Goal: Transaction & Acquisition: Purchase product/service

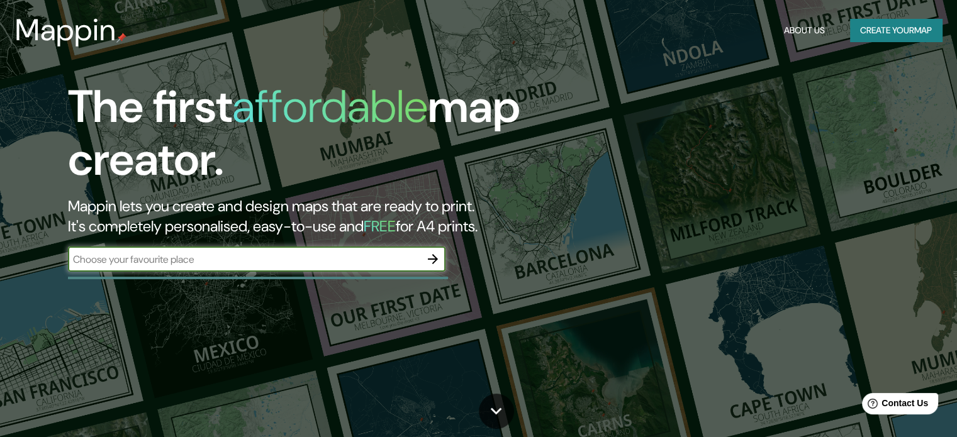
click at [222, 251] on div "​" at bounding box center [257, 259] width 378 height 25
click at [221, 258] on input "text" at bounding box center [244, 259] width 352 height 14
type input "urub"
type input "Boulder, colorado"
click at [436, 264] on icon "button" at bounding box center [432, 259] width 15 height 15
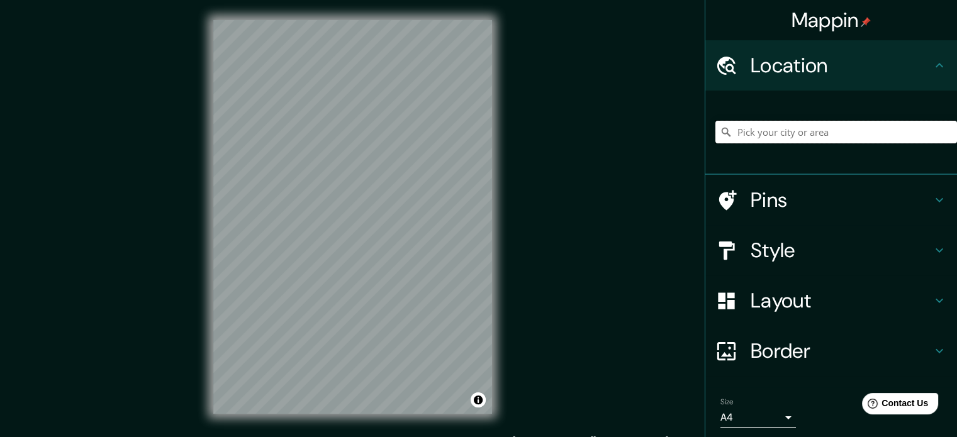
click at [731, 131] on input "Pick your city or area" at bounding box center [837, 132] width 242 height 23
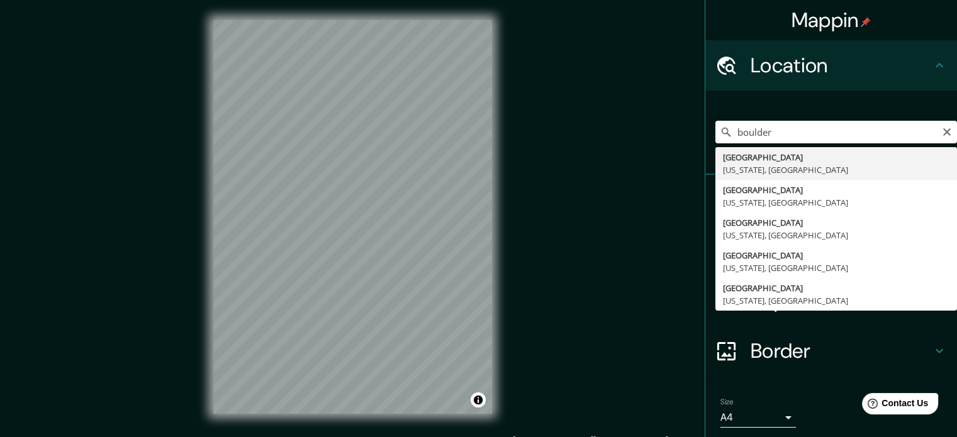
type input "[GEOGRAPHIC_DATA], [US_STATE], [GEOGRAPHIC_DATA]"
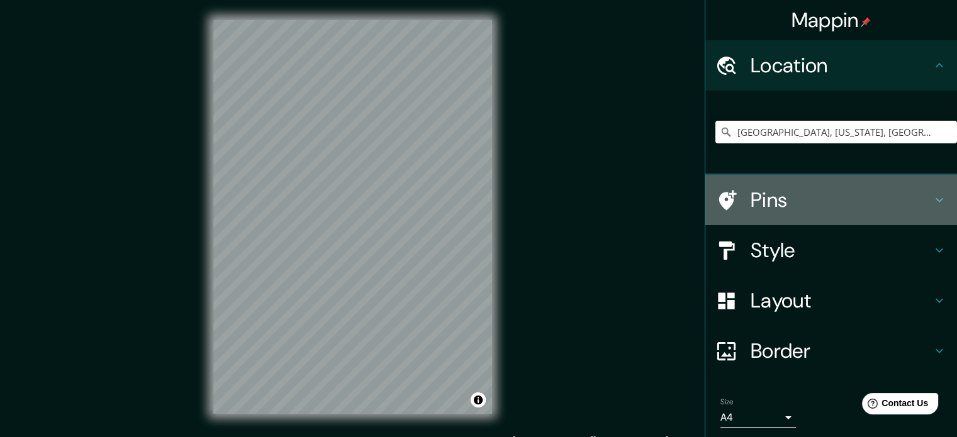
click at [779, 203] on h4 "Pins" at bounding box center [841, 200] width 181 height 25
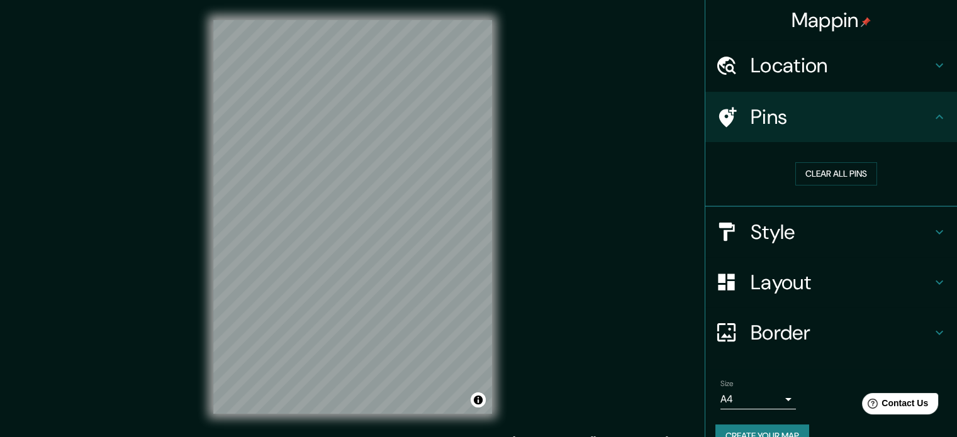
click at [775, 59] on h4 "Location" at bounding box center [841, 65] width 181 height 25
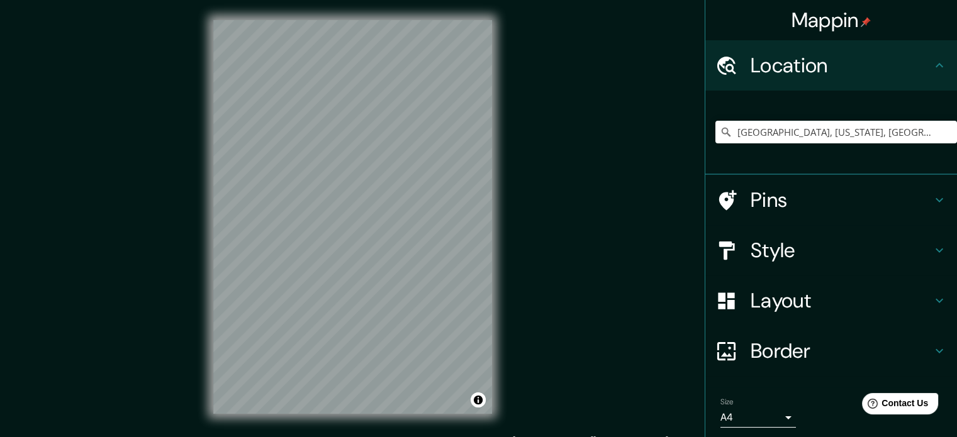
click at [790, 191] on h4 "Pins" at bounding box center [841, 200] width 181 height 25
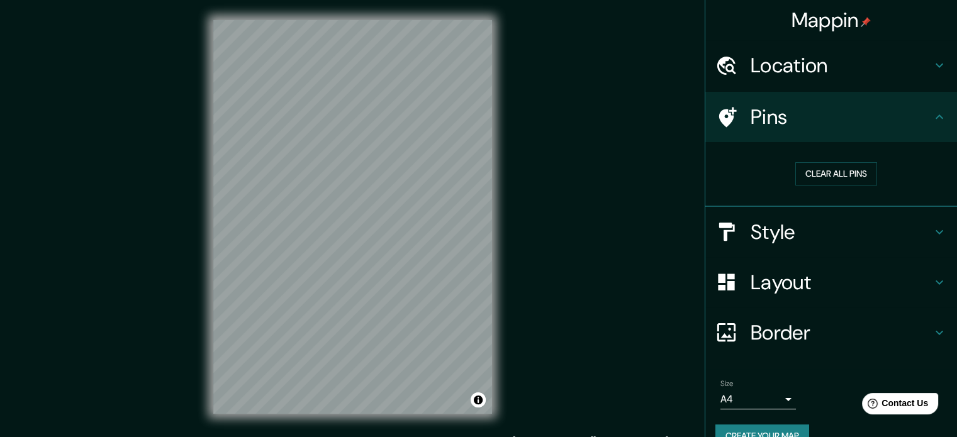
click at [764, 133] on div "Pins" at bounding box center [832, 117] width 252 height 50
click at [782, 167] on div "Clear all pins" at bounding box center [837, 173] width 222 height 23
click at [796, 166] on button "Clear all pins" at bounding box center [837, 173] width 82 height 23
click at [802, 240] on h4 "Style" at bounding box center [841, 232] width 181 height 25
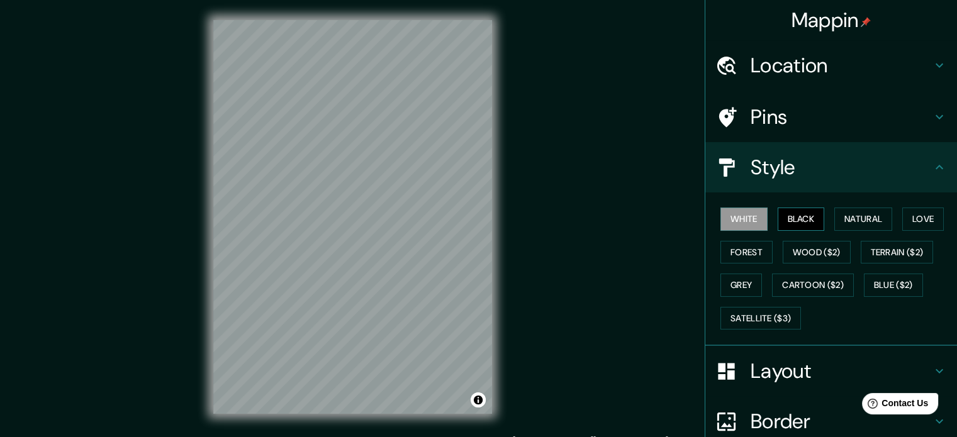
click at [793, 222] on button "Black" at bounding box center [801, 219] width 47 height 23
click at [760, 217] on div "White Black Natural Love Forest Wood ($2) Terrain ($2) Grey Cartoon ($2) Blue (…" at bounding box center [837, 269] width 242 height 132
drag, startPoint x: 731, startPoint y: 217, endPoint x: 763, endPoint y: 228, distance: 34.3
click at [731, 217] on button "White" at bounding box center [744, 219] width 47 height 23
click at [914, 216] on button "Love" at bounding box center [924, 219] width 42 height 23
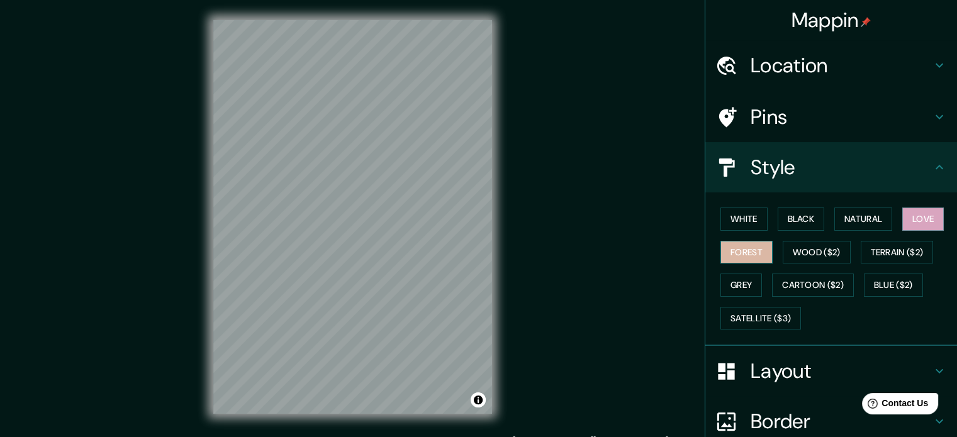
click at [752, 242] on button "Forest" at bounding box center [747, 252] width 52 height 23
click at [789, 260] on button "Wood ($2)" at bounding box center [817, 252] width 68 height 23
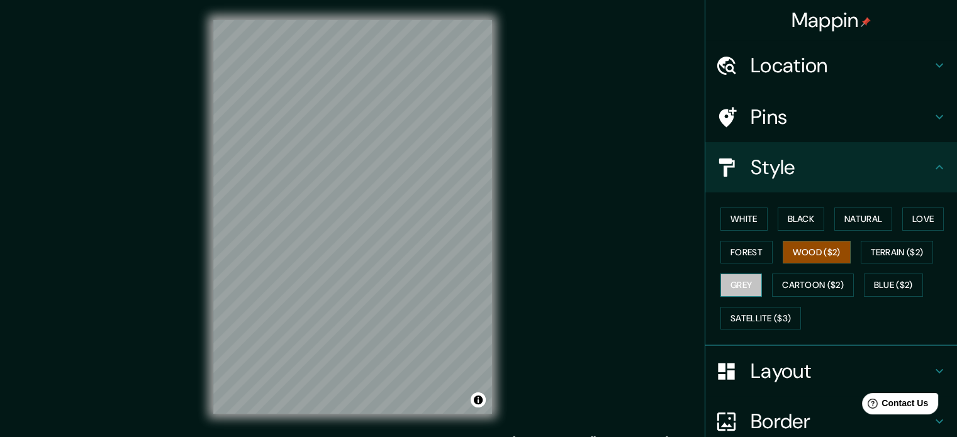
click at [740, 284] on button "Grey" at bounding box center [742, 285] width 42 height 23
click at [728, 211] on button "White" at bounding box center [744, 219] width 47 height 23
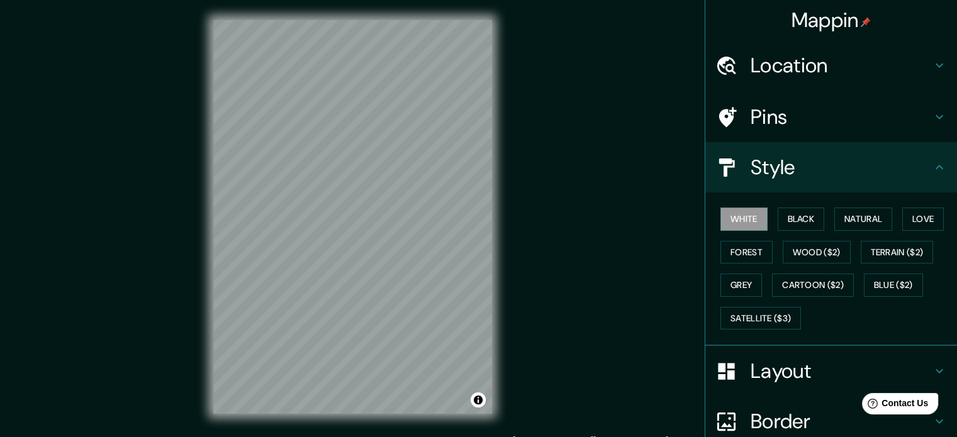
click at [769, 372] on h4 "Layout" at bounding box center [841, 371] width 181 height 25
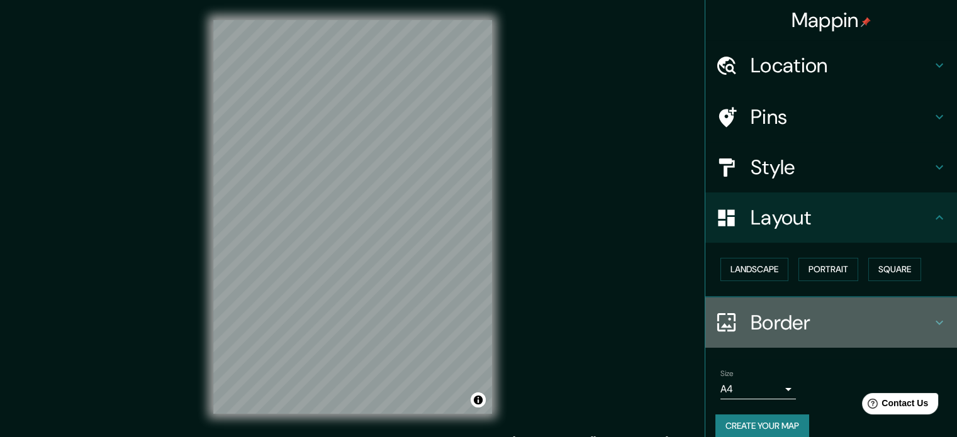
click at [806, 337] on div "Border" at bounding box center [832, 323] width 252 height 50
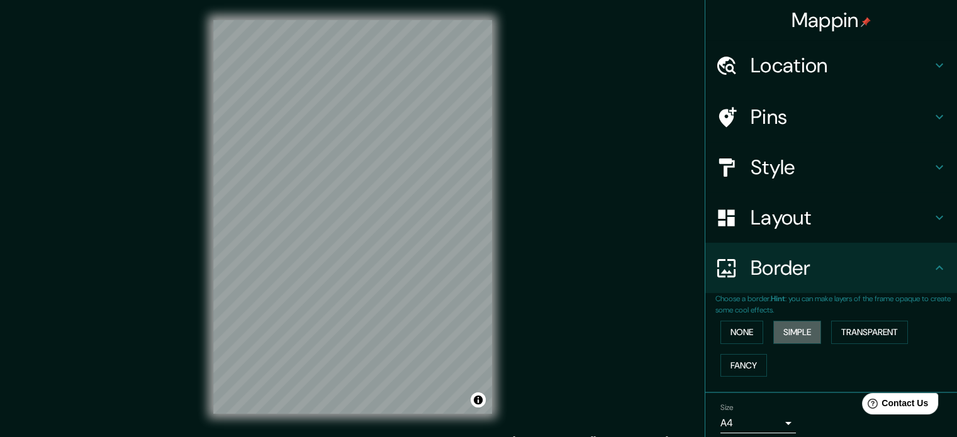
click at [806, 337] on button "Simple" at bounding box center [798, 332] width 48 height 23
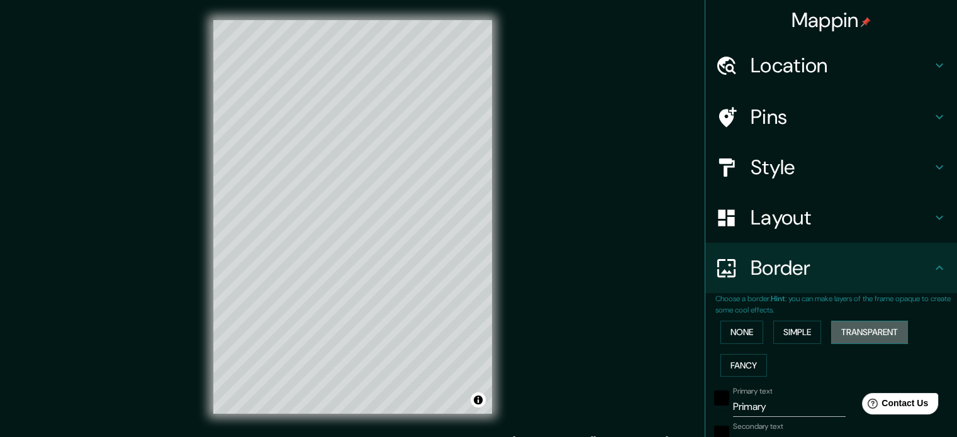
click at [847, 337] on button "Transparent" at bounding box center [869, 332] width 77 height 23
click at [734, 367] on button "Fancy" at bounding box center [744, 365] width 47 height 23
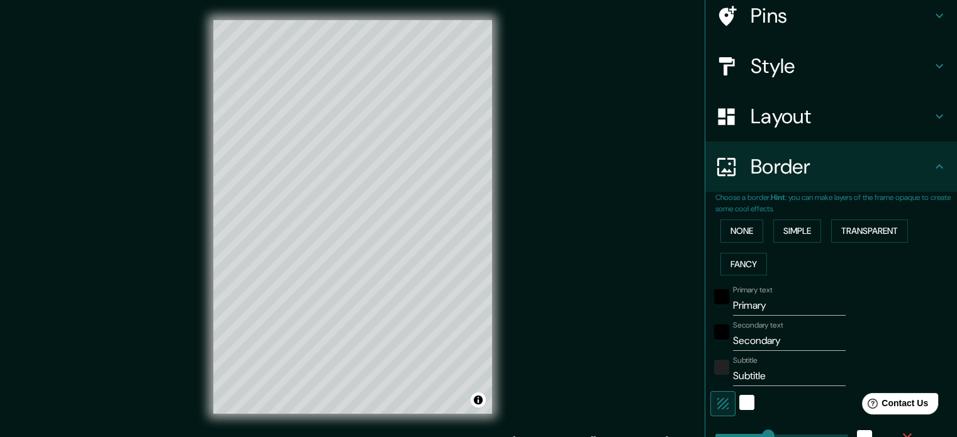
scroll to position [189, 0]
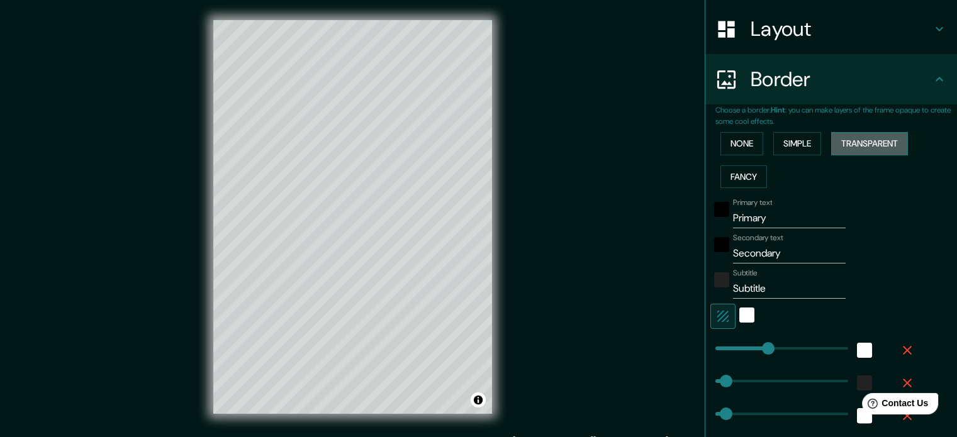
click at [857, 145] on button "Transparent" at bounding box center [869, 143] width 77 height 23
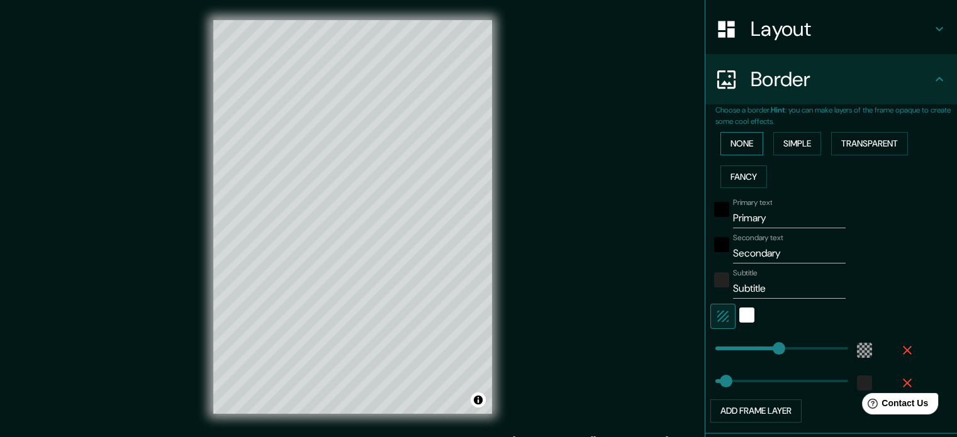
click at [742, 150] on button "None" at bounding box center [742, 143] width 43 height 23
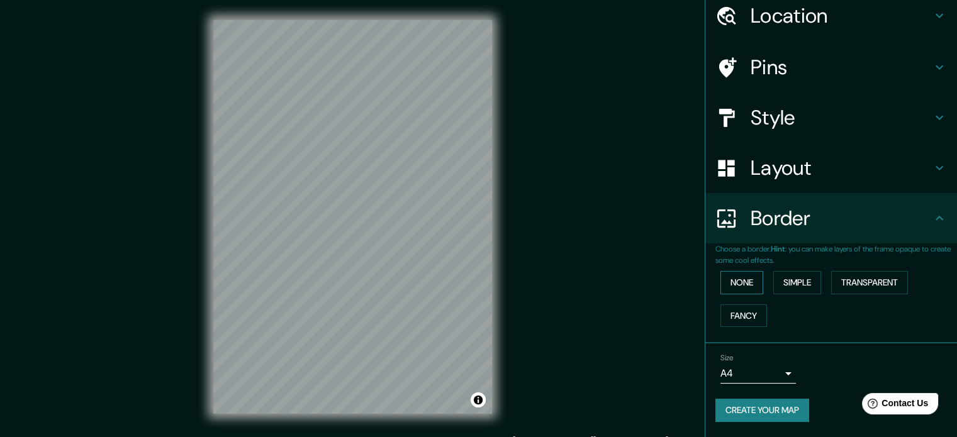
scroll to position [48, 0]
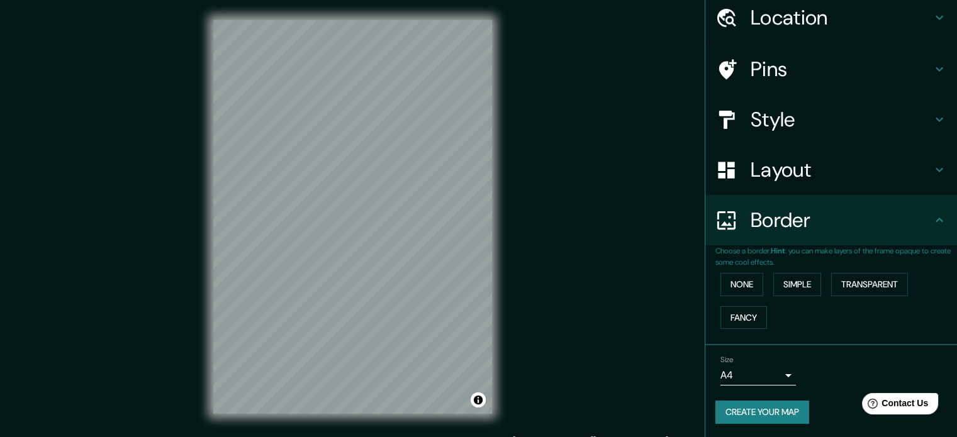
click at [784, 297] on div "None Simple Transparent Fancy" at bounding box center [837, 301] width 242 height 66
click at [786, 281] on button "Simple" at bounding box center [798, 284] width 48 height 23
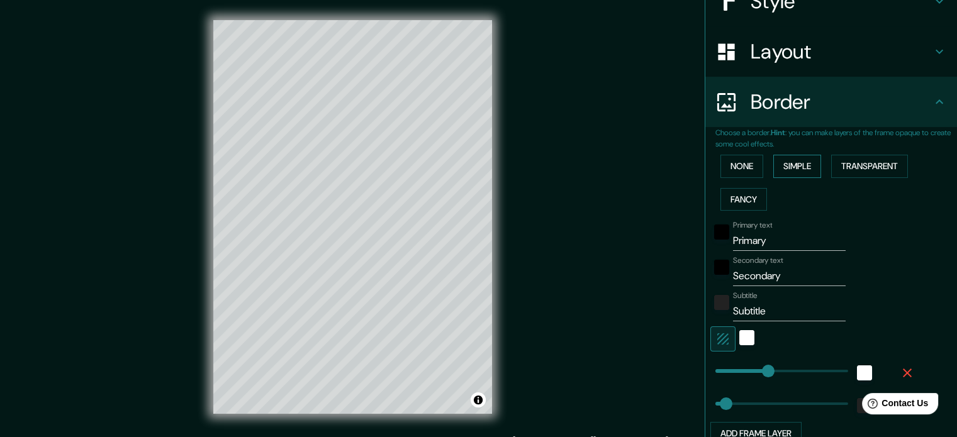
scroll to position [237, 0]
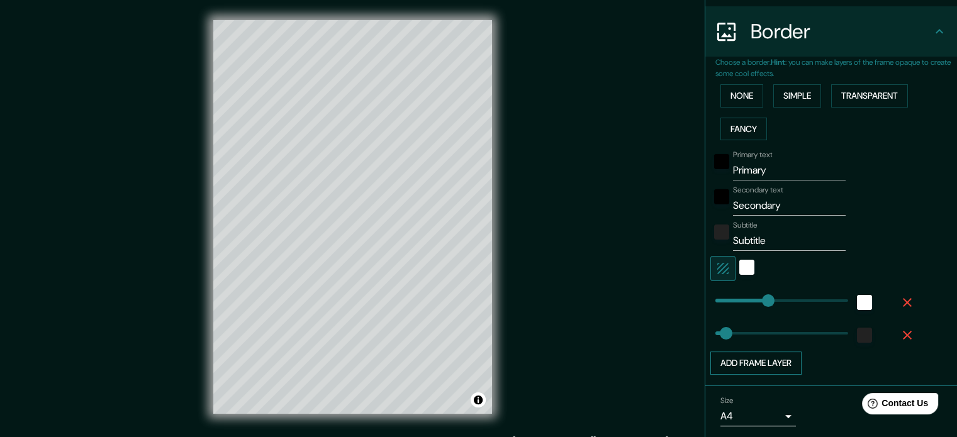
click at [760, 357] on button "Add frame layer" at bounding box center [756, 363] width 91 height 23
type input "177"
type input "35"
type input "177"
click at [753, 389] on button "Add frame layer" at bounding box center [756, 396] width 91 height 23
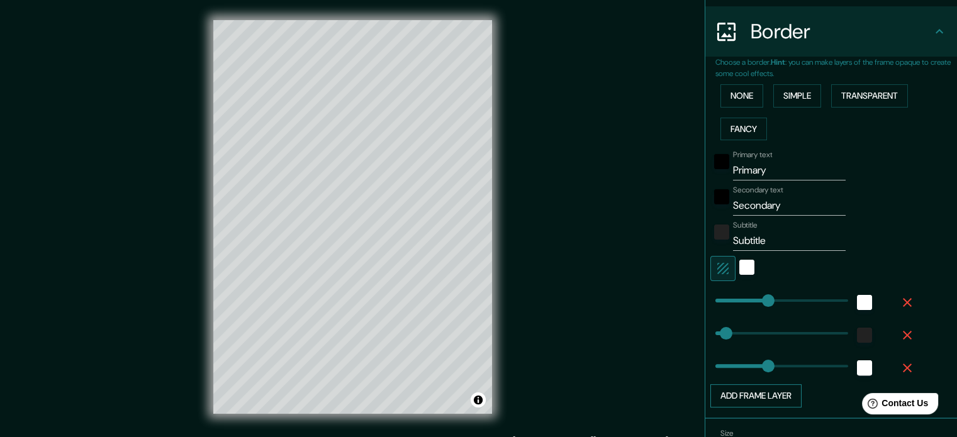
type input "177"
type input "35"
type input "177"
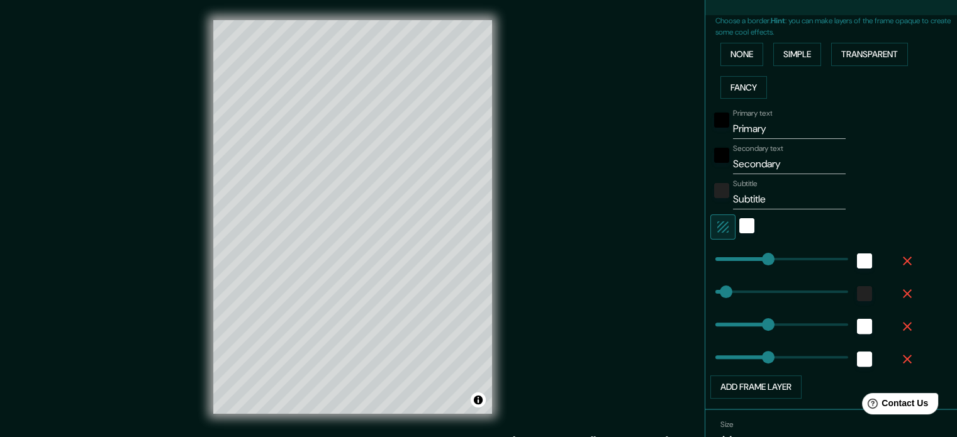
scroll to position [300, 0]
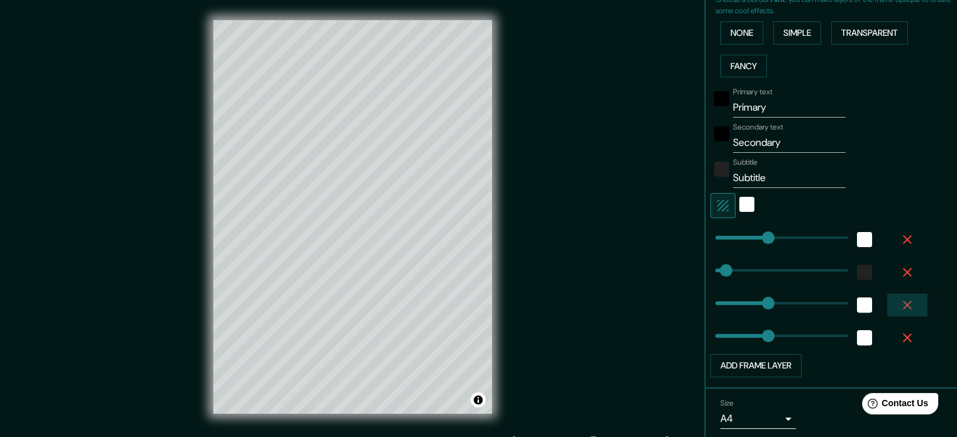
click at [900, 300] on icon "button" at bounding box center [907, 305] width 15 height 15
type input "177"
type input "35"
type input "177"
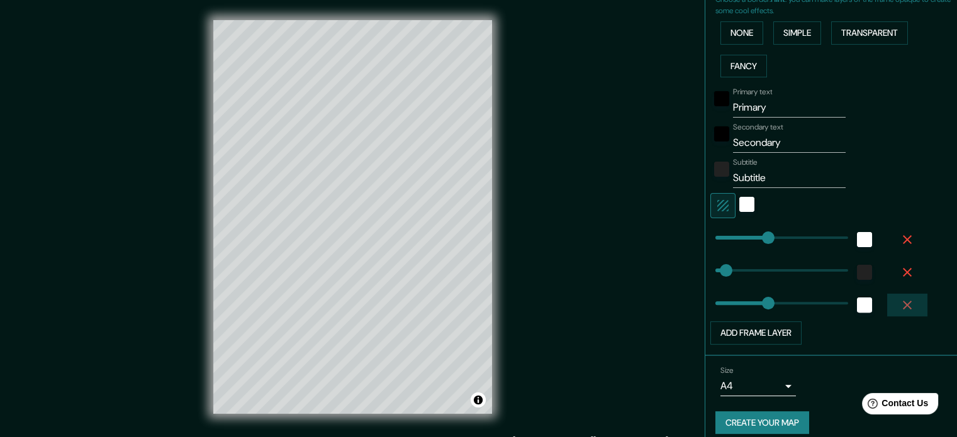
click at [900, 301] on icon "button" at bounding box center [907, 305] width 15 height 15
type input "177"
type input "35"
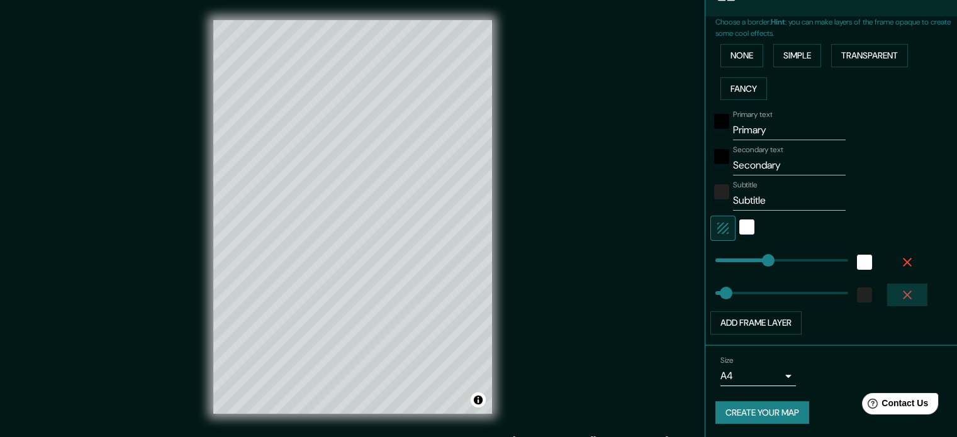
click at [900, 289] on icon "button" at bounding box center [907, 295] width 15 height 15
type input "177"
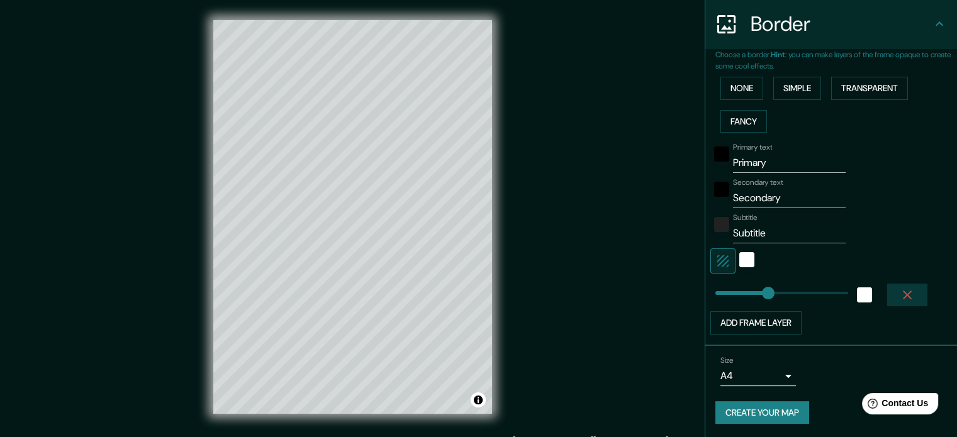
click at [900, 289] on icon "button" at bounding box center [907, 295] width 15 height 15
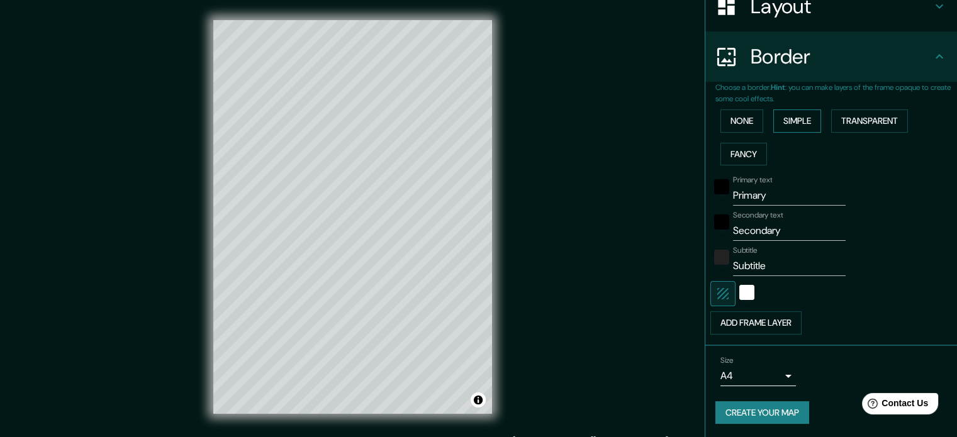
click at [774, 122] on button "Simple" at bounding box center [798, 121] width 48 height 23
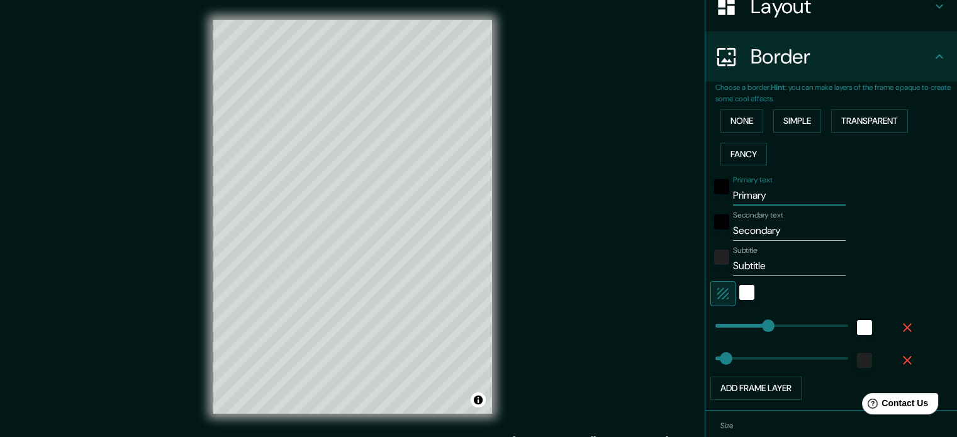
drag, startPoint x: 760, startPoint y: 195, endPoint x: 726, endPoint y: 203, distance: 34.8
click at [733, 203] on input "Primary" at bounding box center [789, 196] width 113 height 20
type input "B"
type input "177"
type input "35"
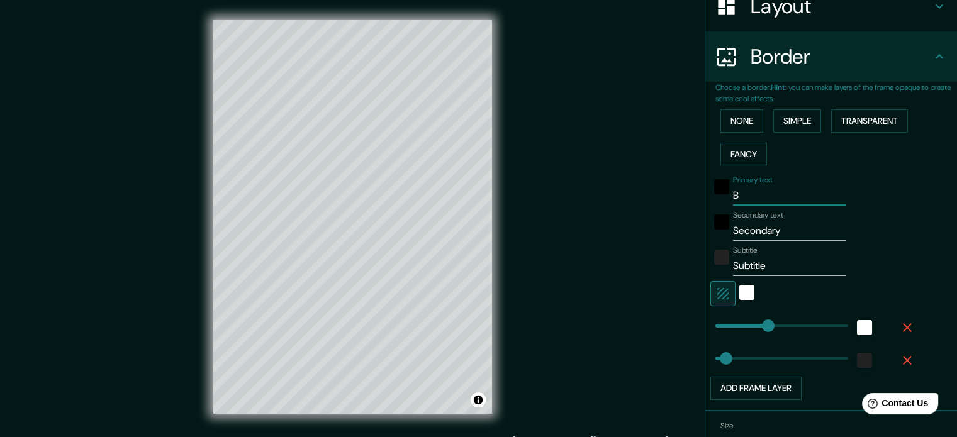
type input "Bo"
type input "177"
type input "35"
type input "Bou"
type input "177"
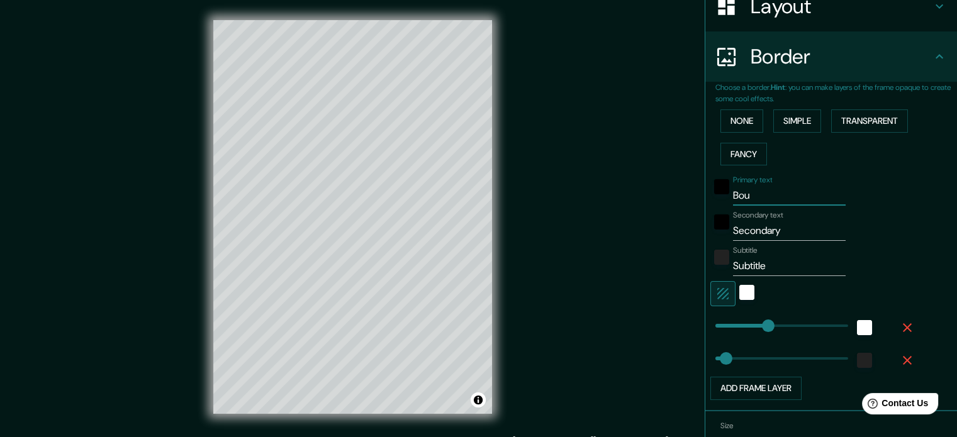
type input "35"
type input "Boul"
type input "177"
type input "35"
type input "Bould"
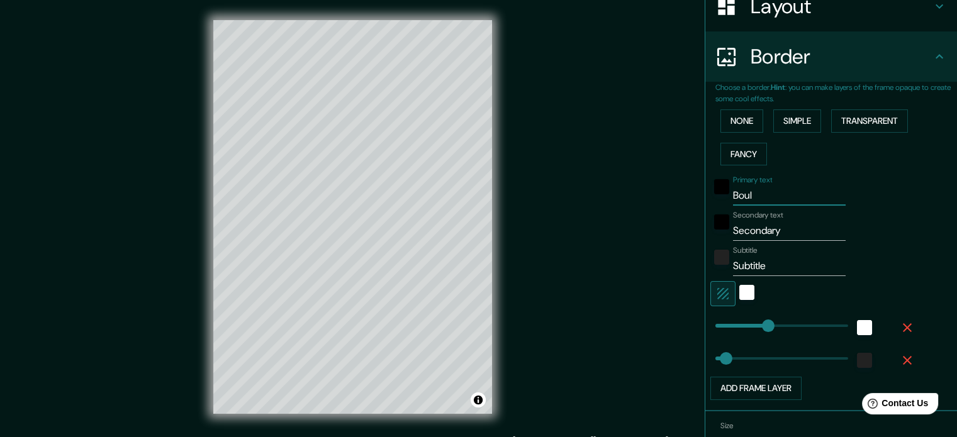
type input "177"
type input "35"
type input "Boulde"
type input "177"
type input "35"
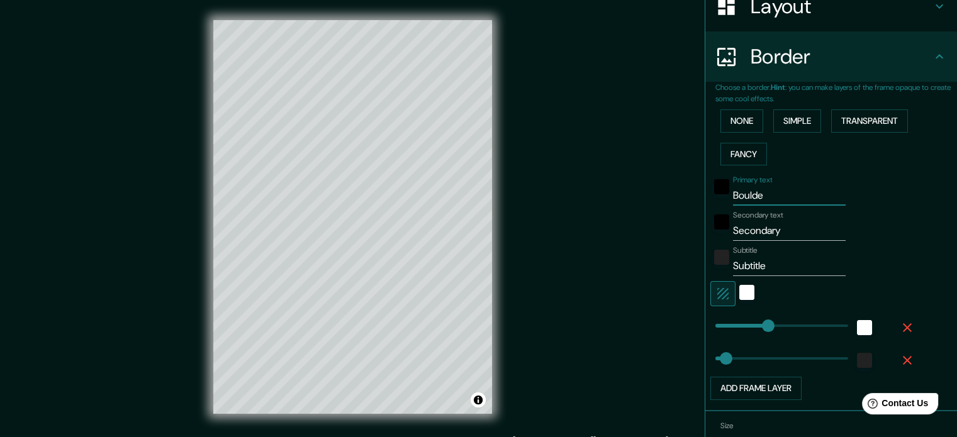
type input "Boulder"
type input "177"
type input "35"
type input "Boulder"
type input "C"
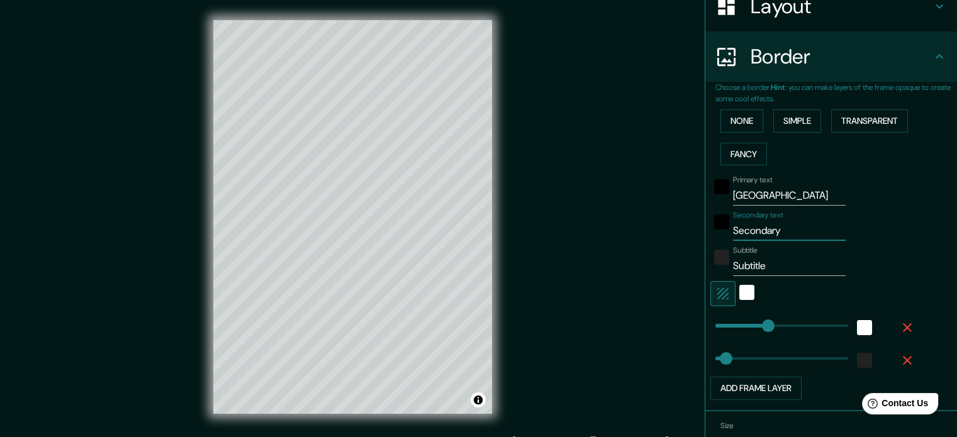
type input "177"
type input "35"
type input "Co"
type input "177"
type input "35"
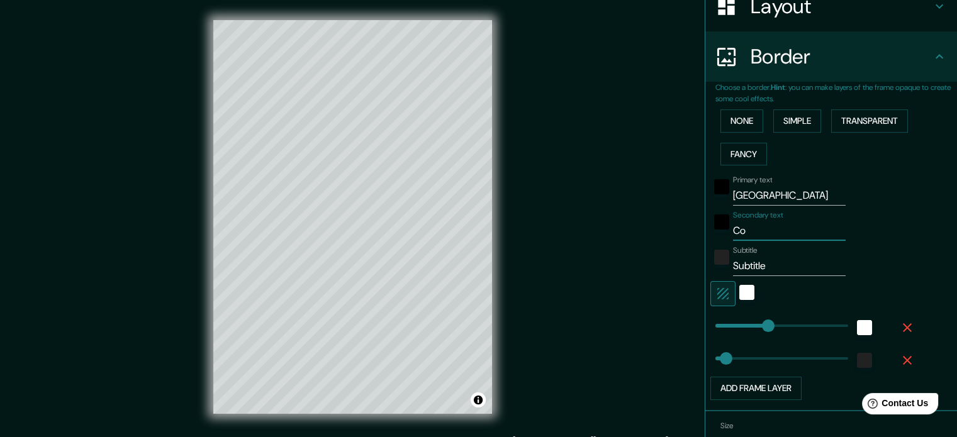
type input "Col"
type input "177"
type input "35"
type input "Colo"
type input "177"
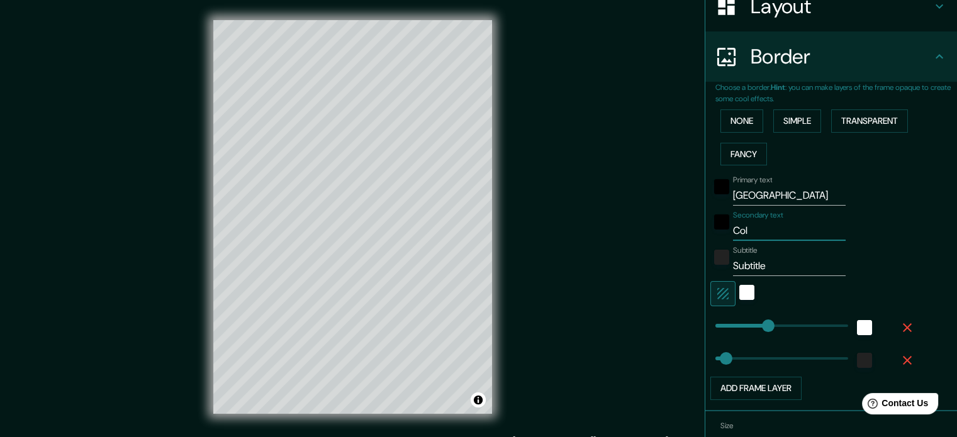
type input "35"
type input "Color"
type input "177"
type input "35"
type input "Colora"
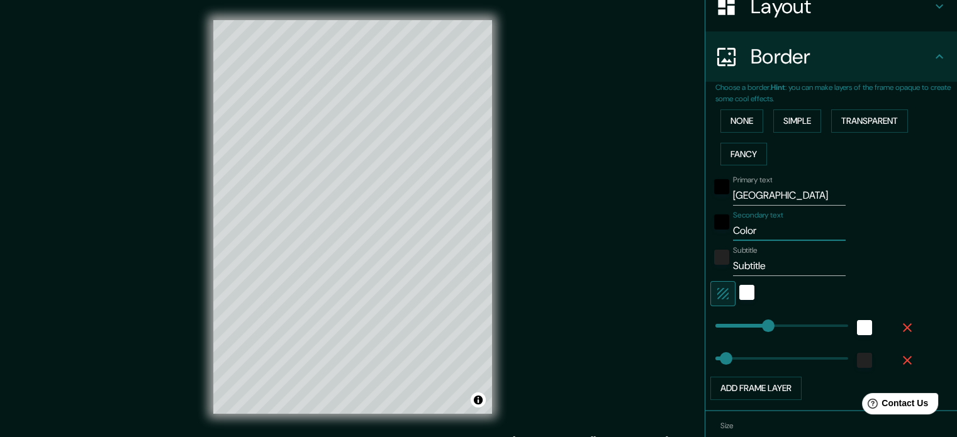
type input "177"
type input "35"
type input "Colorad"
type input "177"
type input "35"
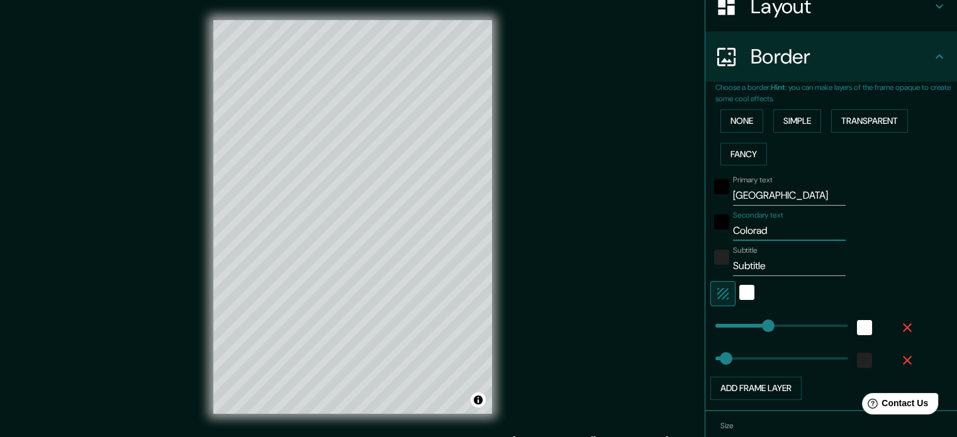
type input "Colorado"
type input "177"
type input "35"
type input "Colorado"
type input "177"
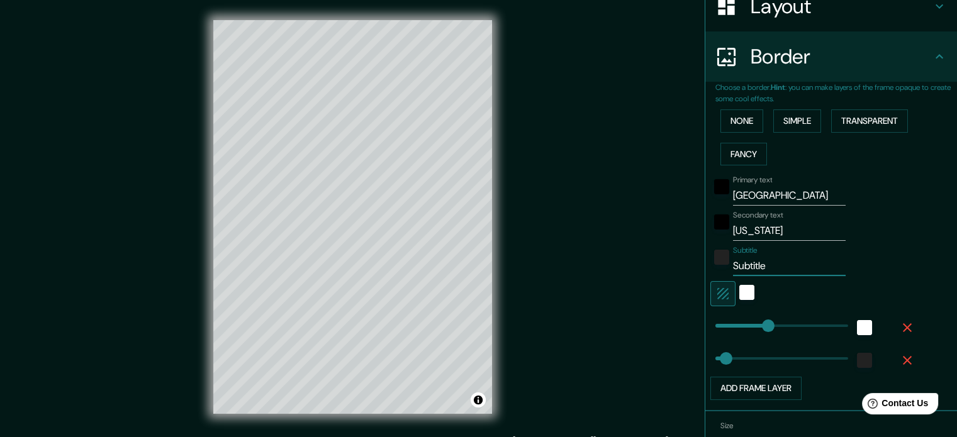
type input "35"
type input "177"
click at [740, 297] on div "white" at bounding box center [747, 292] width 15 height 15
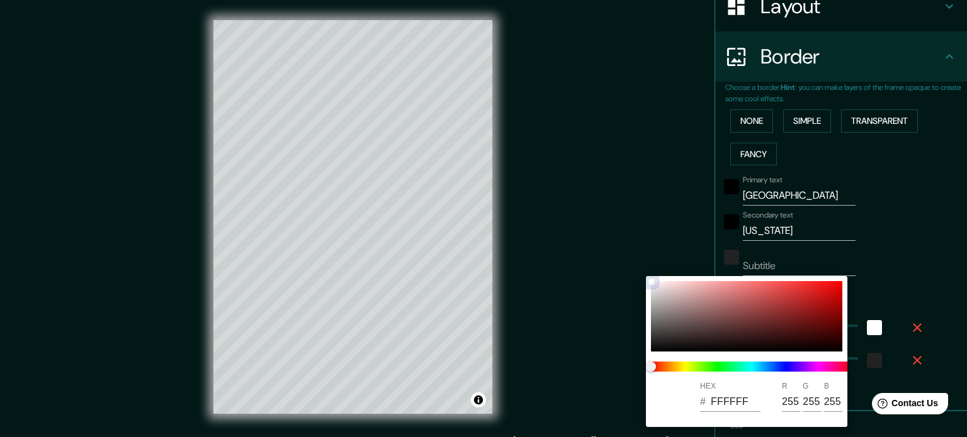
type input "177"
type input "35"
type input "AC5050"
type input "172"
type input "80"
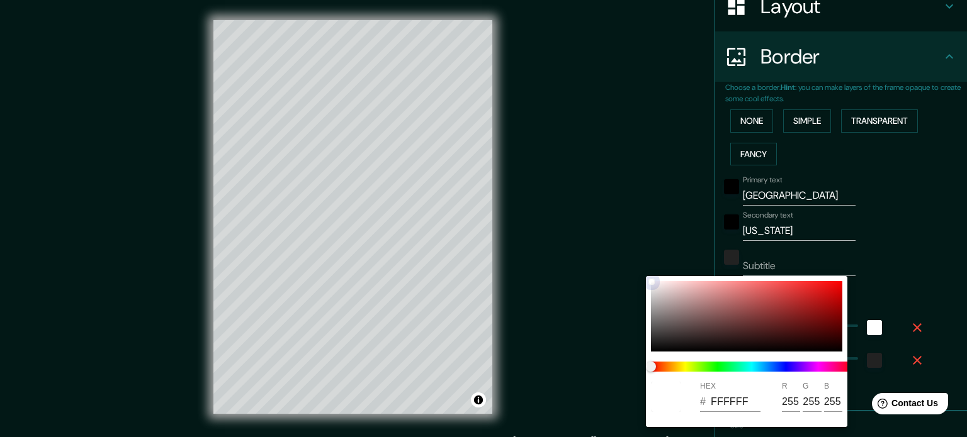
type input "80"
drag, startPoint x: 730, startPoint y: 297, endPoint x: 753, endPoint y: 304, distance: 24.3
click at [753, 304] on div at bounding box center [746, 316] width 191 height 70
type input "177"
type input "35"
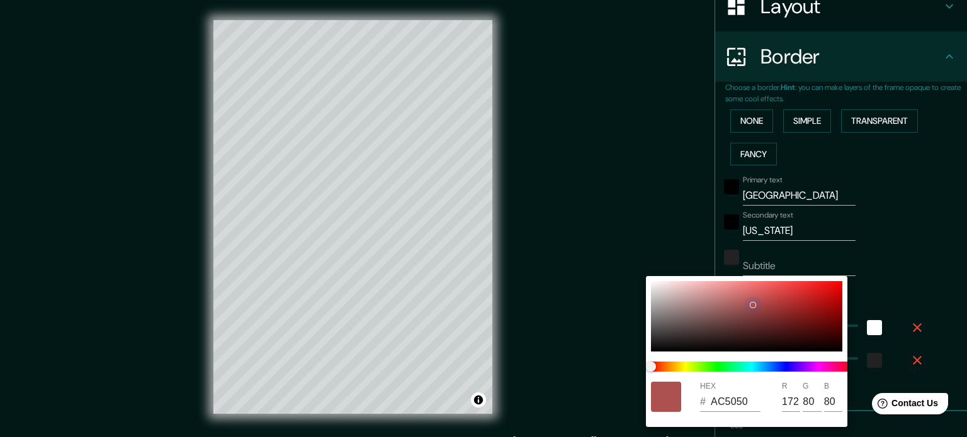
type input "177"
type input "35"
type input "BF6A6A"
type input "191"
type input "106"
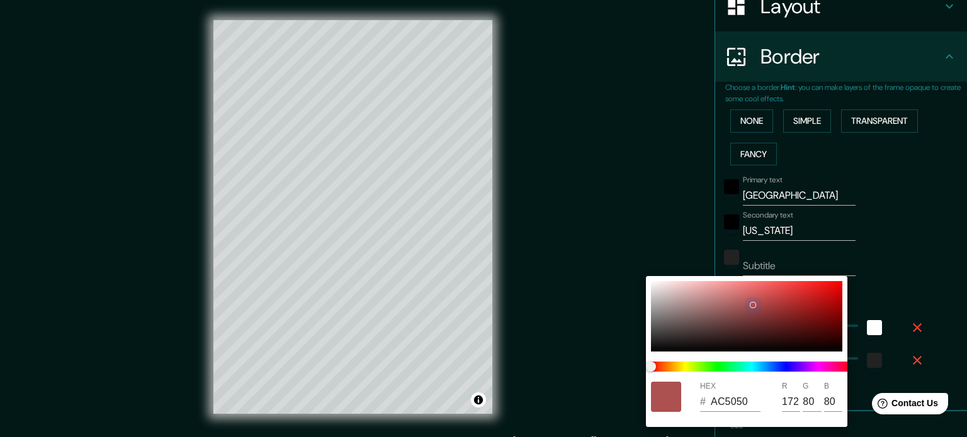
type input "106"
type input "177"
type input "35"
type input "C68686"
type input "198"
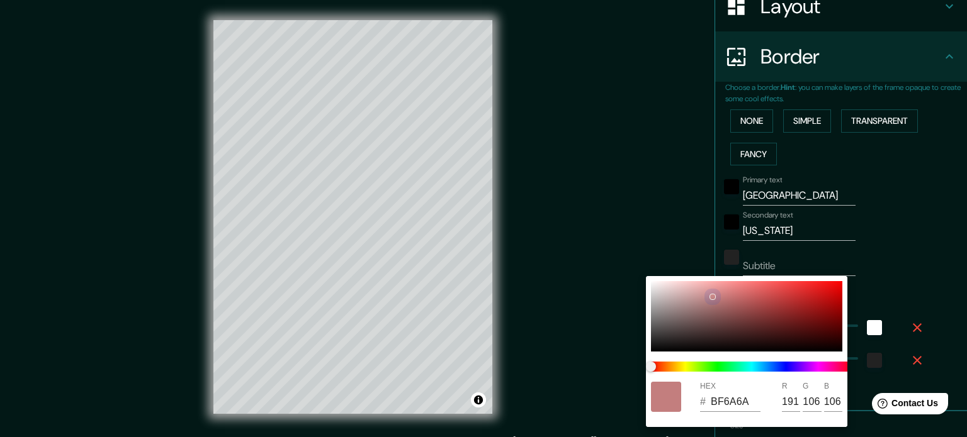
type input "134"
type input "177"
type input "35"
type input "C68888"
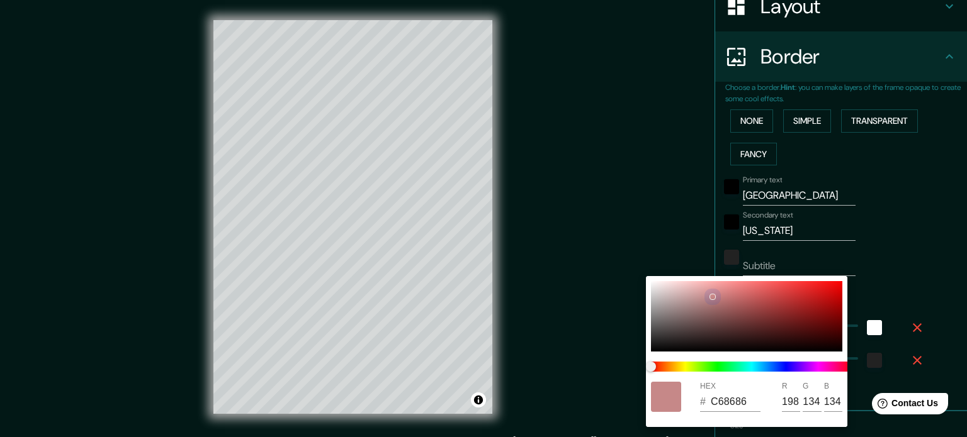
type input "136"
type input "177"
type input "35"
type input "C68A8A"
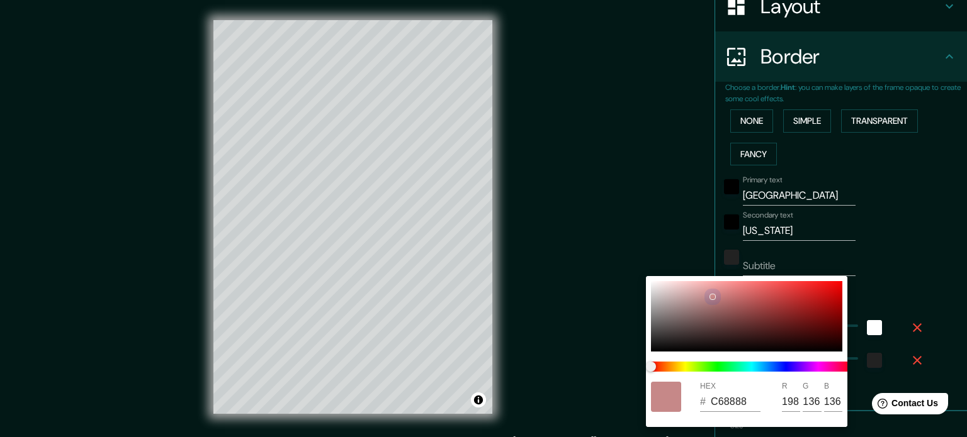
type input "138"
type input "177"
type input "35"
type input "C68C8C"
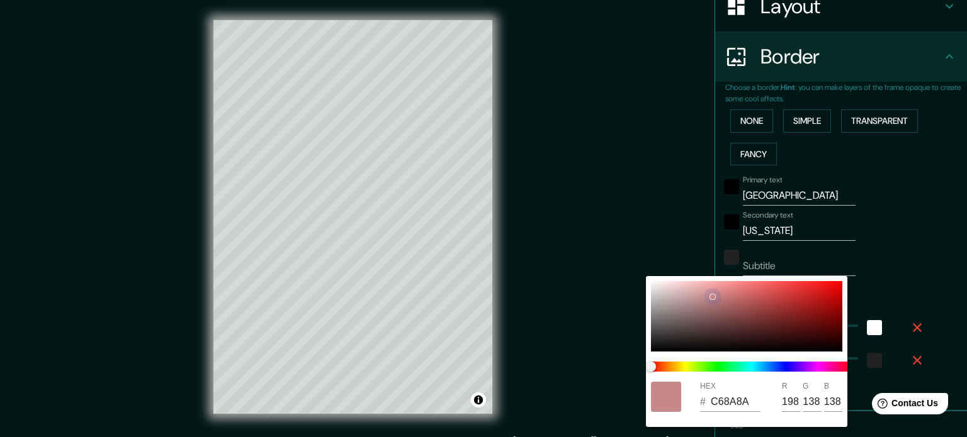
type input "140"
type input "177"
type input "35"
type input "C18A8A"
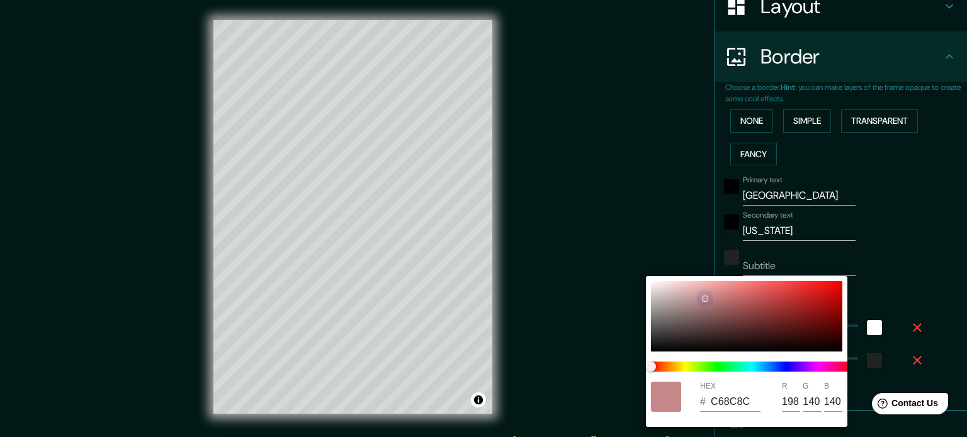
type input "193"
type input "138"
type input "177"
type input "35"
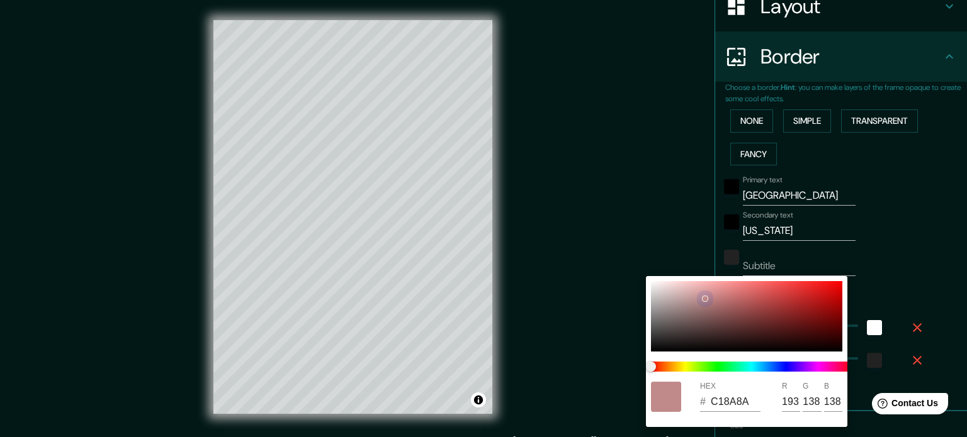
type input "BF8A8A"
type input "191"
type input "177"
type input "35"
type input "BF8B8B"
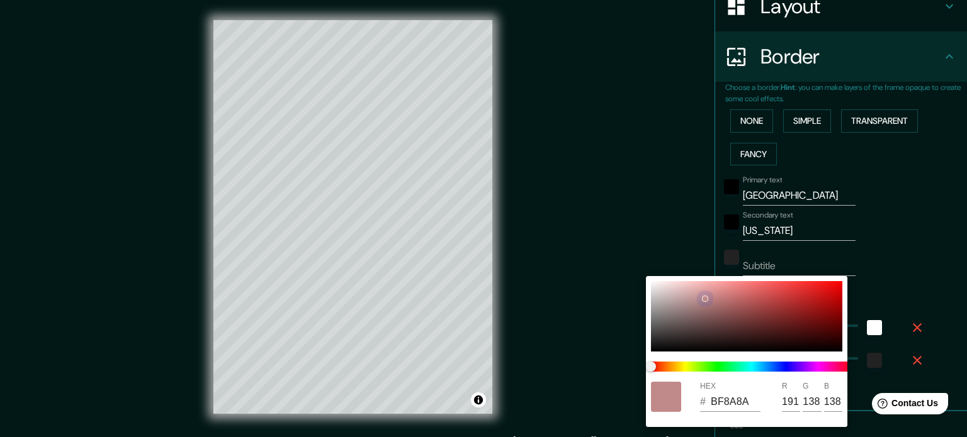
type input "139"
type input "177"
type input "35"
type input "BF8C8C"
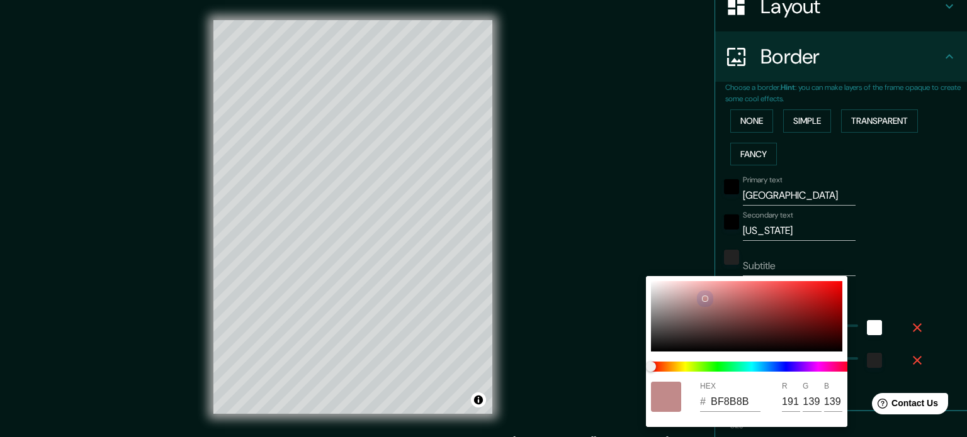
type input "140"
type input "177"
type input "35"
type input "BC8D8D"
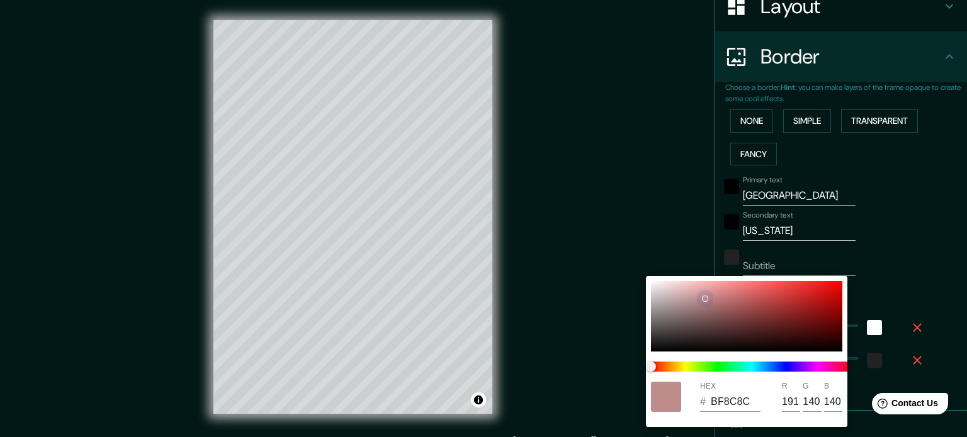
type input "188"
type input "141"
type input "177"
type input "35"
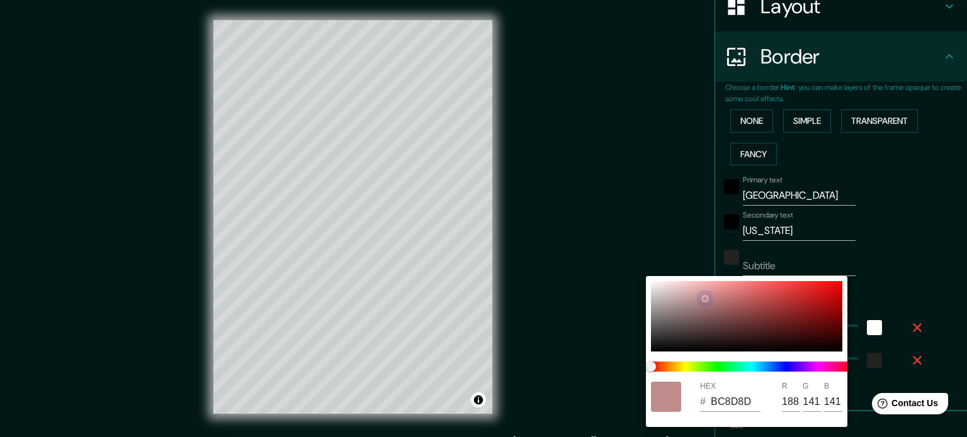
type input "B88B8B"
type input "184"
type input "139"
type input "177"
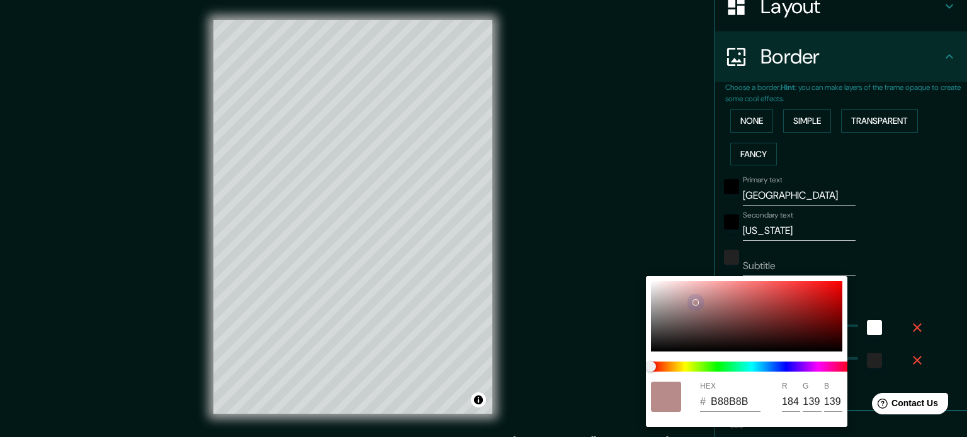
type input "35"
type input "B38A8A"
type input "179"
type input "138"
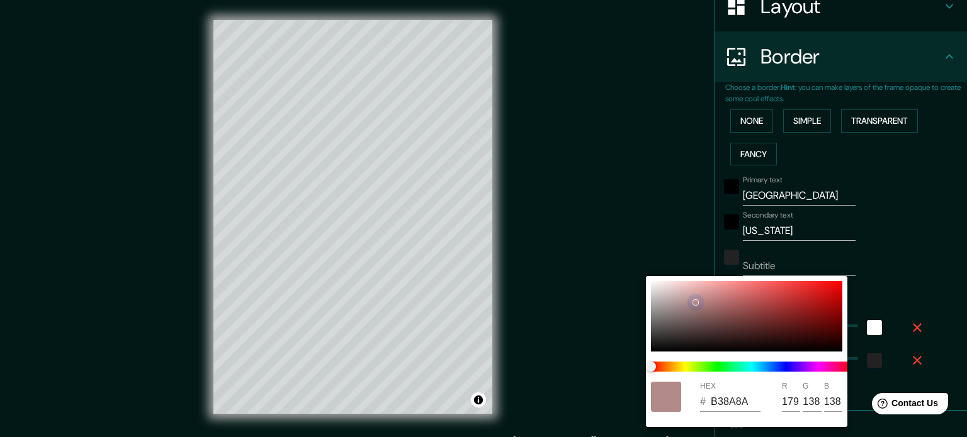
type input "177"
type input "35"
type input "C3B8B8"
type input "195"
type input "184"
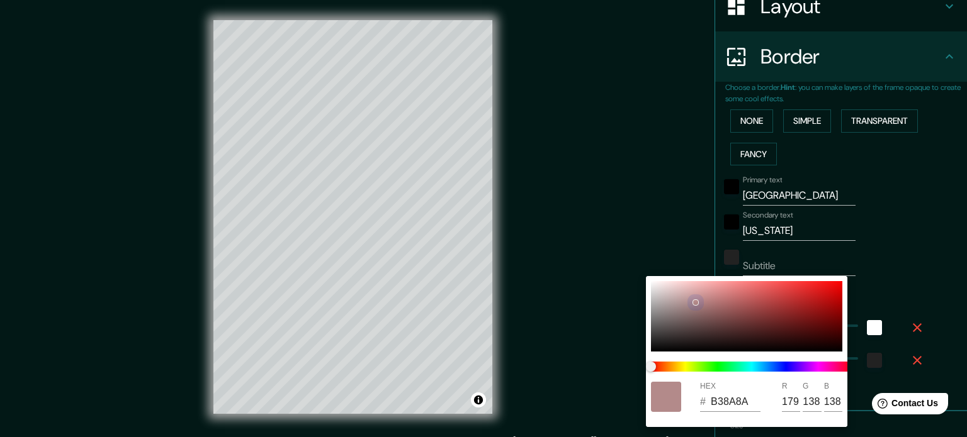
type input "184"
drag, startPoint x: 753, startPoint y: 304, endPoint x: 660, endPoint y: 286, distance: 95.5
click at [660, 296] on div at bounding box center [662, 298] width 5 height 5
type input "177"
type input "35"
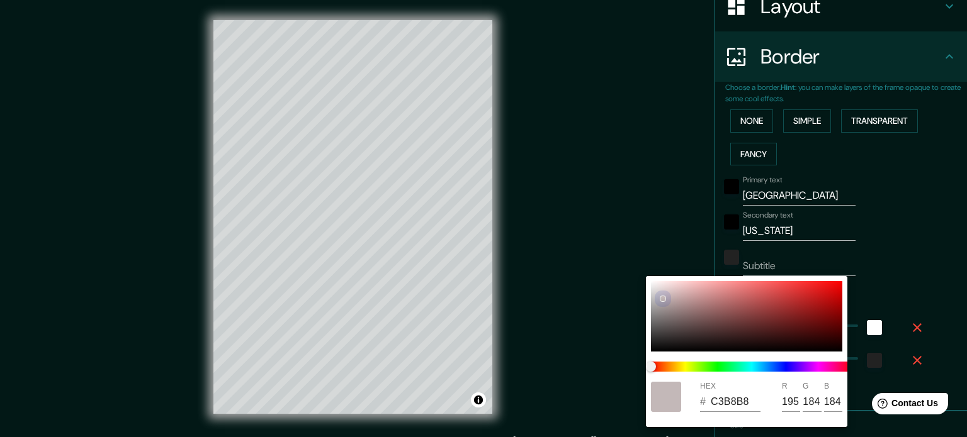
type input "F1E6E6"
type input "241"
type input "230"
type input "177"
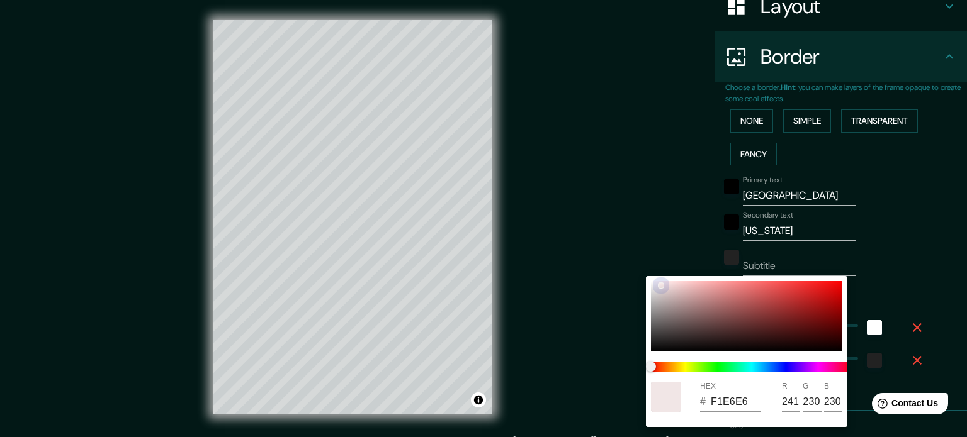
type input "35"
type input "E3E3E3"
type input "227"
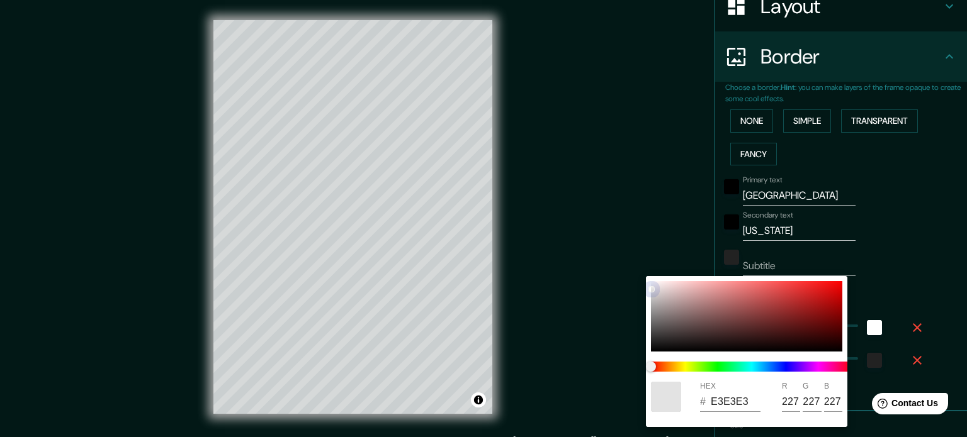
drag, startPoint x: 660, startPoint y: 291, endPoint x: 642, endPoint y: 267, distance: 30.2
click at [642, 267] on div "HEX # E3E3E3 R 227 G 227 B 227" at bounding box center [483, 218] width 967 height 437
type input "177"
type input "35"
type input "FFDDDD"
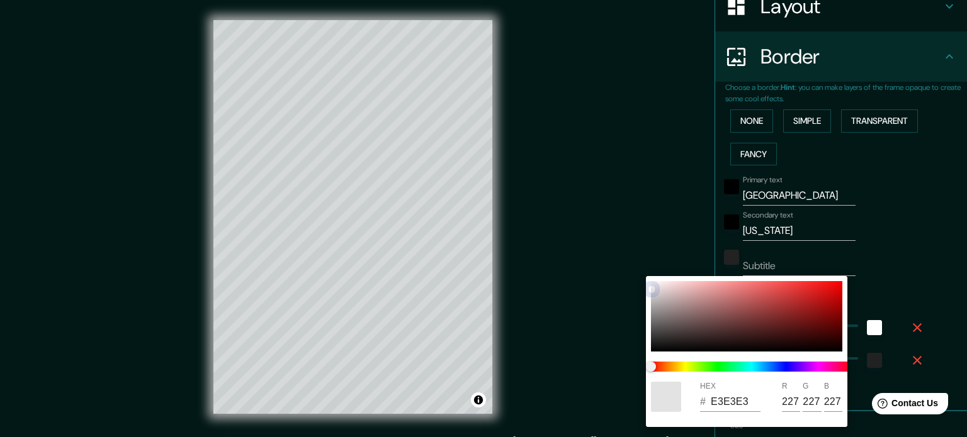
type input "255"
type input "221"
type input "177"
type input "35"
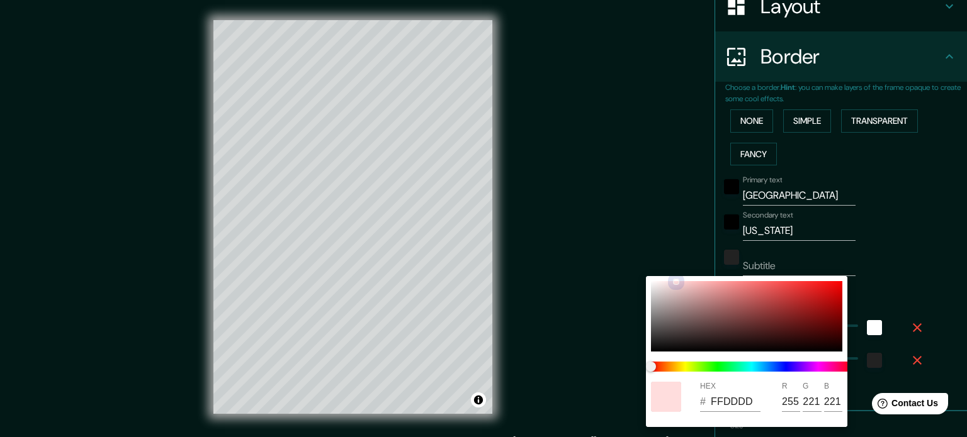
type input "FFE4E4"
type input "228"
click at [647, 281] on div "HEX # FFE4E4 R 255 G 228 B 228" at bounding box center [746, 351] width 201 height 151
type input "177"
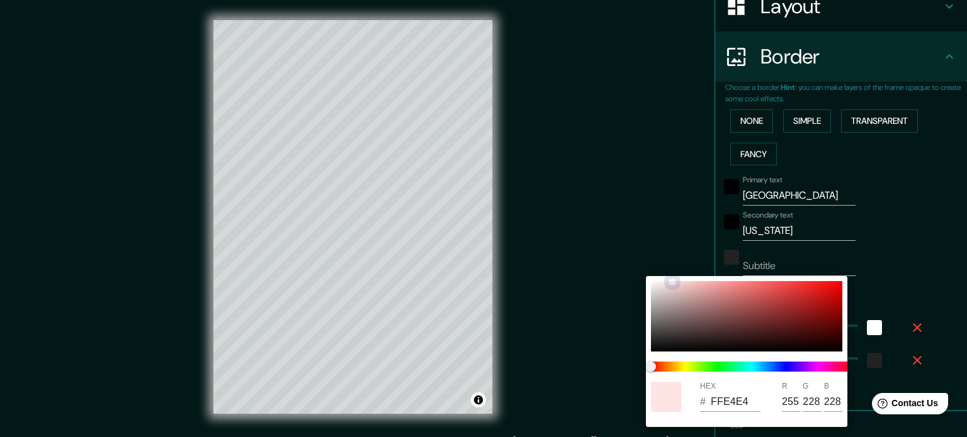
type input "35"
type input "F1EFEF"
type input "241"
type input "239"
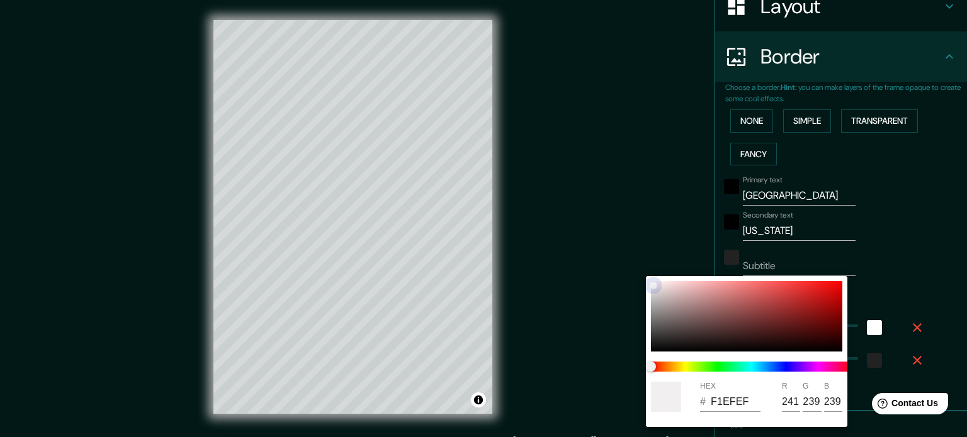
drag, startPoint x: 654, startPoint y: 284, endPoint x: 636, endPoint y: 275, distance: 20.5
click at [636, 275] on div "HEX # F1EFEF R 241 G 239 B 239" at bounding box center [483, 218] width 967 height 437
click at [870, 223] on div at bounding box center [483, 218] width 967 height 437
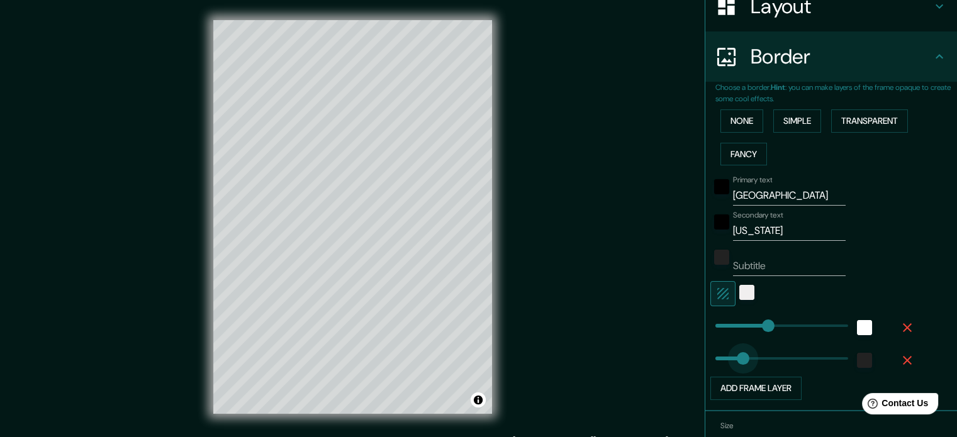
type input "443"
drag, startPoint x: 718, startPoint y: 357, endPoint x: 855, endPoint y: 374, distance: 137.7
type input "177"
type input "34"
drag, startPoint x: 841, startPoint y: 357, endPoint x: 716, endPoint y: 373, distance: 125.7
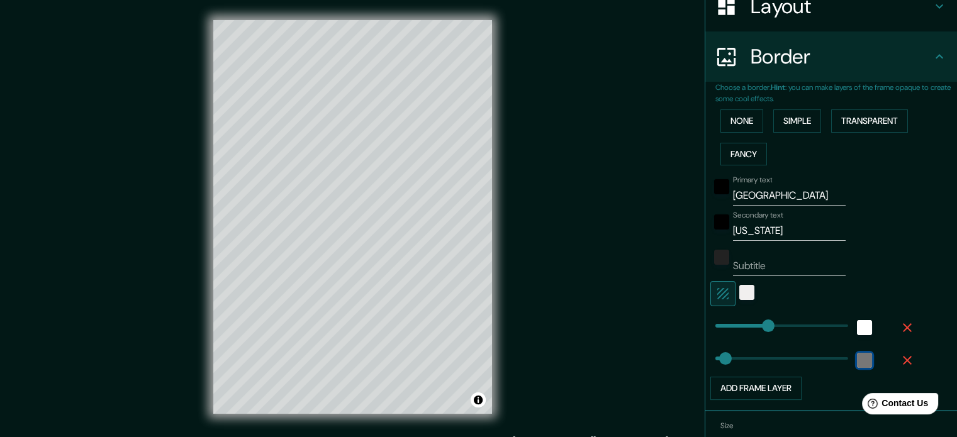
click at [857, 363] on div "color-222222" at bounding box center [864, 360] width 15 height 15
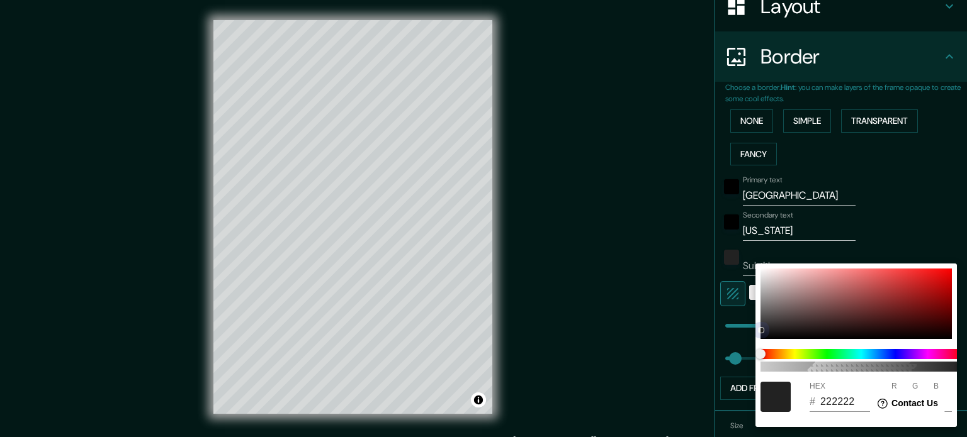
type input "177"
type input "070707"
type input "7"
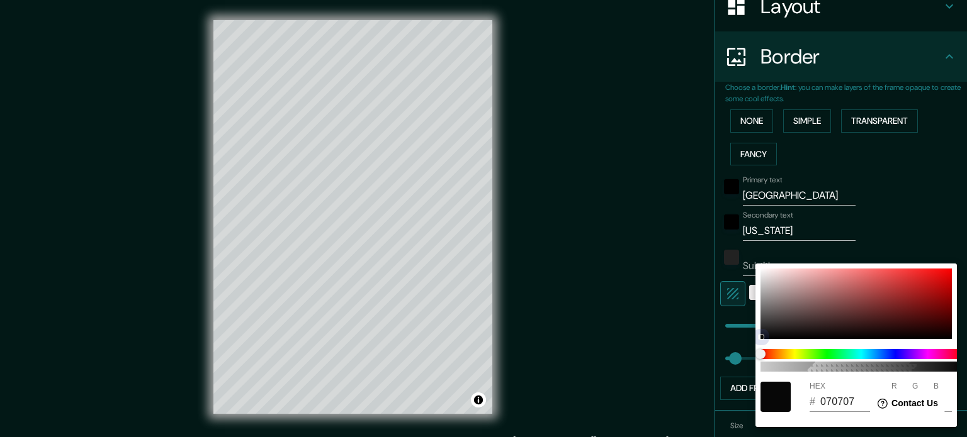
click at [760, 337] on div at bounding box center [855, 304] width 191 height 70
type input "177"
click at [868, 209] on div at bounding box center [483, 218] width 967 height 437
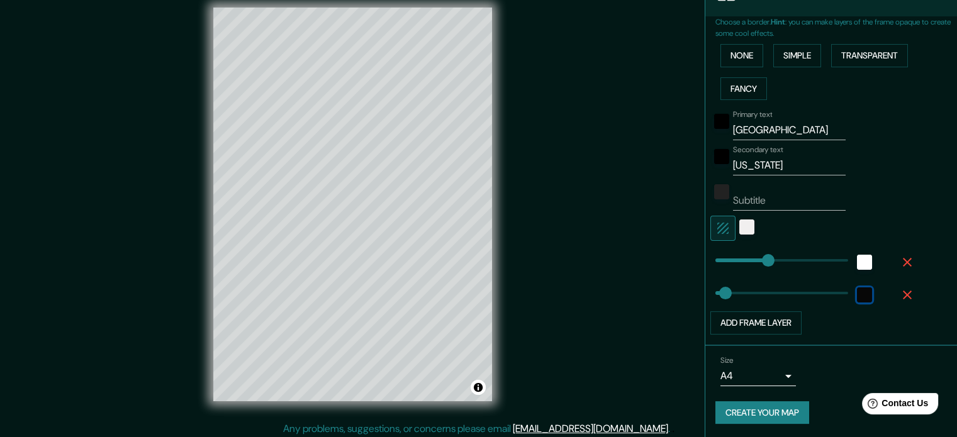
scroll to position [16, 0]
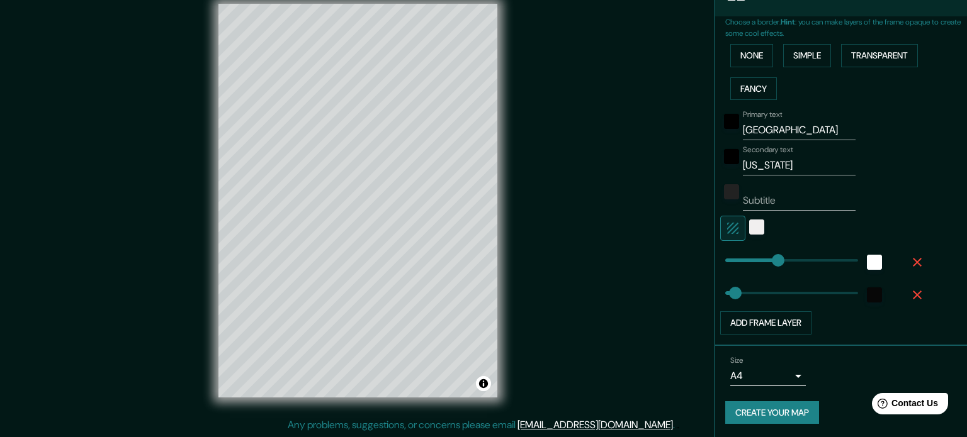
click at [778, 375] on body "Mappin Location Boulder, Colorado, United States Pins Style Layout Border Choos…" at bounding box center [483, 202] width 967 height 437
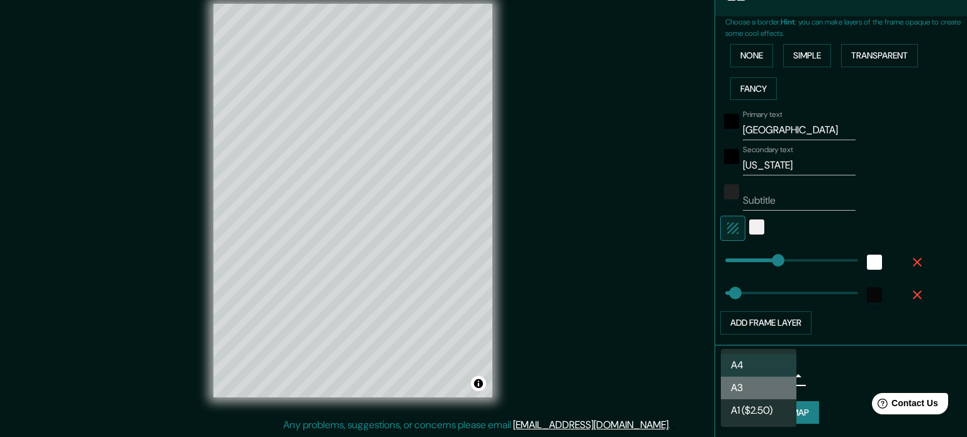
click at [780, 387] on li "A3" at bounding box center [759, 388] width 76 height 23
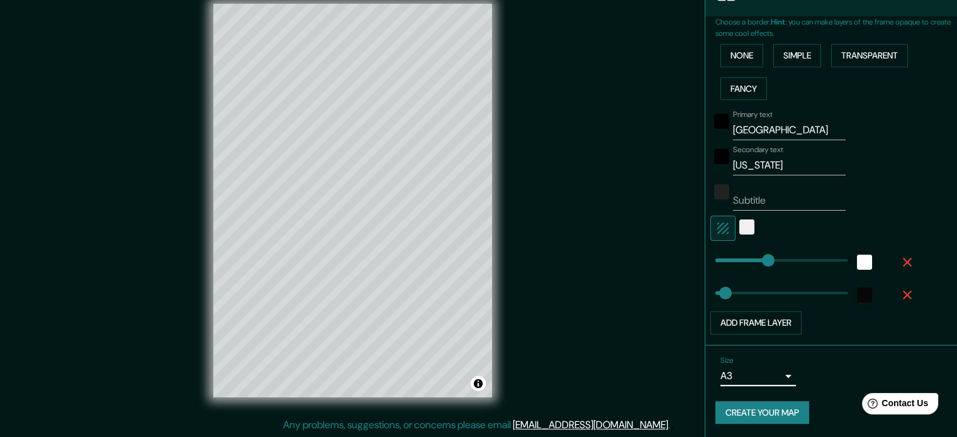
click at [778, 376] on body "Mappin Location Boulder, Colorado, United States Pins Style Layout Border Choos…" at bounding box center [478, 202] width 957 height 437
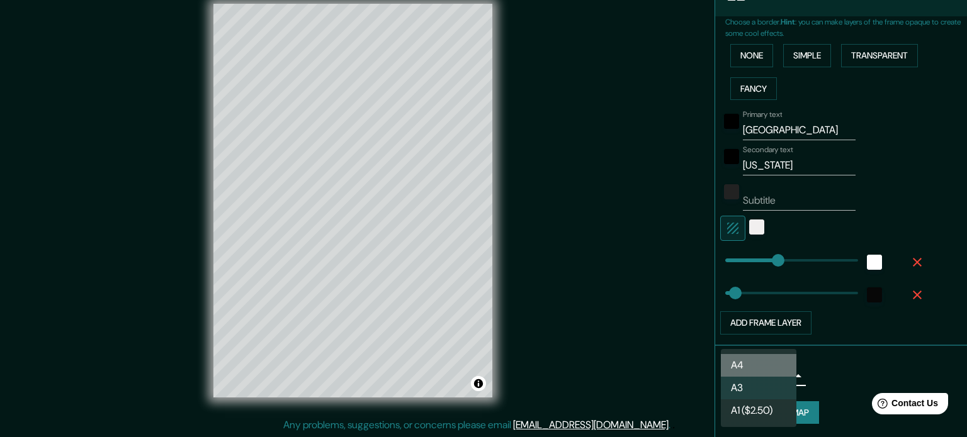
click at [778, 365] on li "A4" at bounding box center [759, 365] width 76 height 23
type input "single"
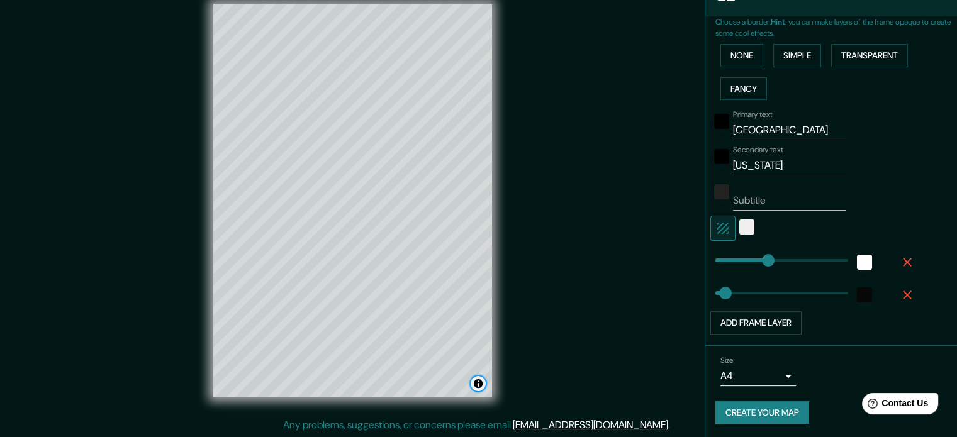
click at [478, 382] on button "Toggle attribution" at bounding box center [478, 383] width 15 height 15
click at [747, 85] on button "Fancy" at bounding box center [744, 88] width 47 height 23
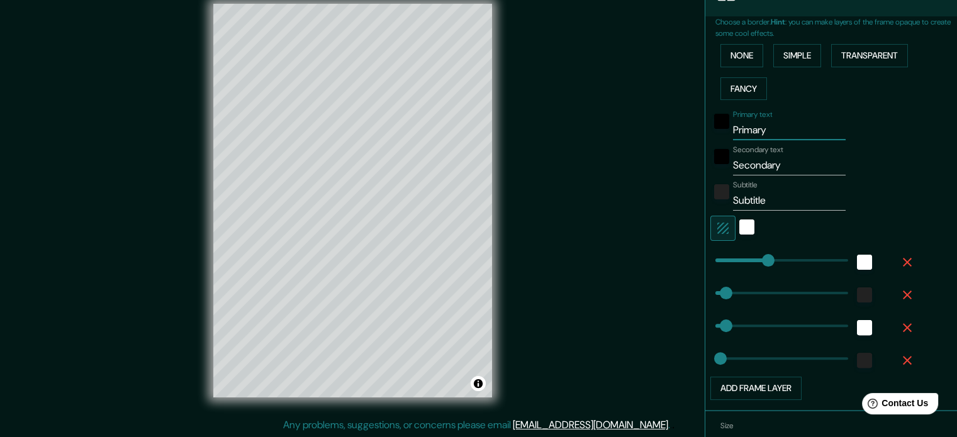
drag, startPoint x: 771, startPoint y: 125, endPoint x: 699, endPoint y: 124, distance: 71.8
click at [706, 124] on div "Choose a border. Hint : you can make layers of the frame opaque to create some …" at bounding box center [832, 213] width 252 height 395
type input "b"
type input "177"
type input "35"
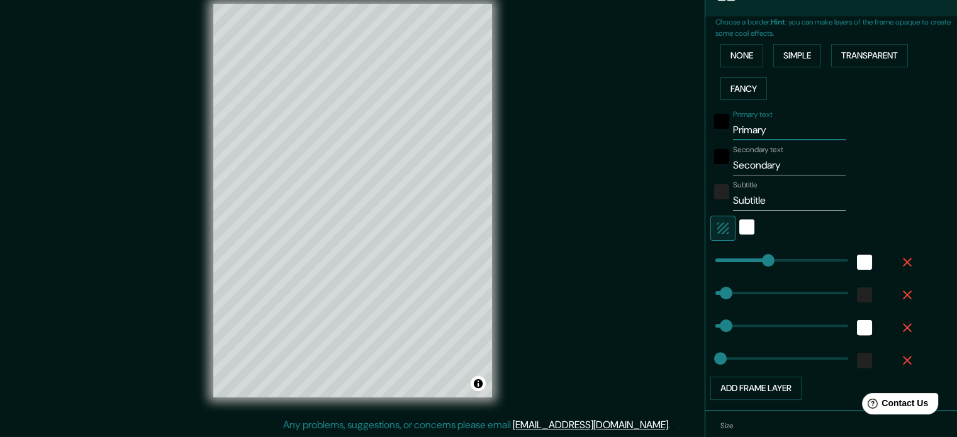
type input "35"
type input "18"
type input "bo"
type input "177"
type input "35"
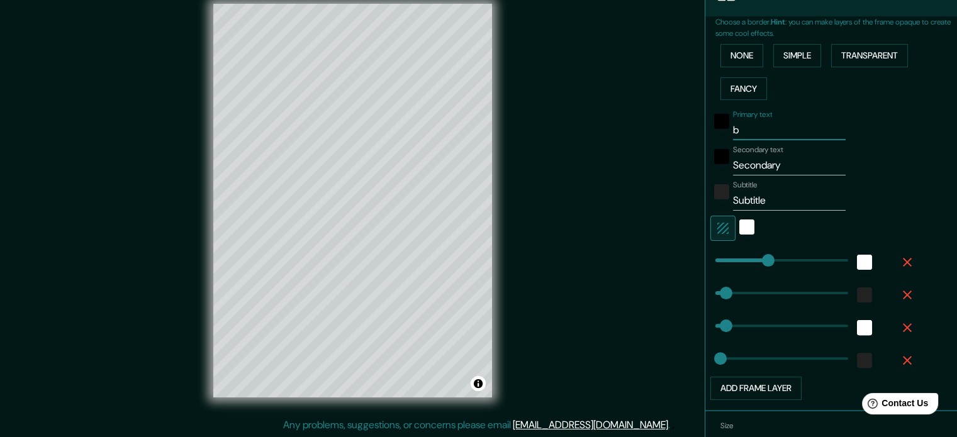
type input "35"
type input "18"
type input "bou"
type input "177"
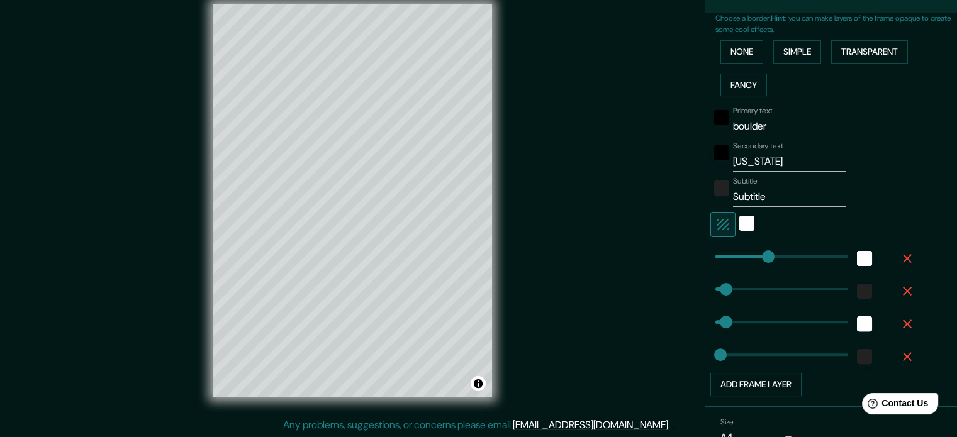
scroll to position [315, 0]
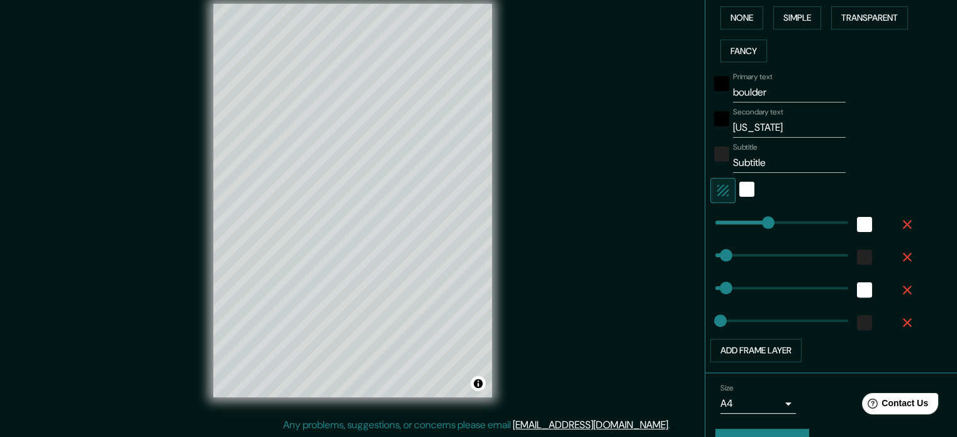
click at [750, 160] on input "Subtitle" at bounding box center [789, 163] width 113 height 20
paste input "40.00297625827709, -105.26423903282074"
drag, startPoint x: 860, startPoint y: 169, endPoint x: 905, endPoint y: 166, distance: 44.8
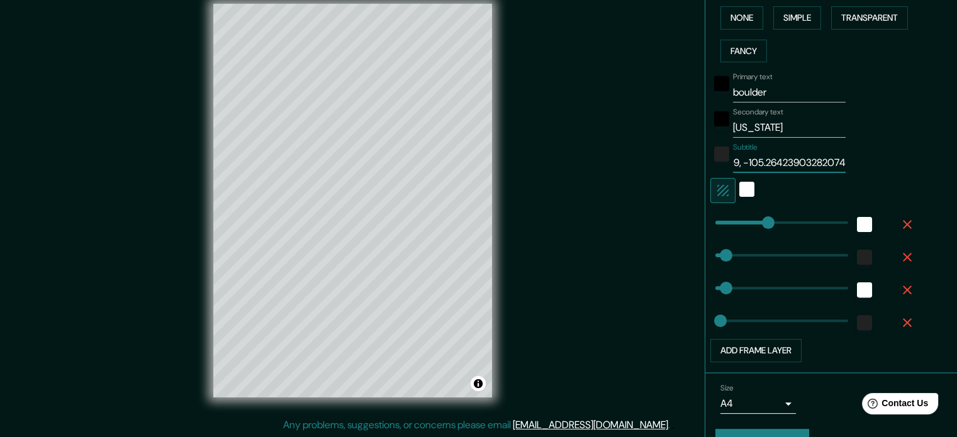
click at [905, 166] on div "Subtitle 40.00297625827709, -105.26423903282074" at bounding box center [814, 158] width 206 height 30
drag, startPoint x: 733, startPoint y: 162, endPoint x: 780, endPoint y: 159, distance: 47.4
click at [780, 159] on input "40.00297625827709, -105.2642" at bounding box center [789, 163] width 113 height 20
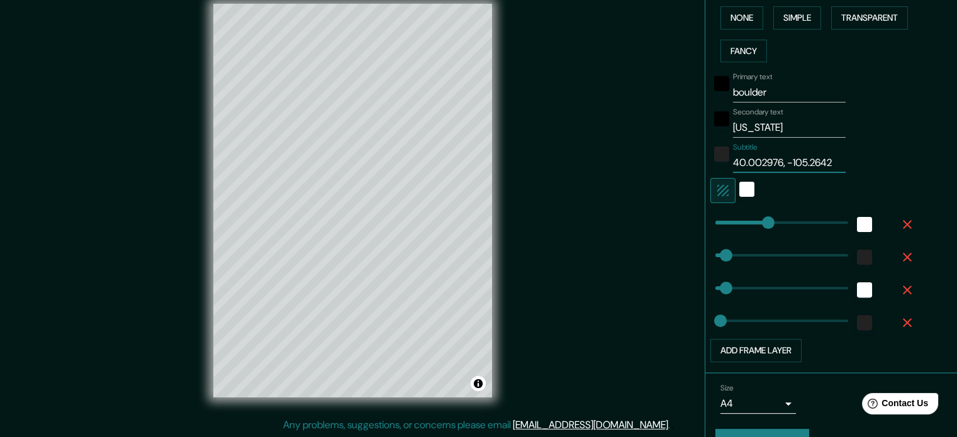
drag, startPoint x: 763, startPoint y: 160, endPoint x: 770, endPoint y: 160, distance: 7.6
click at [770, 160] on input "40.002976, -105.2642" at bounding box center [789, 163] width 113 height 20
click at [760, 165] on input "40.0029, -105.2642" at bounding box center [789, 163] width 113 height 20
click at [759, 165] on input "40.0029, -105.2642" at bounding box center [789, 163] width 113 height 20
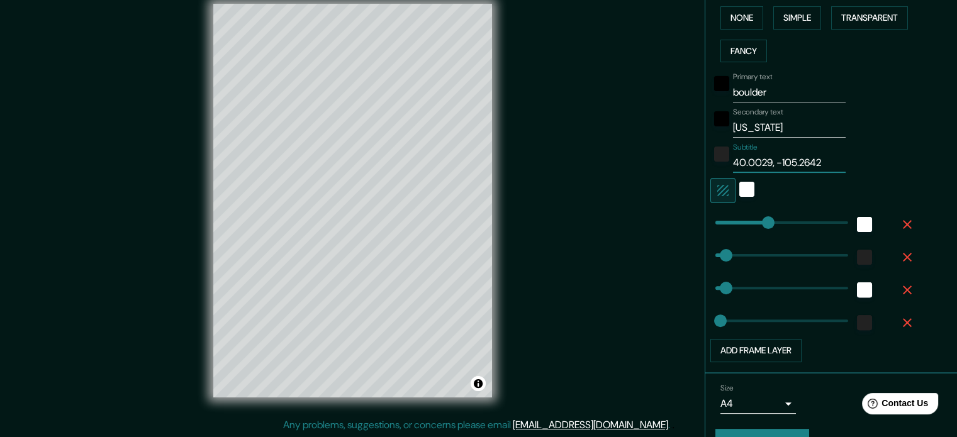
click at [750, 397] on body "Mappin Location Boulder, Colorado, United States Pins Style Layout Border Choos…" at bounding box center [478, 202] width 957 height 437
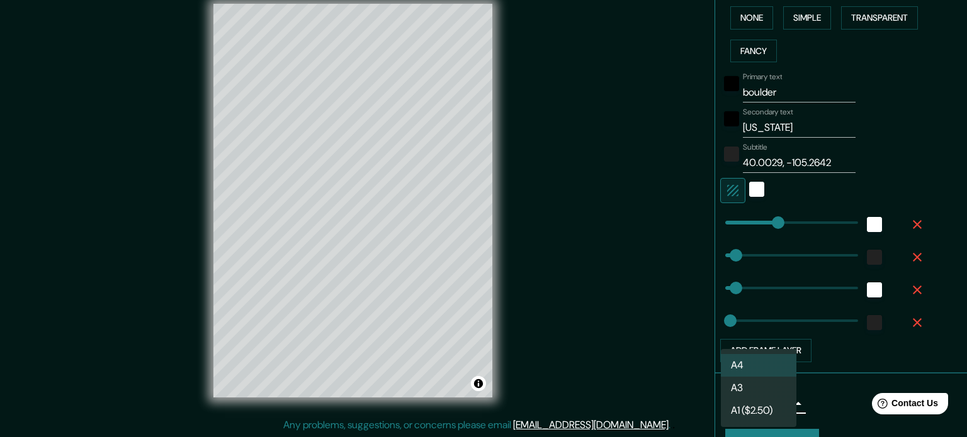
click at [769, 388] on li "A3" at bounding box center [759, 388] width 76 height 23
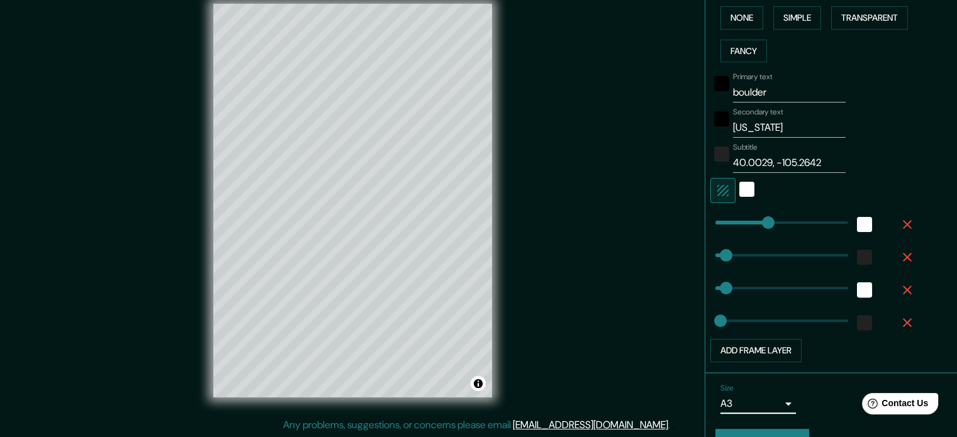
click at [787, 434] on button "Create your map" at bounding box center [763, 440] width 94 height 23
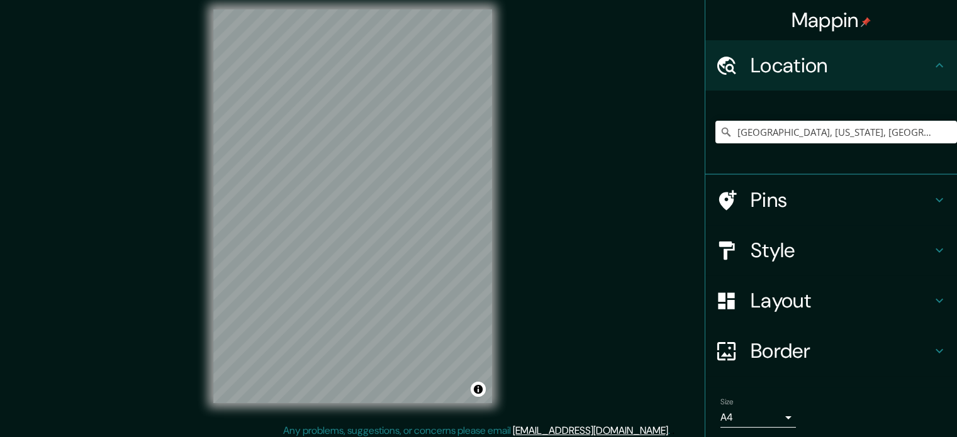
scroll to position [16, 0]
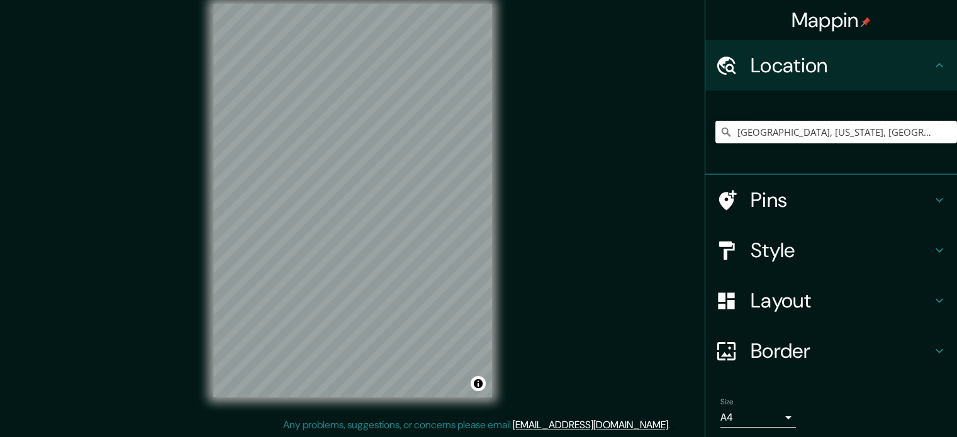
click at [745, 128] on input "[GEOGRAPHIC_DATA], [US_STATE], [GEOGRAPHIC_DATA]" at bounding box center [837, 132] width 242 height 23
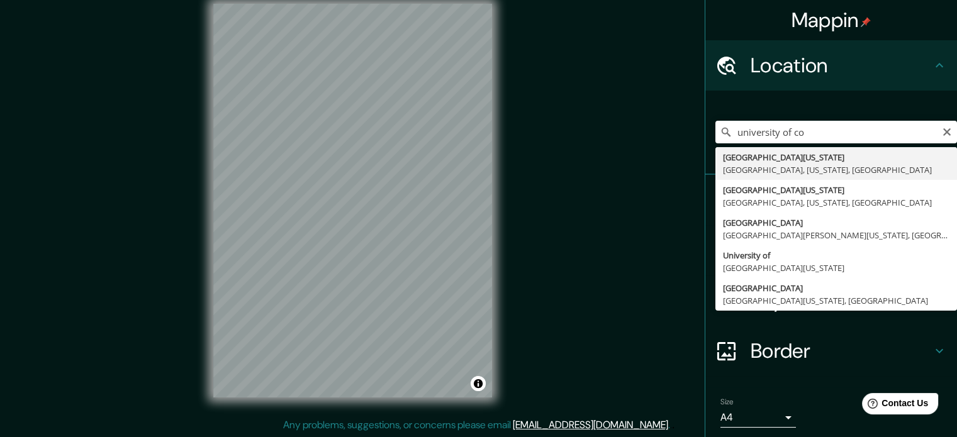
type input "University of Colorado Main Campus, Boulder, Colorado, United States"
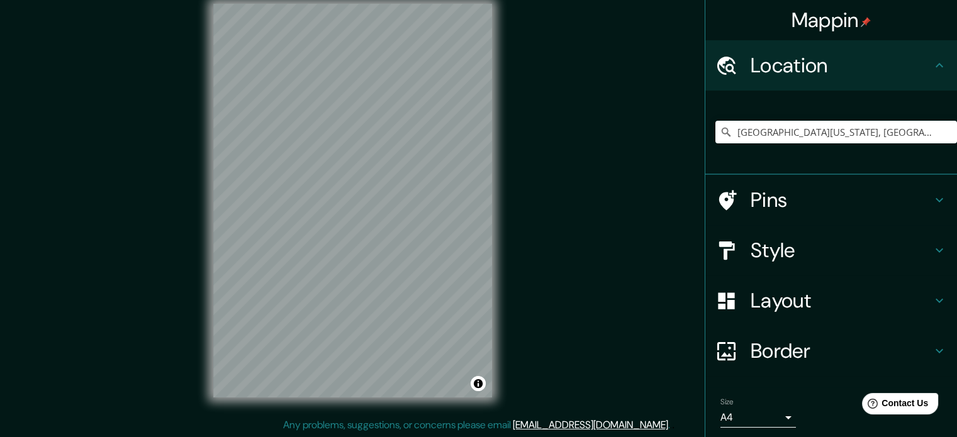
click at [765, 256] on h4 "Style" at bounding box center [841, 250] width 181 height 25
type input "single"
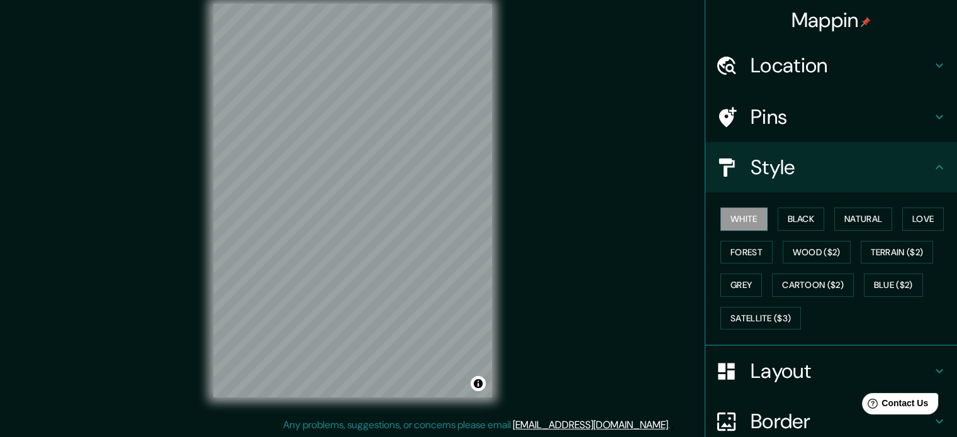
click at [760, 380] on h4 "Layout" at bounding box center [841, 371] width 181 height 25
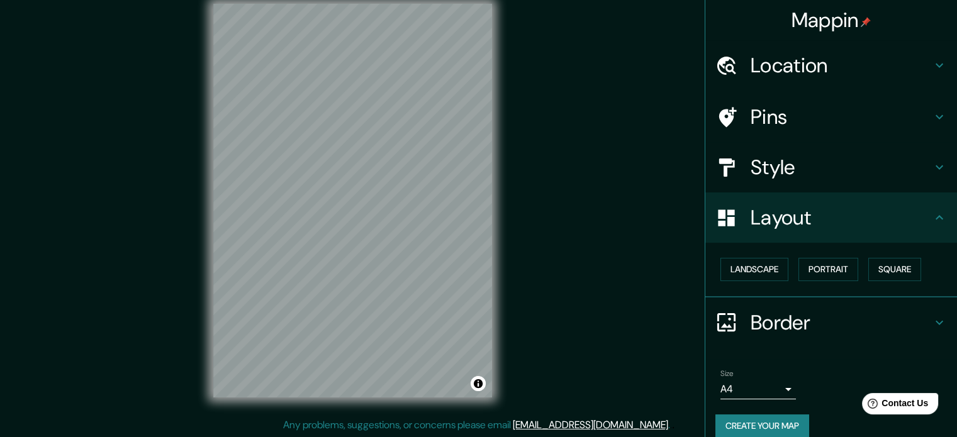
click at [787, 312] on h4 "Border" at bounding box center [841, 322] width 181 height 25
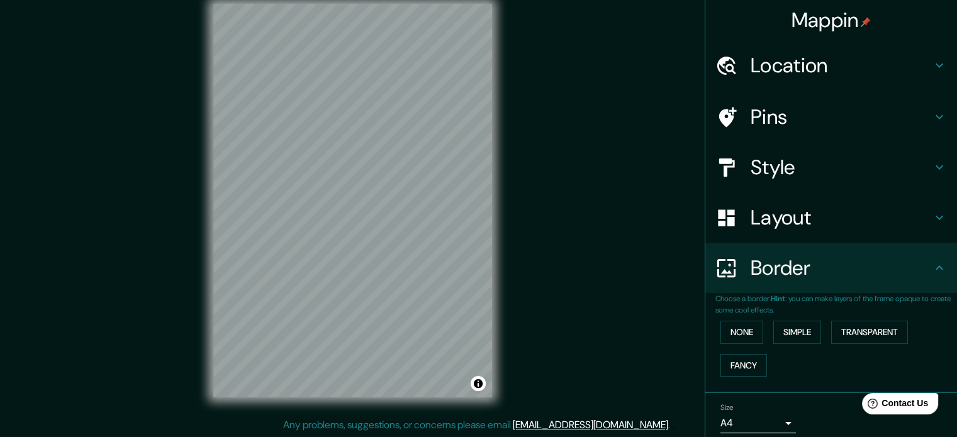
click at [781, 222] on h4 "Layout" at bounding box center [841, 217] width 181 height 25
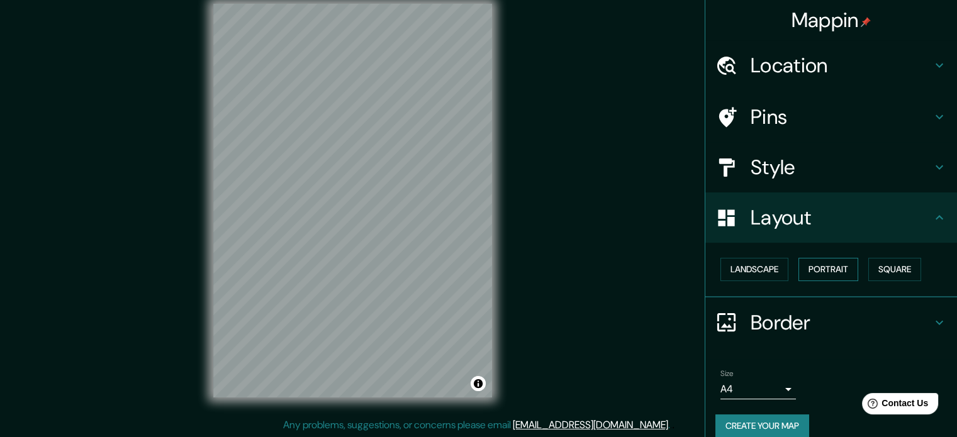
click at [809, 271] on button "Portrait" at bounding box center [829, 269] width 60 height 23
click at [793, 310] on h4 "Border" at bounding box center [841, 322] width 181 height 25
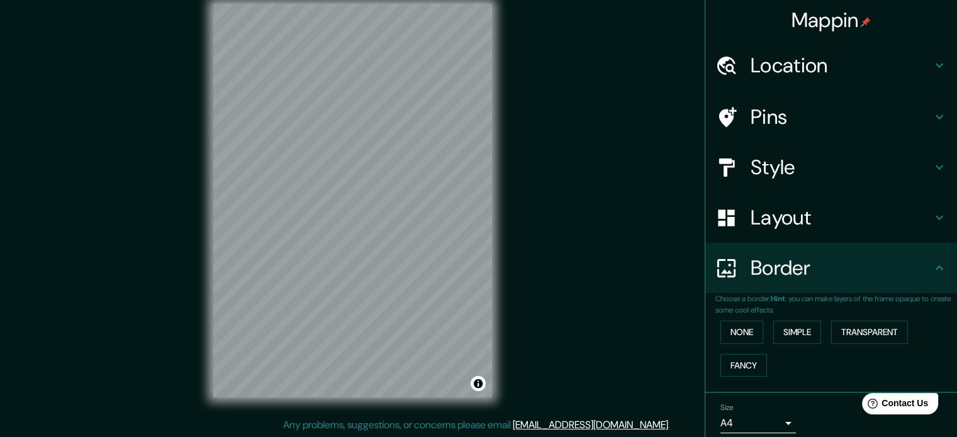
click at [729, 364] on button "Fancy" at bounding box center [744, 365] width 47 height 23
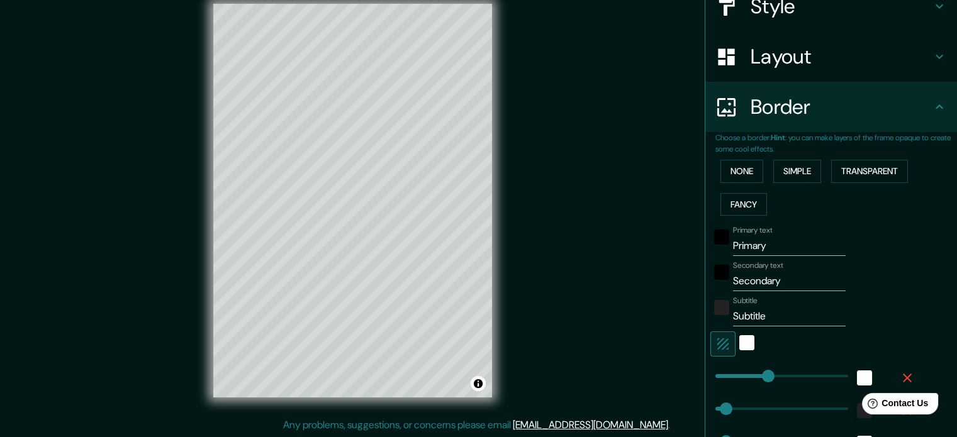
scroll to position [165, 0]
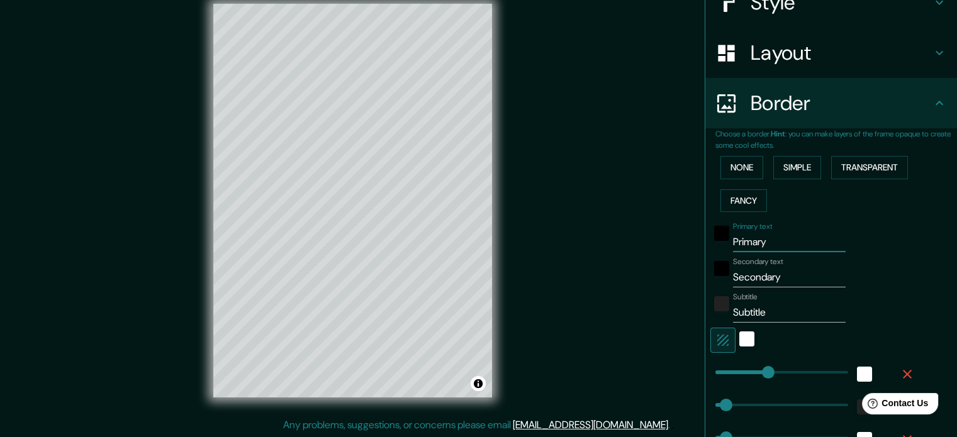
drag, startPoint x: 770, startPoint y: 241, endPoint x: 697, endPoint y: 253, distance: 74.6
click at [706, 253] on div "Choose a border. Hint : you can make layers of the frame opaque to create some …" at bounding box center [832, 325] width 252 height 395
type input "Un"
type input "177"
type input "35"
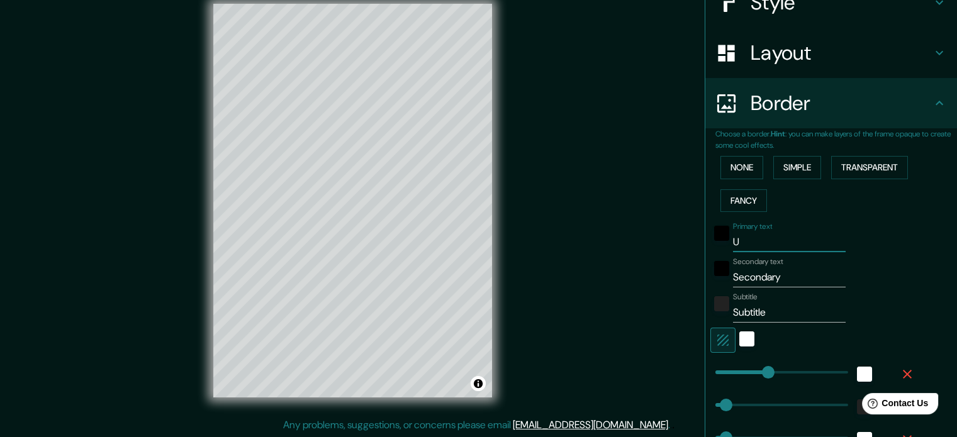
type input "35"
type input "18"
type input "University"
type input "177"
type input "35"
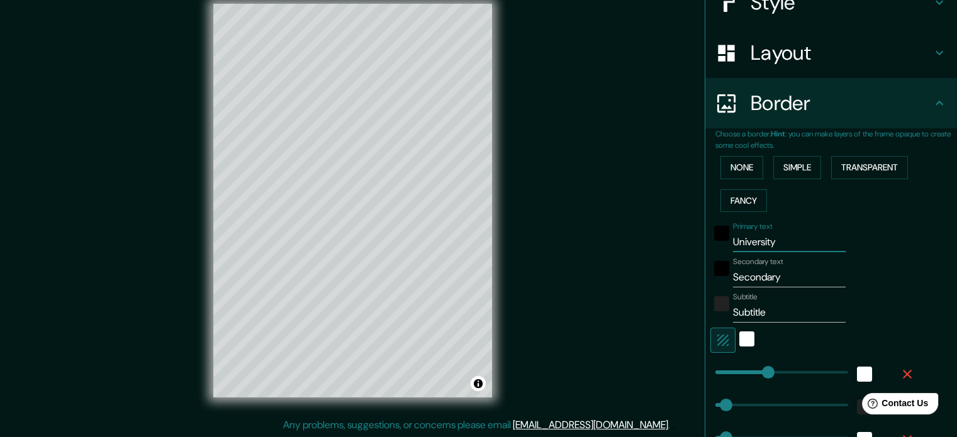
type input "35"
type input "18"
type input "University o"
type input "177"
type input "35"
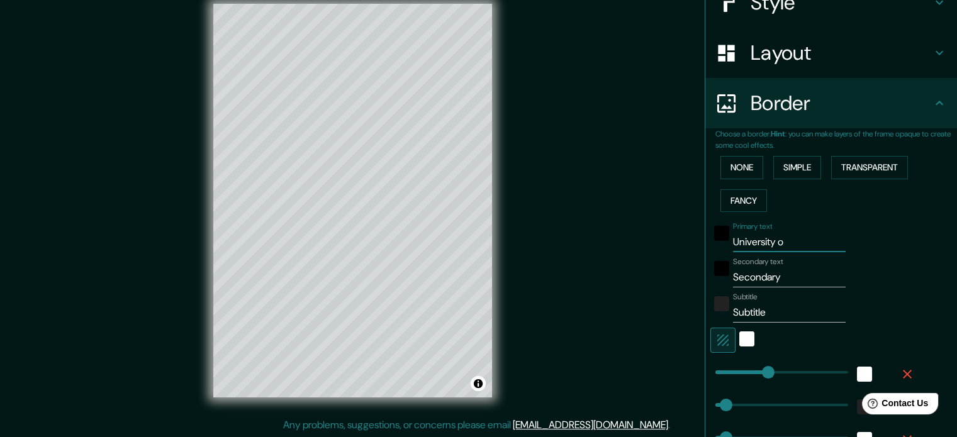
type input "35"
type input "18"
type input "University of"
type input "177"
type input "35"
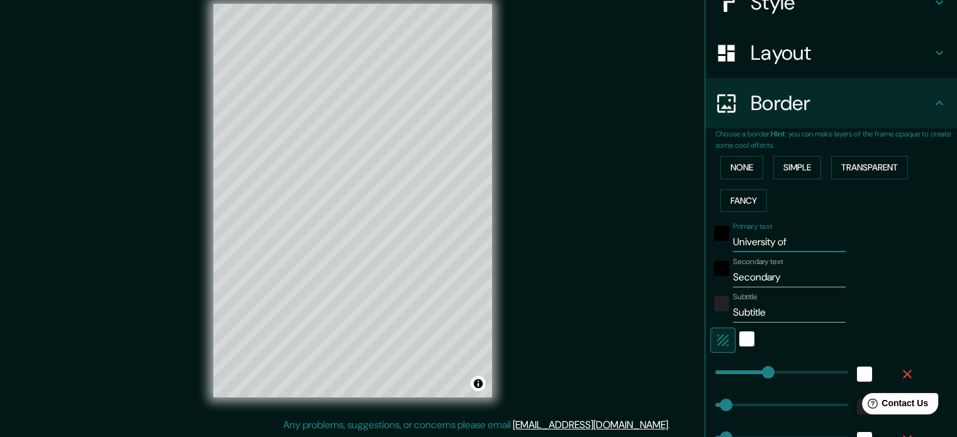
type input "35"
type input "18"
type input "University of"
click at [753, 278] on input "Secondary" at bounding box center [789, 277] width 113 height 20
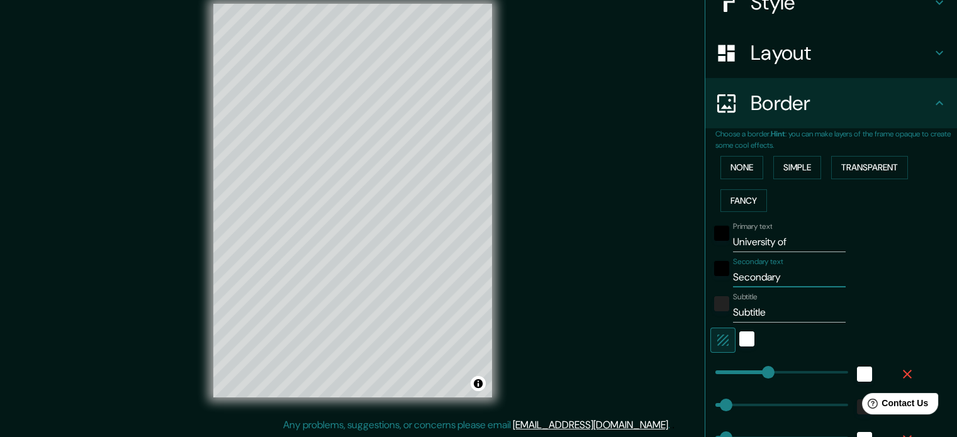
type input "c"
type input "177"
type input "35"
type input "18"
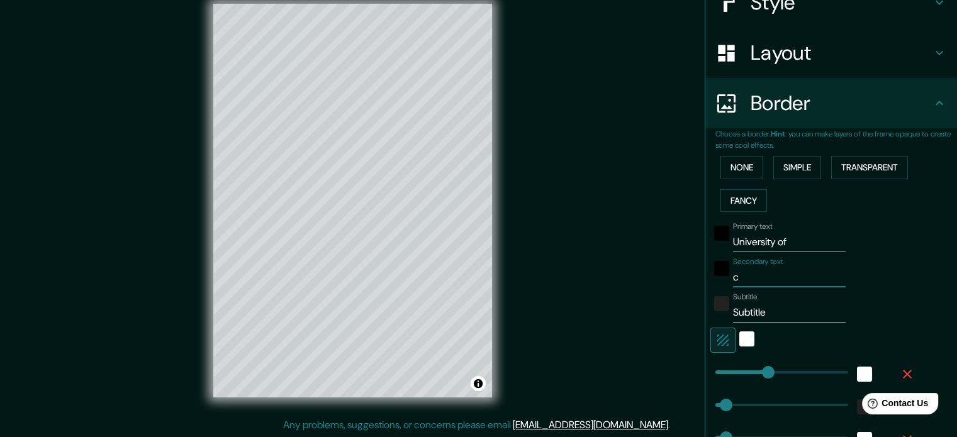
type input "co"
type input "177"
type input "35"
type input "18"
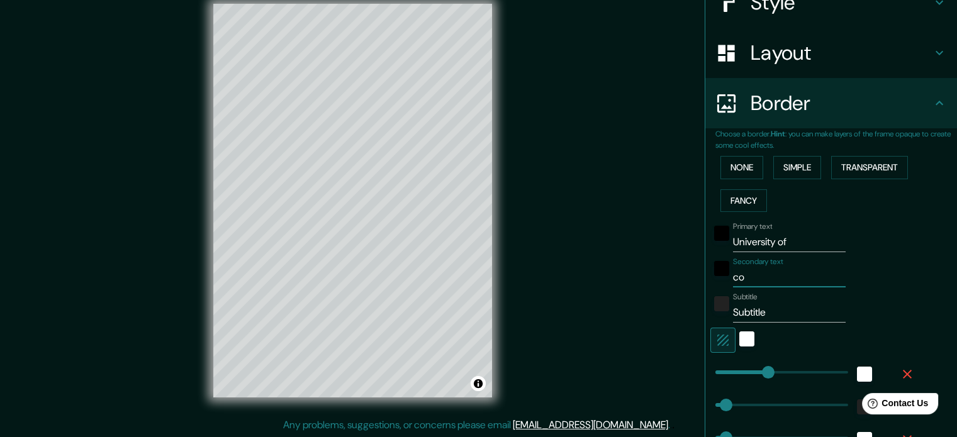
type input "col"
type input "177"
type input "35"
type input "18"
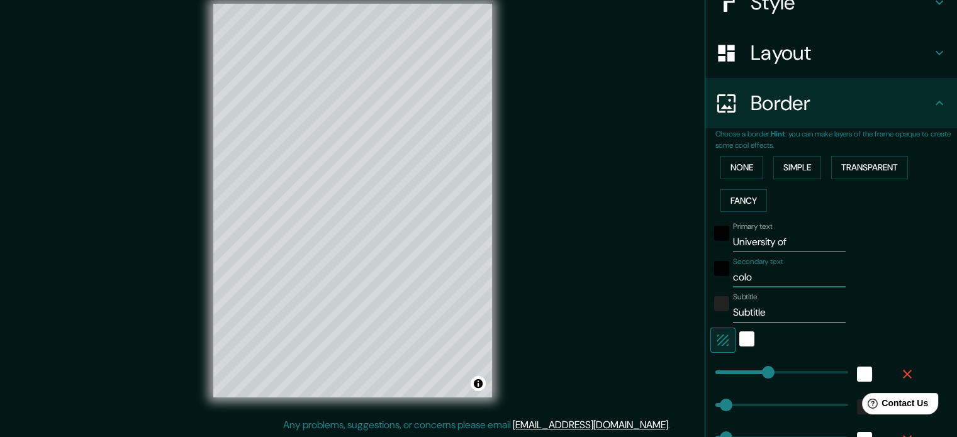
type input "color"
type input "177"
type input "35"
type input "18"
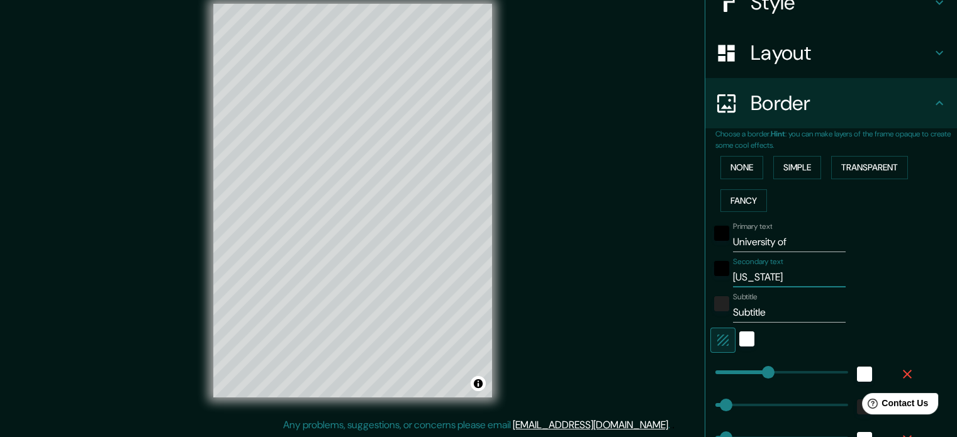
type input "colorado"
type input "177"
type input "35"
type input "18"
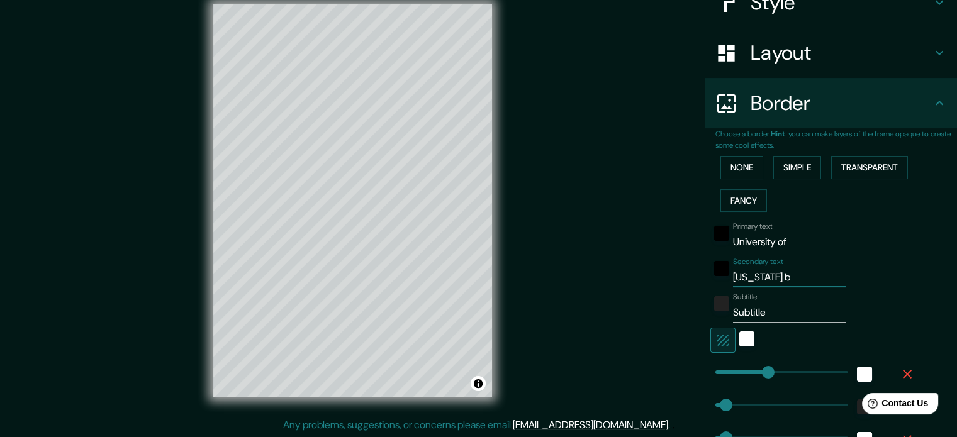
type input "colorado bo"
type input "177"
type input "35"
type input "18"
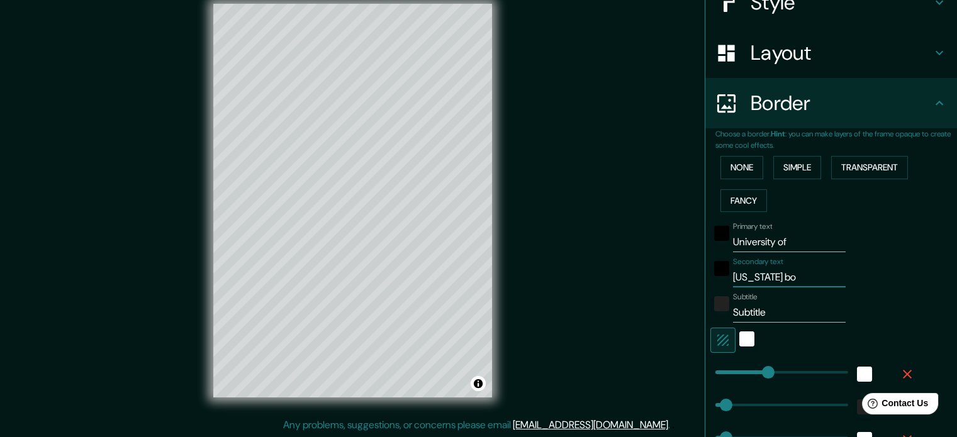
type input "colorado bou"
type input "177"
type input "35"
type input "18"
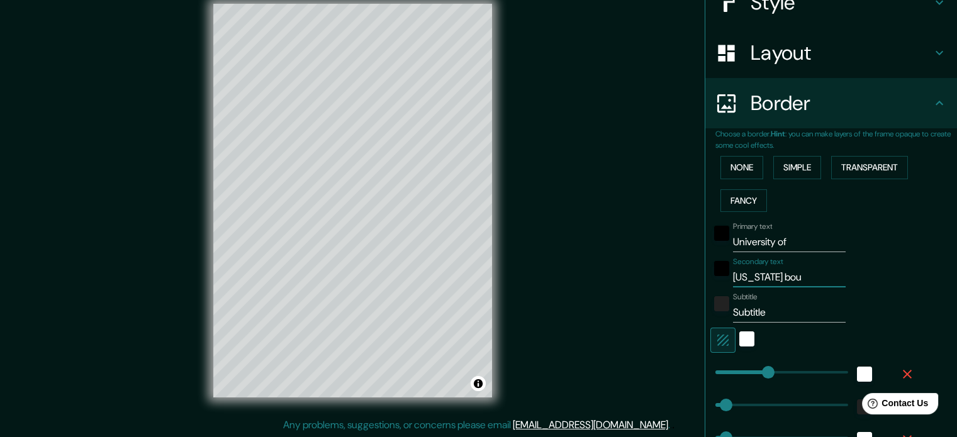
type input "colorado"
type input "177"
type input "35"
type input "18"
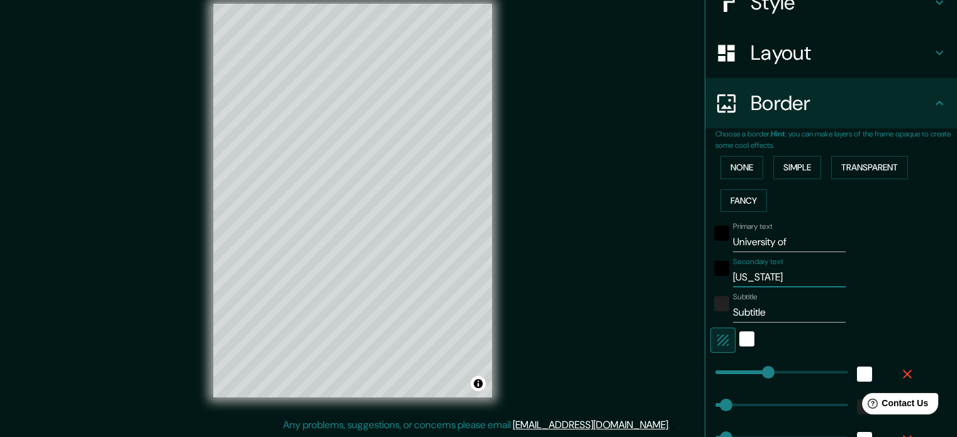
type input "colorado"
type input "177"
type input "35"
type input "18"
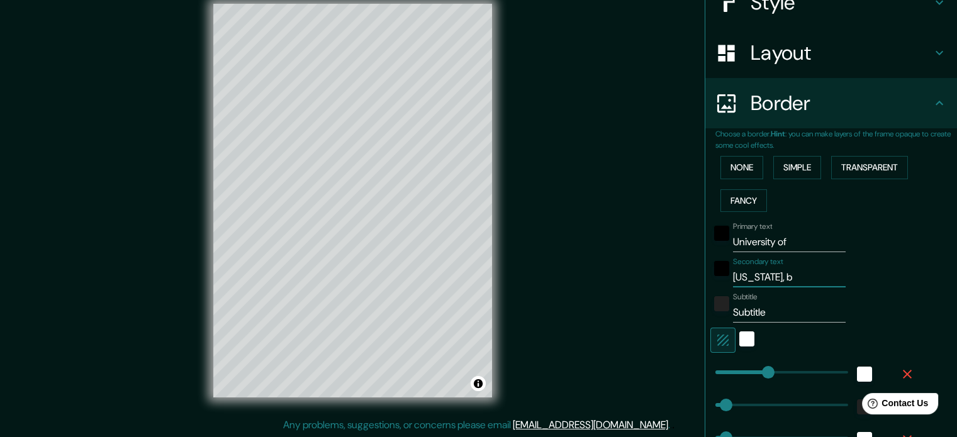
type input "colorado, bo"
type input "177"
type input "35"
type input "18"
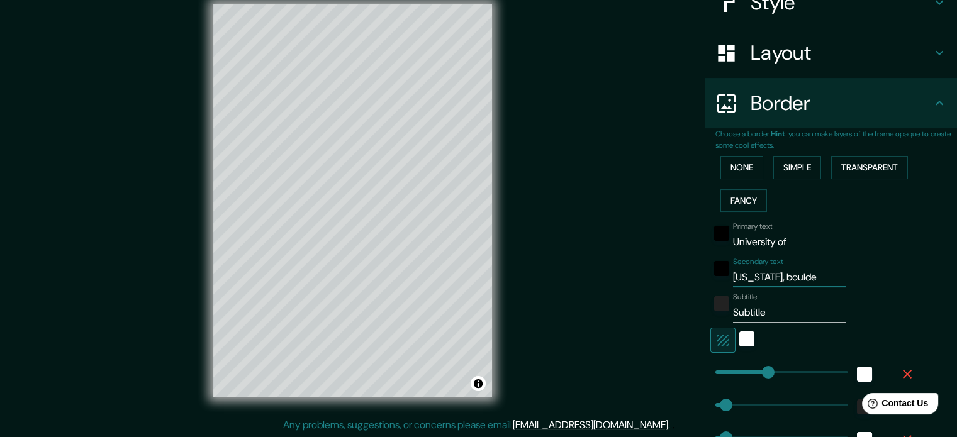
type input "colorado, boulder"
type input "177"
type input "35"
type input "18"
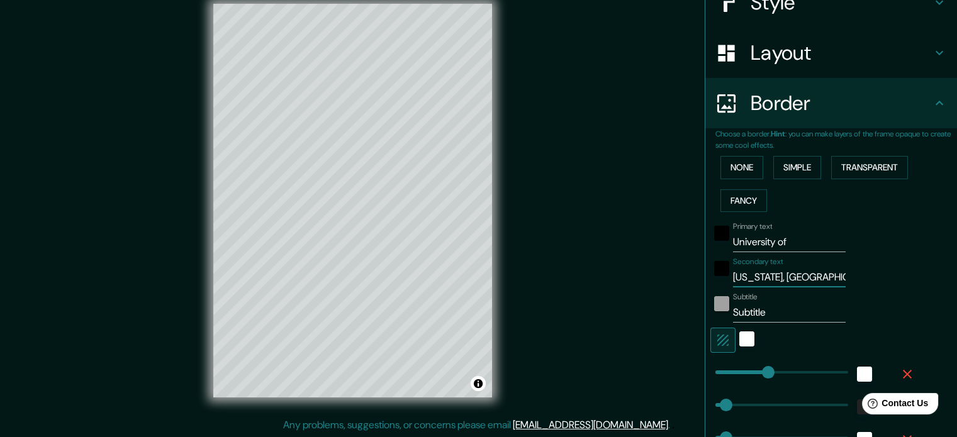
type input "colorado, boulder"
click at [715, 307] on div "Subtitle Subtitle" at bounding box center [814, 308] width 206 height 30
paste input "40.0073° N, 105.2660° W"
type input "40.0073° N, 105.2660° W"
type input "177"
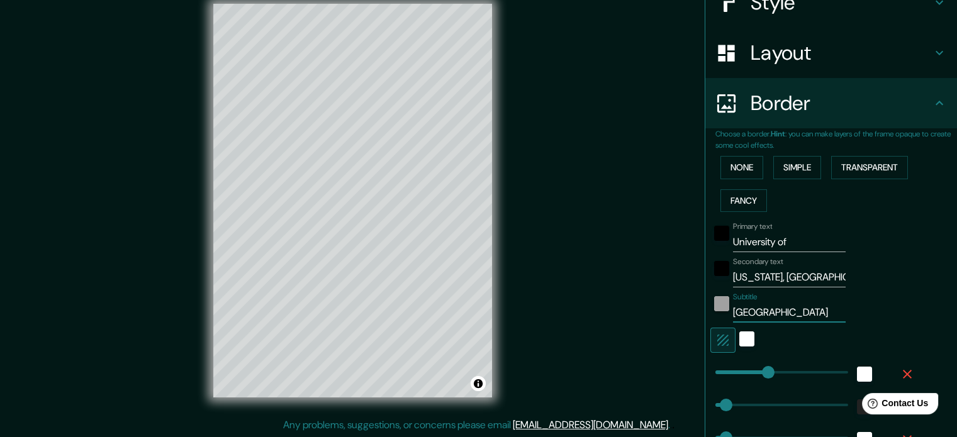
type input "35"
type input "18"
type input "40.0073° N, 105.2660° W"
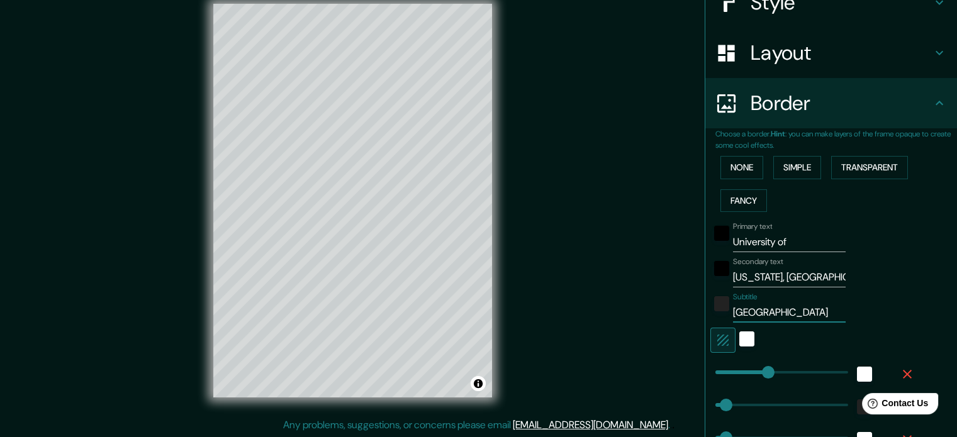
click at [859, 313] on div "Subtitle 40.0073° N, 105.2660° W" at bounding box center [814, 308] width 206 height 30
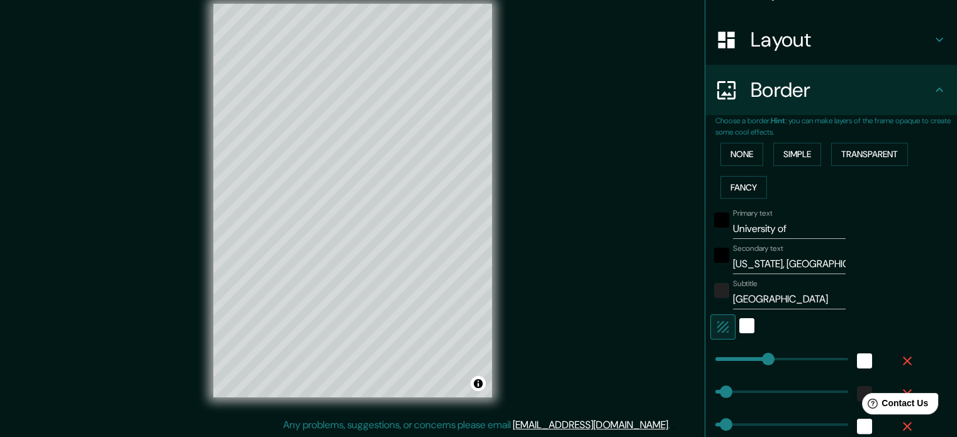
scroll to position [171, 0]
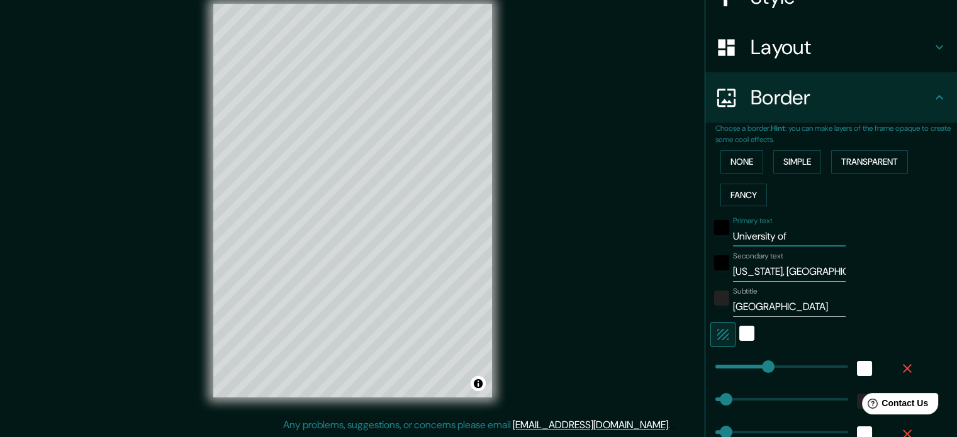
drag, startPoint x: 798, startPoint y: 234, endPoint x: 716, endPoint y: 239, distance: 82.6
click at [716, 239] on div "Primary text University of" at bounding box center [814, 232] width 206 height 30
type input "C"
type input "177"
type input "35"
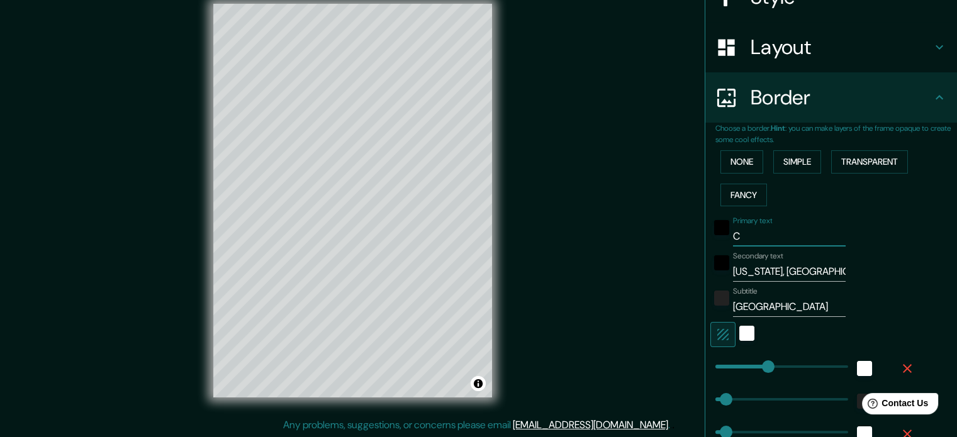
type input "35"
type input "18"
type input "CU"
type input "177"
type input "35"
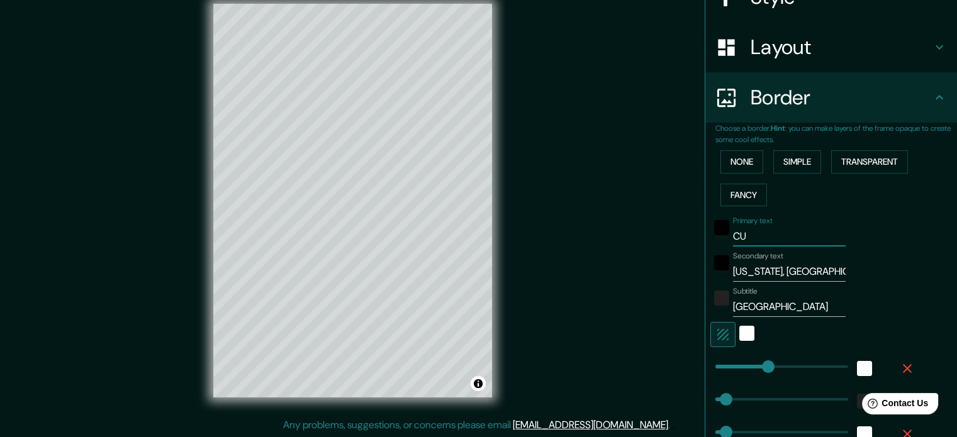
type input "35"
type input "18"
type input "CU"
type input "177"
type input "35"
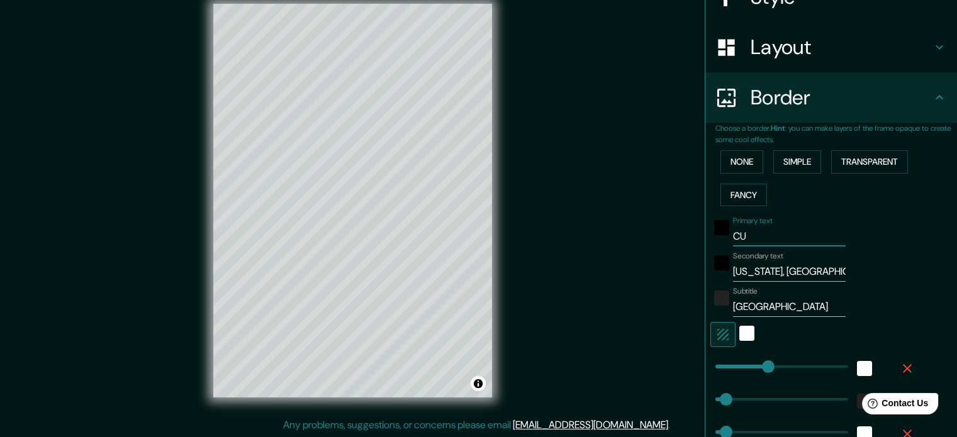
type input "35"
type input "18"
type input "CU bou"
type input "177"
type input "35"
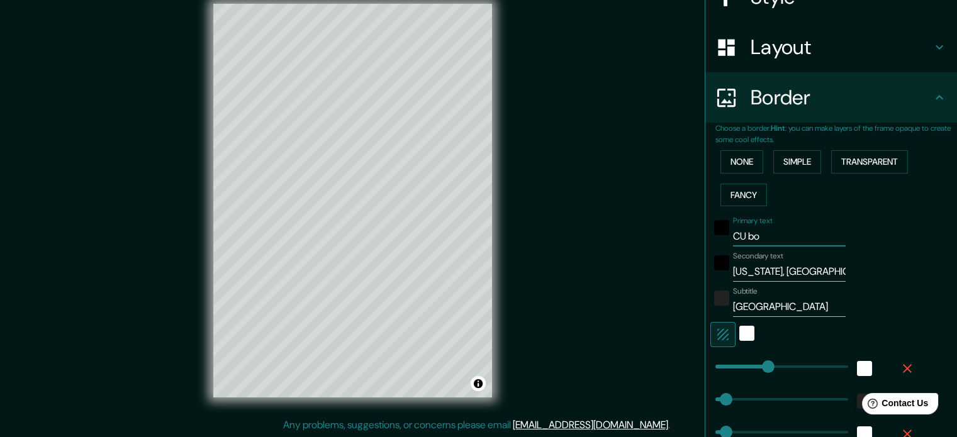
type input "35"
type input "18"
type input "CU boulder"
type input "177"
type input "35"
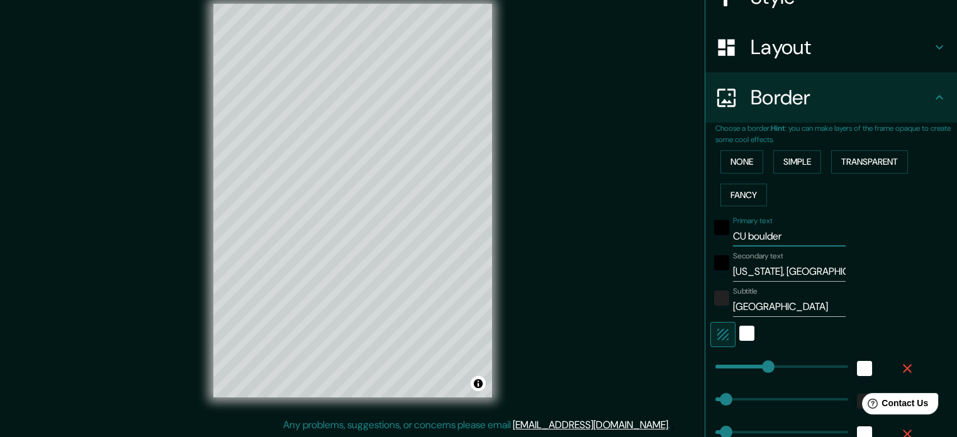
type input "35"
type input "18"
type input "CU boulder"
click at [758, 269] on input "colorado, boulder" at bounding box center [789, 272] width 113 height 20
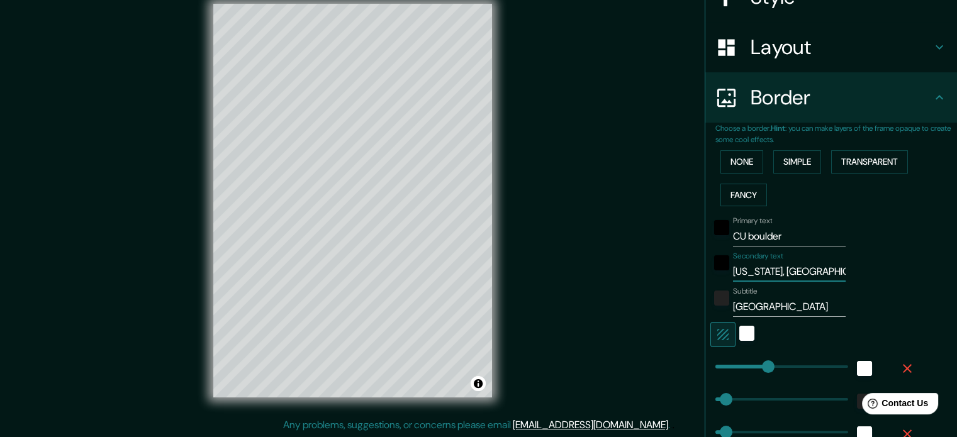
click at [758, 269] on input "colorado, boulder" at bounding box center [789, 272] width 113 height 20
type input "bo"
type input "177"
type input "35"
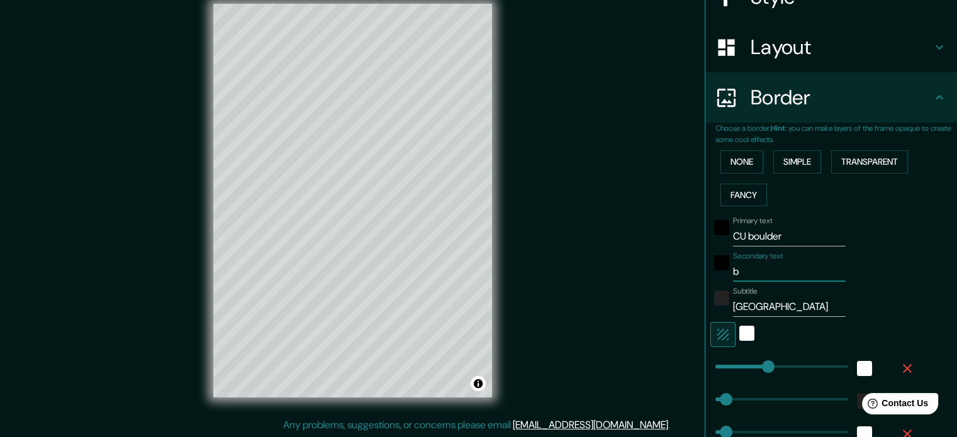
type input "18"
type input "boulder"
type input "177"
type input "35"
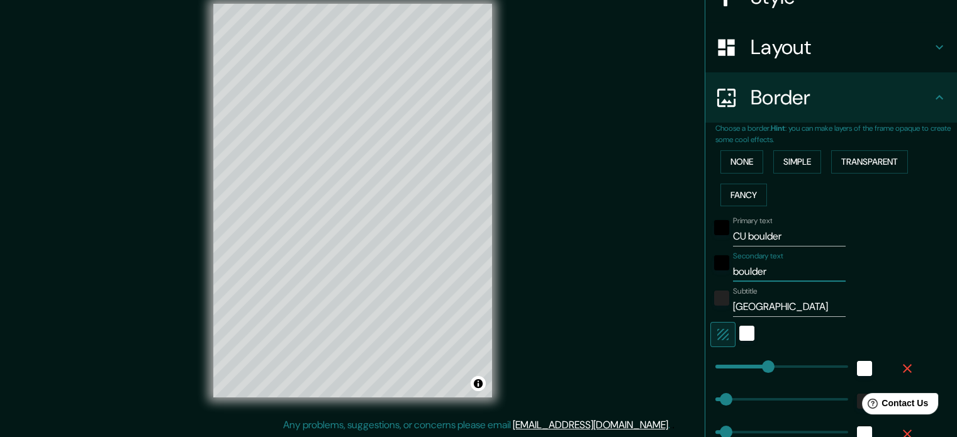
type input "18"
type input "boulder colo"
type input "177"
type input "35"
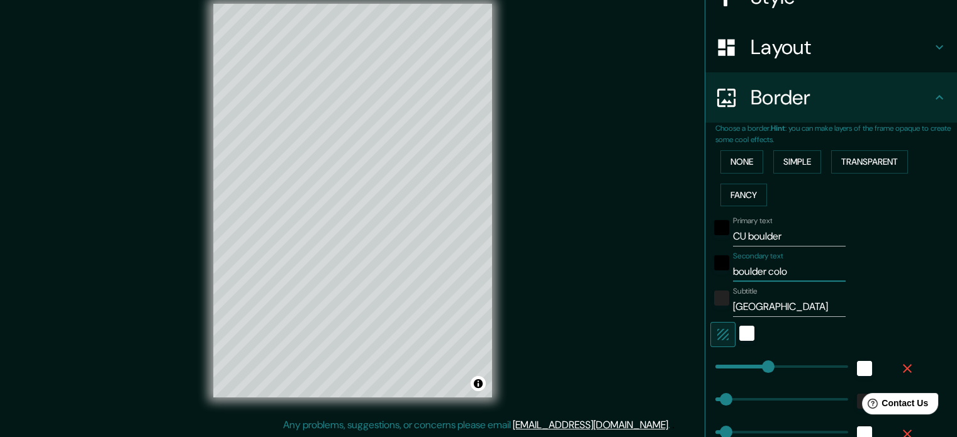
type input "18"
type input "boulder colorado"
type input "177"
type input "35"
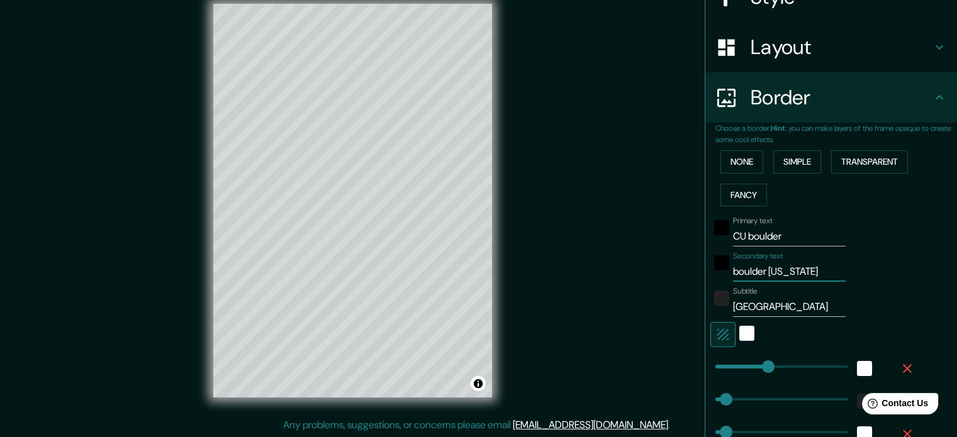
type input "18"
type input "boulder colorad"
type input "177"
type input "35"
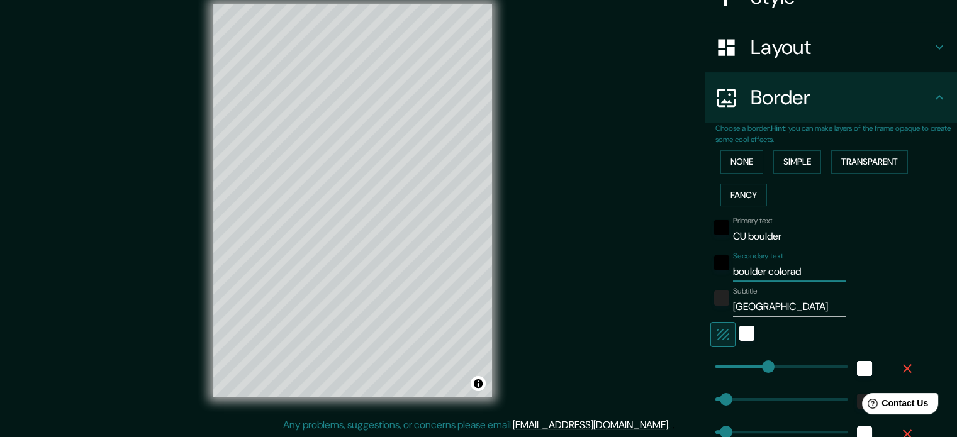
type input "18"
type input "boulder colora"
type input "177"
type input "35"
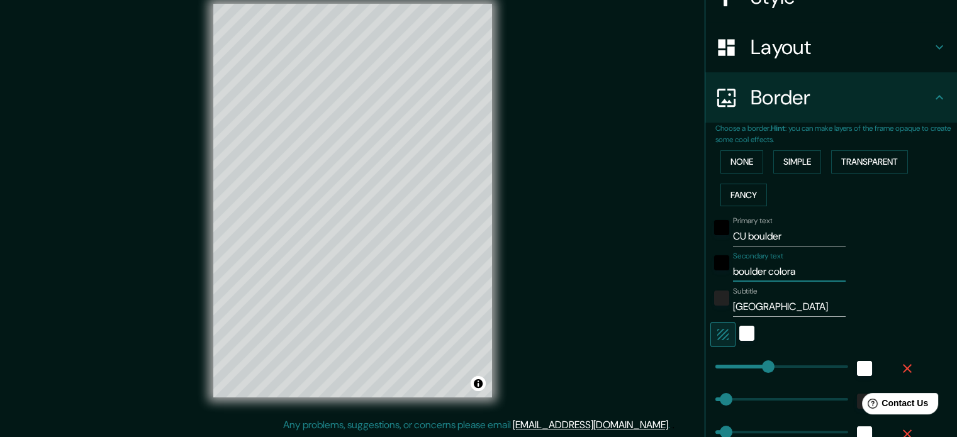
type input "18"
type input "boulder color"
type input "177"
type input "35"
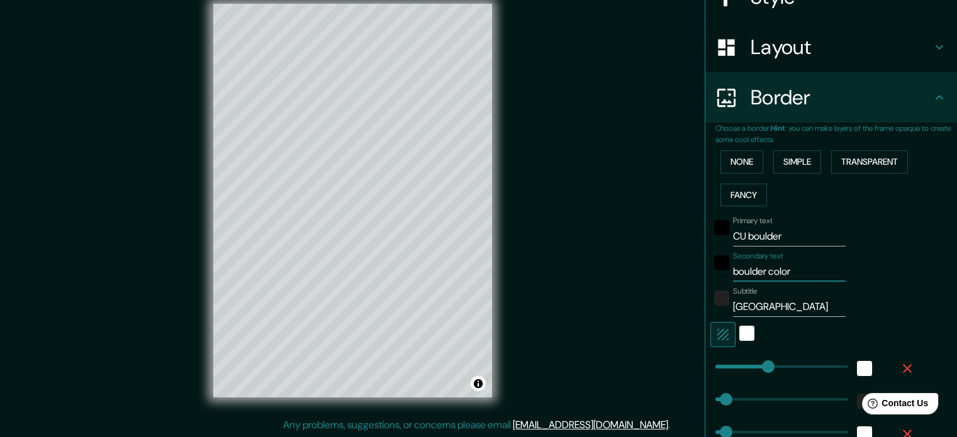
type input "18"
type input "boulder colo"
type input "177"
type input "35"
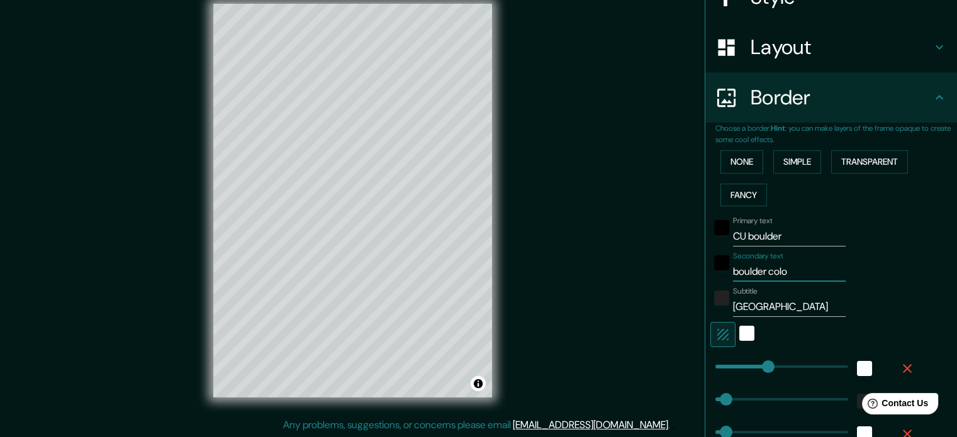
type input "18"
type input "boulder col"
type input "177"
type input "35"
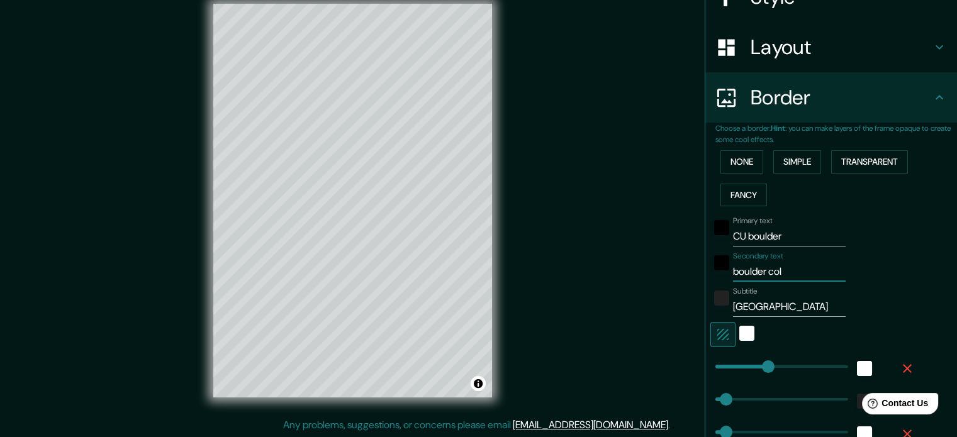
type input "18"
type input "boulder co"
type input "177"
type input "35"
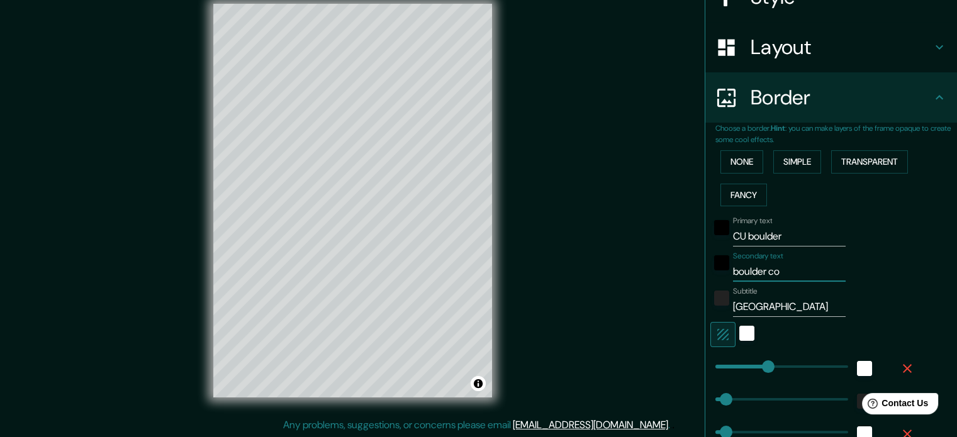
type input "18"
type input "boulder c"
type input "177"
type input "35"
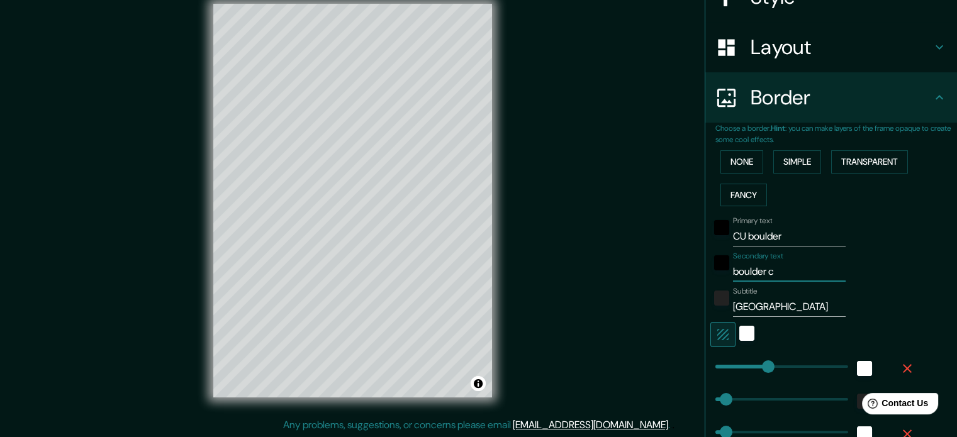
type input "18"
type input "boulder"
type input "177"
type input "35"
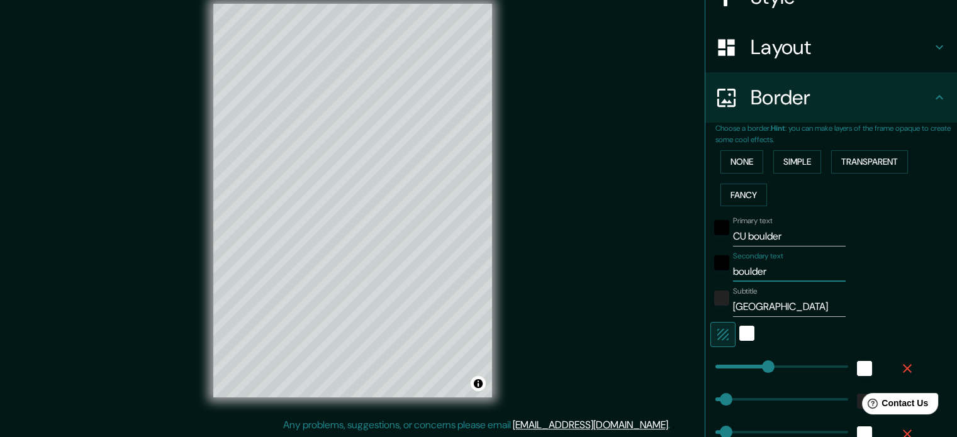
type input "18"
type input "boulde"
type input "177"
type input "35"
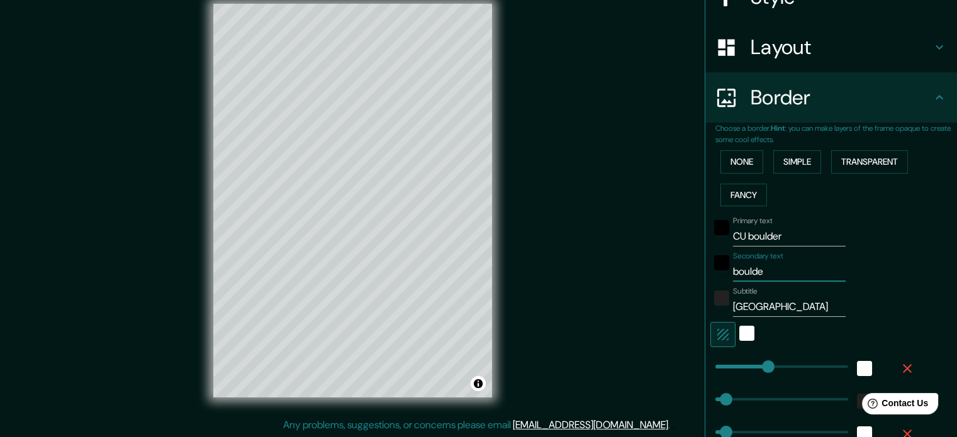
type input "18"
type input "bould"
type input "177"
type input "35"
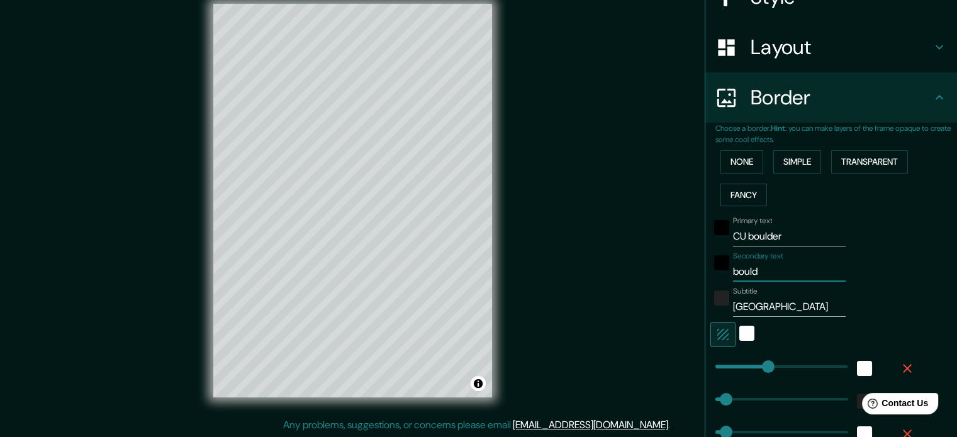
type input "18"
type input "boul"
type input "177"
type input "35"
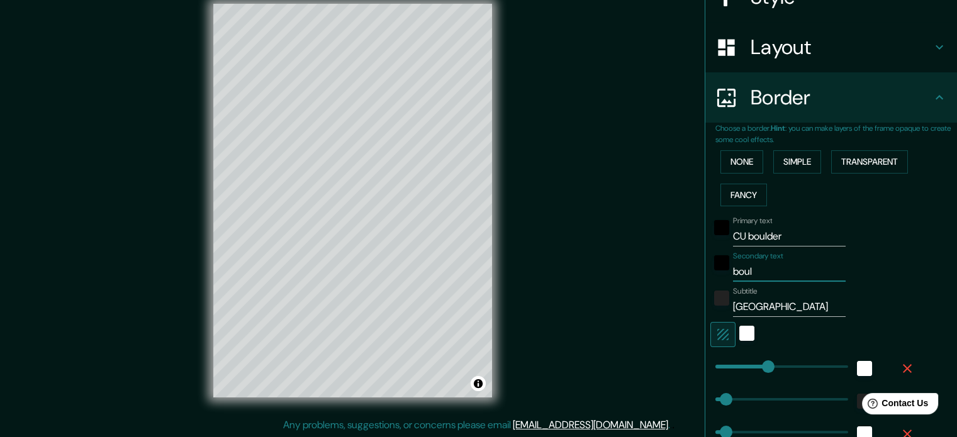
type input "18"
type input "bou"
type input "177"
type input "35"
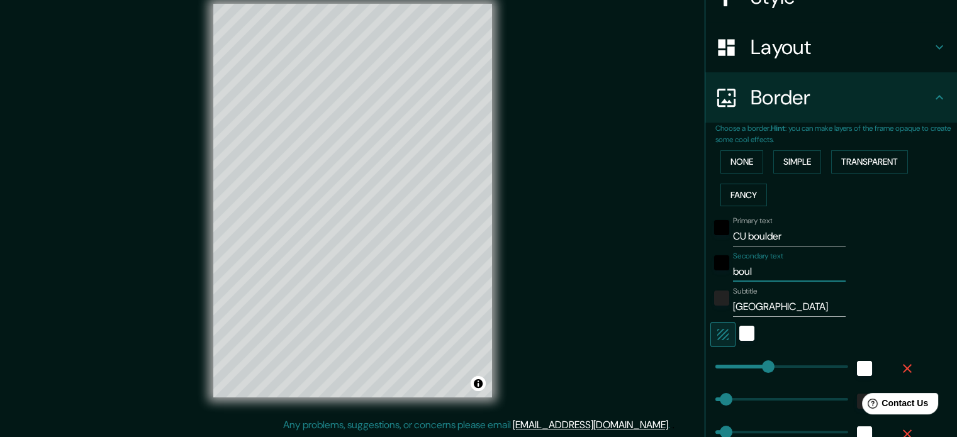
type input "18"
type input "bo"
type input "177"
type input "35"
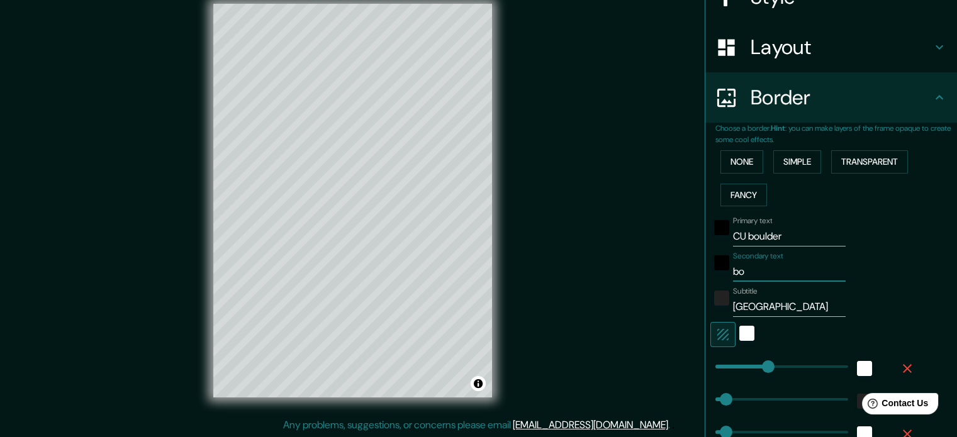
type input "18"
type input "b"
type input "177"
type input "35"
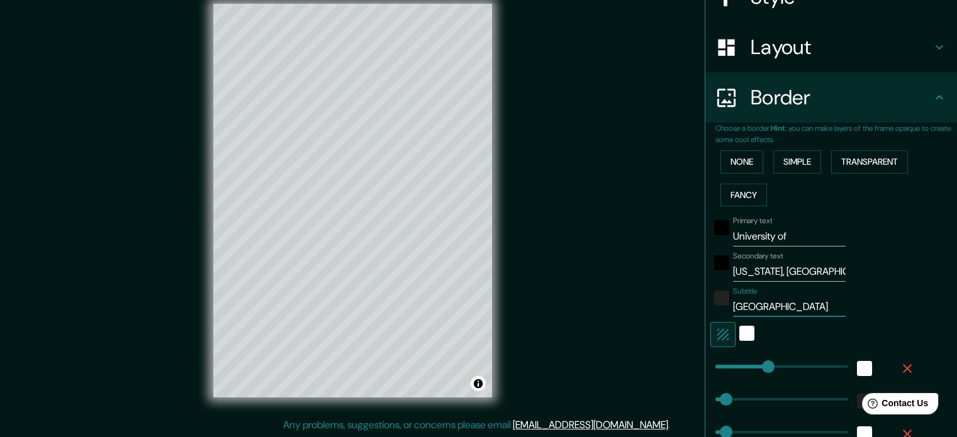
click at [850, 301] on div "Subtitle 40.0073° N, 105.2660° W" at bounding box center [814, 302] width 206 height 30
click at [779, 304] on input "40.0073° N, 105.2660° W" at bounding box center [789, 307] width 113 height 20
paste input "29, -105.2642"
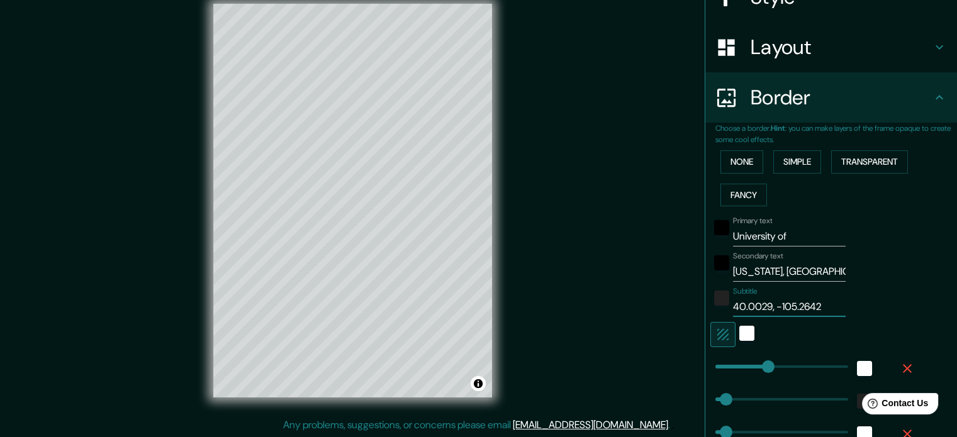
click at [772, 307] on input "40.0029, -105.2642" at bounding box center [789, 307] width 113 height 20
click at [769, 307] on input "40.0073° N, 105.2660° W" at bounding box center [789, 307] width 113 height 20
click at [777, 310] on input "40.0073° N, 105.2660° W" at bounding box center [789, 307] width 113 height 20
click at [763, 309] on input "40.0073° N, 105.2660° W" at bounding box center [789, 307] width 113 height 20
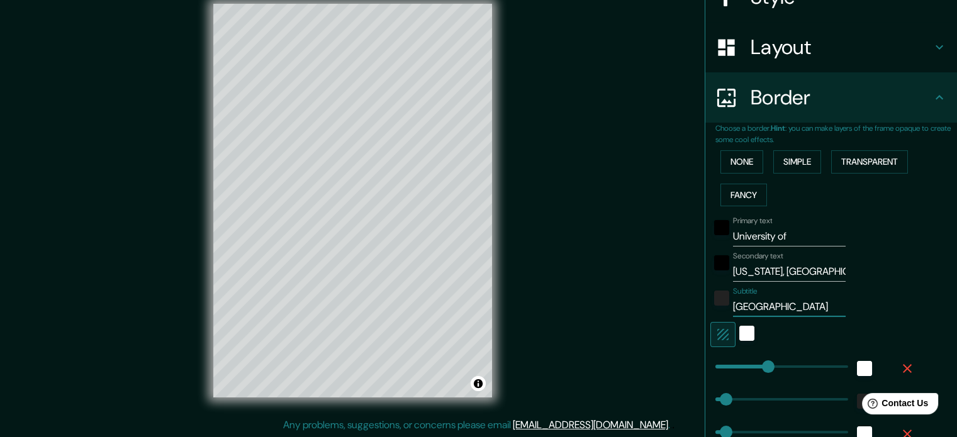
click at [763, 309] on input "40.0073° N, 105.2660° W" at bounding box center [789, 307] width 113 height 20
paste input "29, -105.2642"
click at [773, 307] on input "40.0029, -105.2642" at bounding box center [789, 307] width 113 height 20
click at [811, 303] on input "40.0029, 105.2642" at bounding box center [789, 307] width 113 height 20
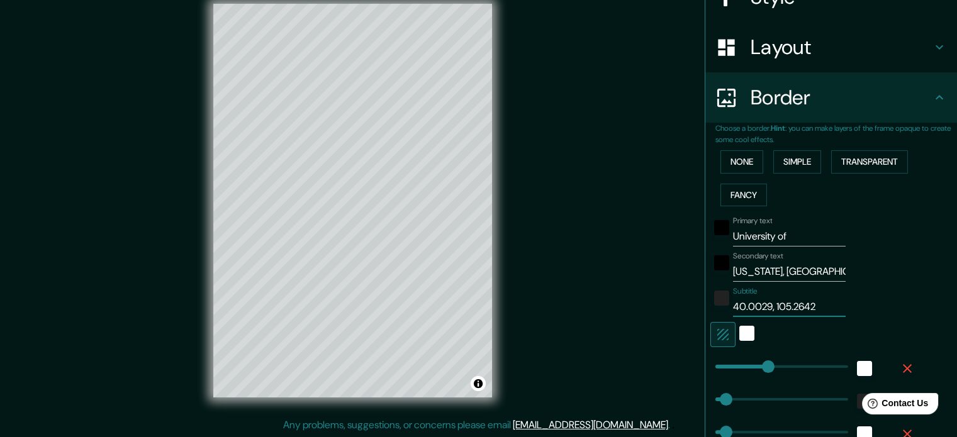
paste input "°"
click at [762, 305] on input "40.0029, 105.2642° W" at bounding box center [789, 307] width 113 height 20
paste input "°"
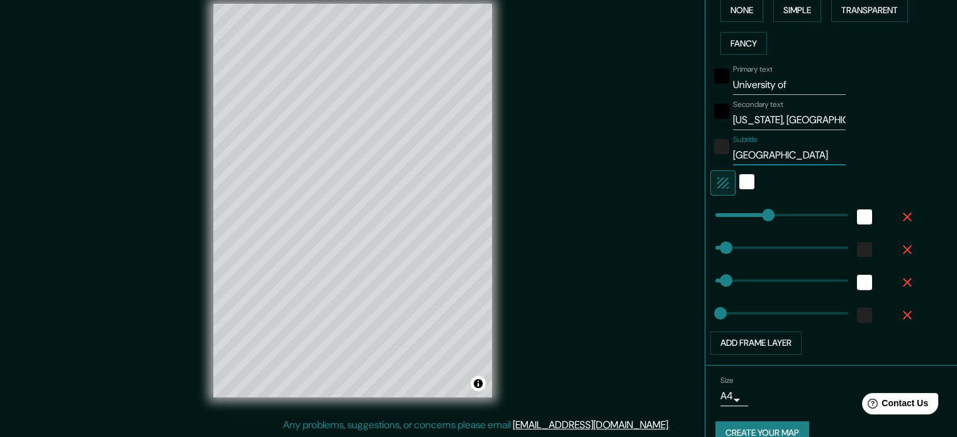
scroll to position [342, 0]
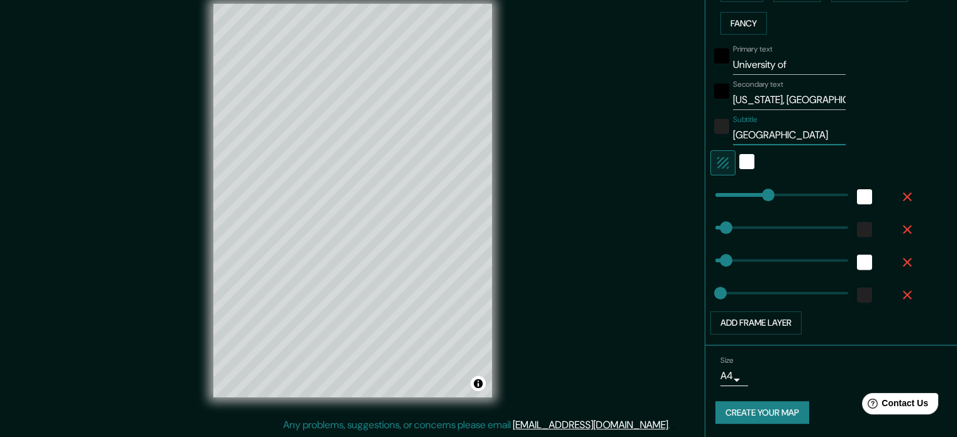
click at [726, 371] on body "Mappin Location University of Colorado Main Campus, Boulder, Colorado, United S…" at bounding box center [478, 202] width 957 height 437
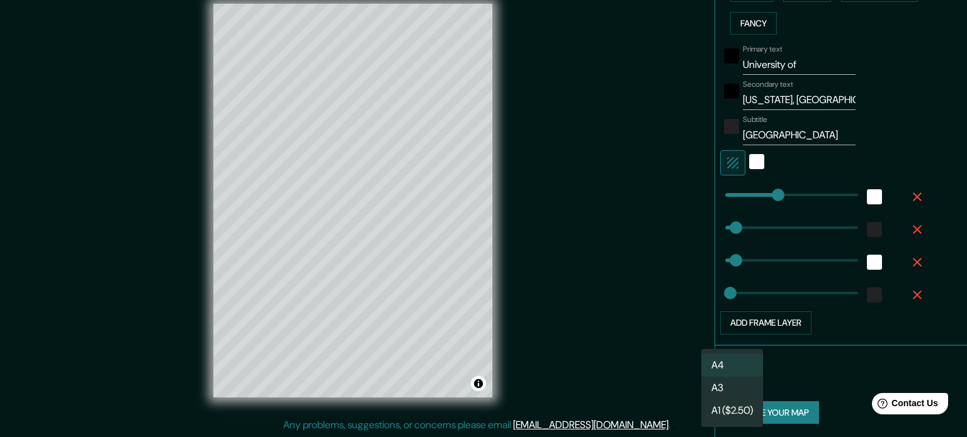
click at [741, 366] on li "A4" at bounding box center [732, 365] width 62 height 23
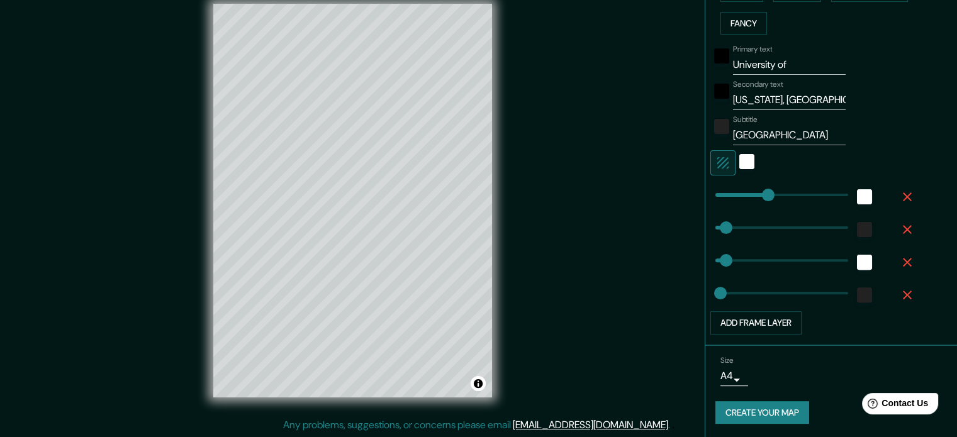
click at [823, 370] on div "Size A4 single" at bounding box center [832, 371] width 232 height 40
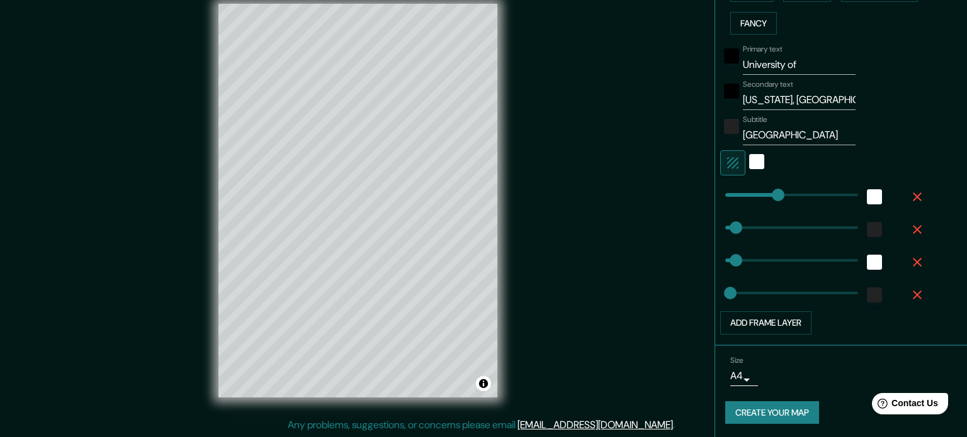
click at [722, 373] on body "Mappin Location University of Colorado Main Campus, Boulder, Colorado, United S…" at bounding box center [483, 202] width 967 height 437
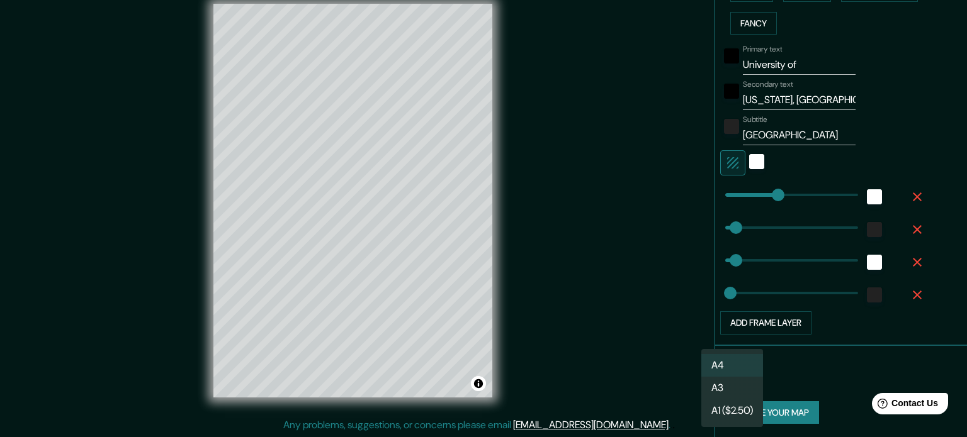
click at [735, 383] on li "A3" at bounding box center [732, 388] width 62 height 23
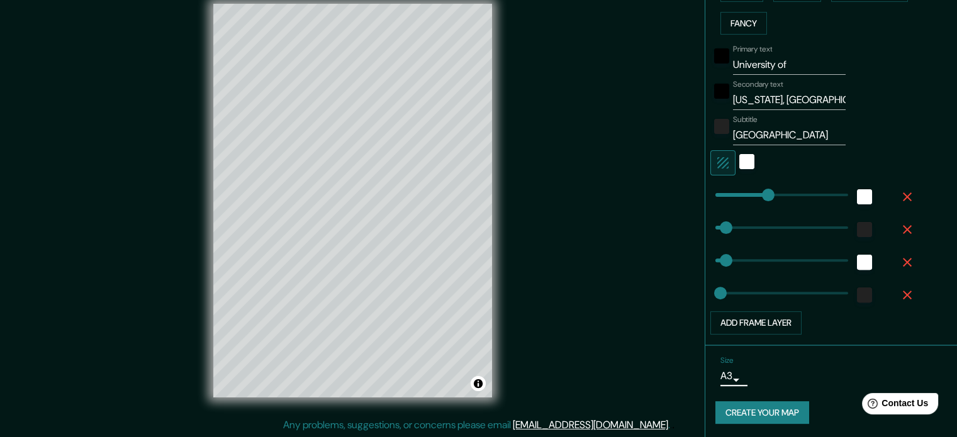
click at [763, 398] on div "Size A3 a4 Create your map" at bounding box center [832, 393] width 232 height 84
click at [760, 405] on button "Create your map" at bounding box center [763, 413] width 94 height 23
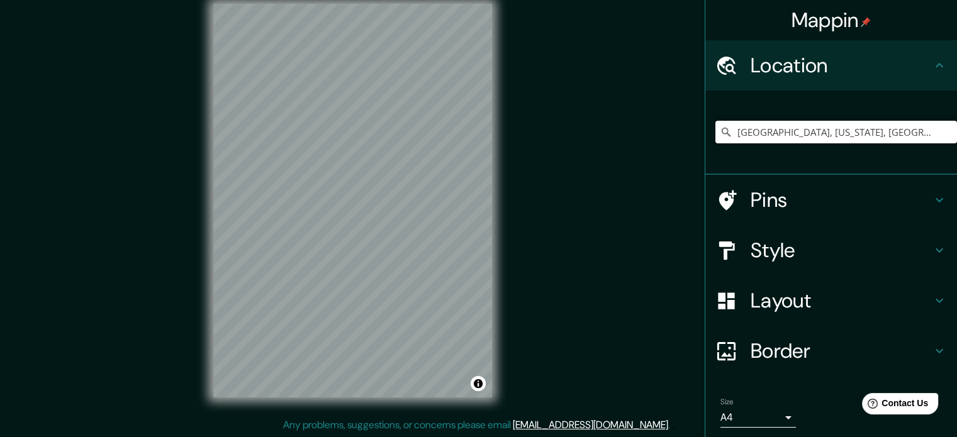
click at [779, 127] on input "[GEOGRAPHIC_DATA], [US_STATE], [GEOGRAPHIC_DATA]" at bounding box center [837, 132] width 242 height 23
click at [779, 128] on input "[GEOGRAPHIC_DATA], [US_STATE], [GEOGRAPHIC_DATA]" at bounding box center [837, 132] width 242 height 23
click at [779, 132] on input "[GEOGRAPHIC_DATA], [US_STATE], [GEOGRAPHIC_DATA]" at bounding box center [837, 132] width 242 height 23
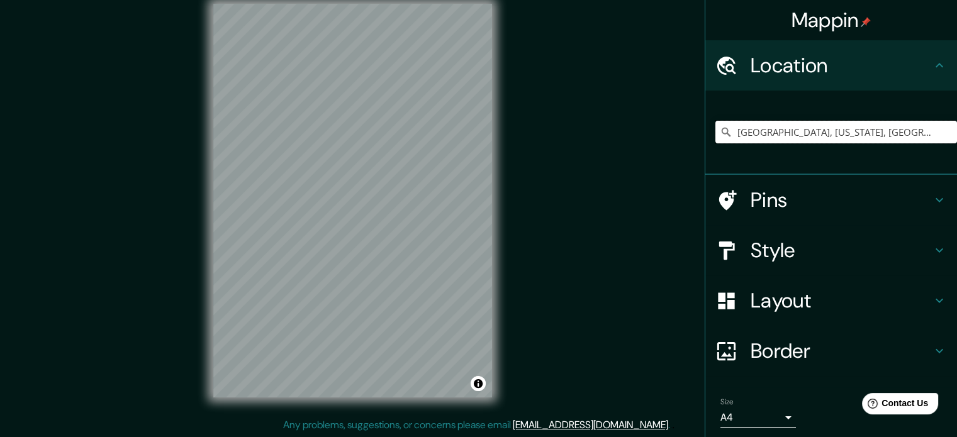
click at [779, 132] on input "[GEOGRAPHIC_DATA], [US_STATE], [GEOGRAPHIC_DATA]" at bounding box center [837, 132] width 242 height 23
click at [755, 126] on input "Berlin, Germany" at bounding box center [837, 132] width 242 height 23
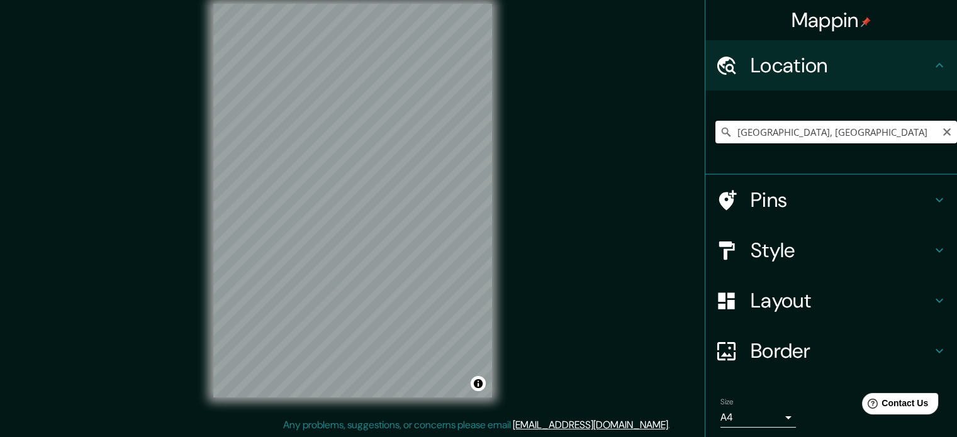
click at [755, 126] on input "Berlin, Germany" at bounding box center [837, 132] width 242 height 23
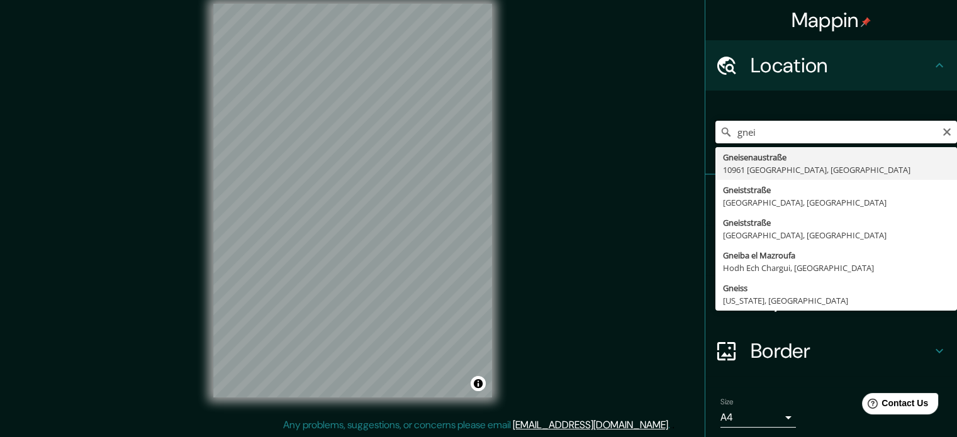
click at [834, 143] on input "gnei" at bounding box center [837, 132] width 242 height 23
type input "Gneisenaustraße 27, 10961 Berlin, Germany"
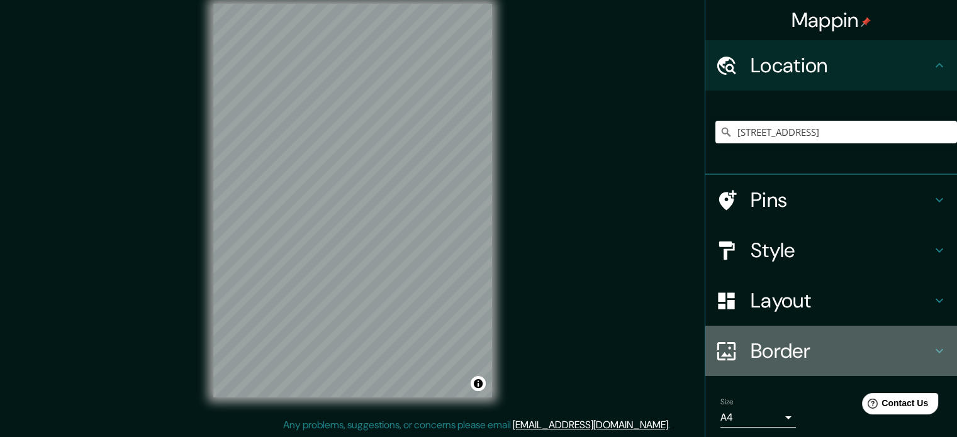
click at [769, 343] on h4 "Border" at bounding box center [841, 351] width 181 height 25
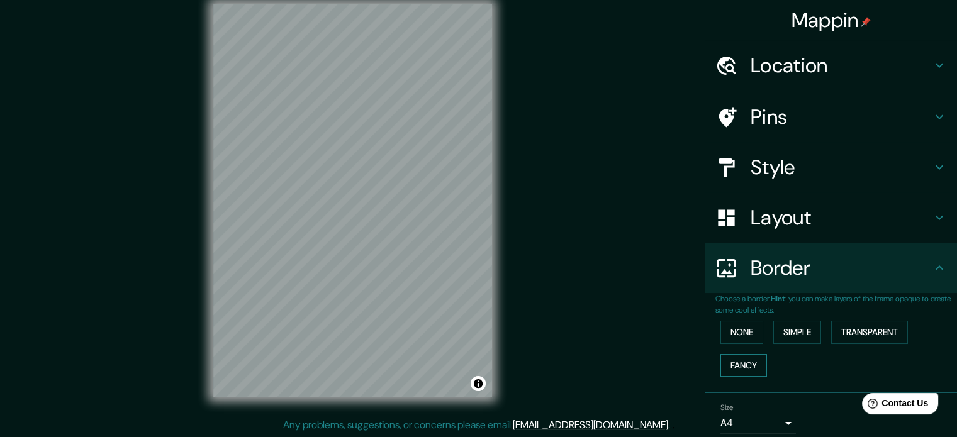
click at [749, 367] on button "Fancy" at bounding box center [744, 365] width 47 height 23
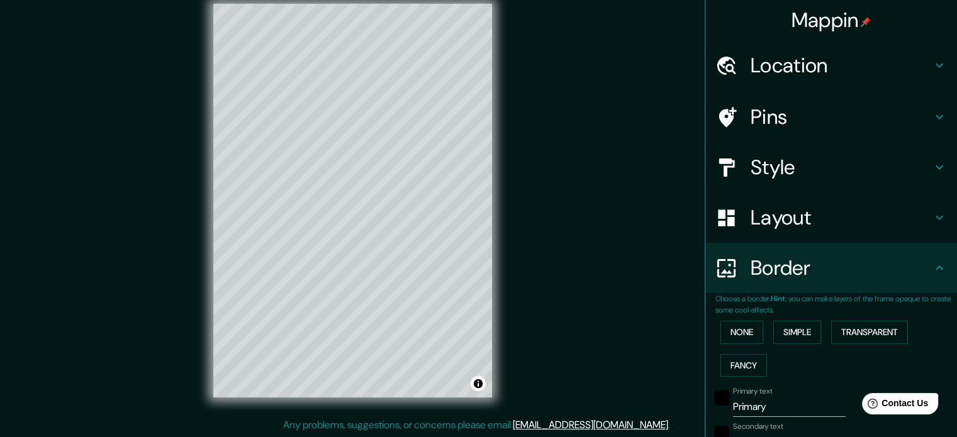
scroll to position [126, 0]
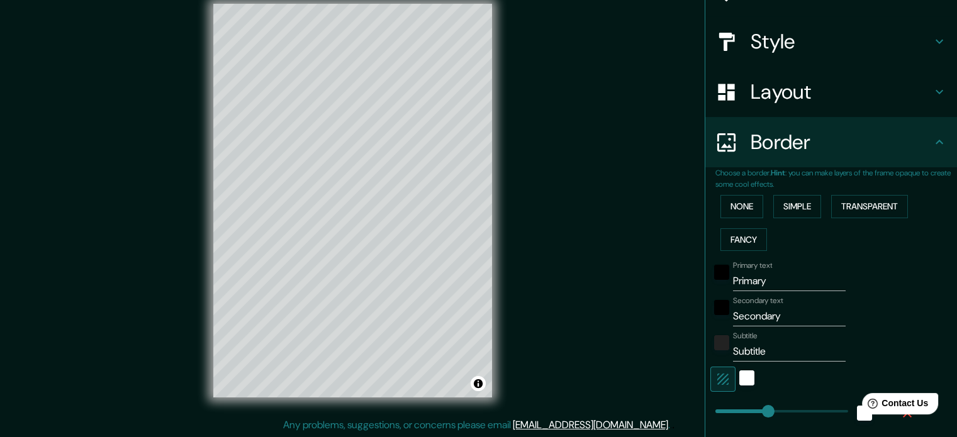
click at [740, 283] on input "Primary" at bounding box center [789, 281] width 113 height 20
type input "ber"
type input "177"
type input "35"
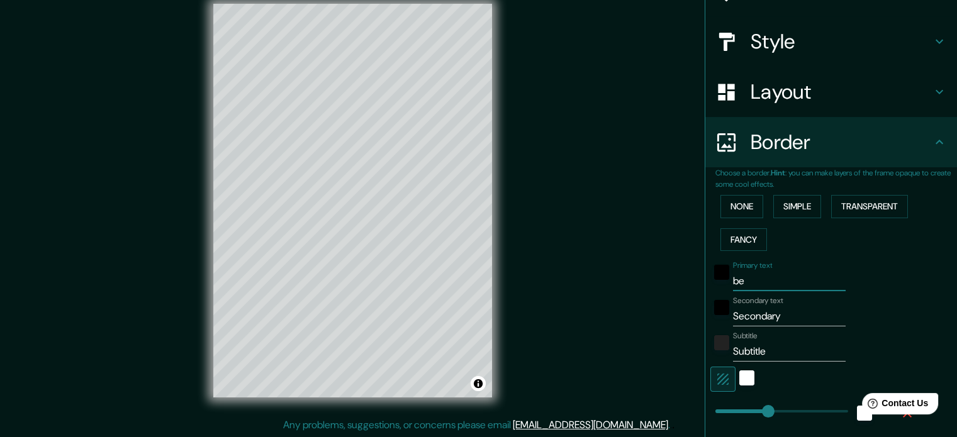
type input "35"
type input "18"
type input "berlin"
type input "177"
type input "35"
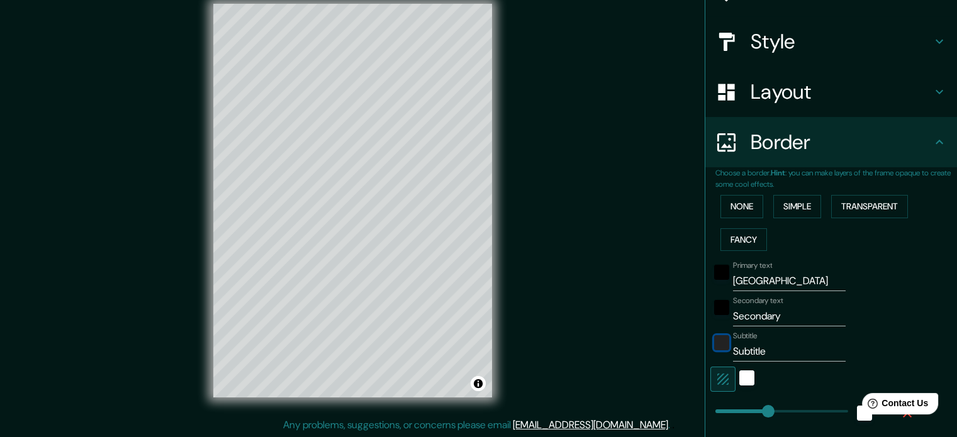
type input "35"
type input "18"
type input "gr"
type input "177"
type input "35"
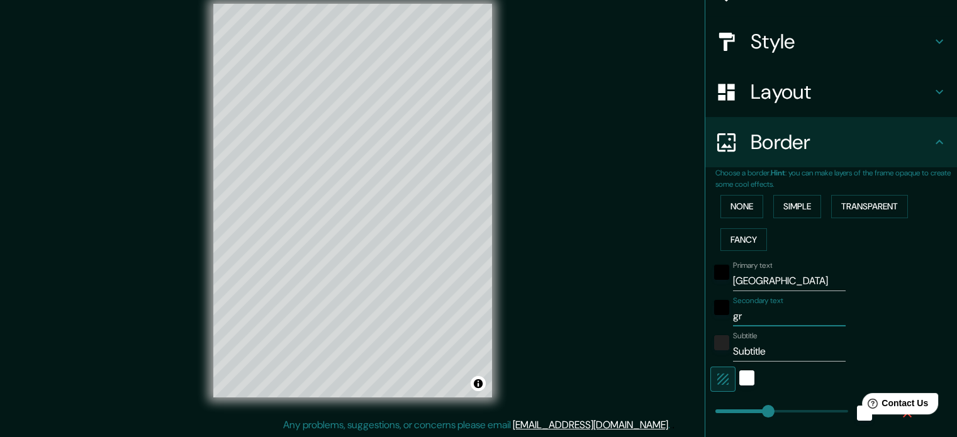
type input "35"
type input "18"
type input "grm"
type input "177"
type input "35"
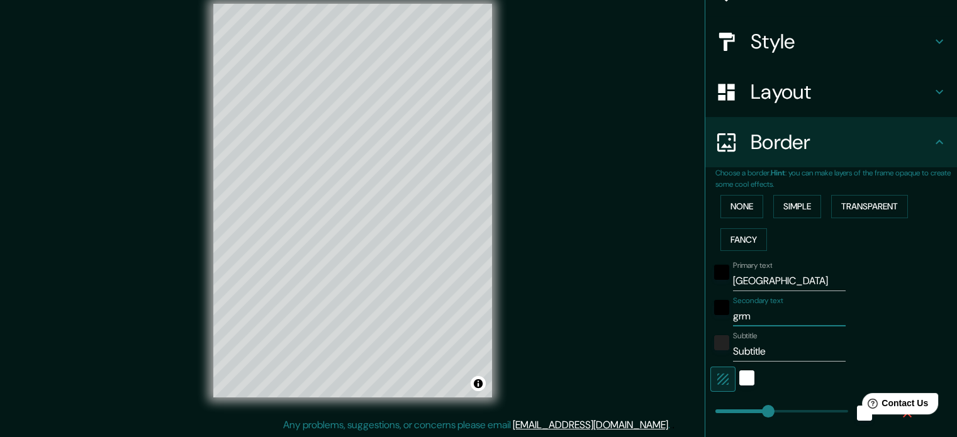
type input "35"
type input "18"
type input "gr"
type input "177"
type input "35"
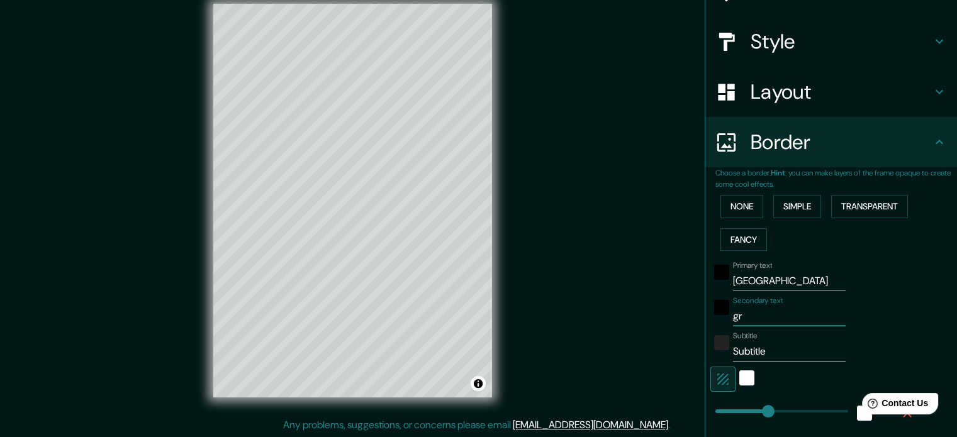
type input "35"
type input "18"
type input "g"
type input "177"
type input "35"
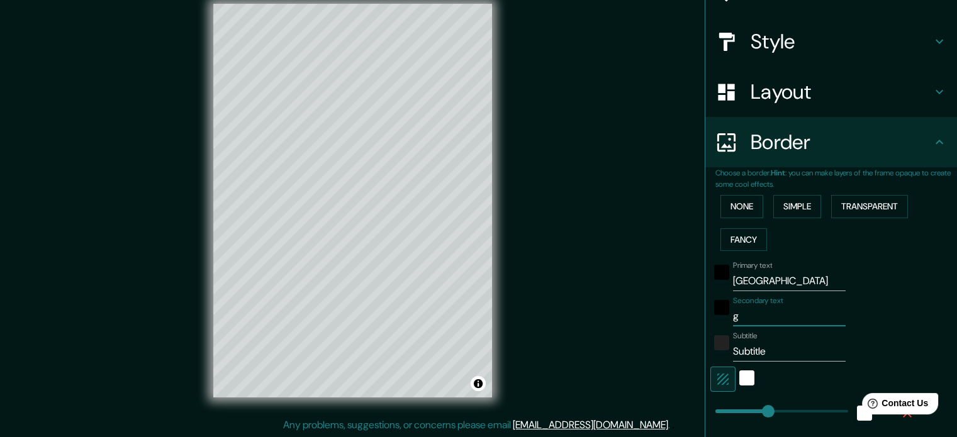
type input "35"
type input "18"
type input "ger"
type input "177"
type input "35"
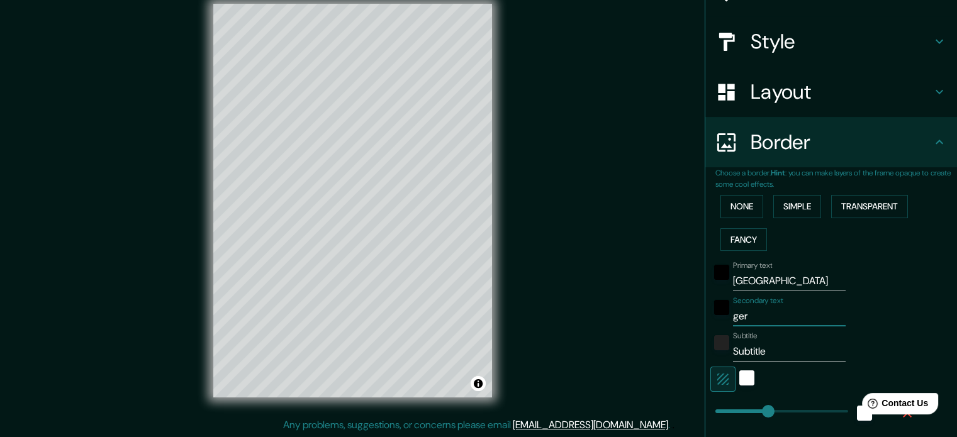
type input "35"
type input "18"
type input "germ"
type input "177"
type input "35"
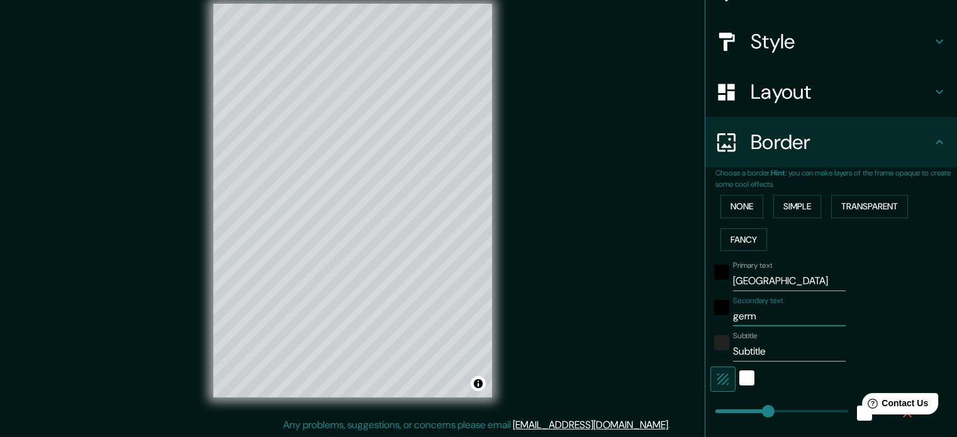
type input "35"
type input "18"
type input "german"
type input "177"
type input "35"
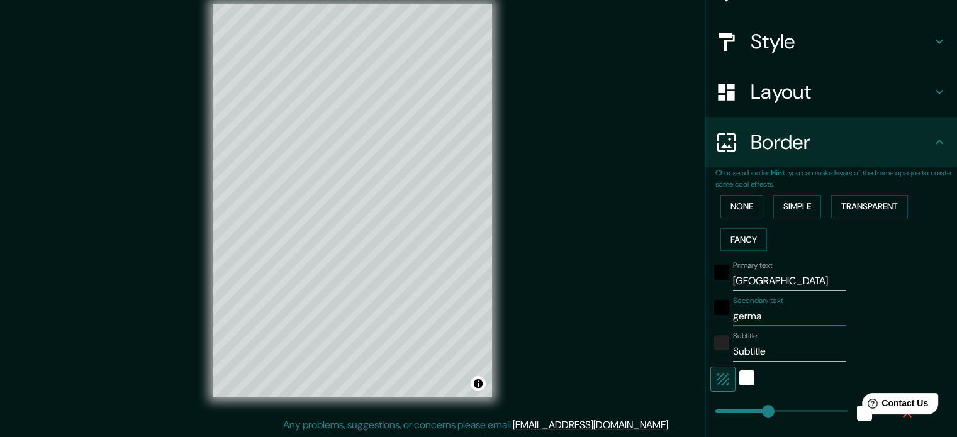
type input "35"
type input "18"
type input "germany"
type input "177"
type input "35"
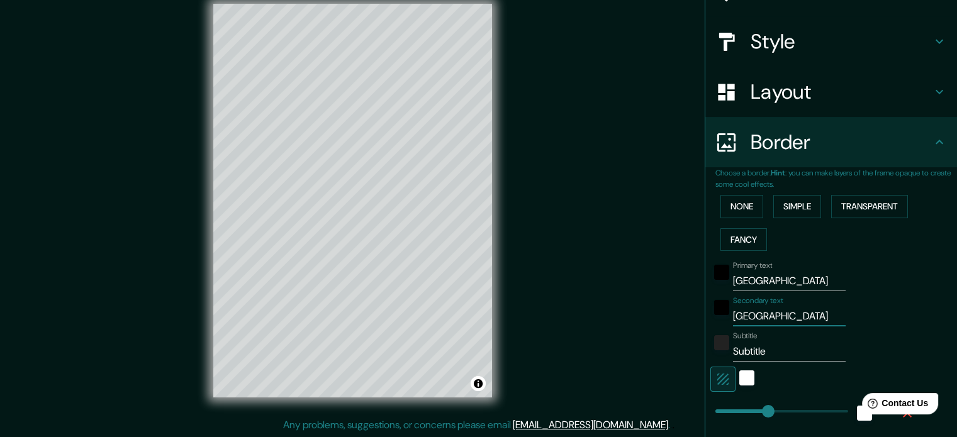
type input "35"
type input "18"
type input "germany"
paste input "52.5200° N, 13.4050° E"
type input "52.5200° N, 13.4050° E"
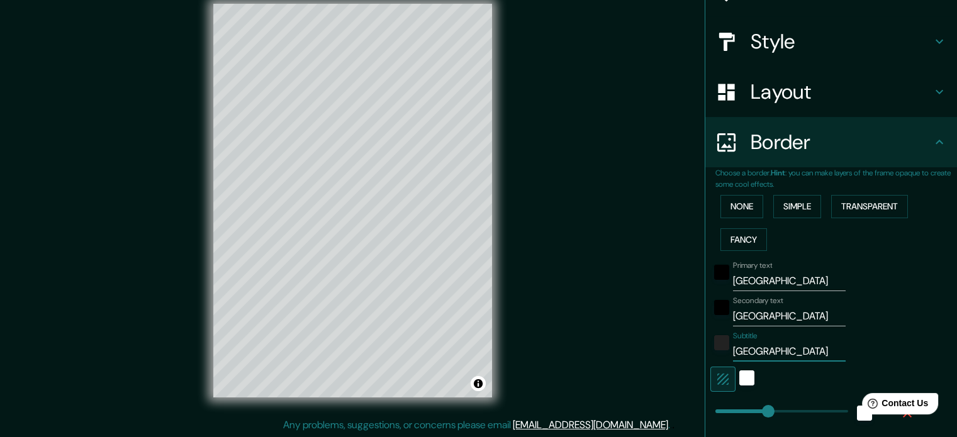
type input "177"
type input "35"
type input "18"
click at [762, 347] on input "52.5200° N, 13.4050° E" at bounding box center [789, 352] width 113 height 20
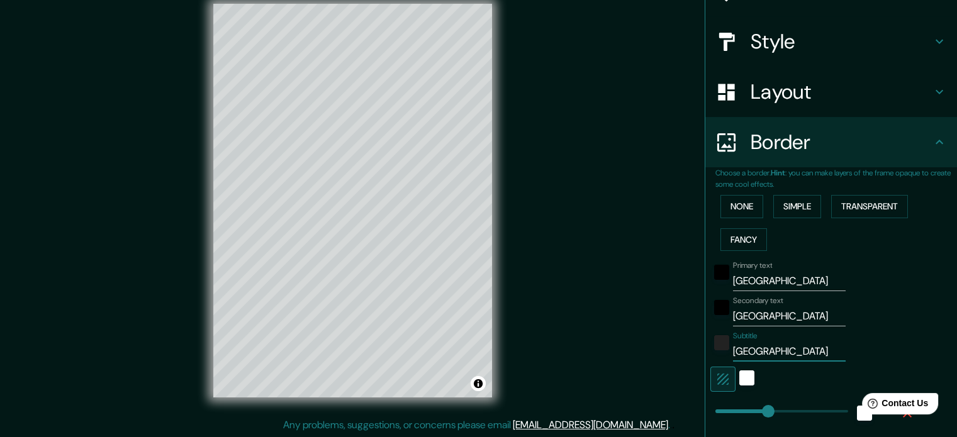
click at [762, 347] on input "52.5200° N, 13.4050° E" at bounding box center [789, 352] width 113 height 20
paste input "49116288771552, 13.395463179552168"
type input "52.49116288771552, 13.395463179552168"
type input "177"
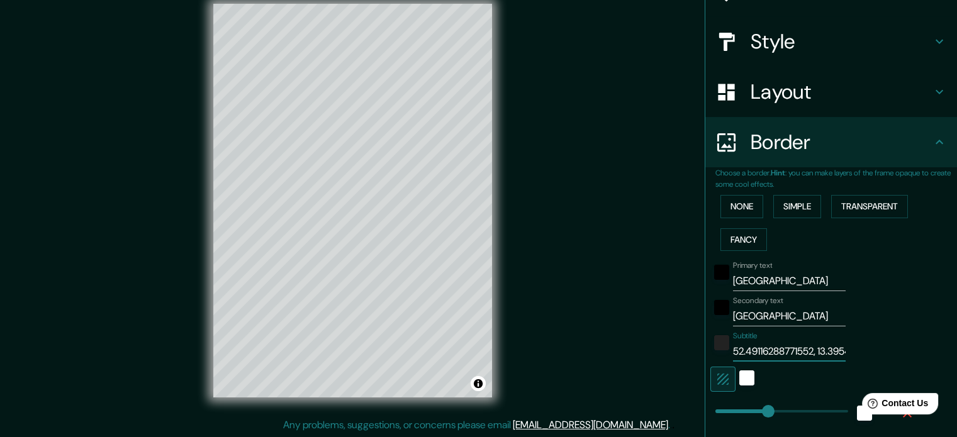
type input "35"
type input "18"
type input "52.5200° N, 13.4050° E"
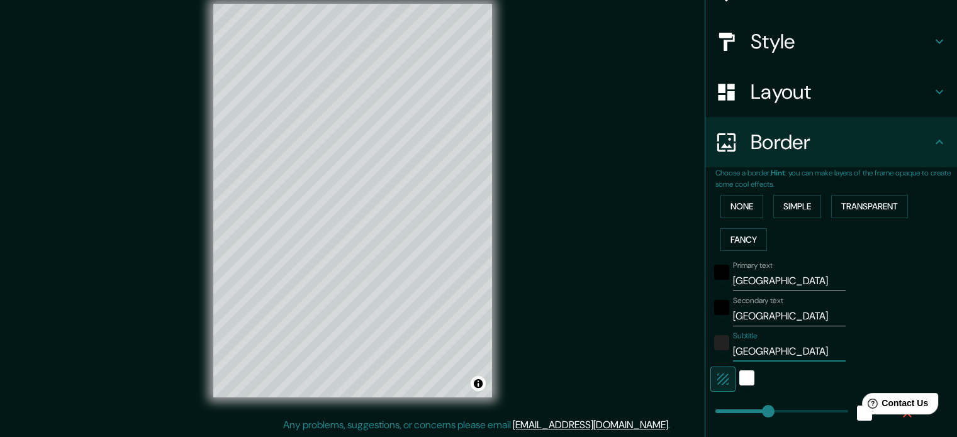
type input "177"
type input "35"
type input "18"
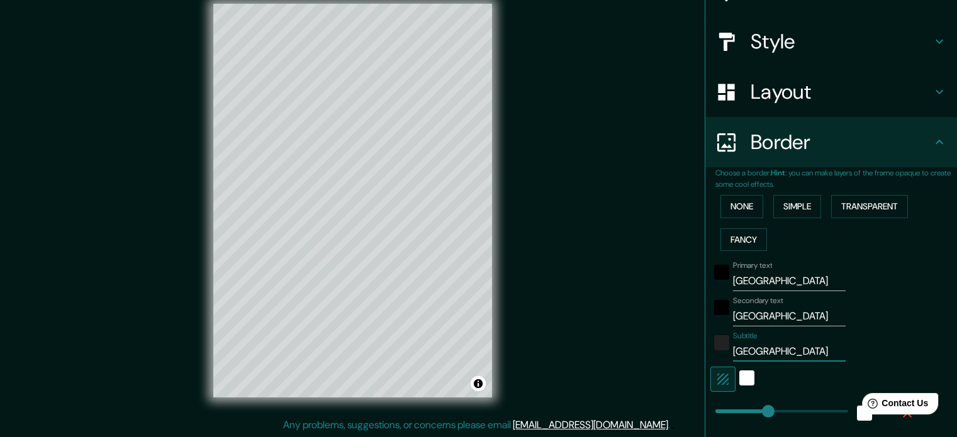
paste input "49116288771552, 13.395463179552168"
type input "52.49116288771552, 13.395463179552168"
type input "177"
type input "35"
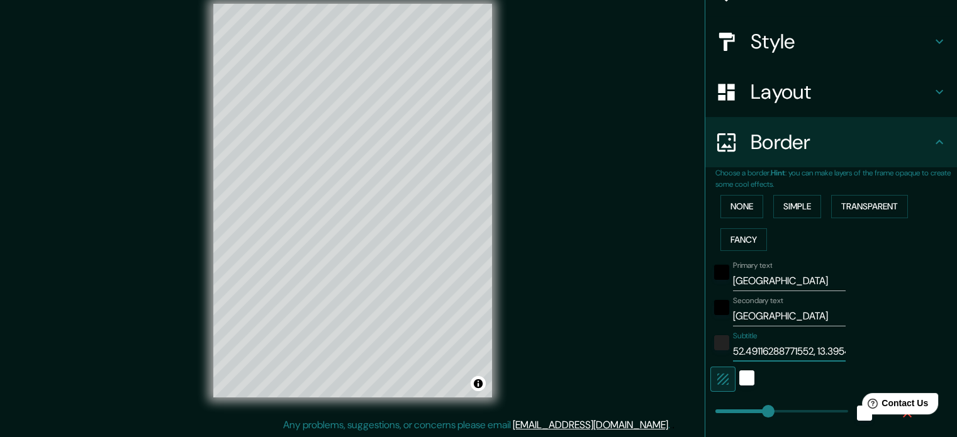
type input "18"
drag, startPoint x: 771, startPoint y: 349, endPoint x: 839, endPoint y: 349, distance: 68.0
click at [839, 349] on div "Subtitle 52.49116288771552, 13.395463179552168" at bounding box center [814, 347] width 206 height 30
type input "52.49116288771552, 13.3954"
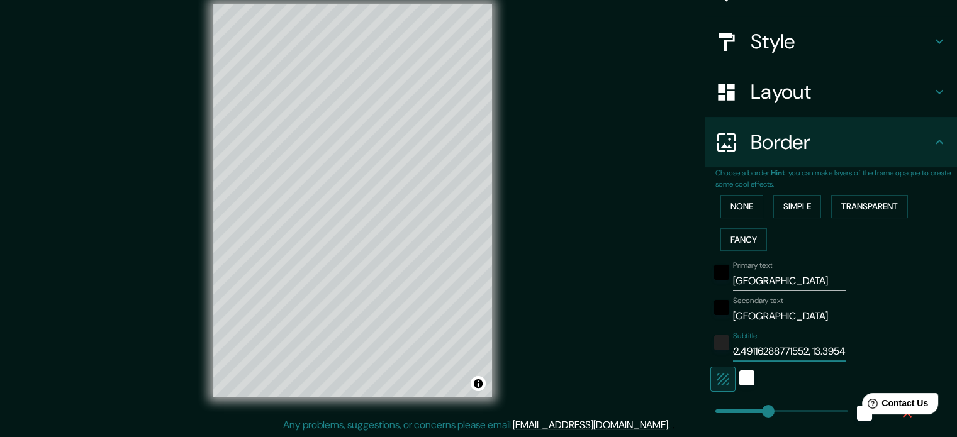
type input "177"
type input "35"
type input "18"
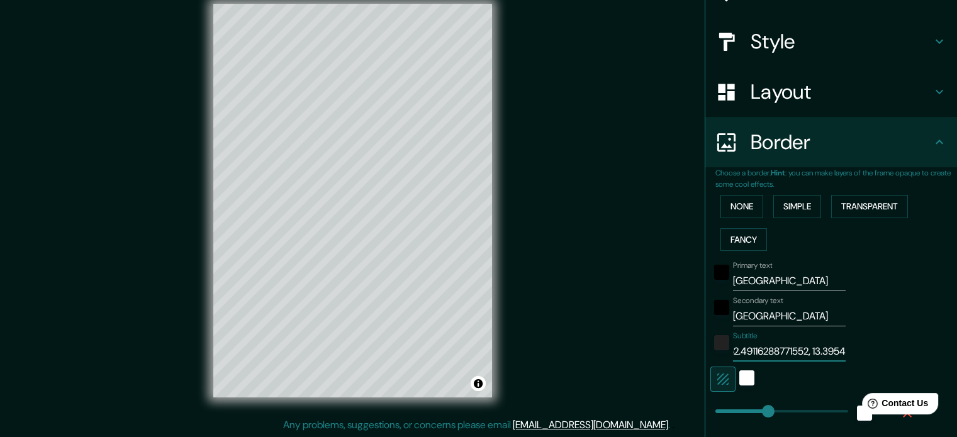
drag, startPoint x: 787, startPoint y: 349, endPoint x: 749, endPoint y: 355, distance: 38.2
click at [749, 355] on input "52.49116288771552, 13.3954" at bounding box center [789, 352] width 113 height 20
type input "52.491162, 13.3954"
type input "177"
type input "35"
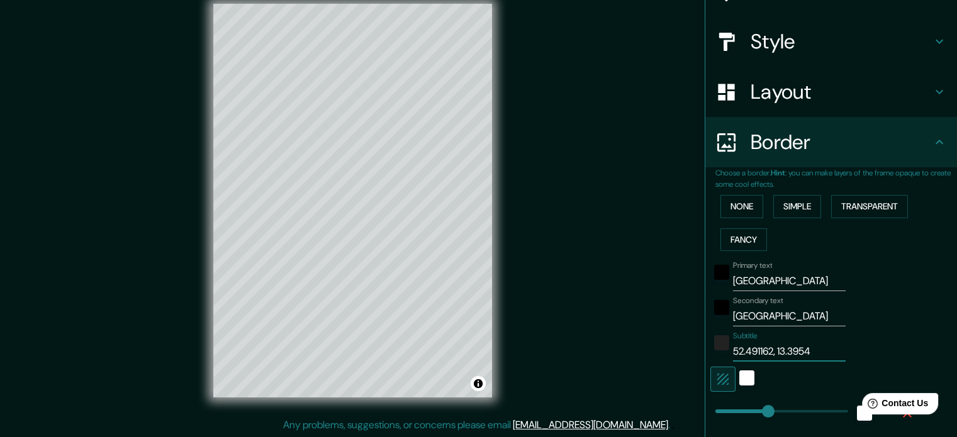
type input "35"
type input "18"
drag, startPoint x: 755, startPoint y: 354, endPoint x: 765, endPoint y: 351, distance: 10.6
click at [765, 351] on input "52.491162, 13.3954" at bounding box center [789, 352] width 113 height 20
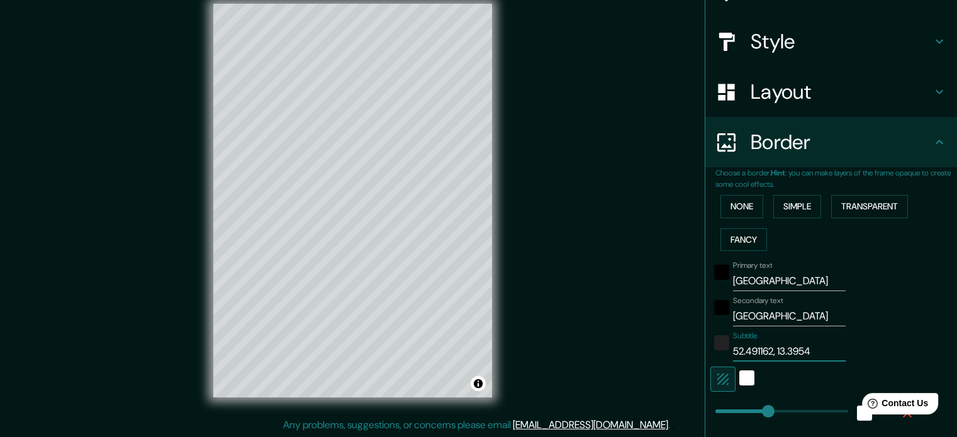
type input "52.4911, 13.3954"
type input "177"
type input "35"
type input "18"
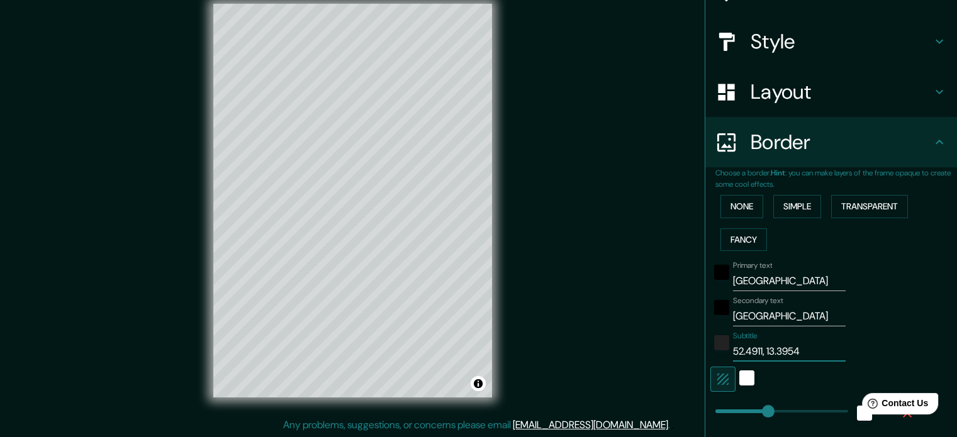
paste input "°"
type input "52.4911° , 13.3954"
type input "177"
type input "35"
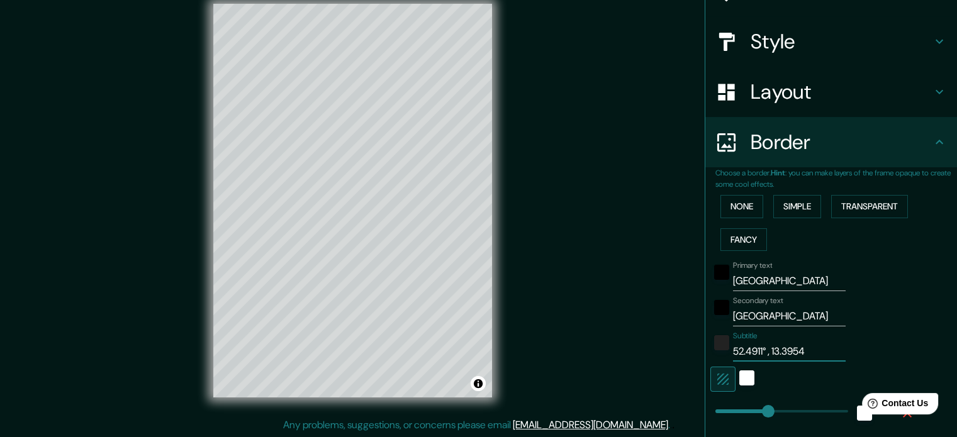
type input "18"
type input "52.4911° N, 13.3954"
type input "177"
type input "35"
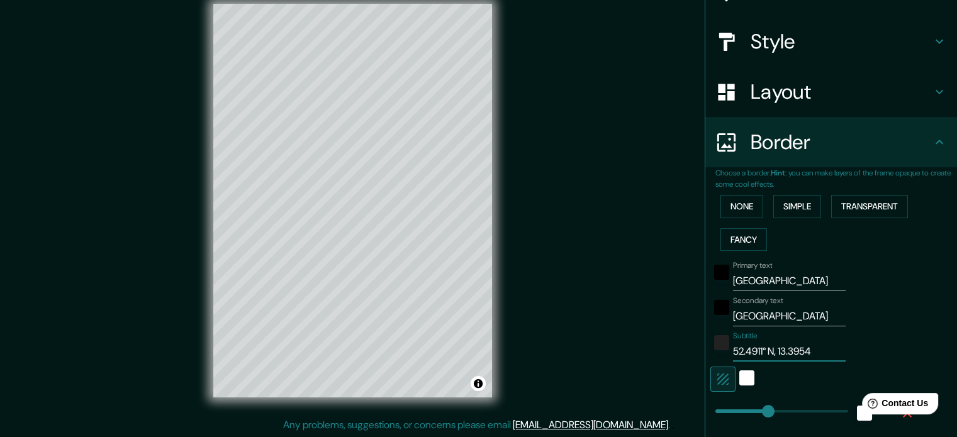
type input "18"
click at [813, 352] on input "52.4911° N, 13.3954" at bounding box center [789, 352] width 113 height 20
paste input "°"
type input "52.4911° N, 13.3954°"
type input "177"
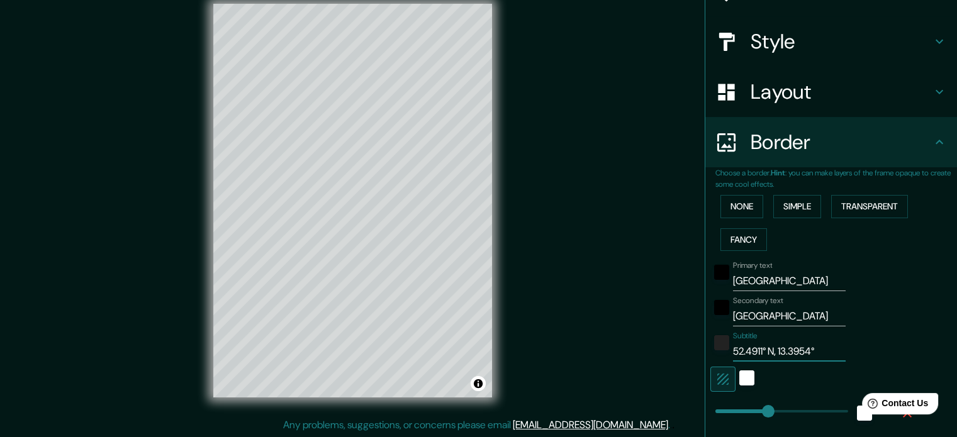
type input "35"
type input "18"
type input "52.4911° N, 13.3954° E"
type input "177"
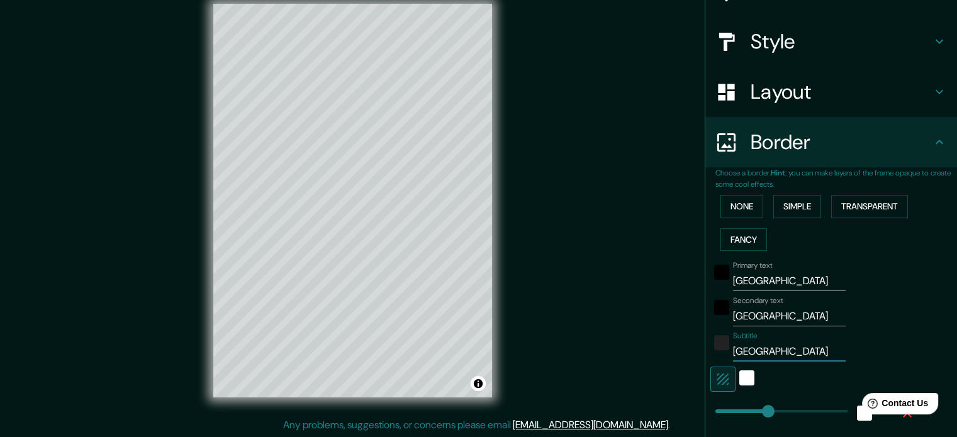
type input "35"
type input "18"
type input "52.4911° N, 13.3954° E"
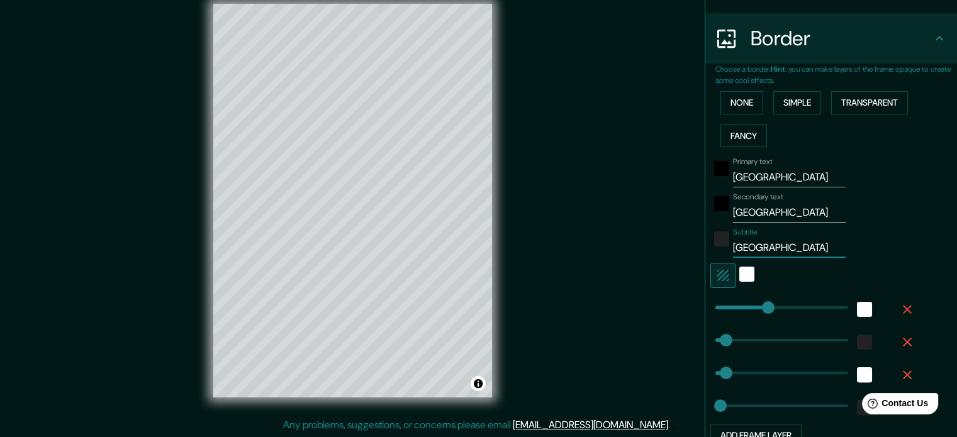
scroll to position [342, 0]
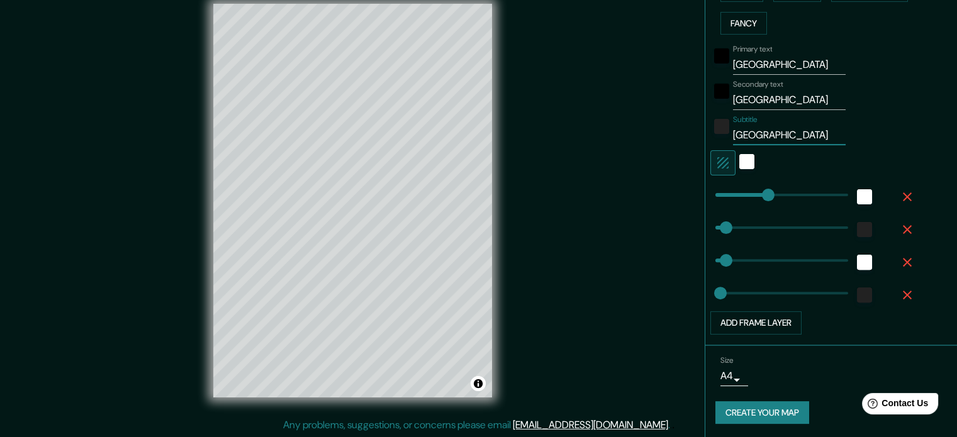
click at [718, 369] on body "Mappin Location Gneisenaustraße 27, 10961 Berlin, Germany Pins Style Layout Bor…" at bounding box center [478, 202] width 957 height 437
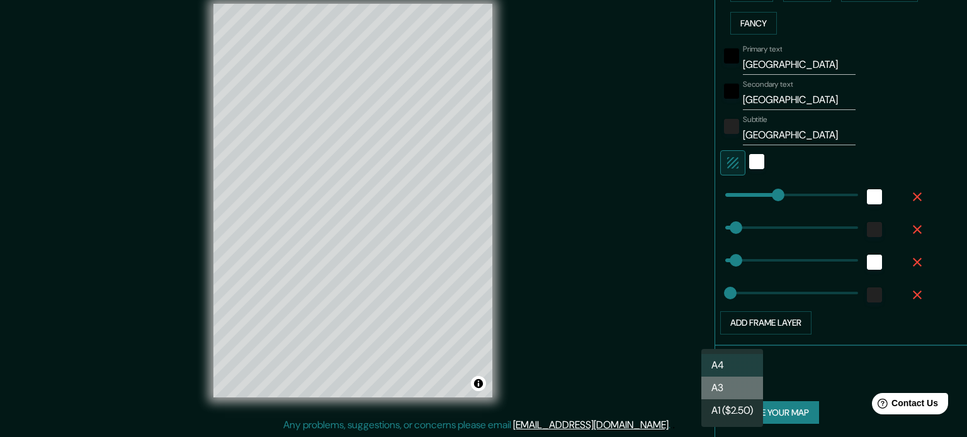
click at [728, 384] on li "A3" at bounding box center [732, 388] width 62 height 23
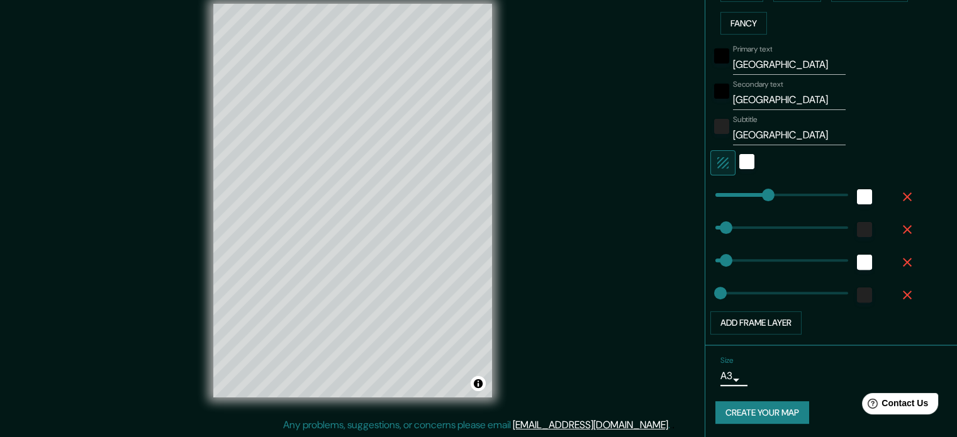
click at [757, 413] on button "Create your map" at bounding box center [763, 413] width 94 height 23
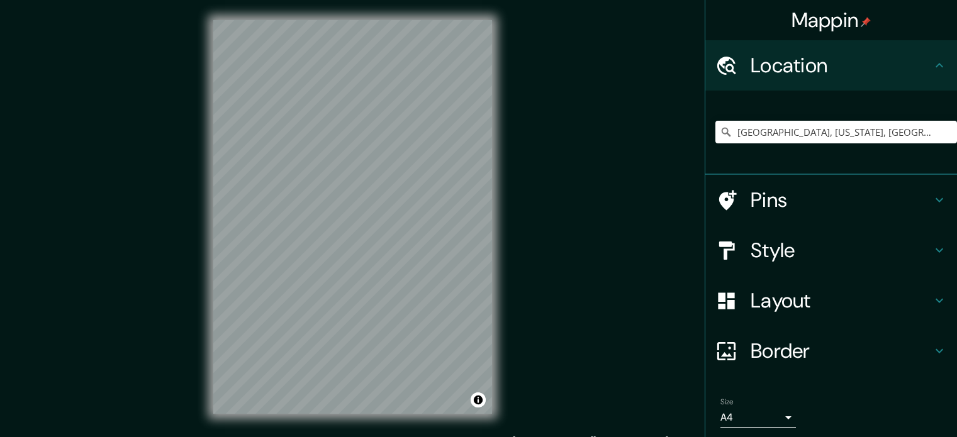
click at [750, 130] on input "[GEOGRAPHIC_DATA], [US_STATE], [GEOGRAPHIC_DATA]" at bounding box center [837, 132] width 242 height 23
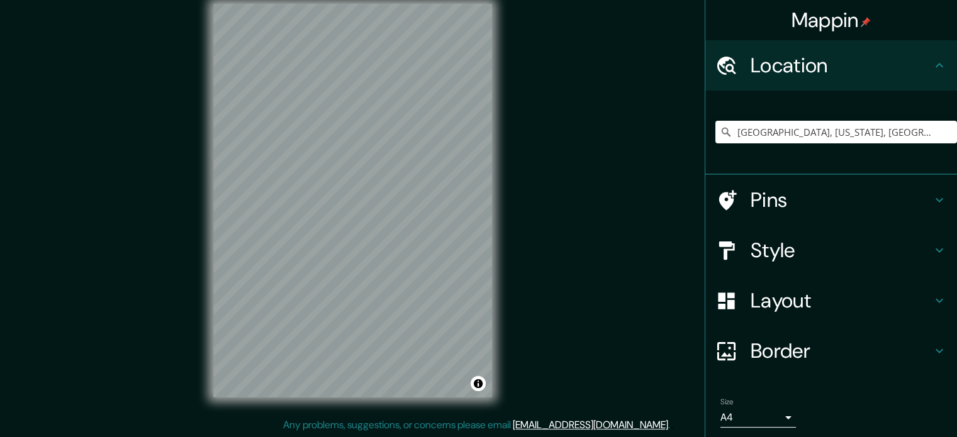
click at [750, 130] on input "[GEOGRAPHIC_DATA], [US_STATE], [GEOGRAPHIC_DATA]" at bounding box center [837, 132] width 242 height 23
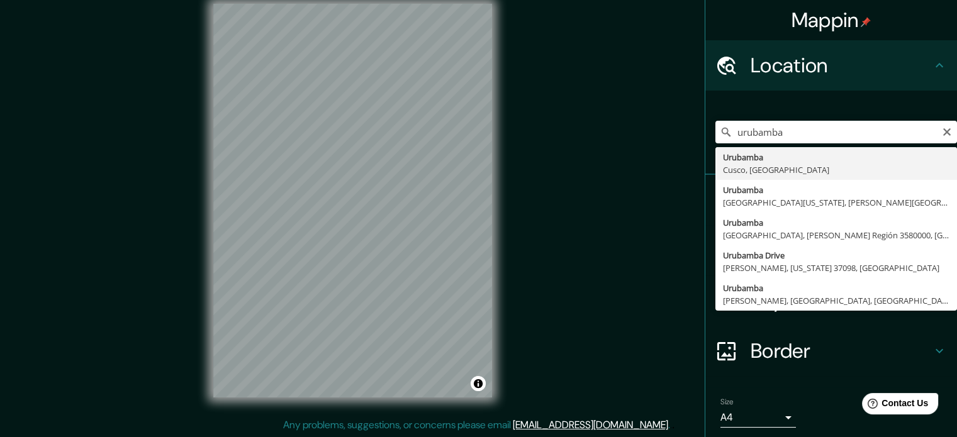
type input "Urubamba, [GEOGRAPHIC_DATA], [GEOGRAPHIC_DATA]"
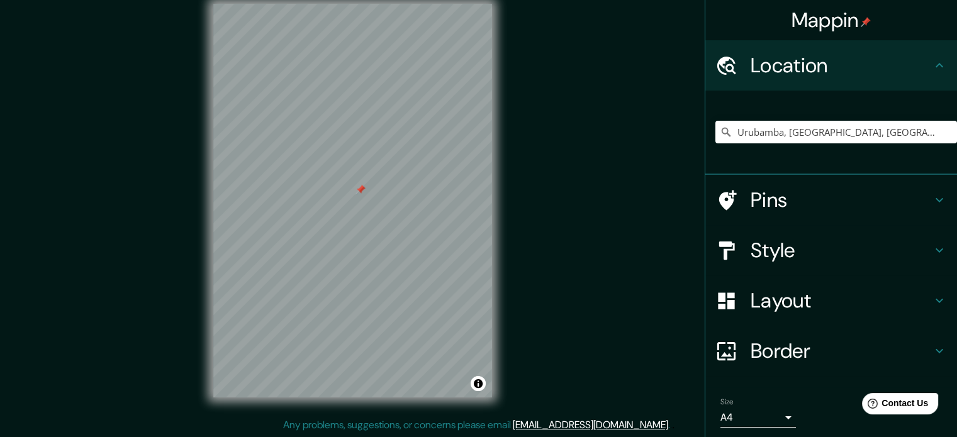
click at [354, 4] on div at bounding box center [352, 4] width 279 height 0
click at [791, 198] on h4 "Pins" at bounding box center [841, 200] width 181 height 25
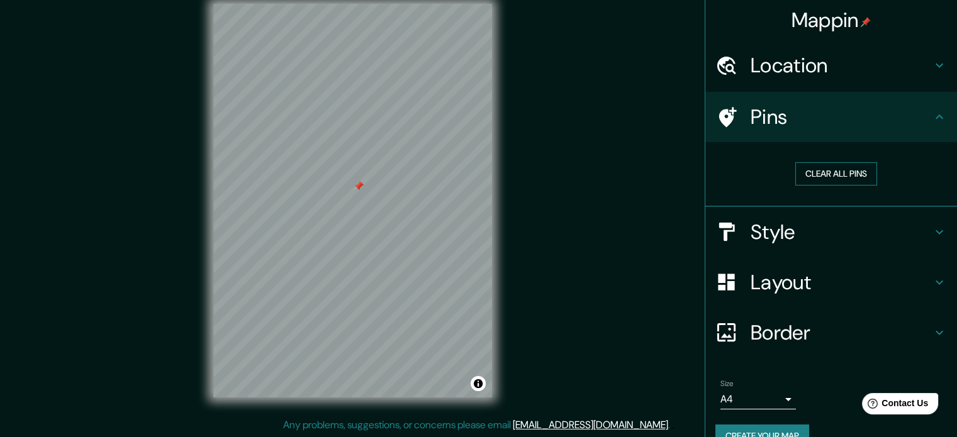
click at [818, 171] on button "Clear all pins" at bounding box center [837, 173] width 82 height 23
click at [787, 60] on h4 "Location" at bounding box center [841, 65] width 181 height 25
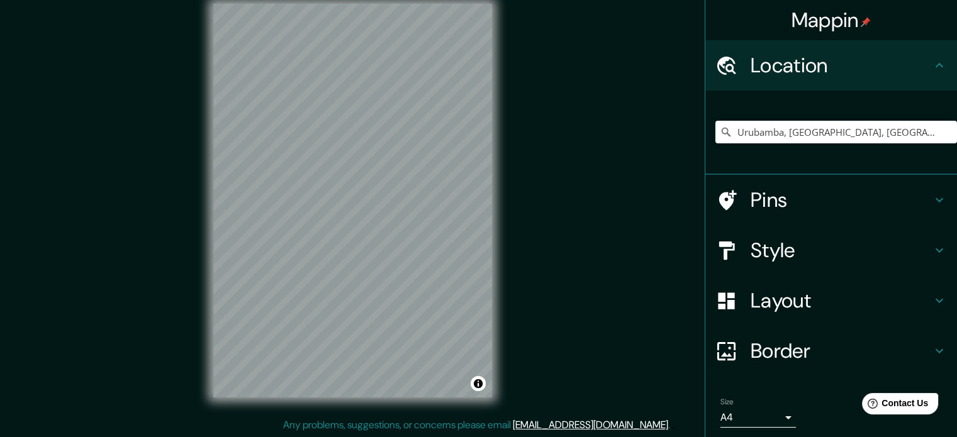
click at [809, 351] on h4 "Border" at bounding box center [841, 351] width 181 height 25
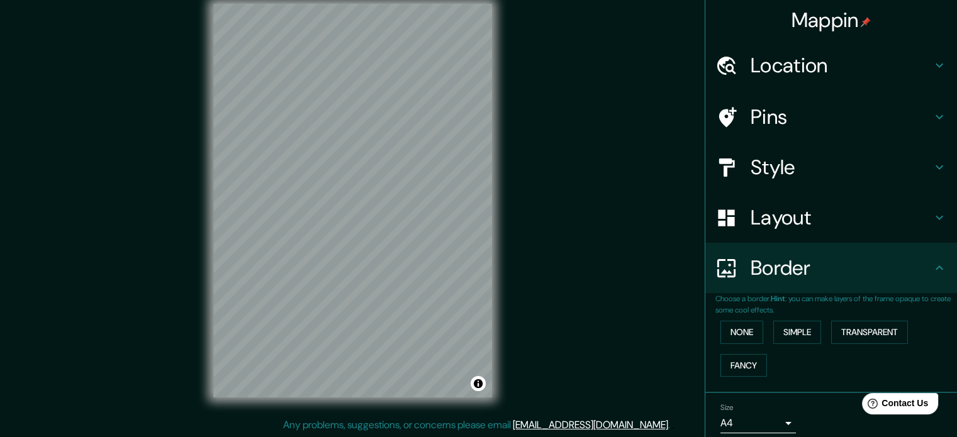
scroll to position [48, 0]
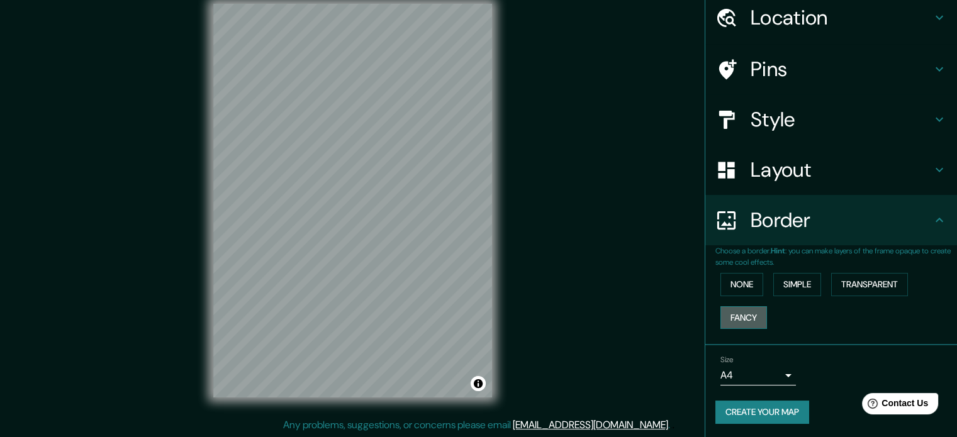
click at [746, 307] on button "Fancy" at bounding box center [744, 318] width 47 height 23
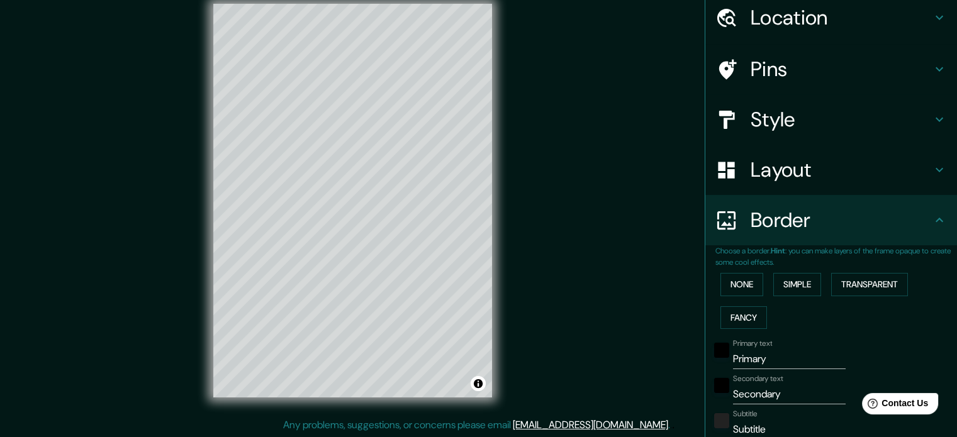
click at [746, 358] on input "Primary" at bounding box center [789, 359] width 113 height 20
type input "U"
type input "177"
type input "35"
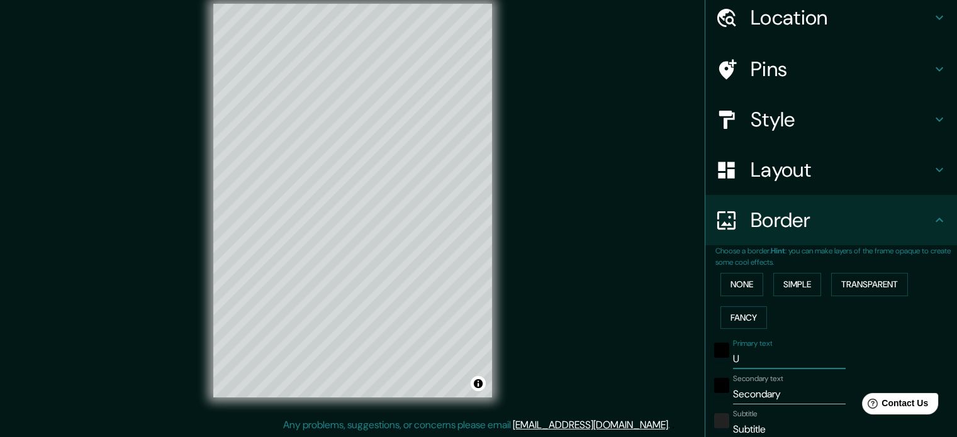
type input "35"
type input "18"
type input "Ur"
type input "177"
type input "35"
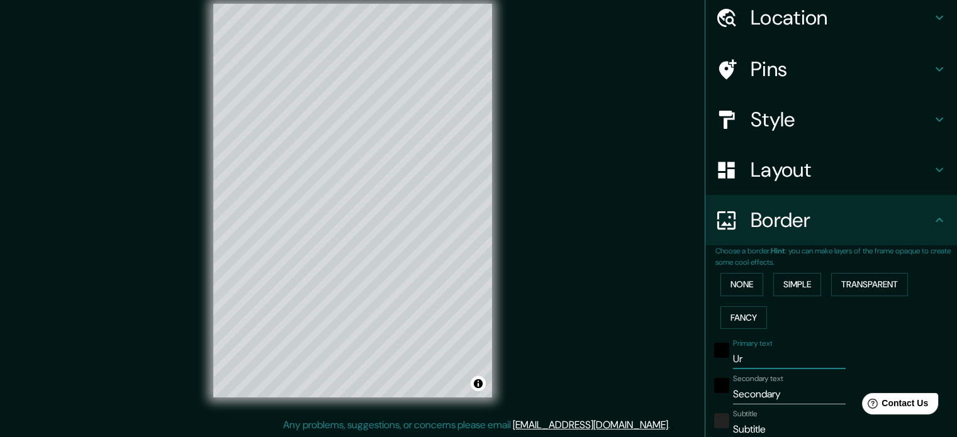
type input "35"
type input "18"
type input "Uru"
type input "177"
type input "35"
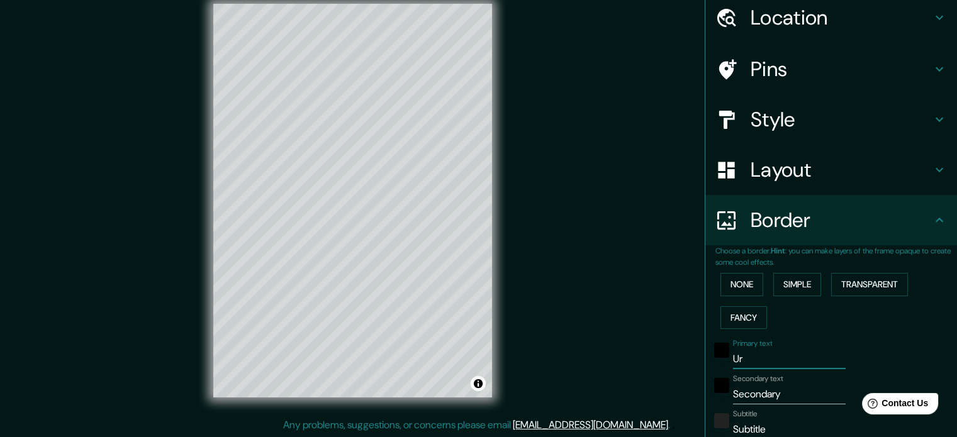
type input "35"
type input "18"
type input "Uruba"
type input "177"
type input "35"
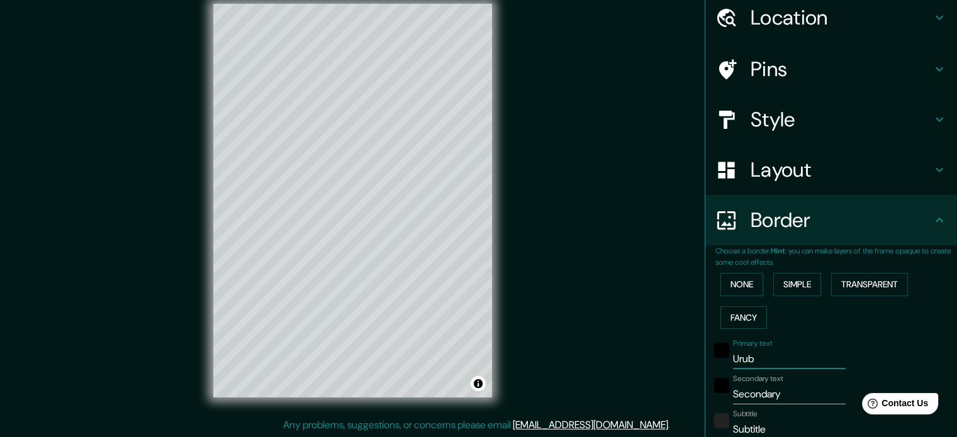
type input "35"
type input "18"
type input "Urubam"
type input "177"
type input "35"
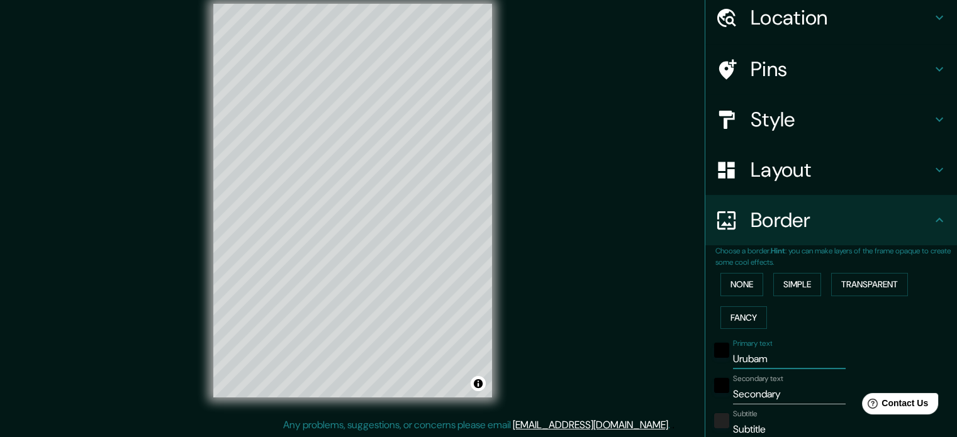
type input "35"
type input "18"
type input "Urubamba"
type input "177"
type input "35"
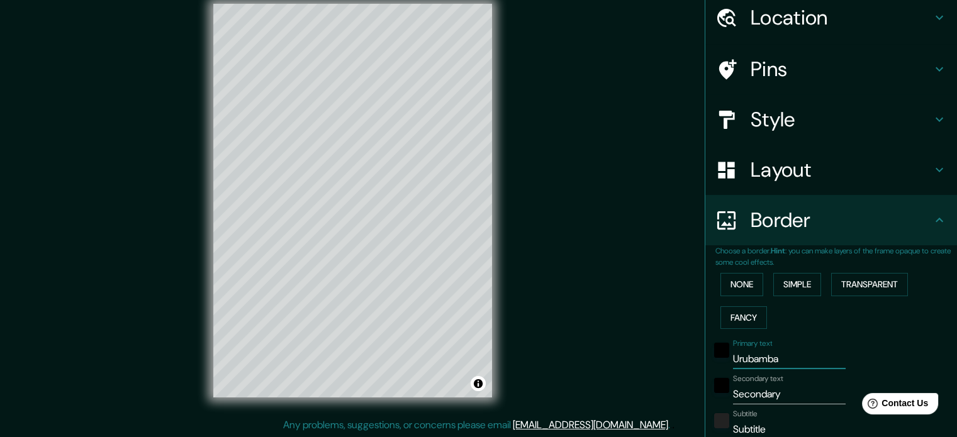
type input "35"
type input "18"
type input "Urubamba"
click at [743, 392] on input "Secondary" at bounding box center [789, 395] width 113 height 20
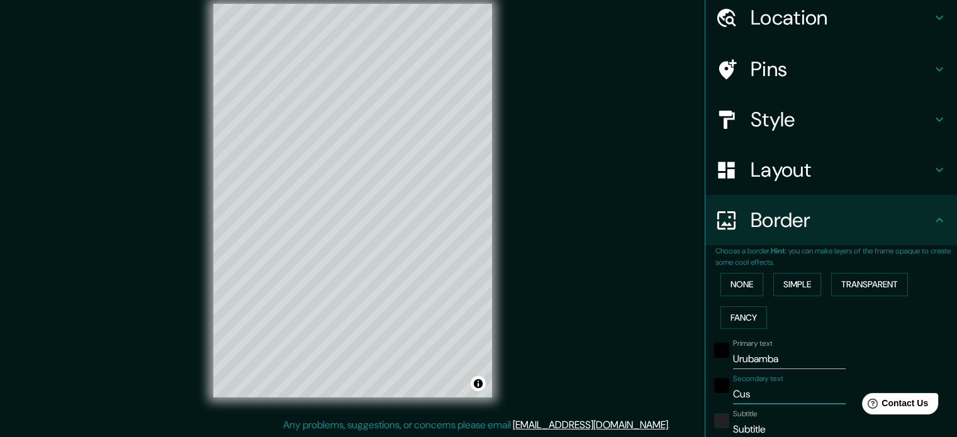
type input "Cusc"
type input "177"
type input "35"
type input "18"
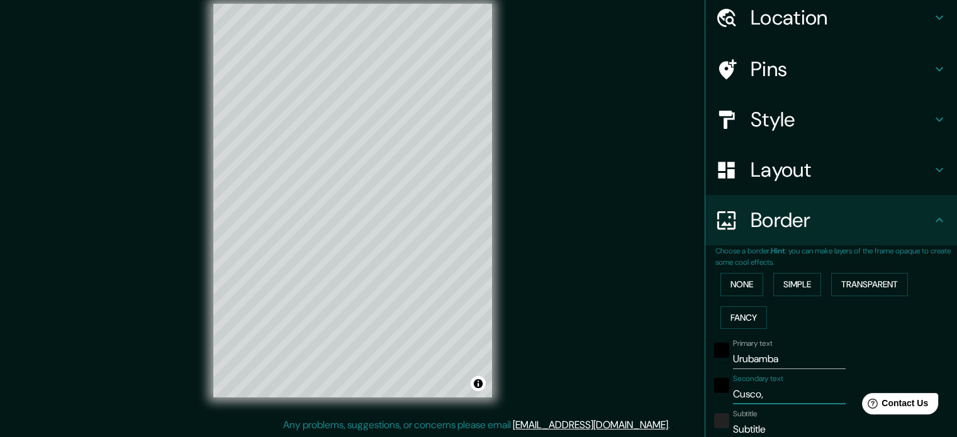
type input "Cusco,"
type input "177"
type input "35"
type input "18"
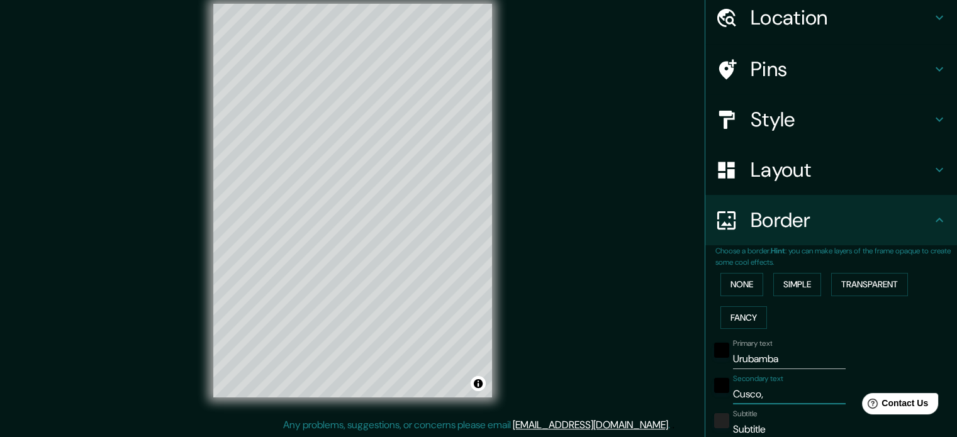
type input "Cusco, p"
type input "177"
type input "35"
type input "18"
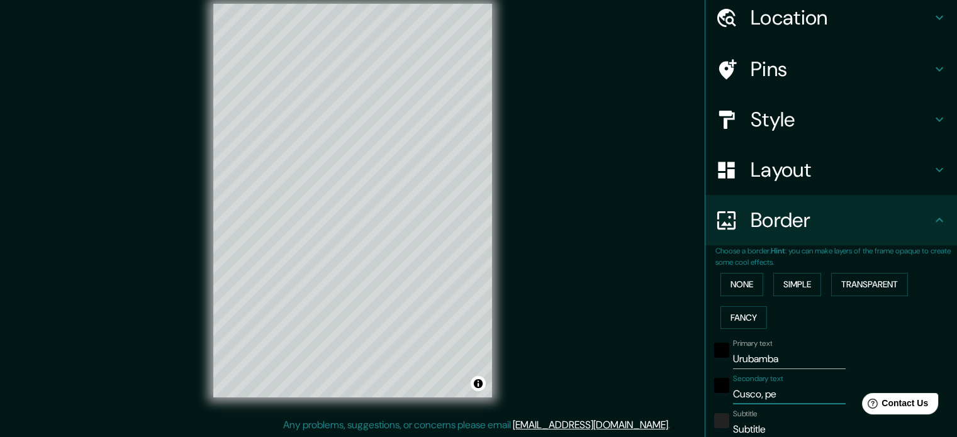
type input "Cusco, per"
type input "177"
type input "35"
type input "18"
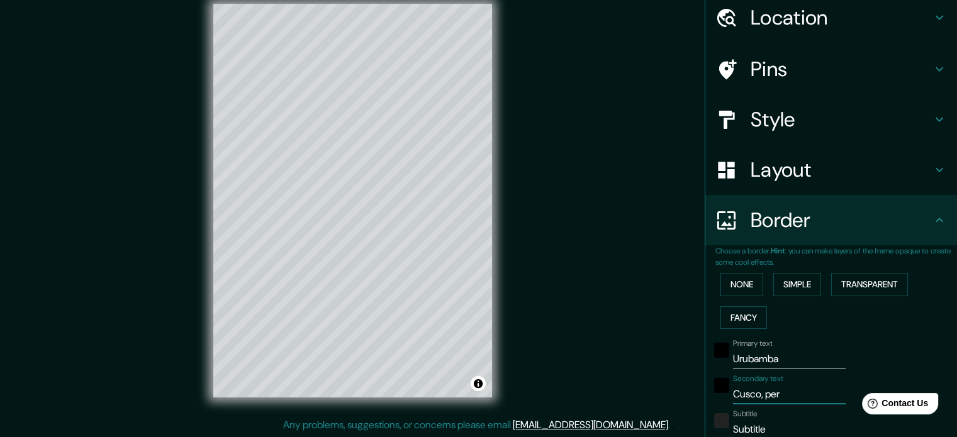
type input "Cusco, peru"
type input "177"
type input "35"
type input "18"
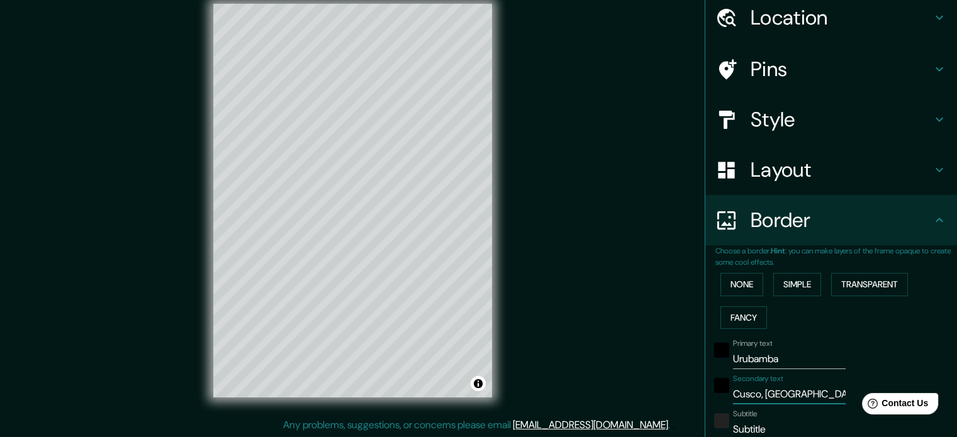
type input "Cusco, peru"
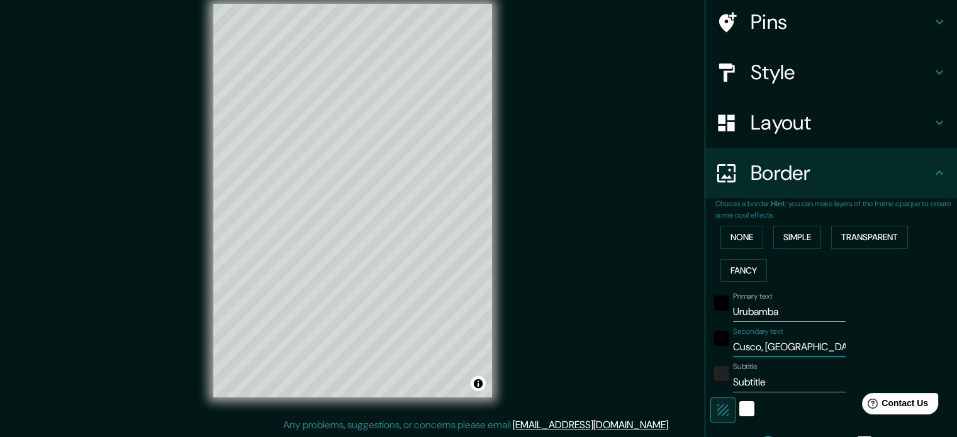
scroll to position [96, 0]
click at [751, 377] on input "Subtitle" at bounding box center [789, 382] width 113 height 20
paste input "13.3058° S, 72.1156° W"
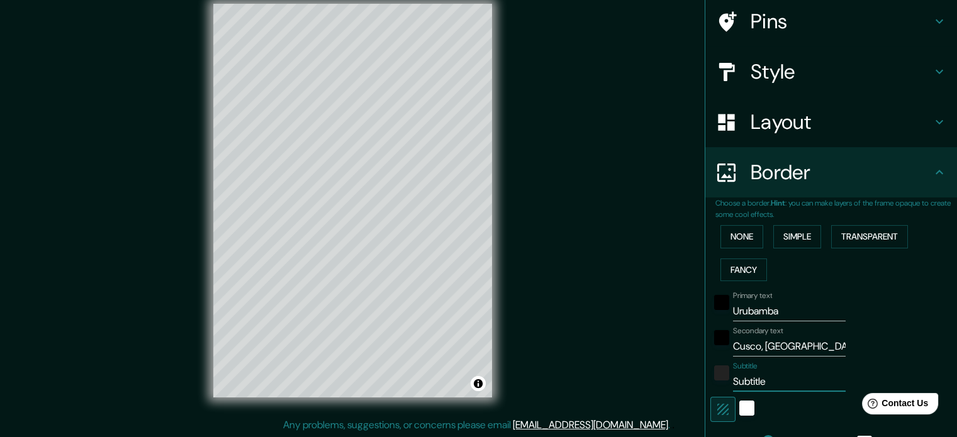
type input "13.3058° S, 72.1156° W"
type input "177"
type input "35"
type input "18"
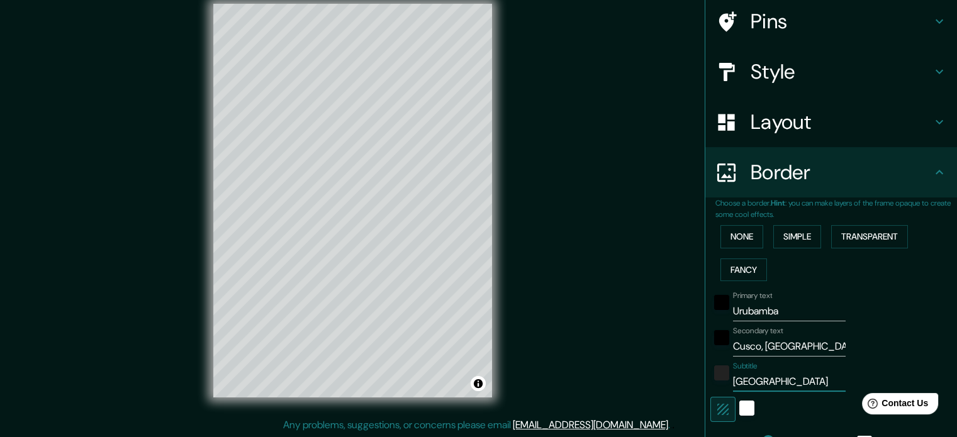
type input "13.3058° S, 72.1156° W"
click at [884, 349] on div "Secondary text Cusco, peru" at bounding box center [814, 342] width 206 height 30
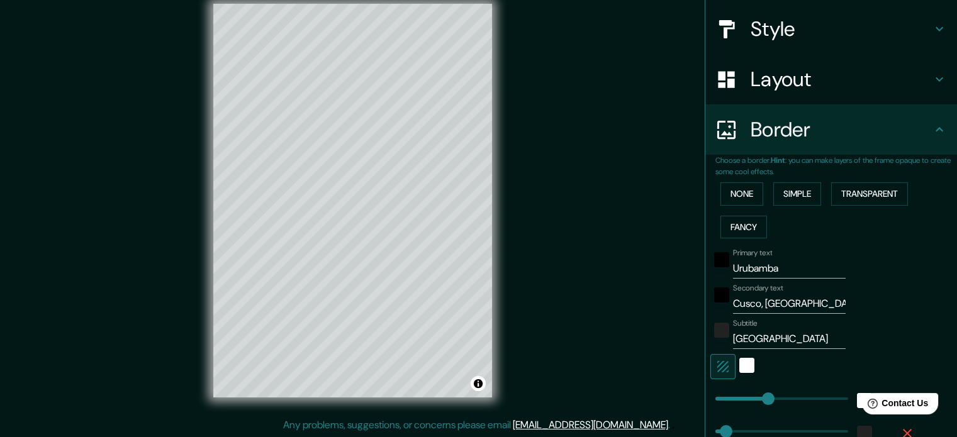
scroll to position [138, 0]
click at [801, 190] on button "Simple" at bounding box center [798, 194] width 48 height 23
click at [856, 195] on button "Transparent" at bounding box center [869, 194] width 77 height 23
click at [745, 231] on button "Fancy" at bounding box center [744, 227] width 47 height 23
click at [747, 264] on input "Primary" at bounding box center [789, 269] width 113 height 20
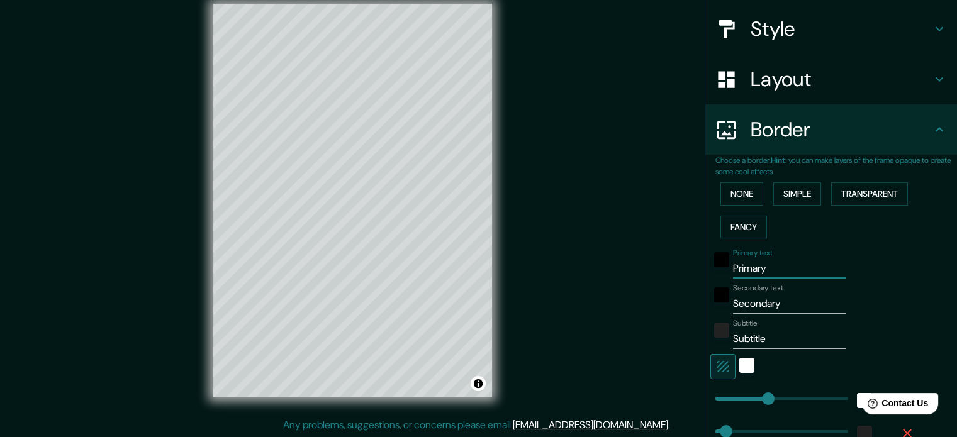
click at [747, 264] on input "Primary" at bounding box center [789, 269] width 113 height 20
type input "Ur"
type input "177"
type input "35"
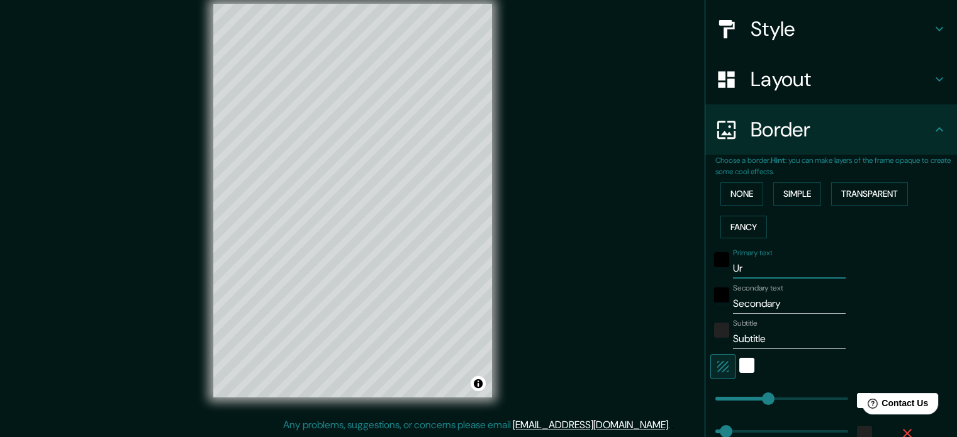
type input "18"
type input "Uruba"
type input "177"
type input "35"
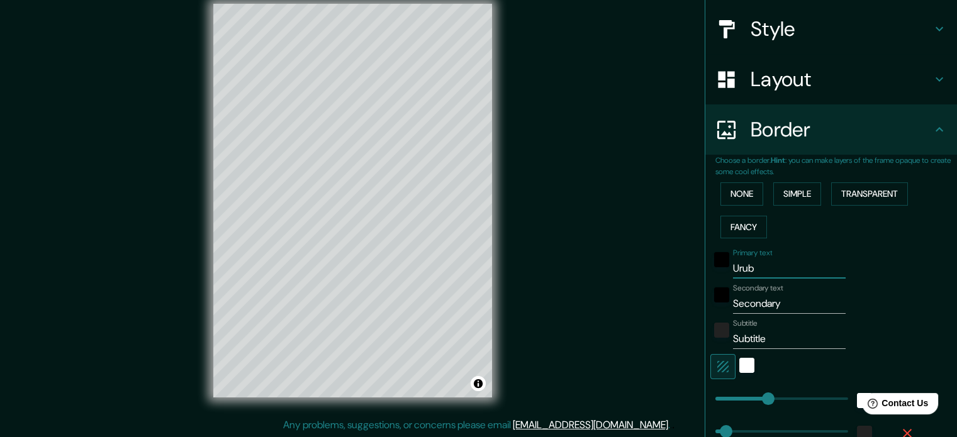
type input "18"
type input "Urubam"
type input "177"
type input "35"
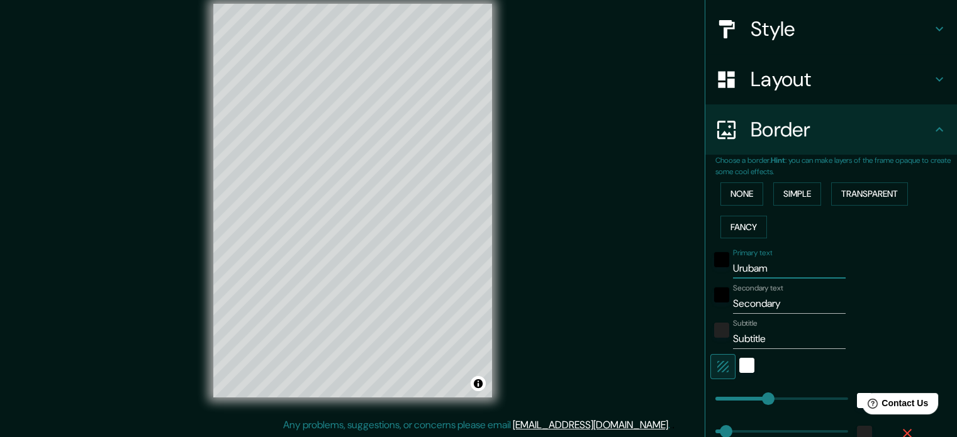
type input "18"
type input "Urubamba"
type input "177"
type input "35"
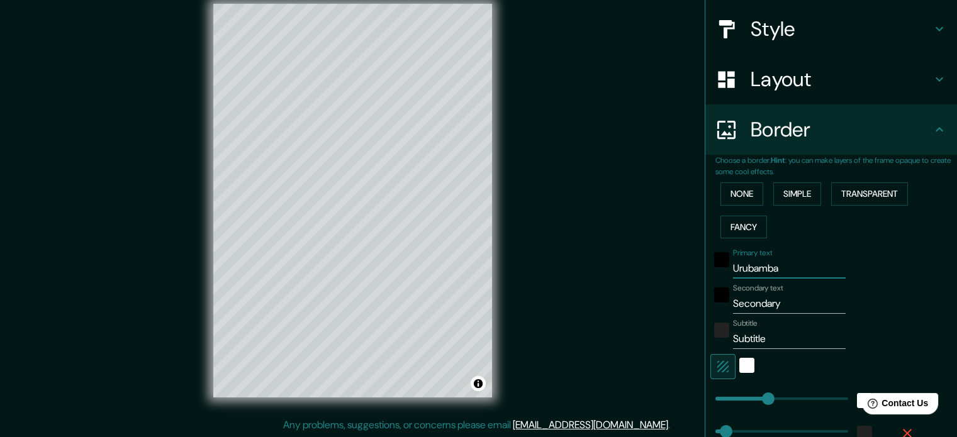
type input "18"
type input "Urubamba"
type input "cu"
type input "177"
type input "35"
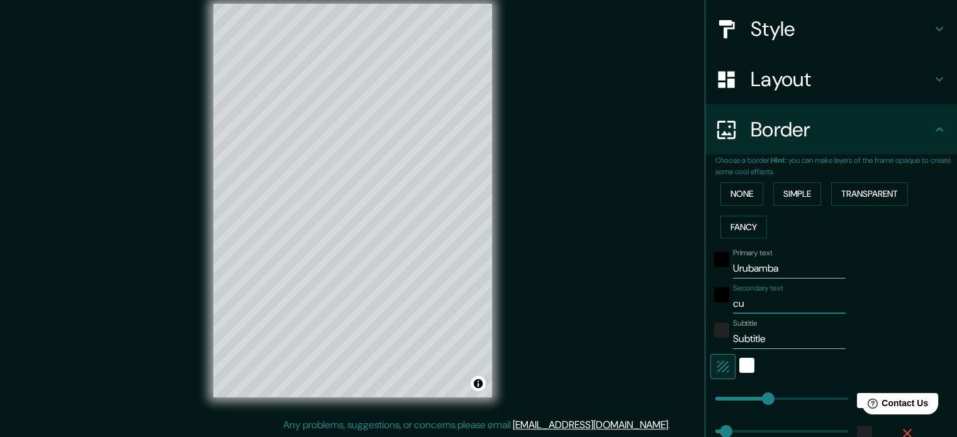
type input "35"
type input "18"
type input "cusco, p"
type input "177"
type input "35"
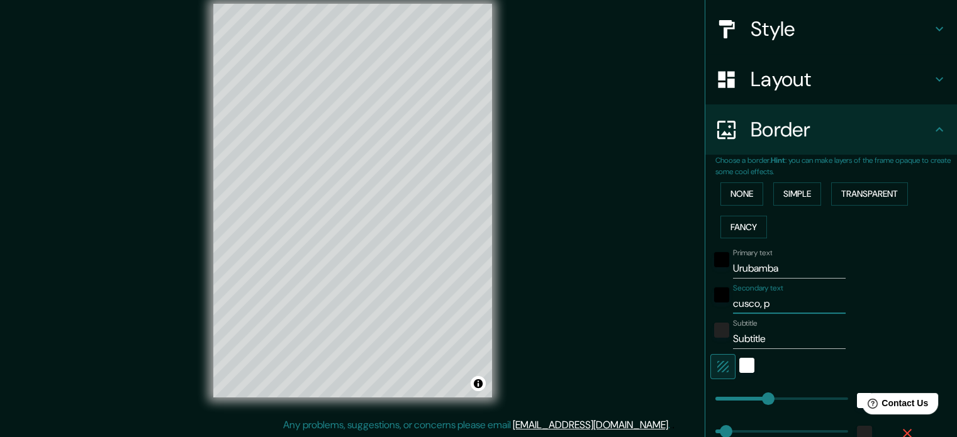
type input "35"
type input "18"
type input "cusco, peru"
type input "177"
type input "35"
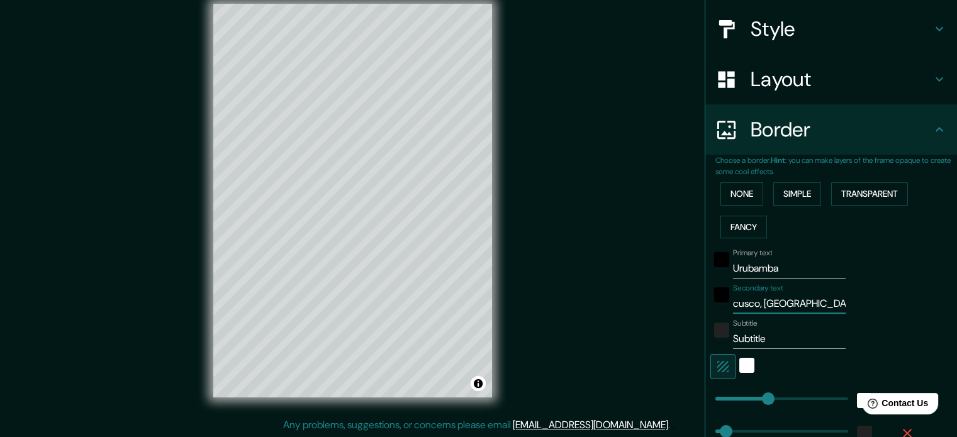
type input "35"
type input "18"
type input "cusco, peru"
paste input "13.3058° S, 72.1156° W"
type input "13.3058° S, 72.1156° W"
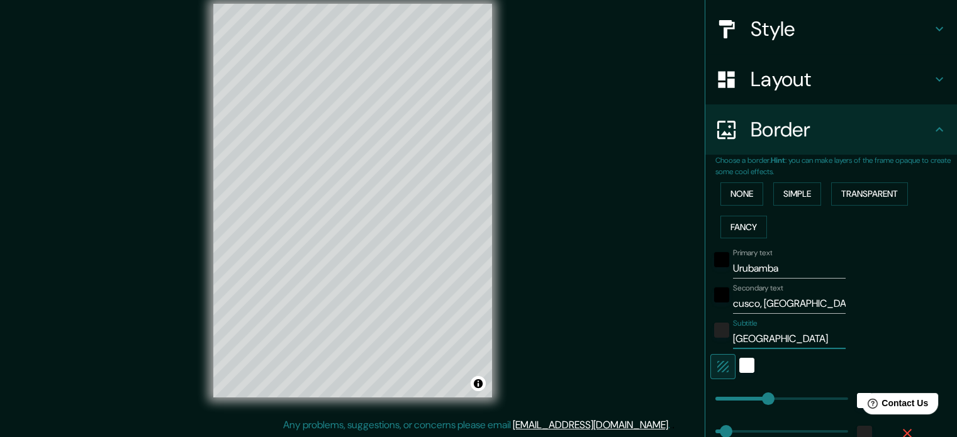
type input "177"
type input "35"
type input "18"
click at [770, 337] on input "13.3058° S, 72.1156° W" at bounding box center [789, 339] width 113 height 20
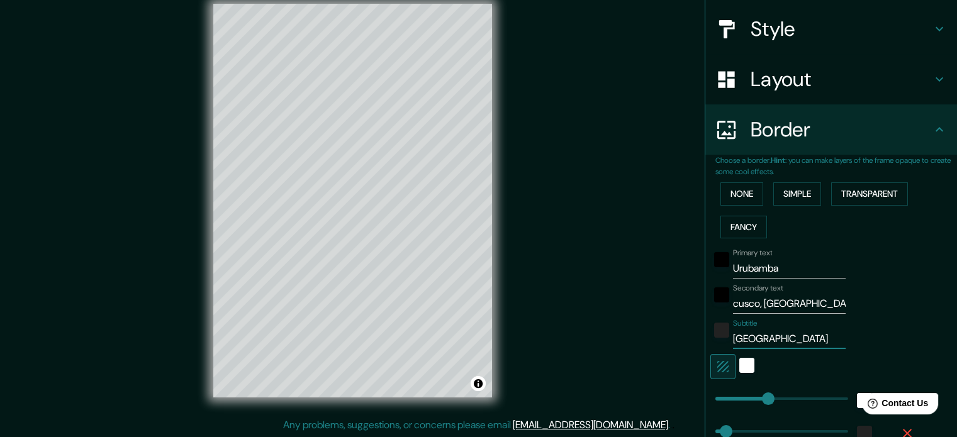
click at [770, 337] on input "13.3058° S, 72.1156° W" at bounding box center [789, 339] width 113 height 20
paste input "-13.281526433436595, -72.12977913177077"
type input "-13.281526433436595, -72.12977913177077"
type input "177"
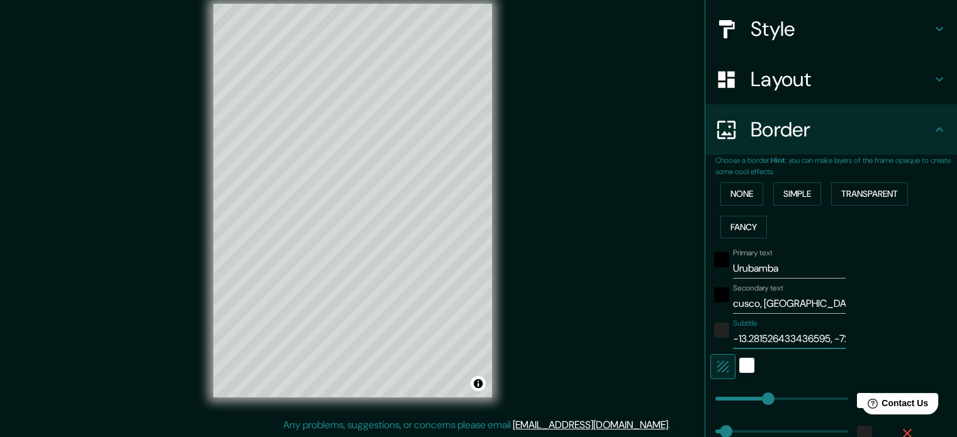
type input "35"
type input "18"
click at [748, 337] on input "-13.281526433436595, -72.12977913177077" at bounding box center [789, 339] width 113 height 20
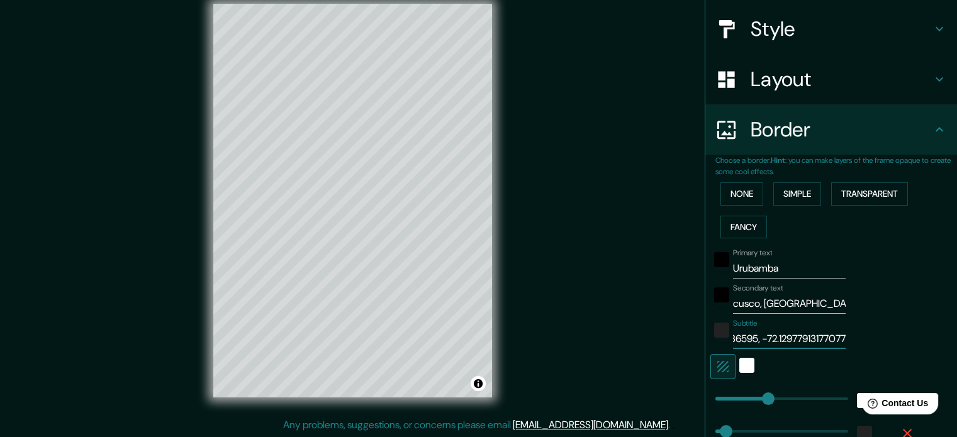
type input "-13.281526433436595, 72.12977913177077"
type input "177"
type input "35"
type input "18"
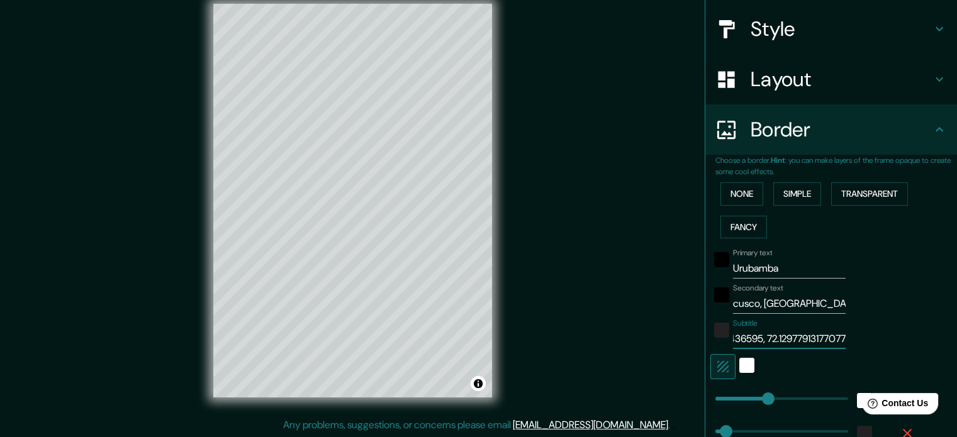
scroll to position [0, 85]
drag, startPoint x: 780, startPoint y: 337, endPoint x: 921, endPoint y: 347, distance: 141.3
click at [921, 347] on div "Primary text Urubamba Secondary text cusco, peru Subtitle -13.281526433436595, …" at bounding box center [837, 391] width 242 height 295
paste input "°"
type input "-13.281526433436595, 72.1297°"
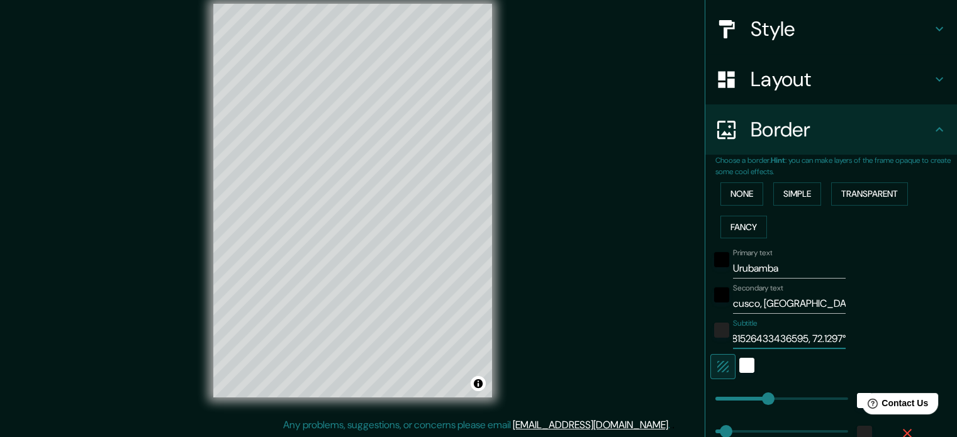
type input "177"
type input "35"
type input "18"
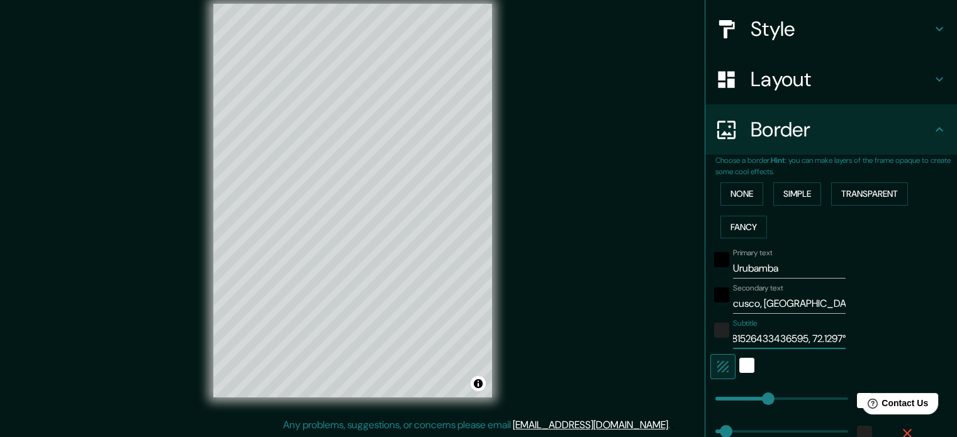
type input "-13.281526433436595, 72.1297° W"
type input "177"
type input "35"
type input "18"
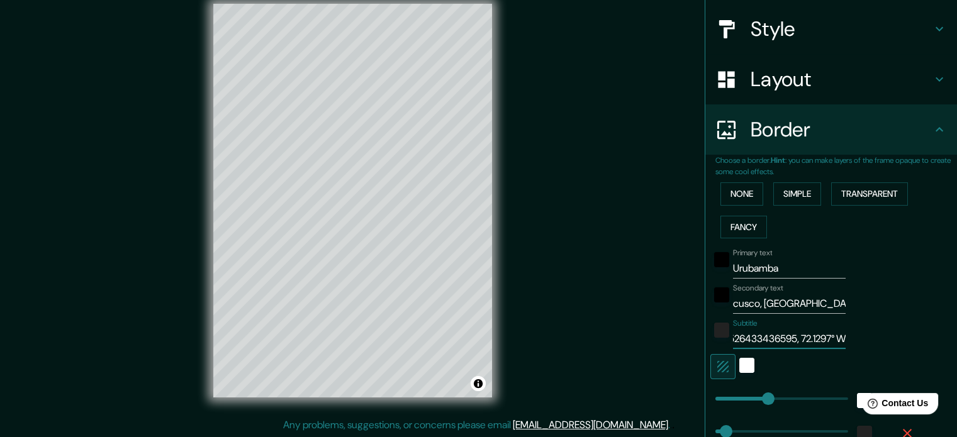
scroll to position [0, 49]
drag, startPoint x: 778, startPoint y: 339, endPoint x: 743, endPoint y: 341, distance: 35.3
click at [743, 341] on input "-13.281526433436595, 72.1297° W" at bounding box center [789, 339] width 113 height 20
type input "-13.281526433, 72.1297° W"
type input "177"
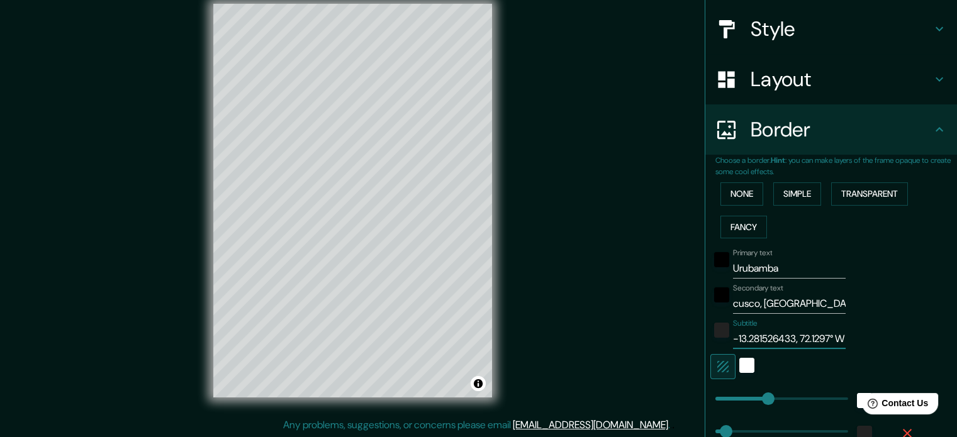
type input "35"
type input "18"
type input "-13.28152643, 72.1297° W"
type input "177"
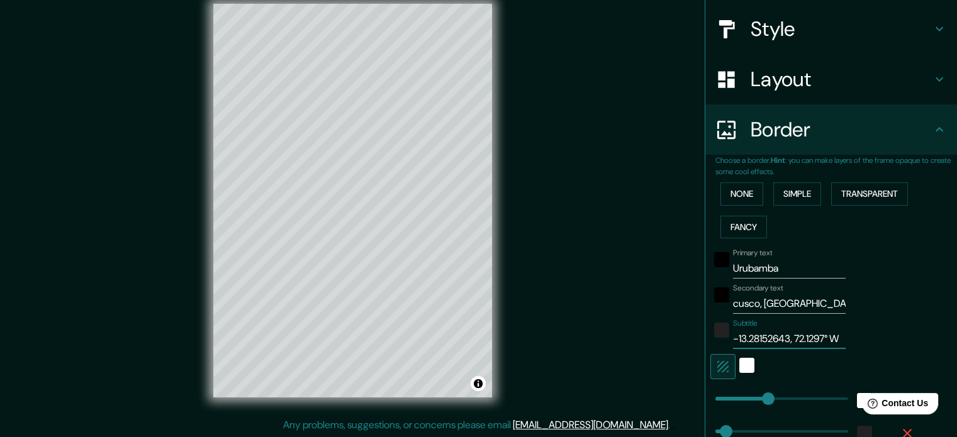
type input "35"
type input "18"
type input "-13.2815264, 72.1297° W"
type input "177"
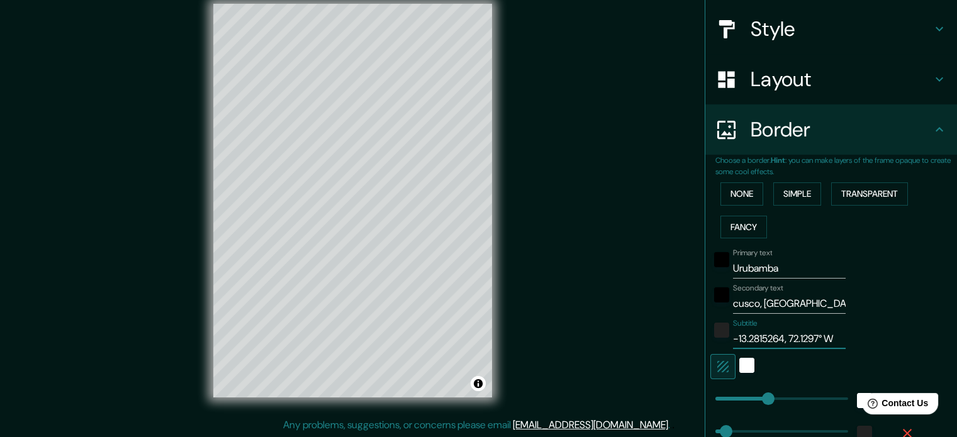
type input "35"
type input "18"
type input "-13.281526, 72.1297° W"
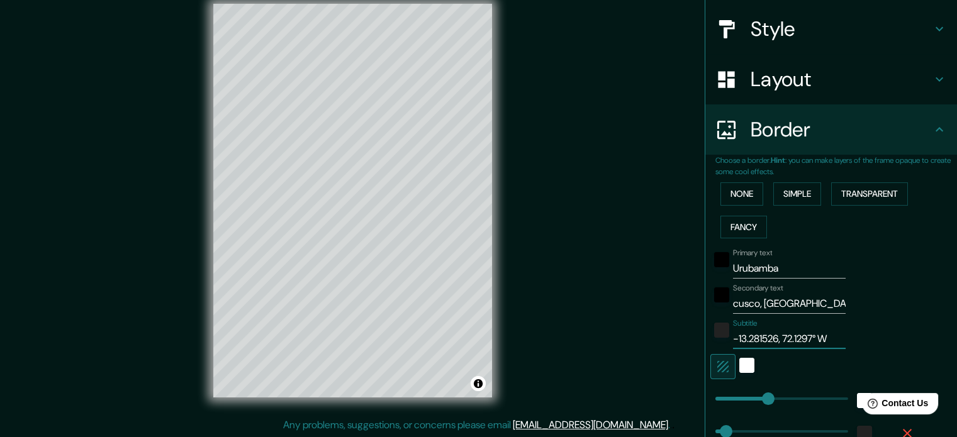
type input "177"
type input "35"
type input "18"
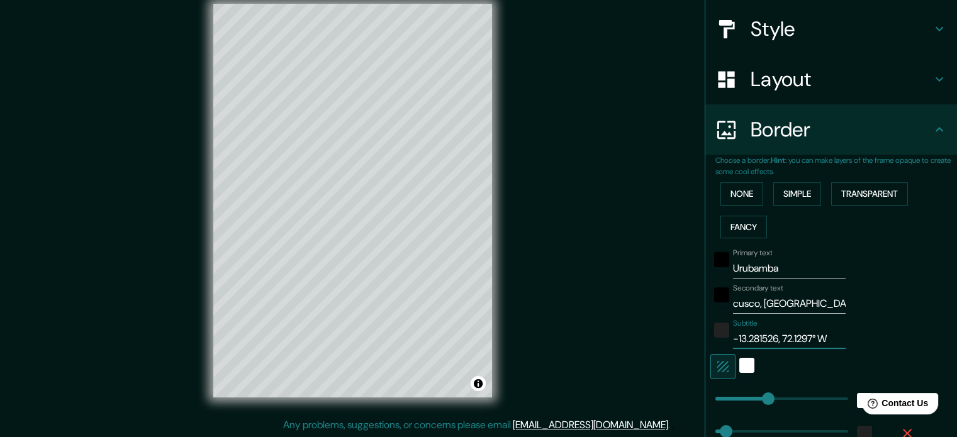
type input "-13.28152, 72.1297° W"
type input "177"
type input "35"
type input "18"
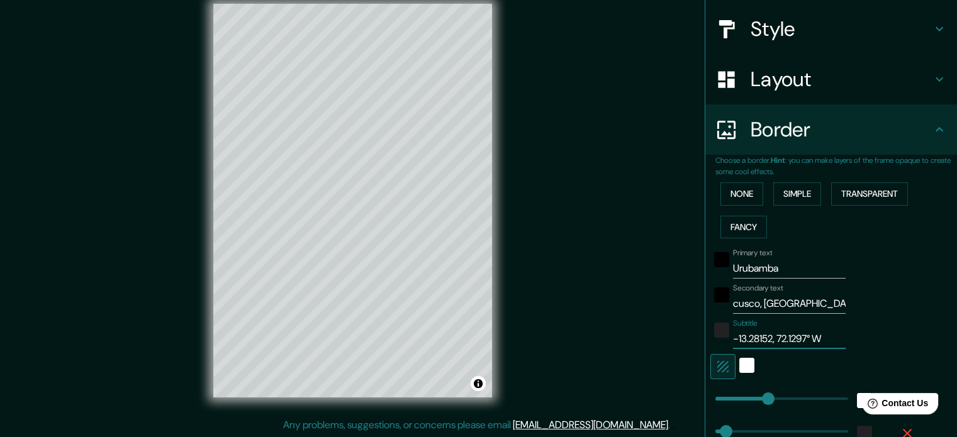
type input "-13.2815, 72.1297° W"
type input "177"
type input "35"
type input "18"
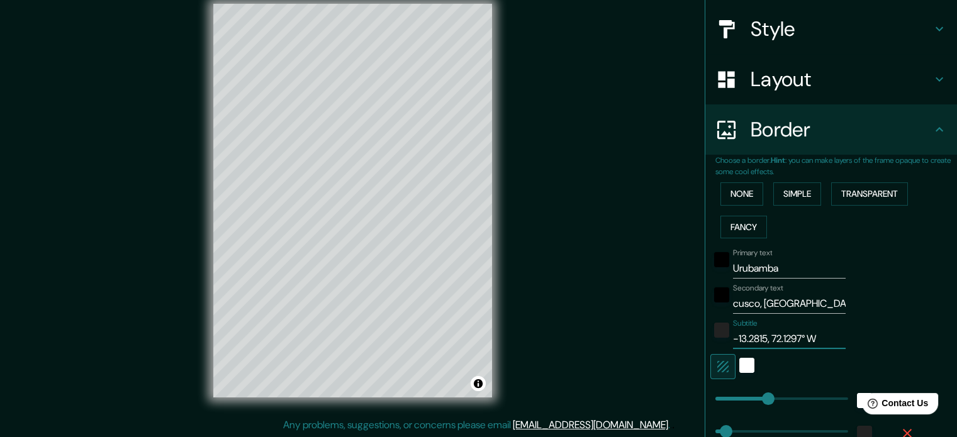
click at [733, 338] on input "-13.2815, 72.1297° W" at bounding box center [789, 339] width 113 height 20
type input "13.2815, 72.1297° W"
type input "177"
type input "35"
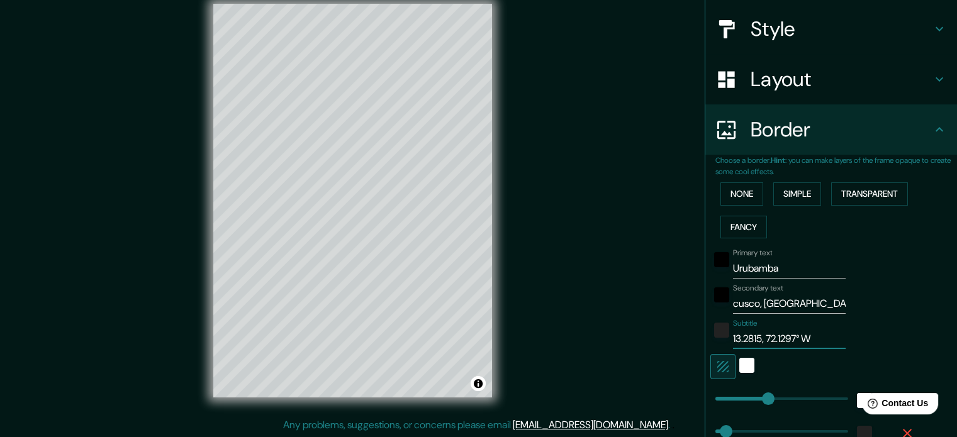
type input "18"
click at [755, 339] on input "13.2815, 72.1297° W" at bounding box center [789, 339] width 113 height 20
paste input "°"
type input "13.2815° , 72.1297° W"
type input "177"
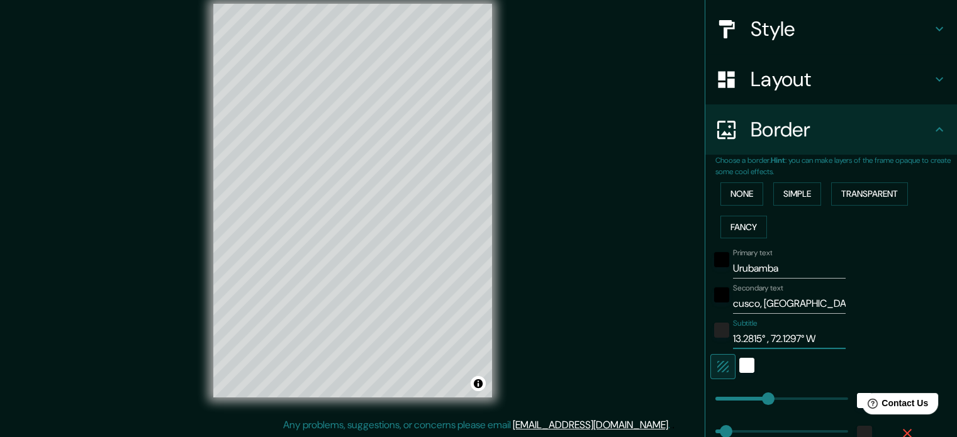
type input "35"
type input "18"
type input "13.2815° S, 72.1297° W"
type input "177"
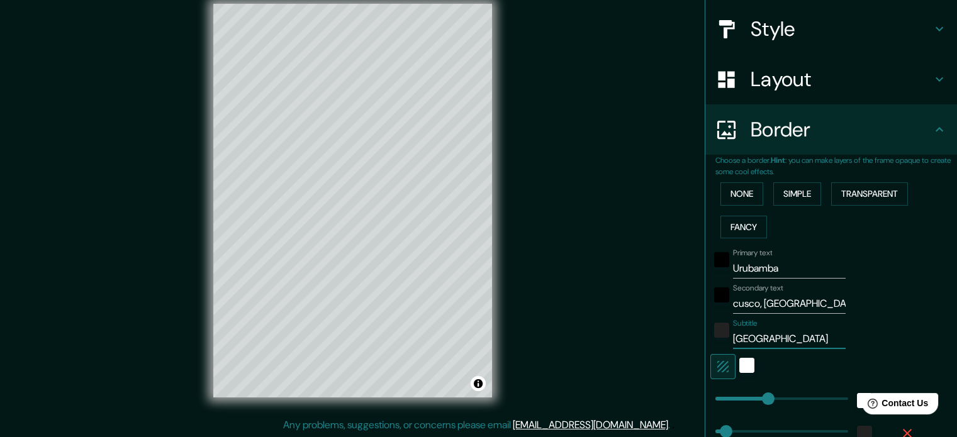
type input "35"
type input "18"
type input "13.2815° S, 72.1297° W"
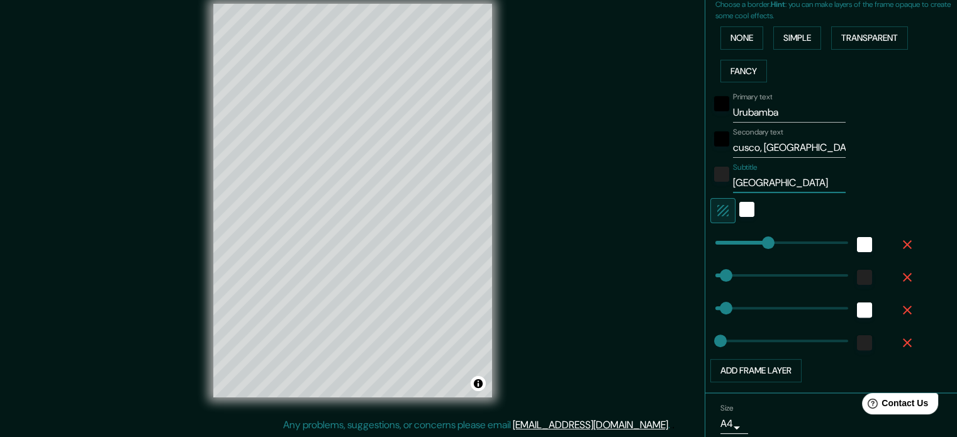
scroll to position [342, 0]
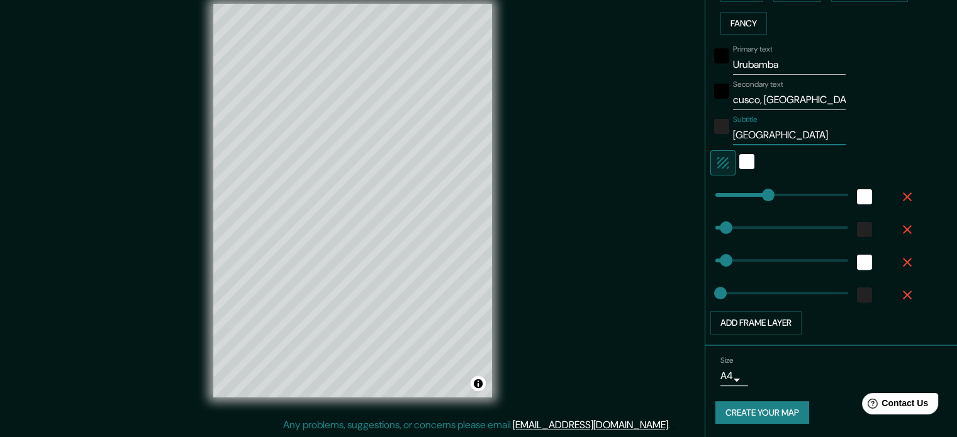
click at [733, 374] on body "Mappin Location Urubamba, Cusco, Peru Pins Style Layout Border Choose a border.…" at bounding box center [478, 202] width 957 height 437
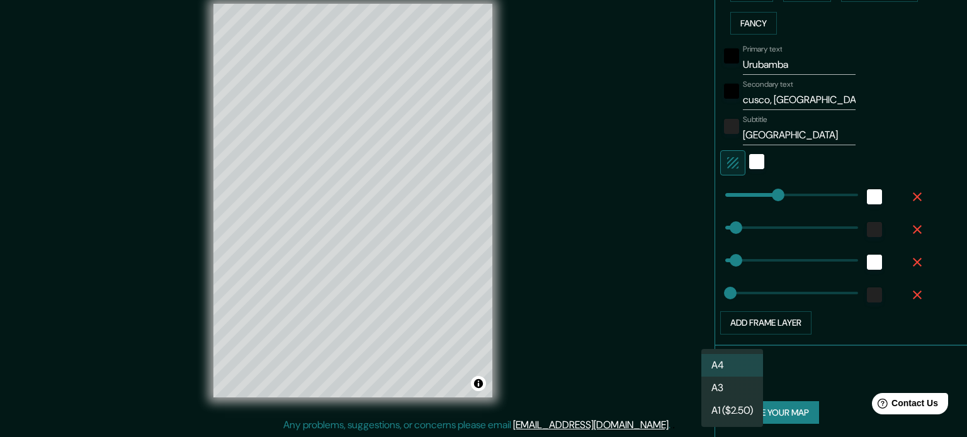
click at [735, 392] on li "A3" at bounding box center [732, 388] width 62 height 23
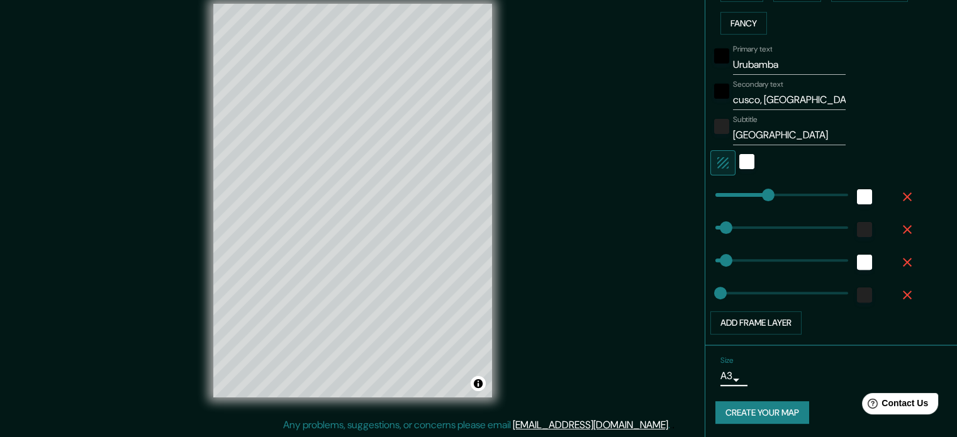
click at [780, 410] on button "Create your map" at bounding box center [763, 413] width 94 height 23
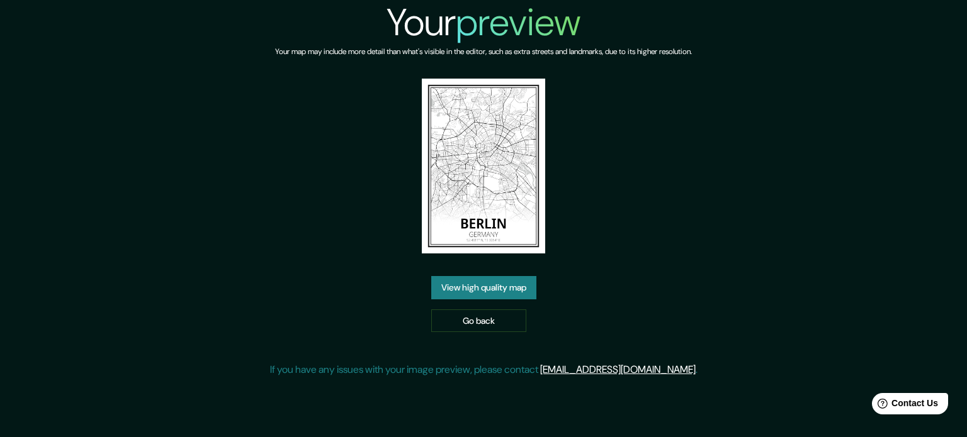
click at [473, 278] on link "View high quality map" at bounding box center [483, 287] width 105 height 23
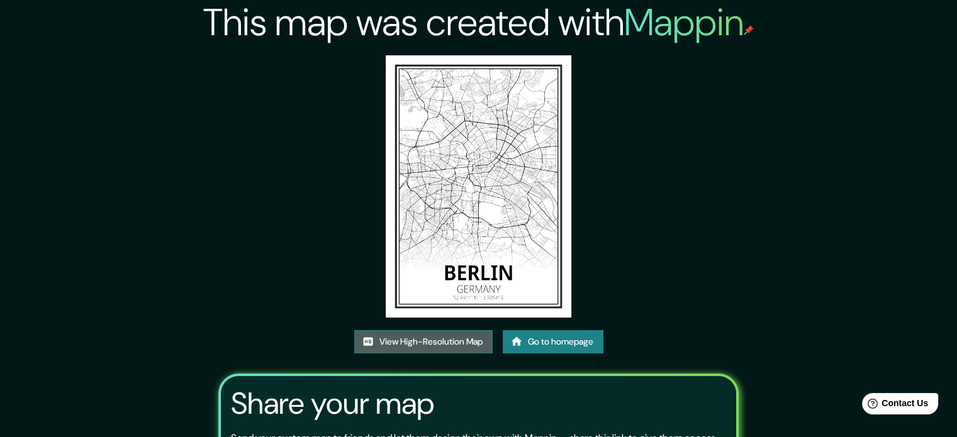
click at [449, 339] on link "View High-Resolution Map" at bounding box center [423, 341] width 138 height 23
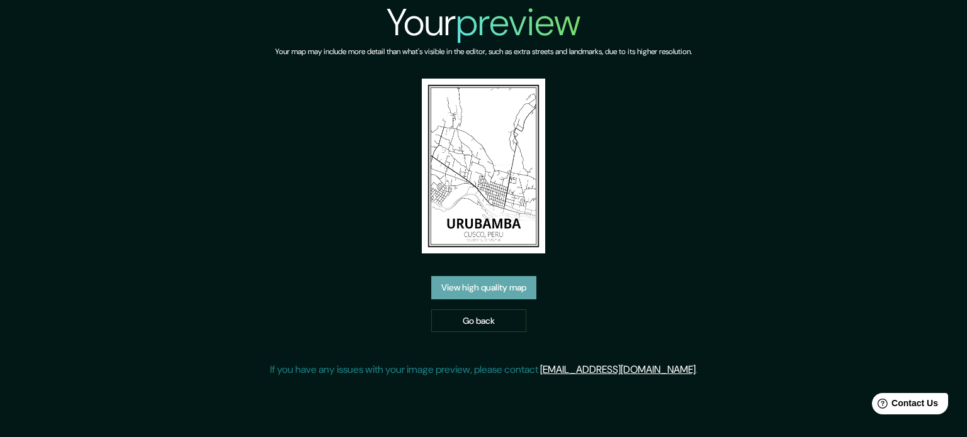
click at [519, 294] on link "View high quality map" at bounding box center [483, 287] width 105 height 23
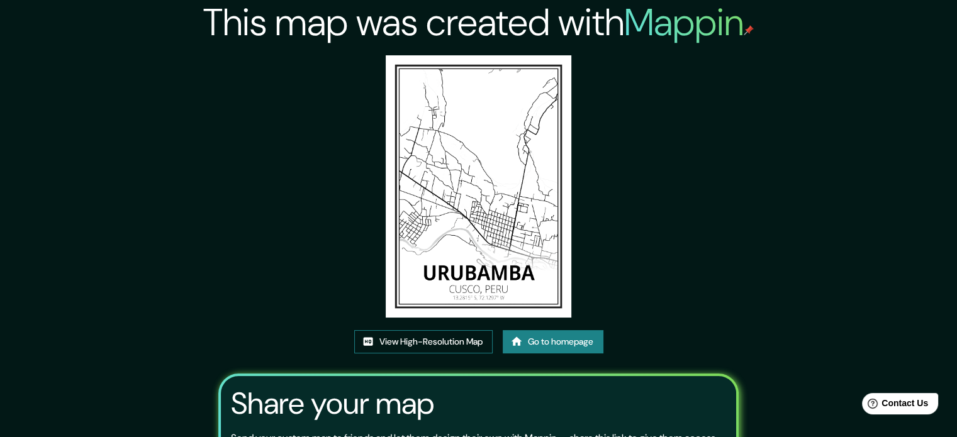
click at [421, 335] on link "View High-Resolution Map" at bounding box center [423, 341] width 138 height 23
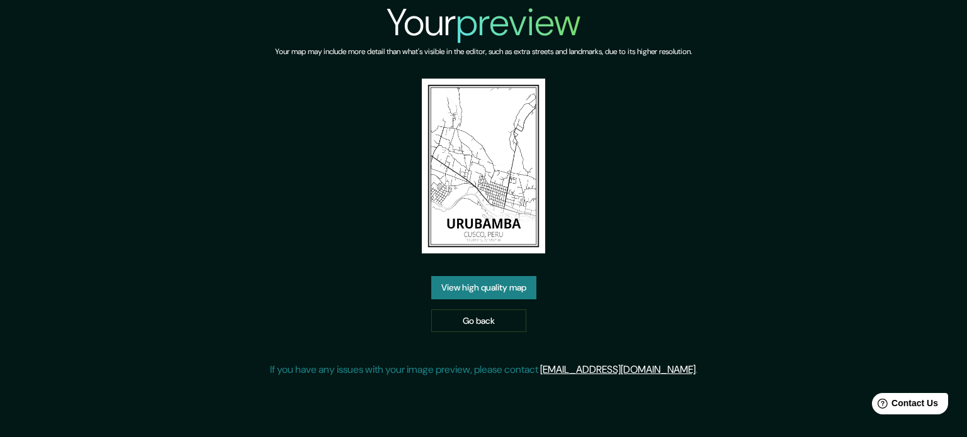
drag, startPoint x: 457, startPoint y: 315, endPoint x: 563, endPoint y: 293, distance: 108.1
click at [457, 315] on link "Go back" at bounding box center [478, 321] width 95 height 23
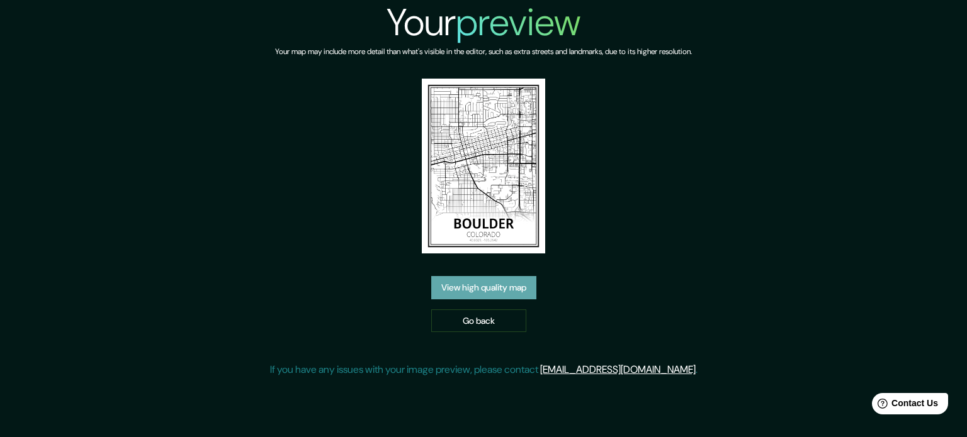
click at [483, 286] on link "View high quality map" at bounding box center [483, 287] width 105 height 23
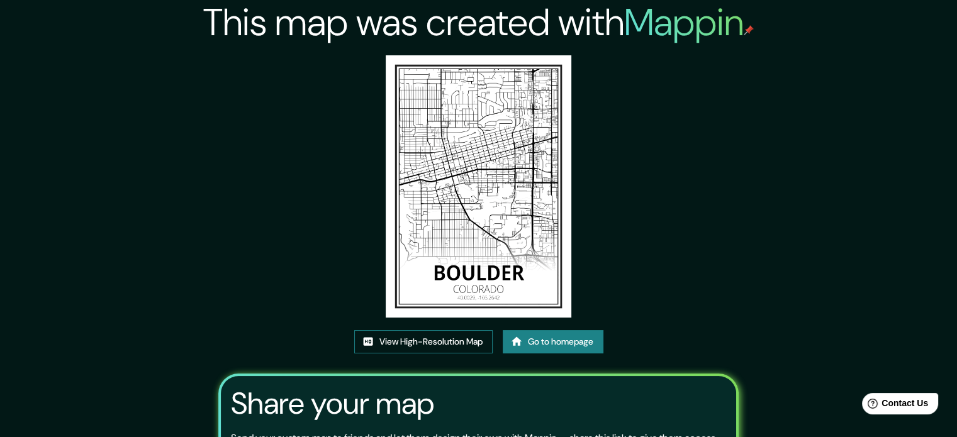
click at [425, 342] on link "View High-Resolution Map" at bounding box center [423, 341] width 138 height 23
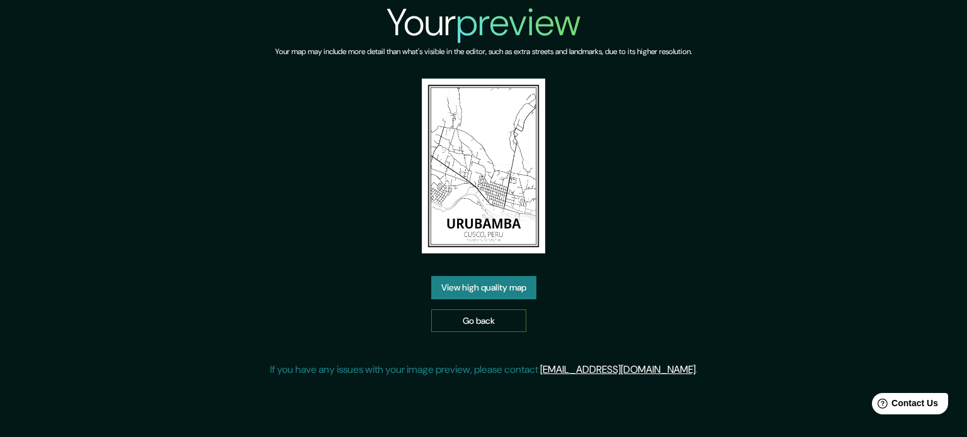
click at [483, 325] on link "Go back" at bounding box center [478, 321] width 95 height 23
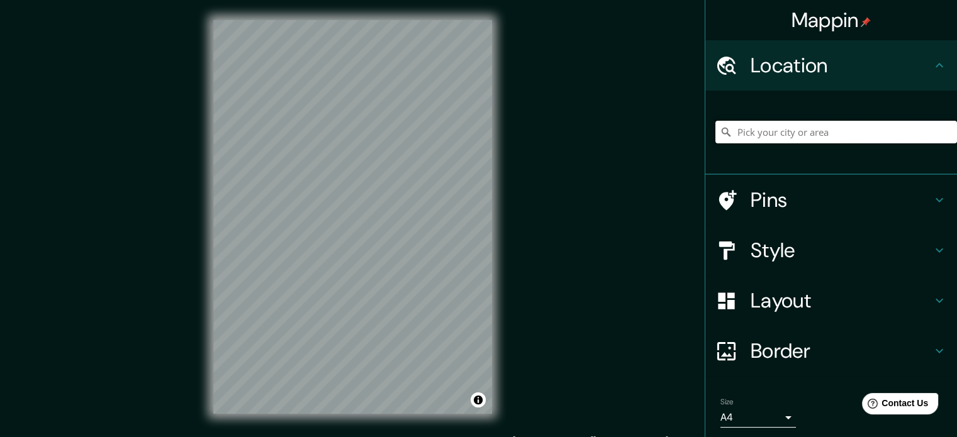
click at [841, 142] on input "Pick your city or area" at bounding box center [837, 132] width 242 height 23
type input "r"
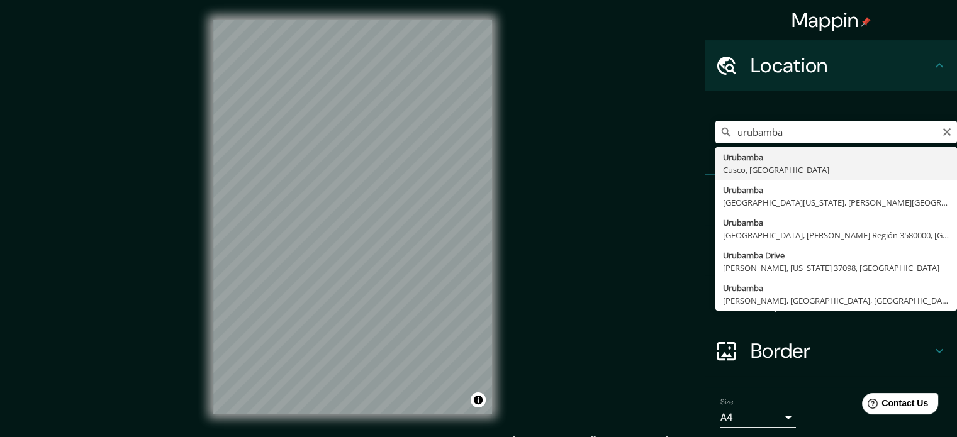
type input "Urubamba, [GEOGRAPHIC_DATA], [GEOGRAPHIC_DATA]"
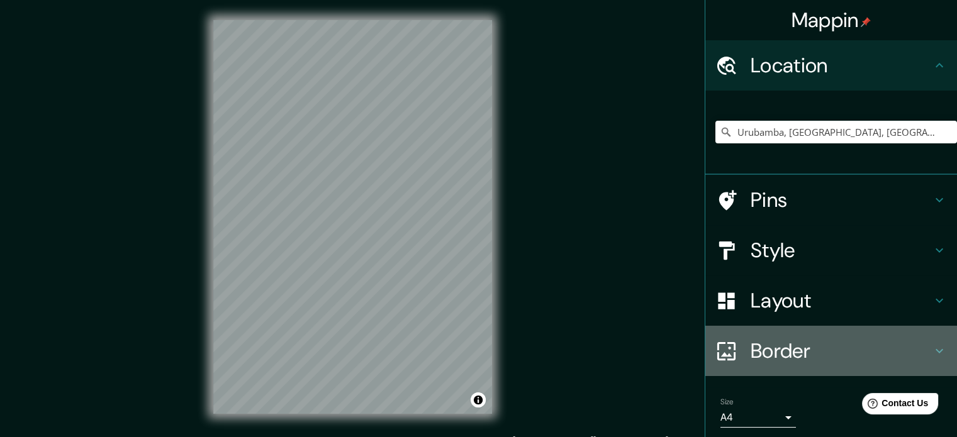
click at [777, 350] on h4 "Border" at bounding box center [841, 351] width 181 height 25
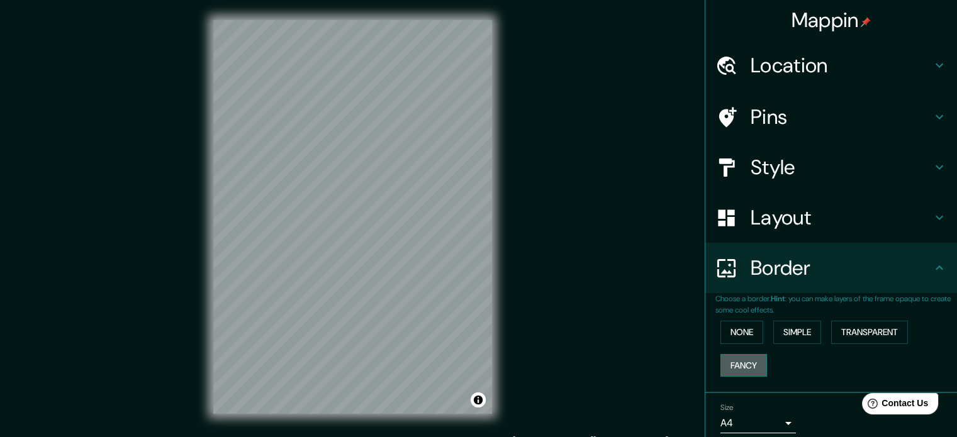
click at [744, 368] on button "Fancy" at bounding box center [744, 365] width 47 height 23
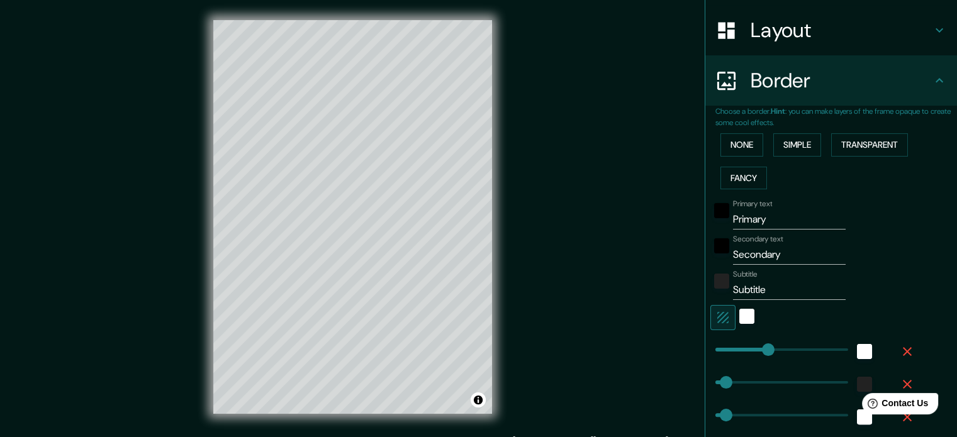
scroll to position [189, 0]
click at [746, 219] on input "Primary" at bounding box center [789, 218] width 113 height 20
type input "U"
type input "177"
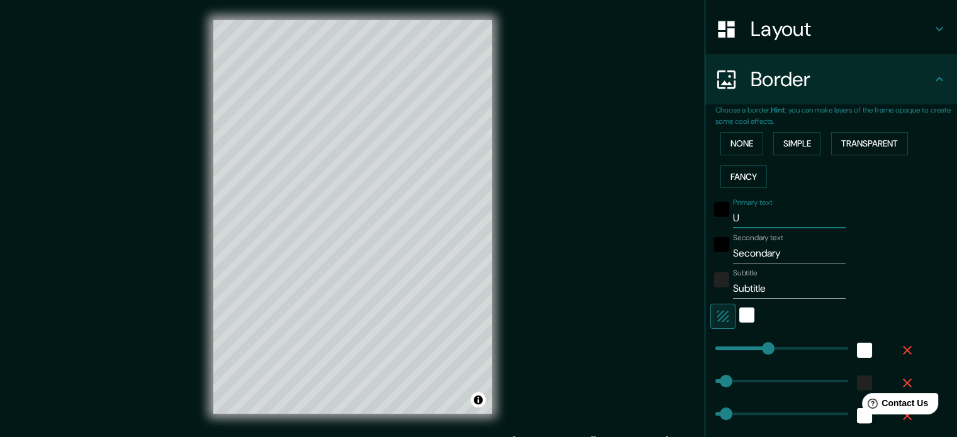
type input "35"
type input "18"
type input "Ur"
type input "177"
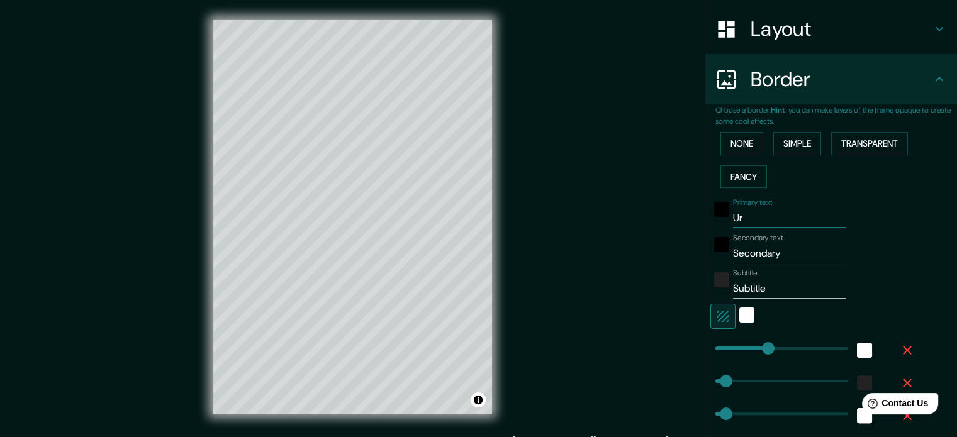
type input "35"
type input "18"
type input "Uru"
type input "177"
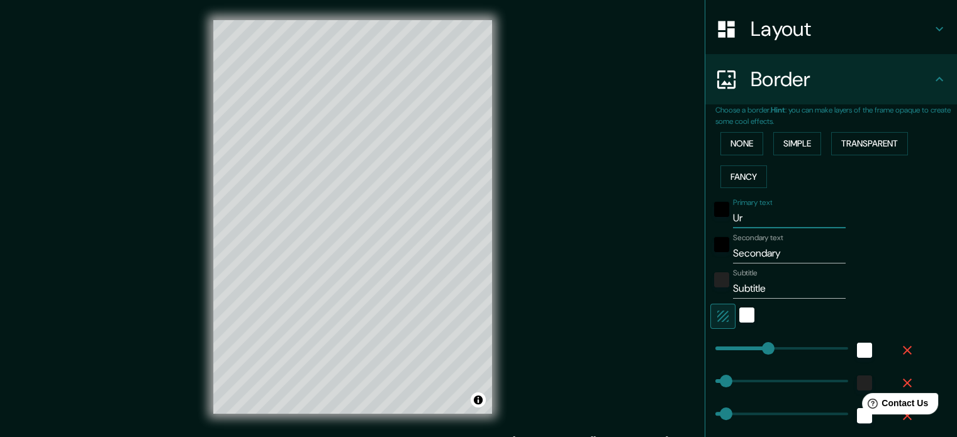
type input "35"
type input "18"
type input "Urub"
type input "177"
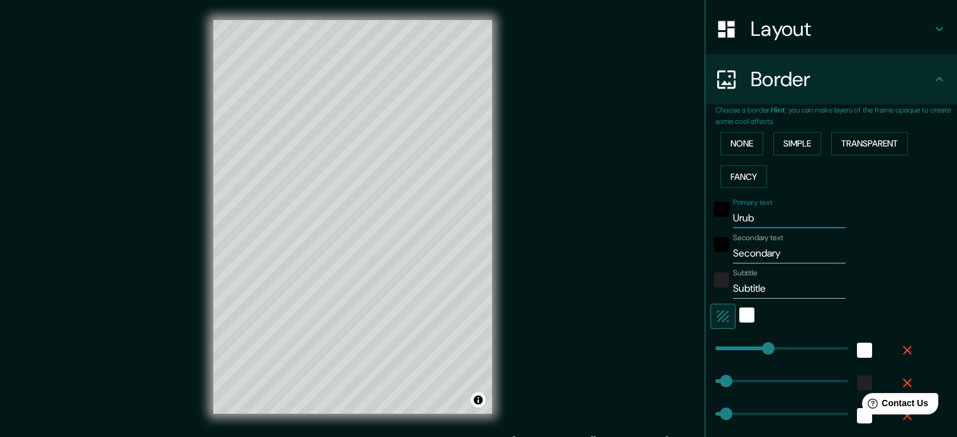
type input "35"
type input "18"
type input "Uruba"
type input "177"
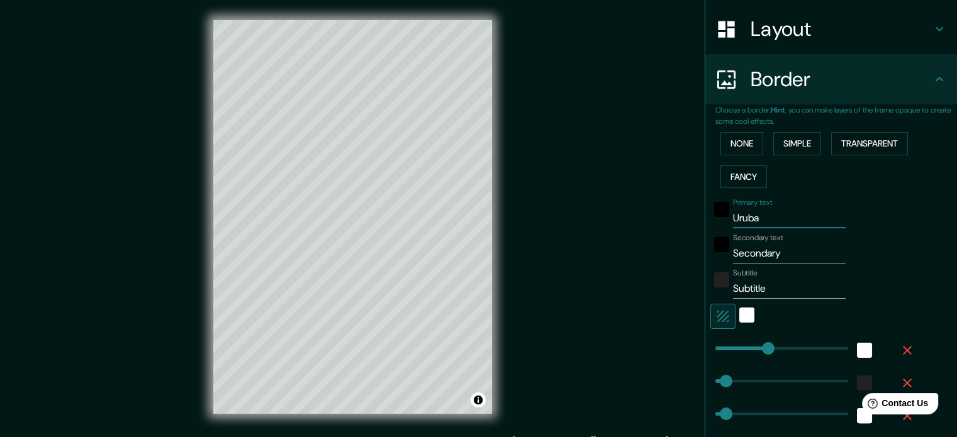
type input "35"
type input "18"
type input "Urubam"
type input "177"
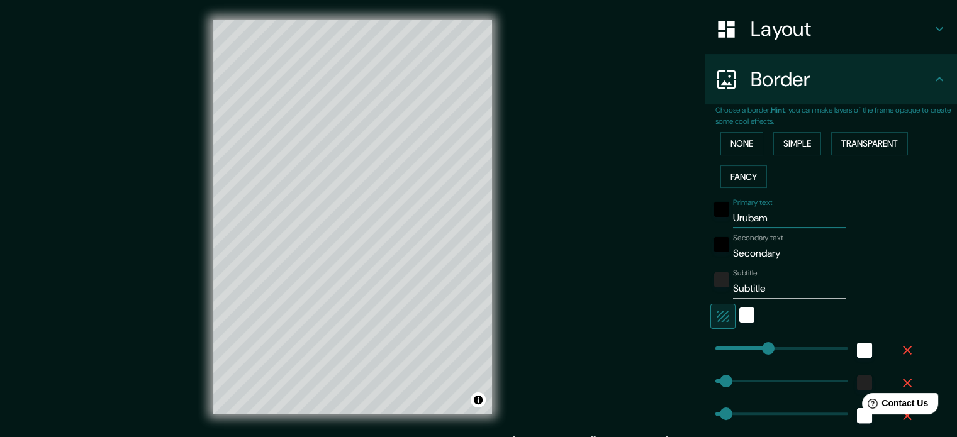
type input "35"
type input "18"
type input "Urubamb"
type input "177"
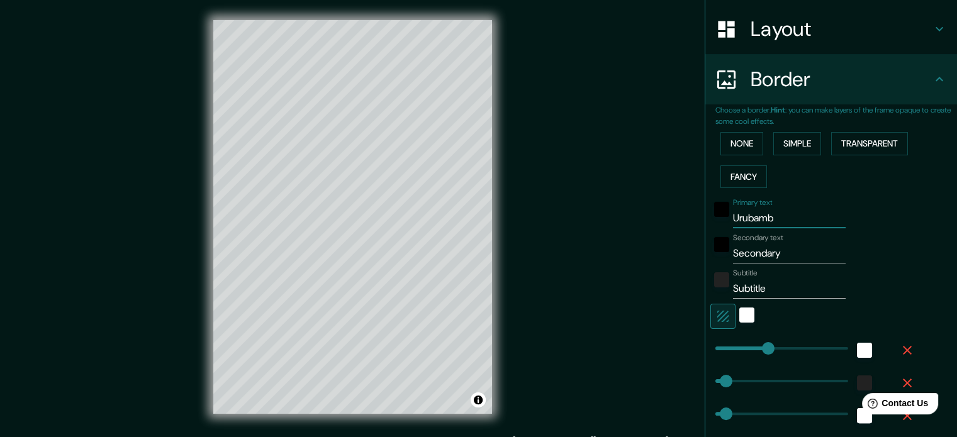
type input "35"
type input "18"
type input "Urubamba"
type input "177"
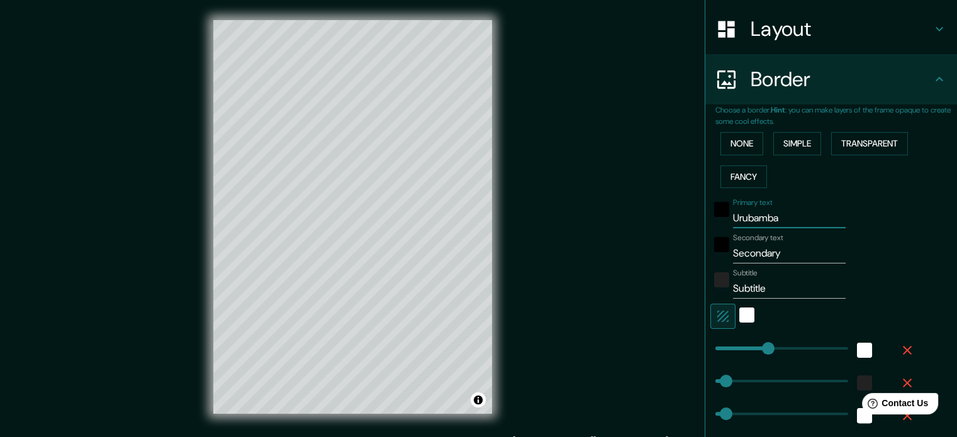
type input "35"
type input "18"
type input "Urubamba"
type input "cu"
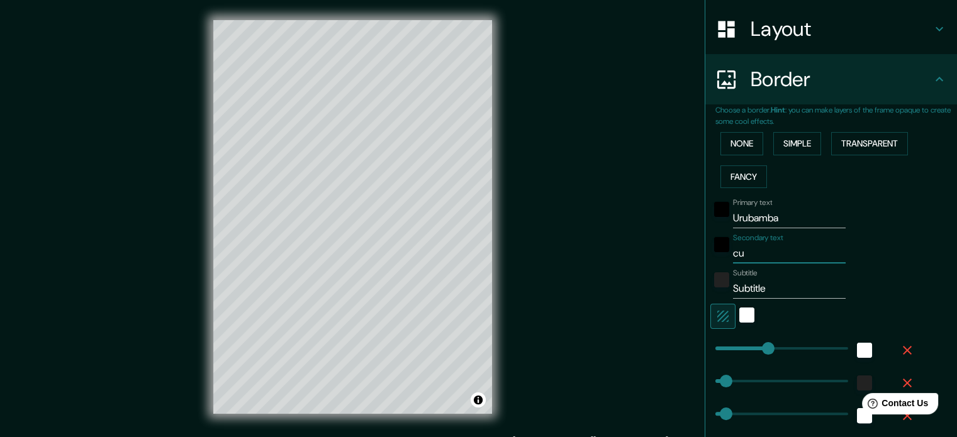
type input "177"
type input "35"
type input "18"
type input "cus"
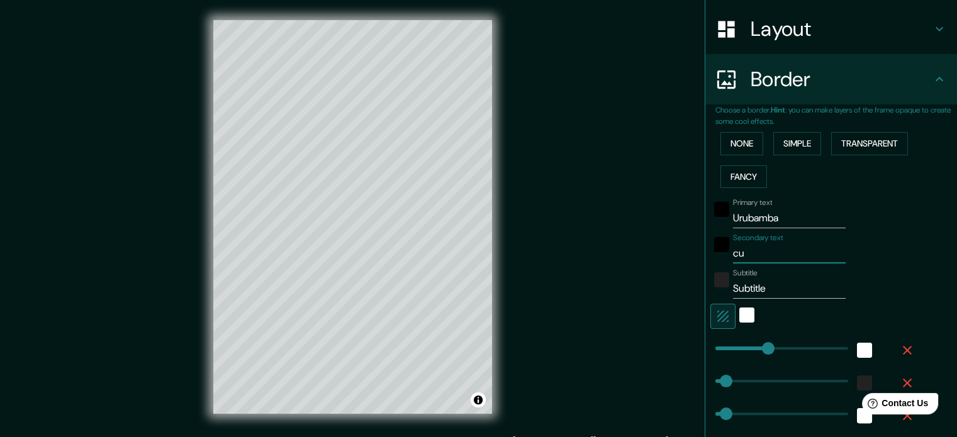
type input "177"
type input "35"
type input "18"
type input "cusc"
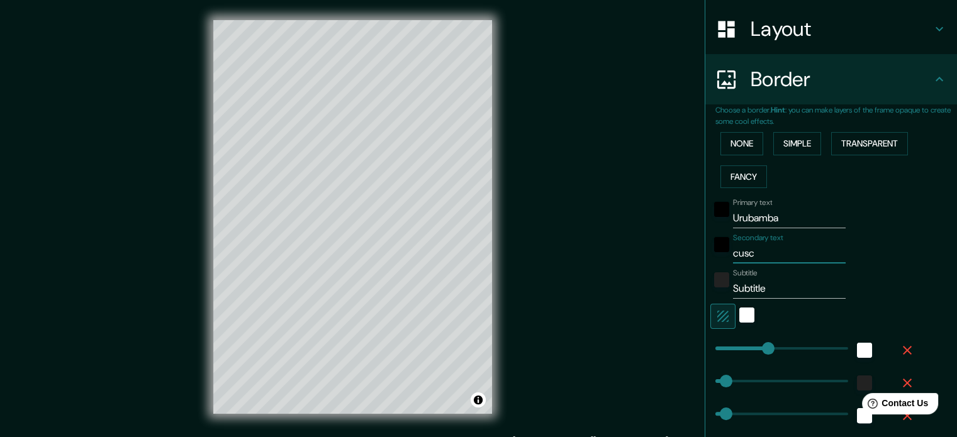
type input "177"
type input "35"
type input "18"
type input "cusco"
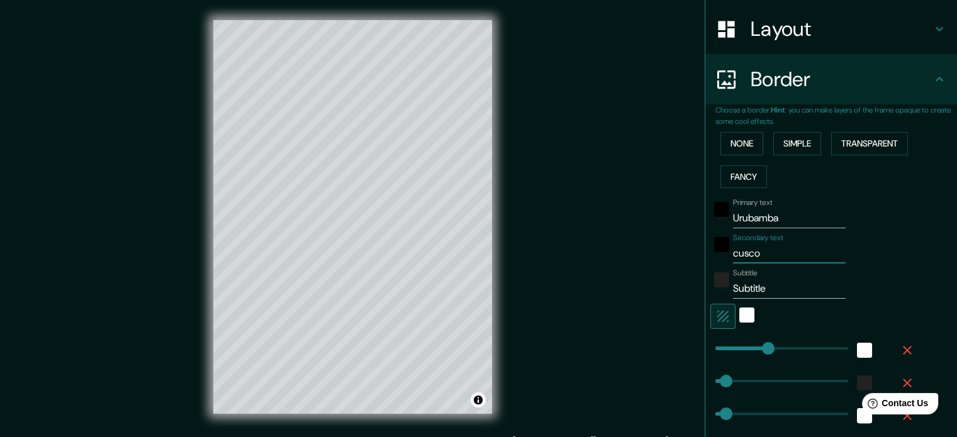
type input "177"
type input "35"
type input "18"
type input "cusco,"
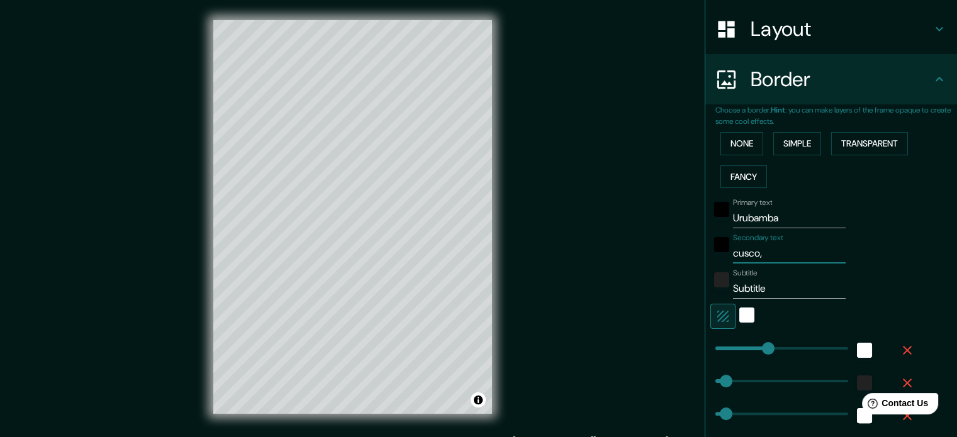
type input "177"
type input "35"
type input "18"
type input "cusco,"
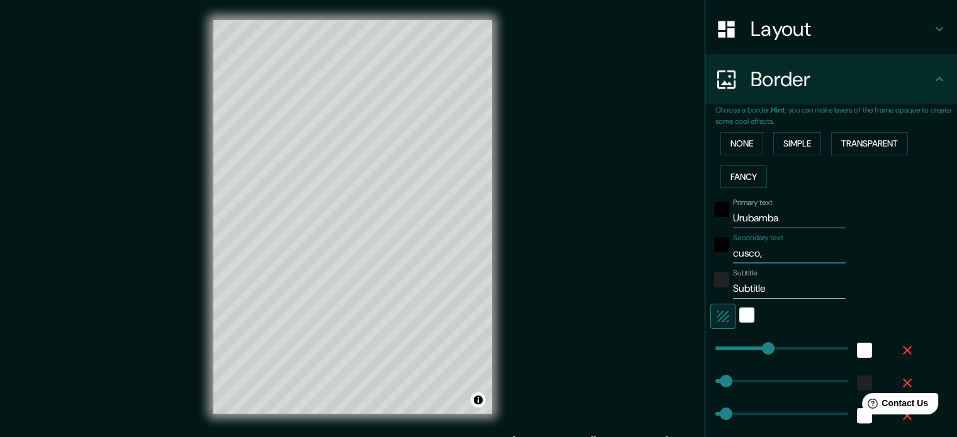
type input "177"
type input "35"
type input "18"
type input "cusco, p"
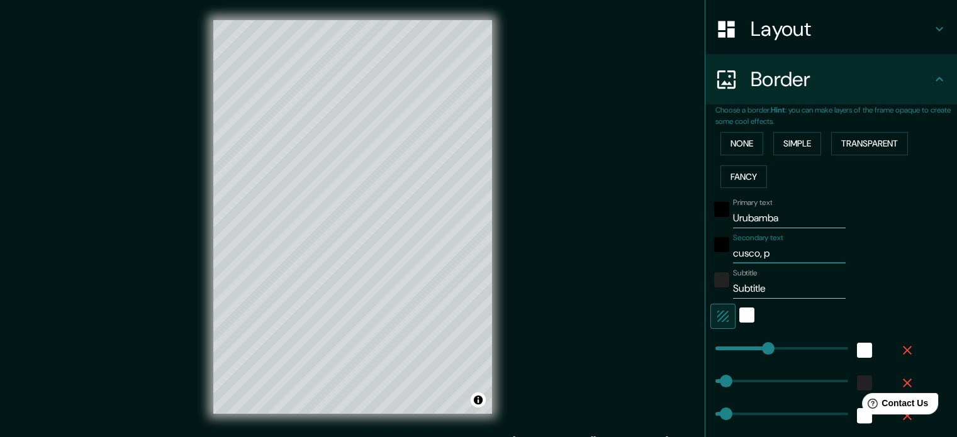
type input "177"
type input "35"
type input "18"
type input "cusco, pe"
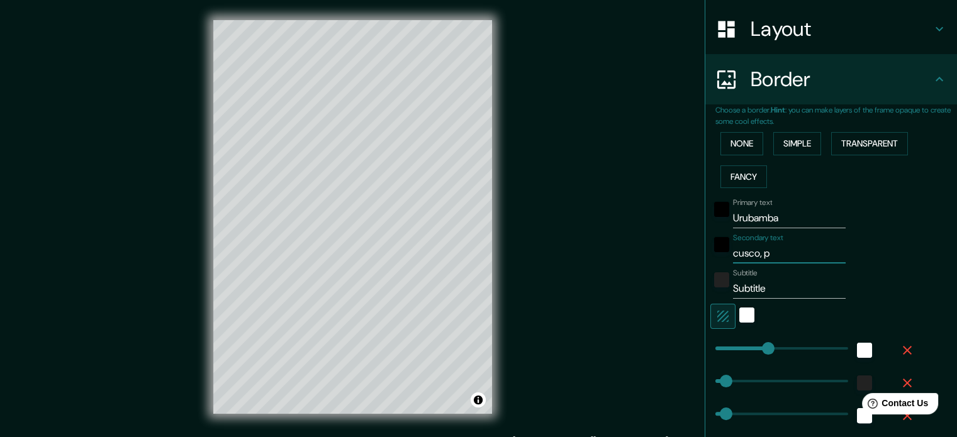
type input "177"
type input "35"
type input "18"
type input "cusco, per"
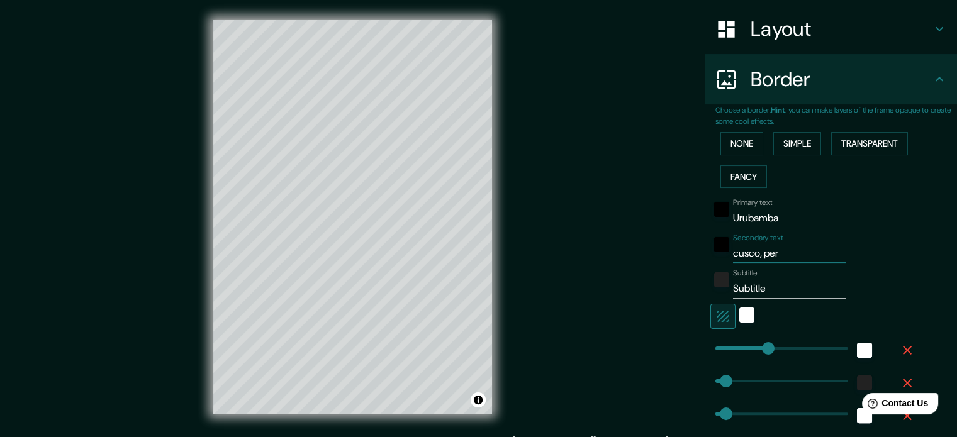
type input "177"
type input "35"
type input "18"
type input "cusco, [GEOGRAPHIC_DATA]"
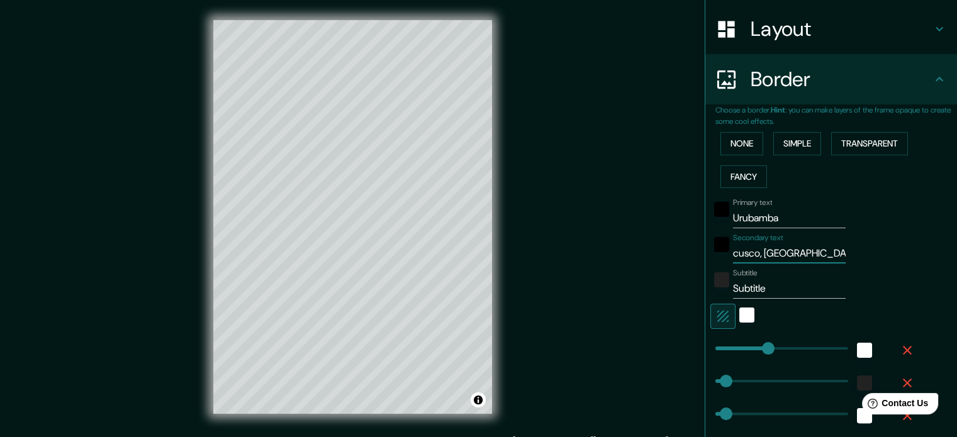
type input "177"
type input "35"
type input "18"
type input "cusco, [GEOGRAPHIC_DATA]"
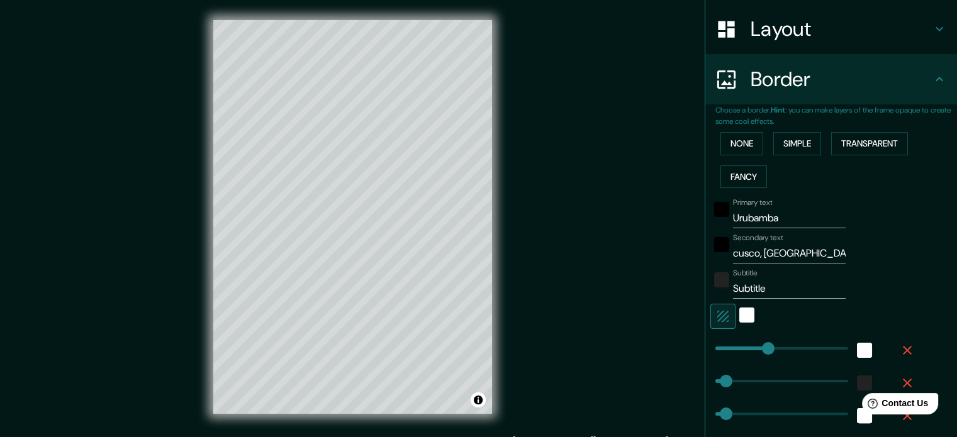
type input "177"
click at [744, 291] on input "Subtitle" at bounding box center [789, 289] width 113 height 20
paste input "-13.281526433436595, -72.12977913177077"
type input "-13.281526433436595, -72.12977913177077"
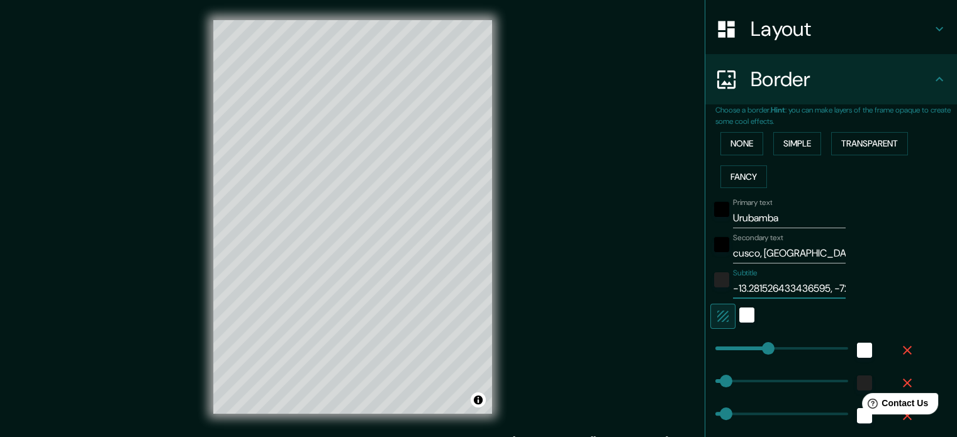
type input "177"
type input "35"
type input "18"
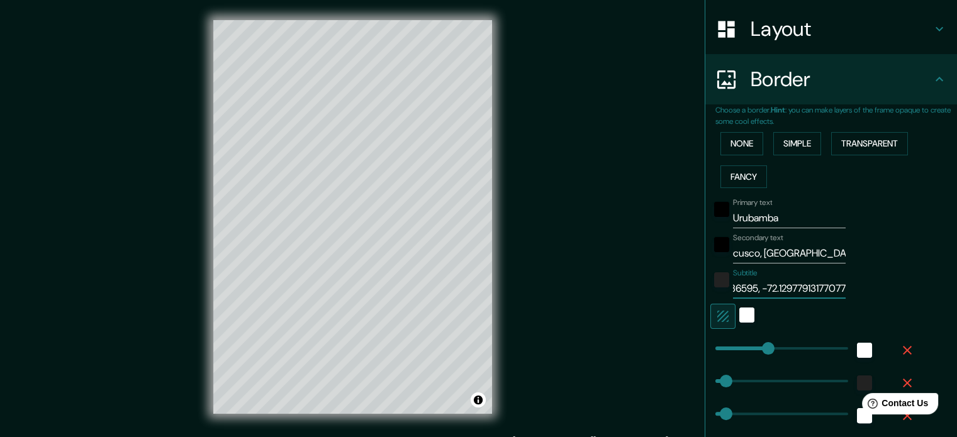
click at [748, 288] on input "-13.281526433436595, -72.12977913177077" at bounding box center [789, 289] width 113 height 20
type input "-13.281526433436595, 72.12977913177077"
type input "177"
type input "35"
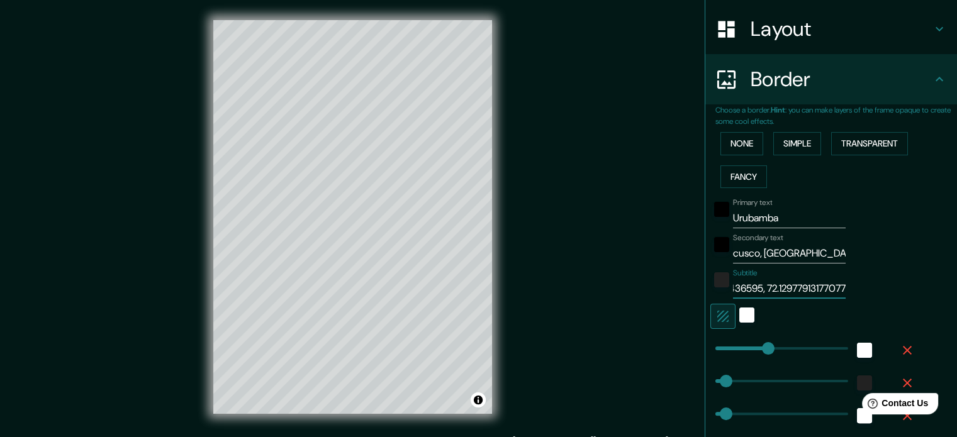
type input "18"
drag, startPoint x: 781, startPoint y: 288, endPoint x: 904, endPoint y: 280, distance: 123.0
click at [904, 280] on div "Subtitle -13.281526433436595, 72.12977913177077" at bounding box center [814, 284] width 206 height 30
type input "-13.281526433436595, 72.1297"
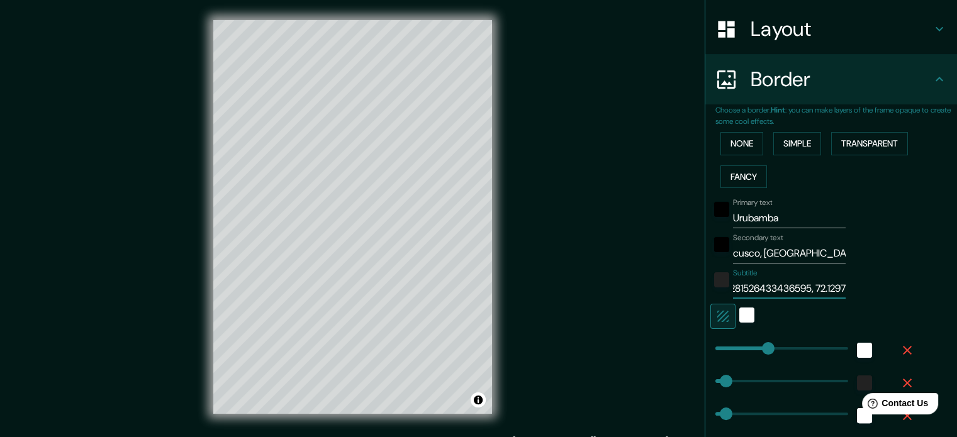
type input "177"
type input "35"
type input "18"
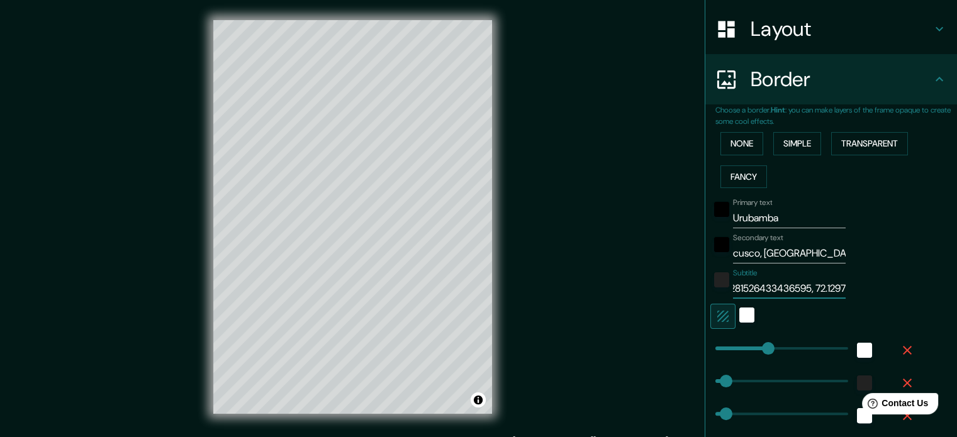
paste input "°"
type input "-13.281526433436595, 72.1297°"
type input "177"
type input "35"
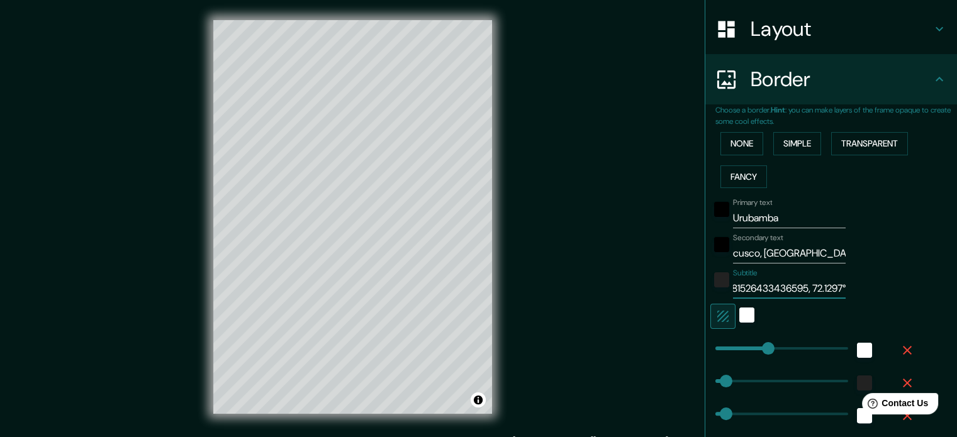
type input "18"
type input "-13.281526433436595, 72.1297° S"
type input "177"
type input "35"
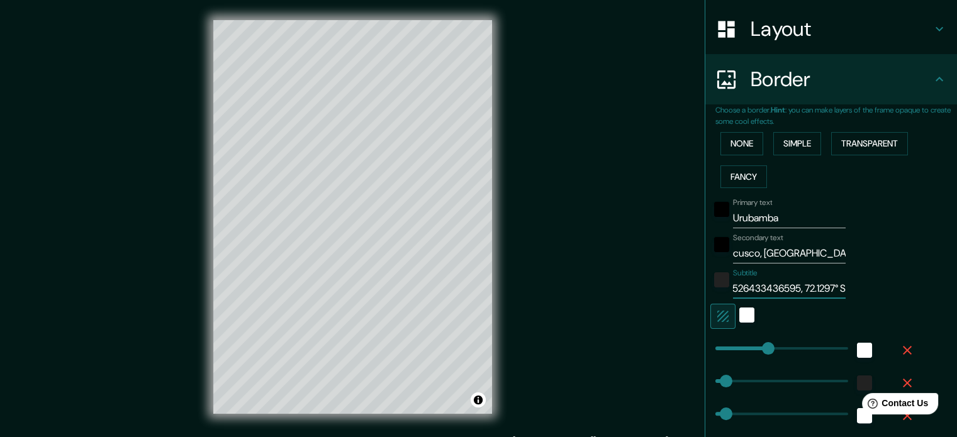
type input "18"
drag, startPoint x: 781, startPoint y: 283, endPoint x: 736, endPoint y: 291, distance: 46.0
click at [736, 291] on input "-13.281526433436595, 72.1297° S" at bounding box center [789, 289] width 113 height 20
type input "-13.2815264, 72.1297° S"
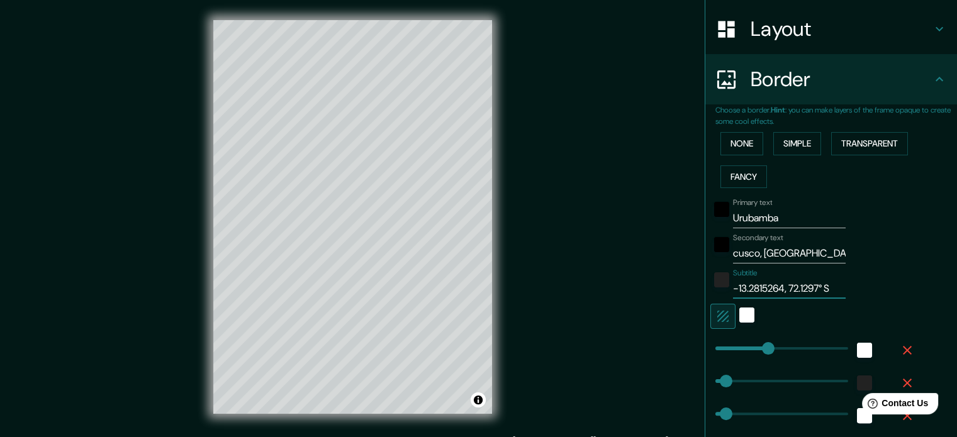
type input "177"
type input "35"
type input "18"
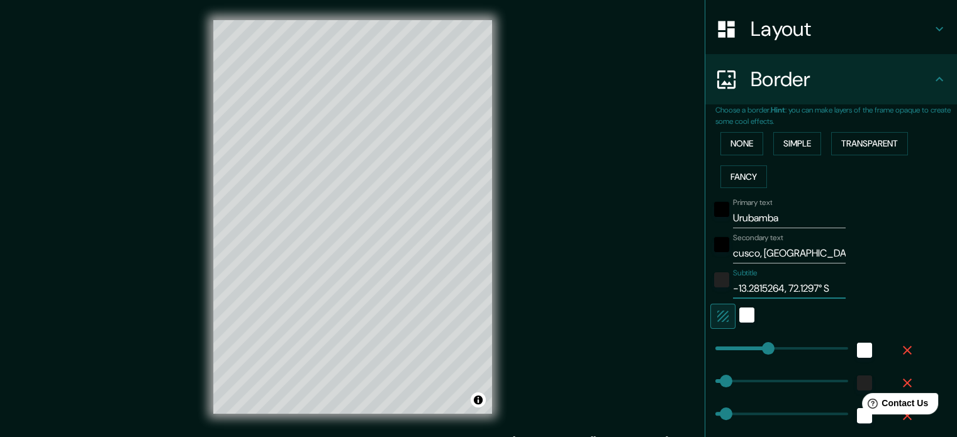
type input "-13.281526, 72.1297° S"
type input "177"
type input "35"
type input "18"
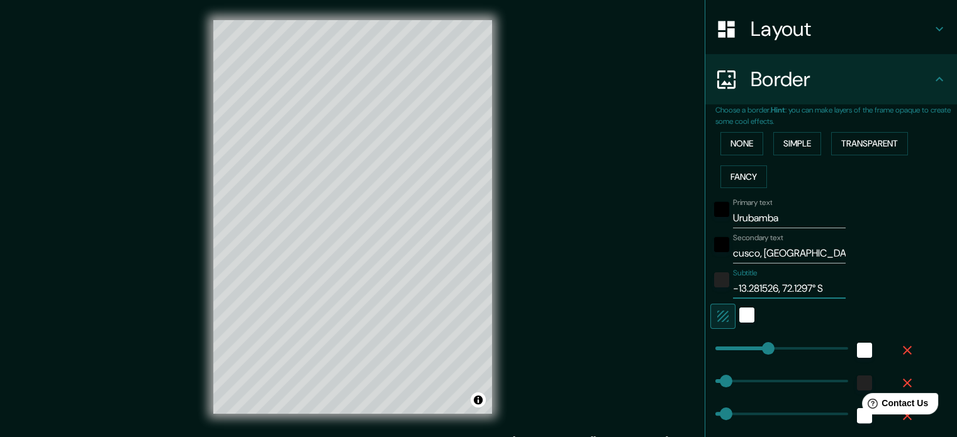
type input "-13.28152, 72.1297° S"
type input "177"
type input "35"
type input "18"
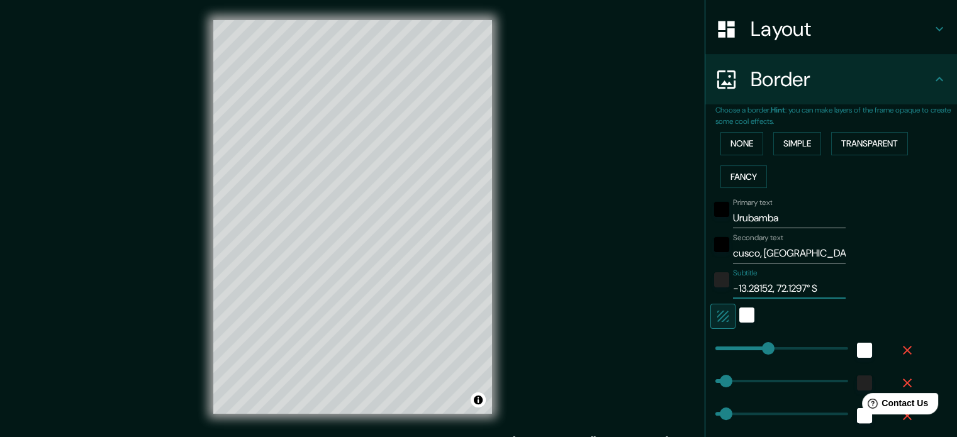
type input "-13.2815, 72.1297° S"
type input "177"
type input "35"
type input "18"
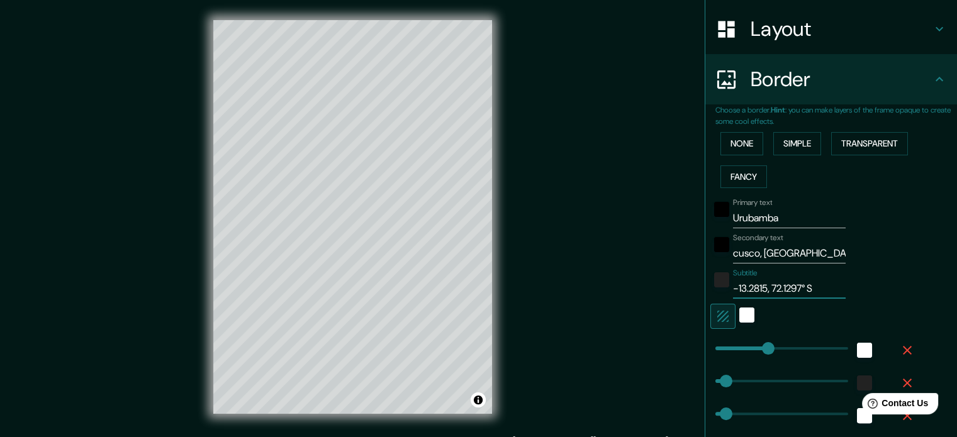
type input "-13.2815 , 72.1297° S"
type input "177"
type input "35"
type input "18"
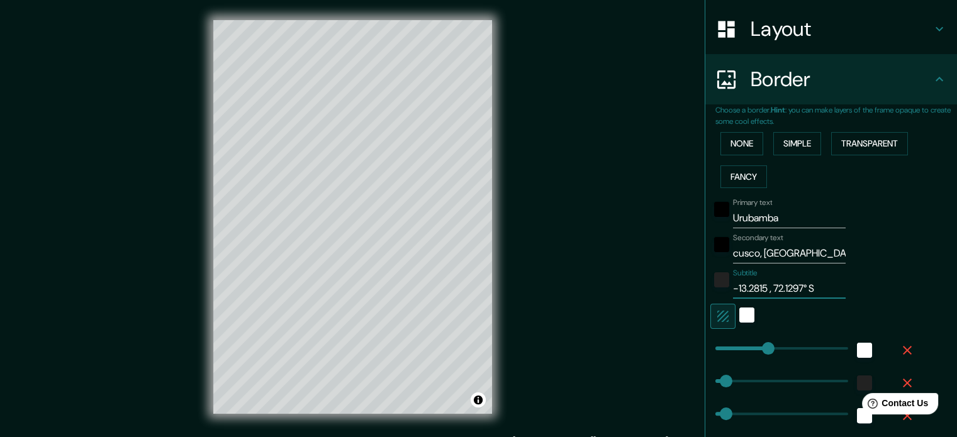
paste input "°"
type input "-13.2815 ° , 72.1297° S"
type input "177"
type input "35"
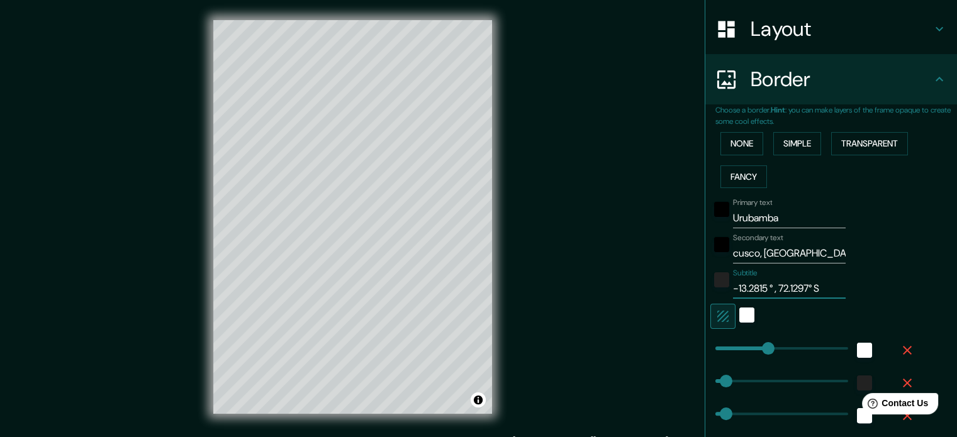
type input "18"
type input "-13.2815 °, 72.1297° S"
type input "177"
type input "35"
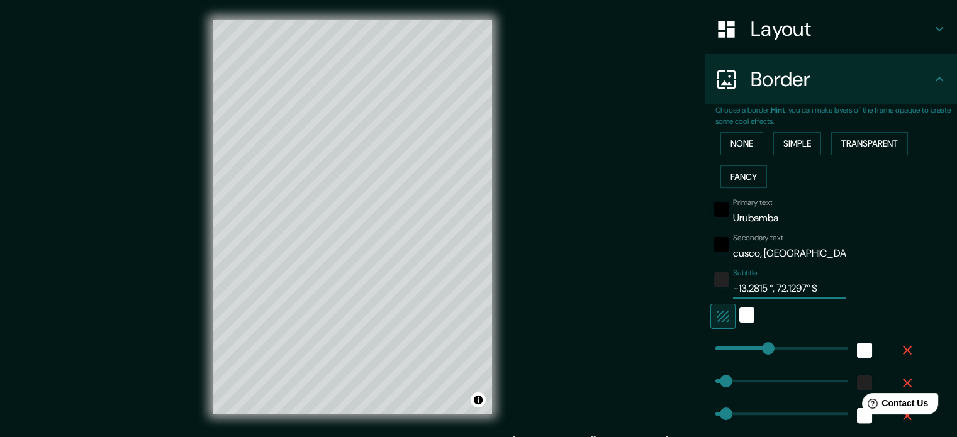
type input "18"
type input "-13.2815 , 72.1297° S"
type input "177"
type input "35"
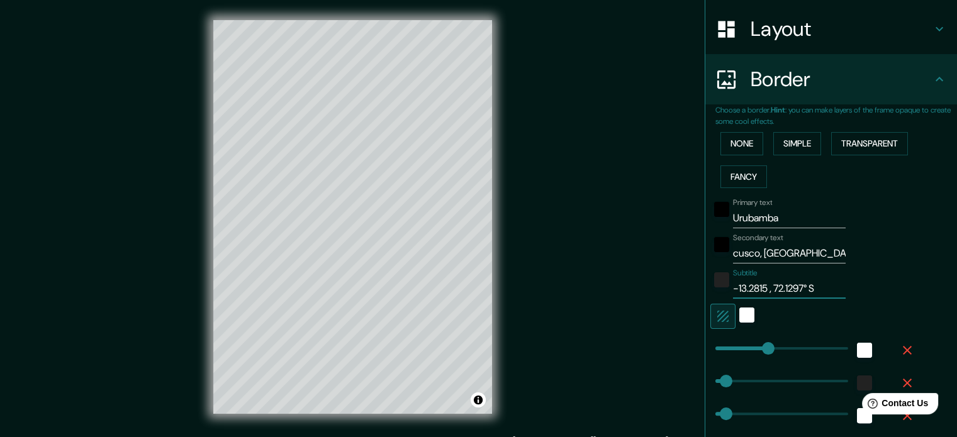
type input "18"
type input "-13.2815, 72.1297° S"
type input "177"
type input "35"
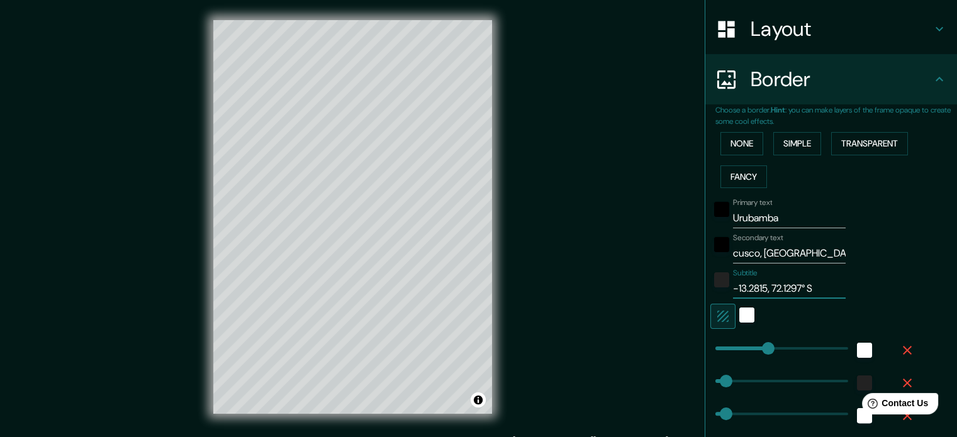
type input "18"
paste input "°"
type input "-13.2815° , 72.1297° S"
type input "177"
type input "35"
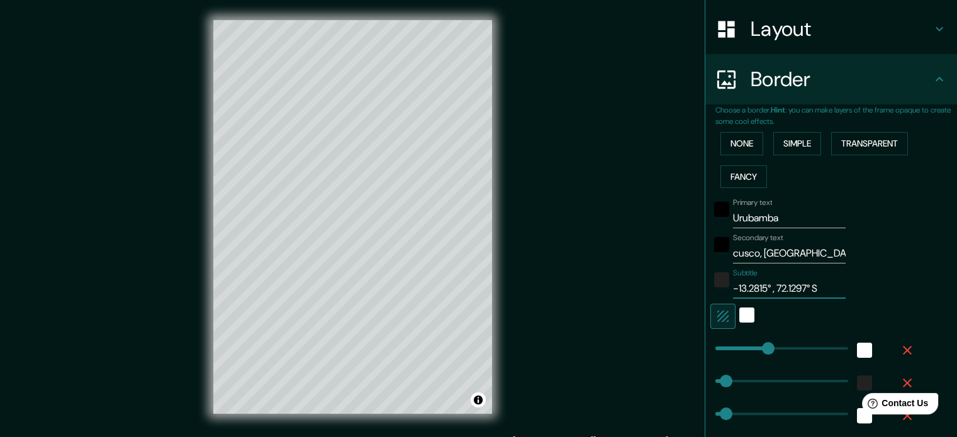
type input "35"
type input "18"
type input "-13.2815° S, 72.1297° S"
type input "177"
type input "35"
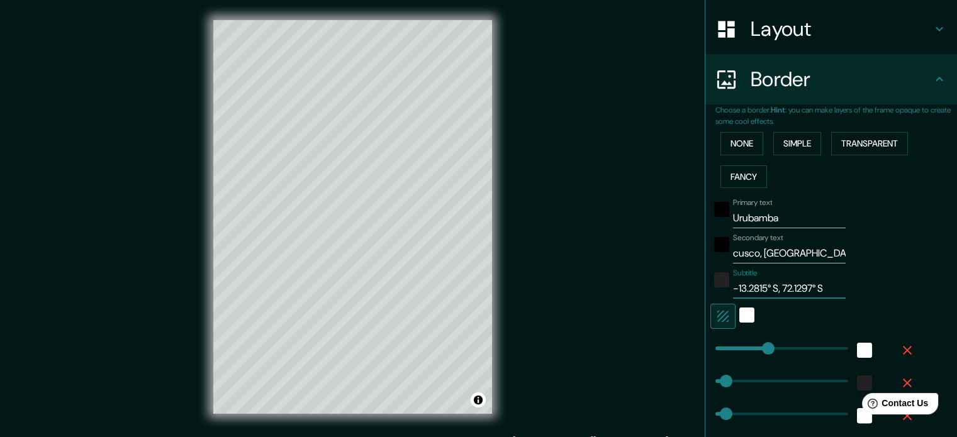
type input "35"
type input "18"
click at [823, 292] on input "-13.2815° S, 72.1297° S" at bounding box center [789, 289] width 113 height 20
type input "-13.2815° S, 72.1297°"
type input "177"
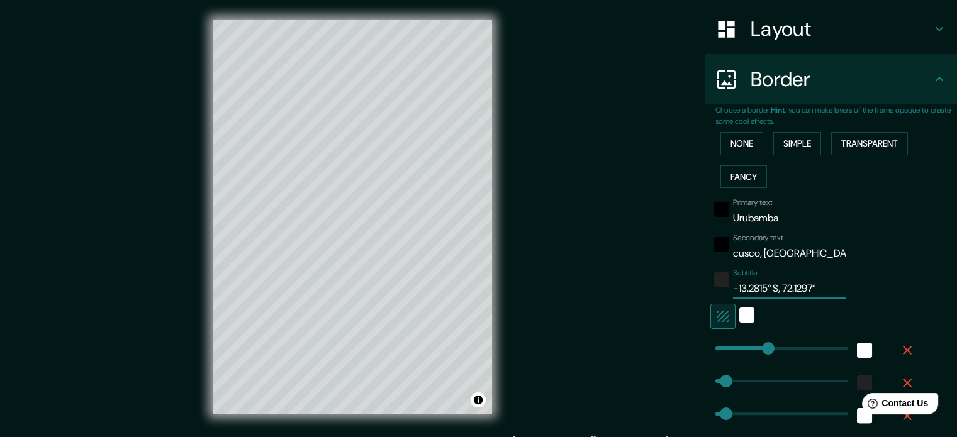
type input "35"
type input "18"
type input "-13.2815° S, 72.1297° E"
type input "177"
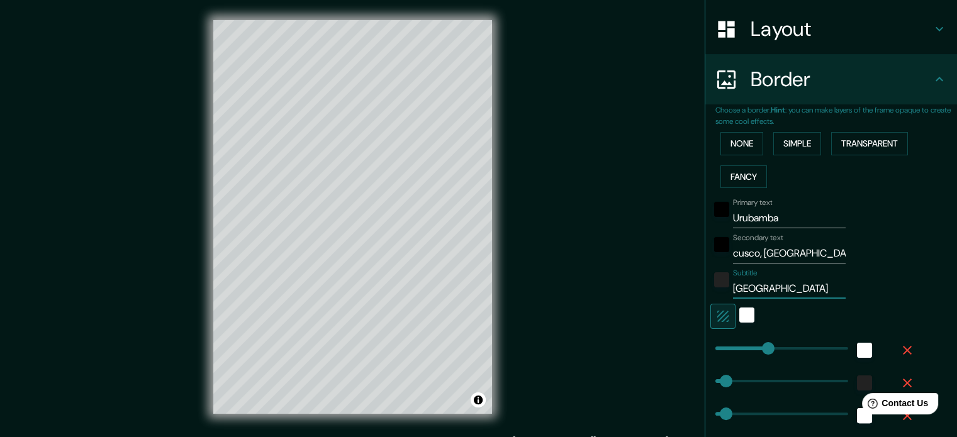
type input "35"
type input "18"
click at [733, 289] on input "-13.2815° S, 72.1297° E" at bounding box center [789, 289] width 113 height 20
type input "13.2815° S, 72.1297° E"
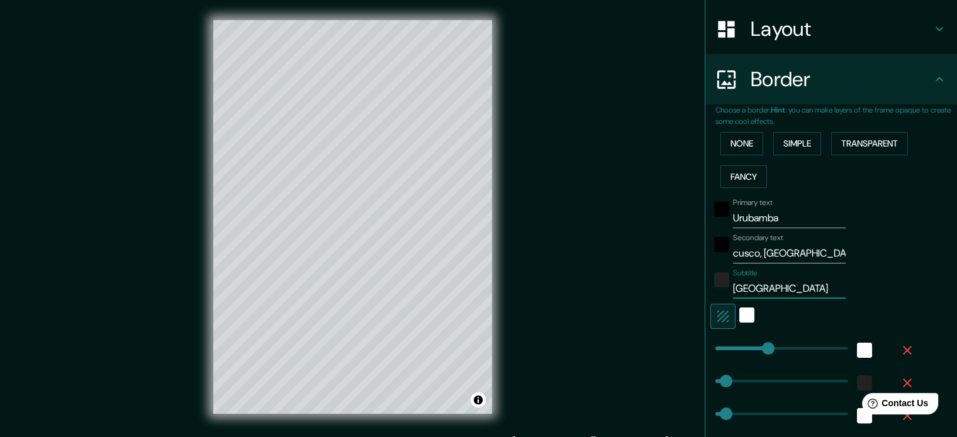
type input "177"
type input "35"
type input "18"
type input "13.2815° S, 72.1297° E"
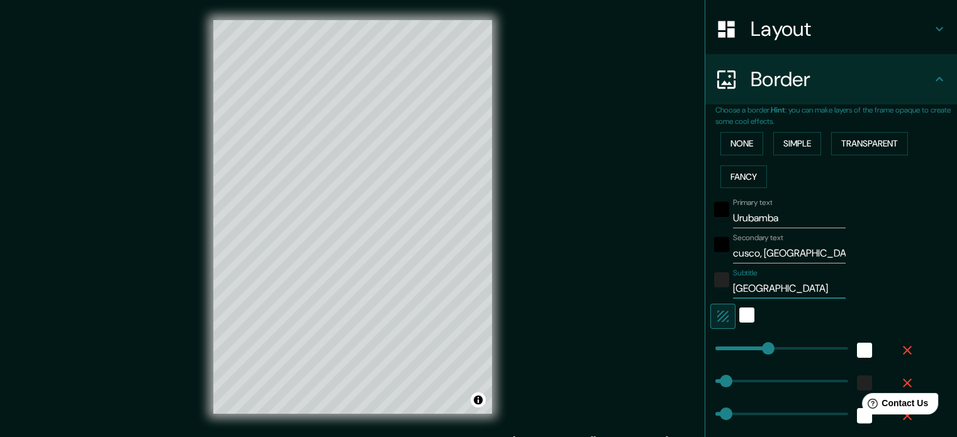
click at [869, 275] on div "Subtitle 13.2815° S, 72.1297° E" at bounding box center [814, 284] width 206 height 30
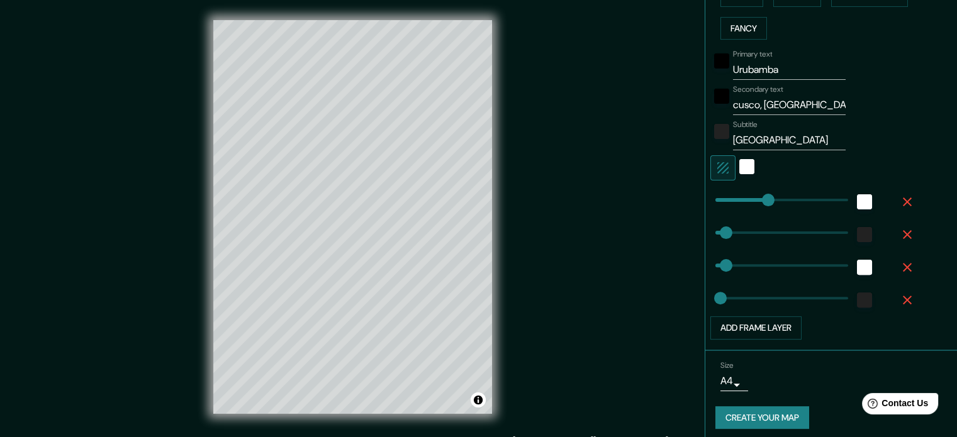
scroll to position [342, 0]
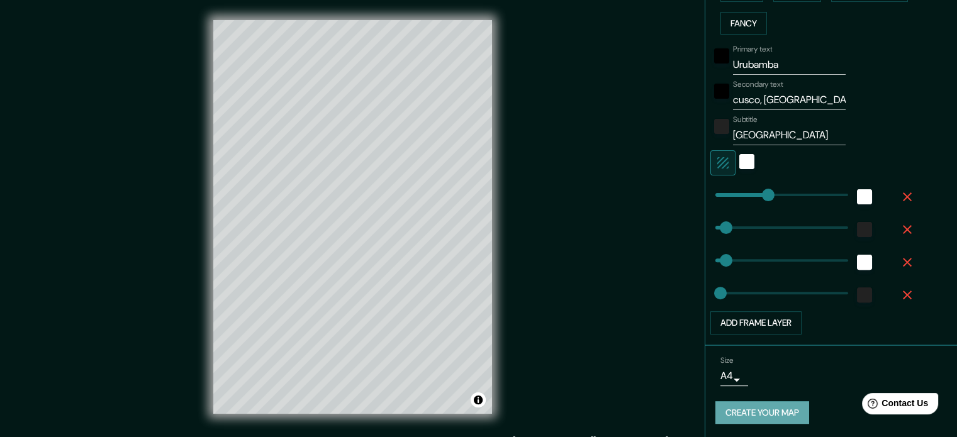
click at [745, 412] on button "Create your map" at bounding box center [763, 413] width 94 height 23
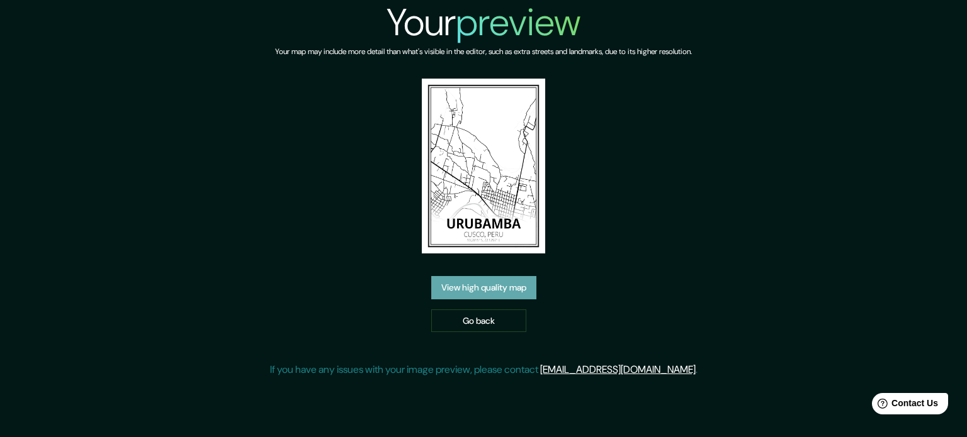
click at [507, 293] on link "View high quality map" at bounding box center [483, 287] width 105 height 23
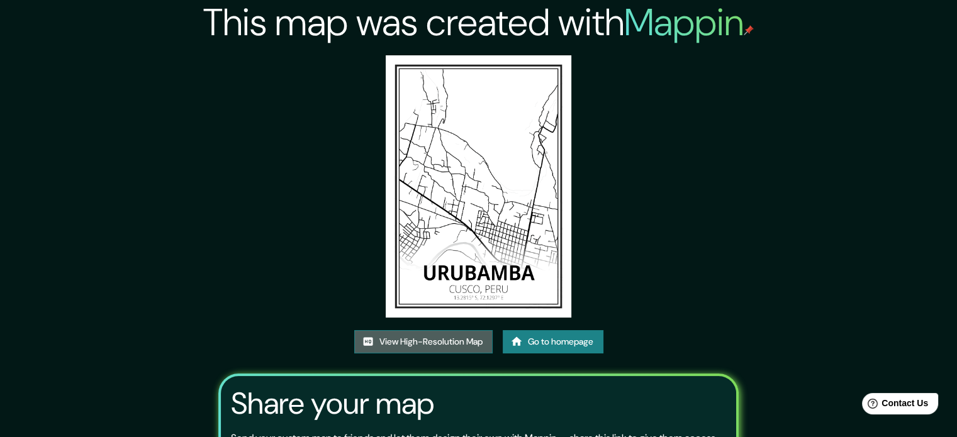
click at [463, 339] on link "View High-Resolution Map" at bounding box center [423, 341] width 138 height 23
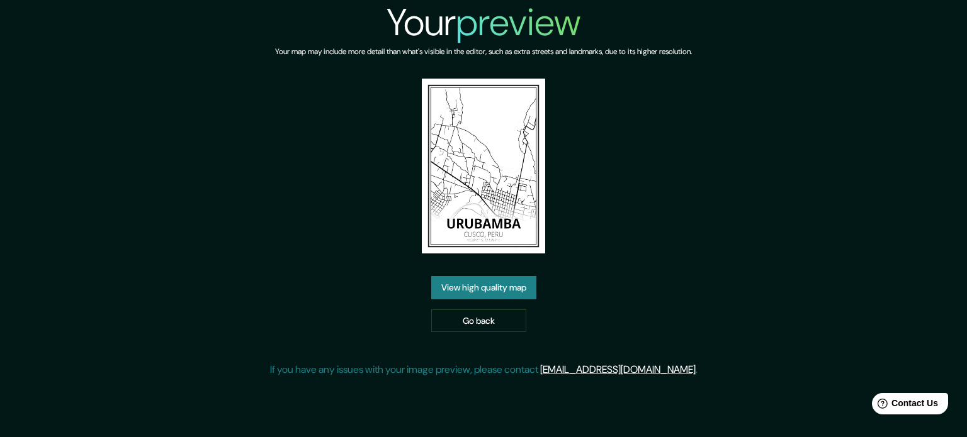
drag, startPoint x: 492, startPoint y: 322, endPoint x: 649, endPoint y: 297, distance: 159.3
click at [492, 322] on link "Go back" at bounding box center [478, 321] width 95 height 23
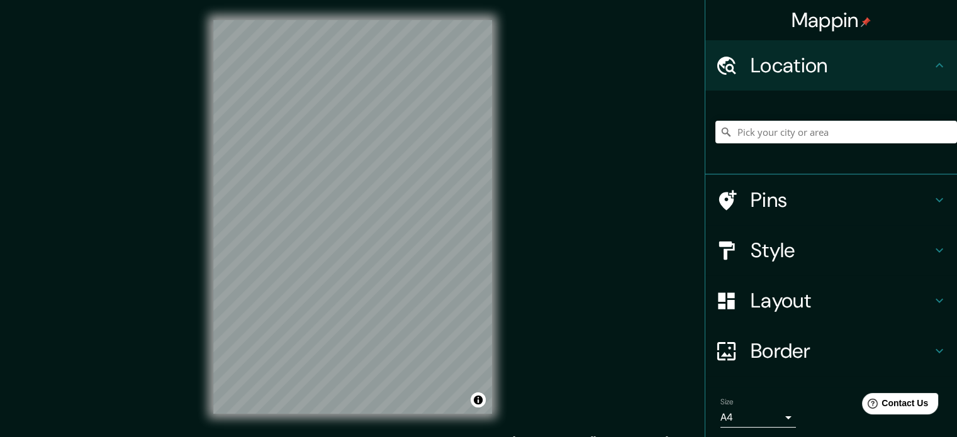
click at [761, 339] on h4 "Border" at bounding box center [841, 351] width 181 height 25
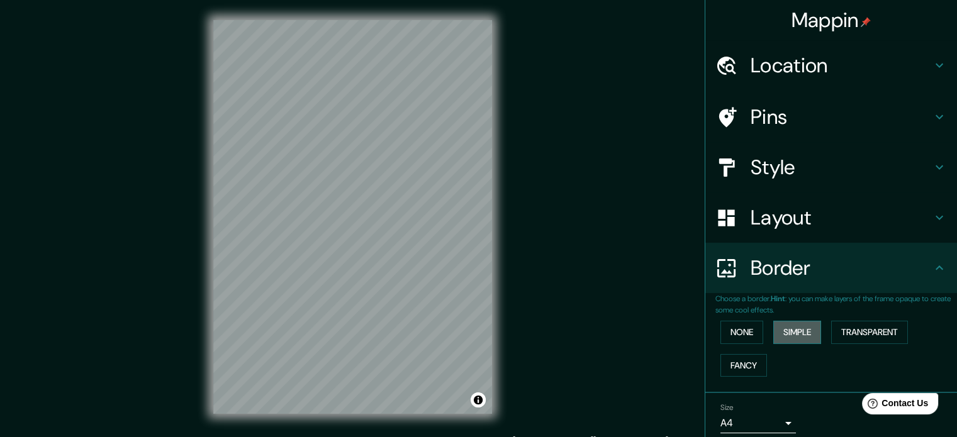
click at [789, 326] on button "Simple" at bounding box center [798, 332] width 48 height 23
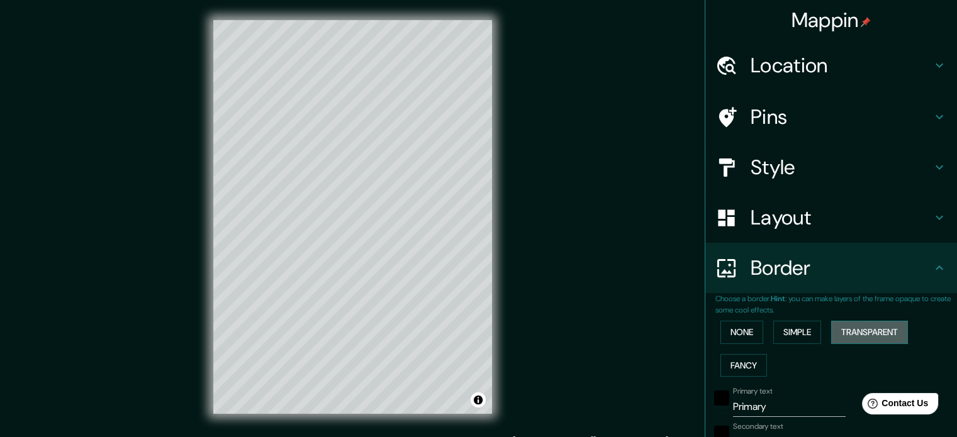
click at [875, 329] on button "Transparent" at bounding box center [869, 332] width 77 height 23
click at [807, 337] on button "Simple" at bounding box center [798, 332] width 48 height 23
click at [742, 331] on button "None" at bounding box center [742, 332] width 43 height 23
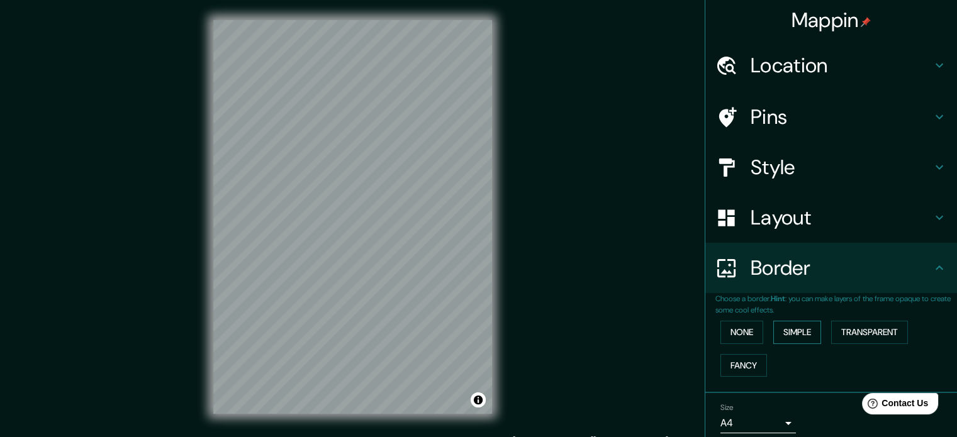
click at [794, 321] on button "Simple" at bounding box center [798, 332] width 48 height 23
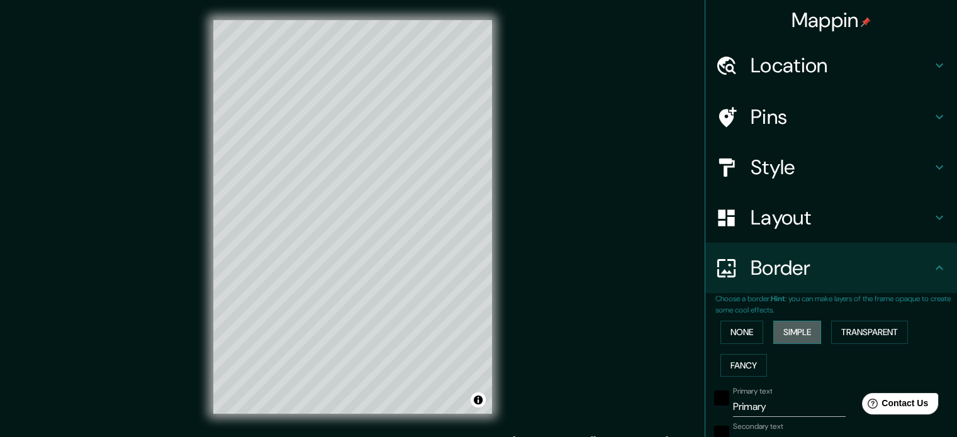
click at [778, 328] on button "Simple" at bounding box center [798, 332] width 48 height 23
type input "177"
type input "35"
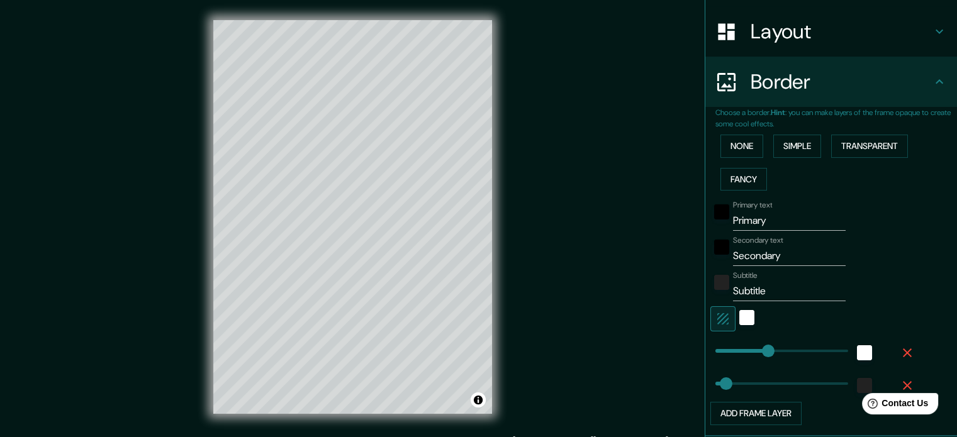
scroll to position [189, 0]
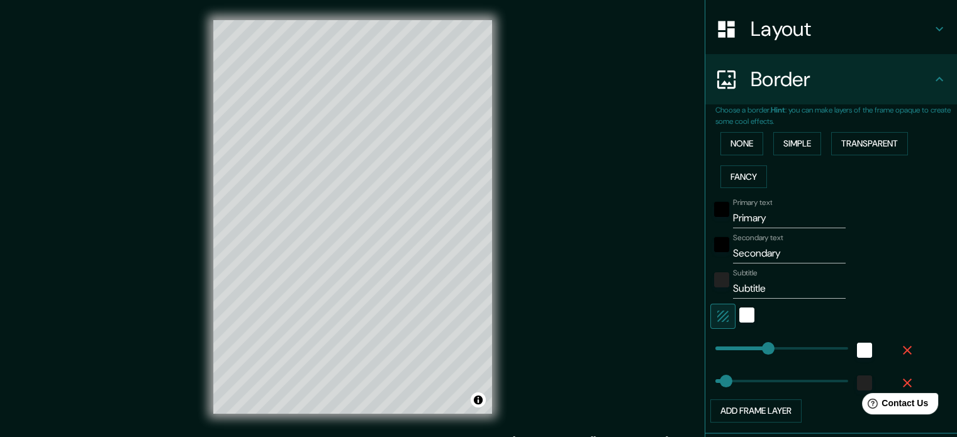
click at [736, 319] on div at bounding box center [747, 316] width 23 height 25
click at [740, 317] on div "white" at bounding box center [747, 315] width 15 height 15
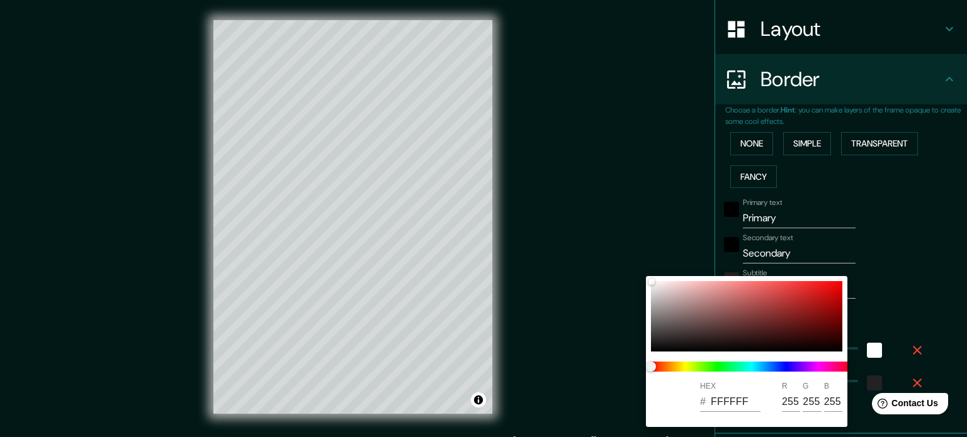
click at [927, 247] on div at bounding box center [483, 218] width 967 height 437
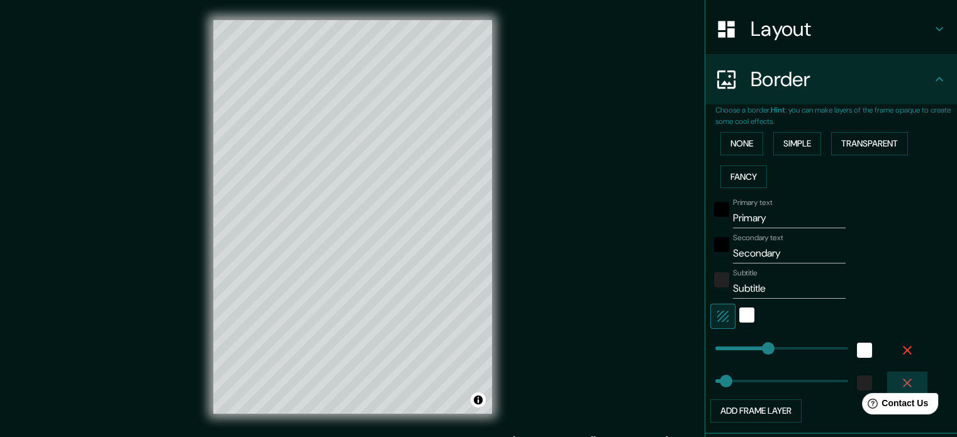
click at [900, 377] on icon "button" at bounding box center [907, 383] width 15 height 15
type input "177"
click at [903, 346] on icon "button" at bounding box center [907, 350] width 15 height 15
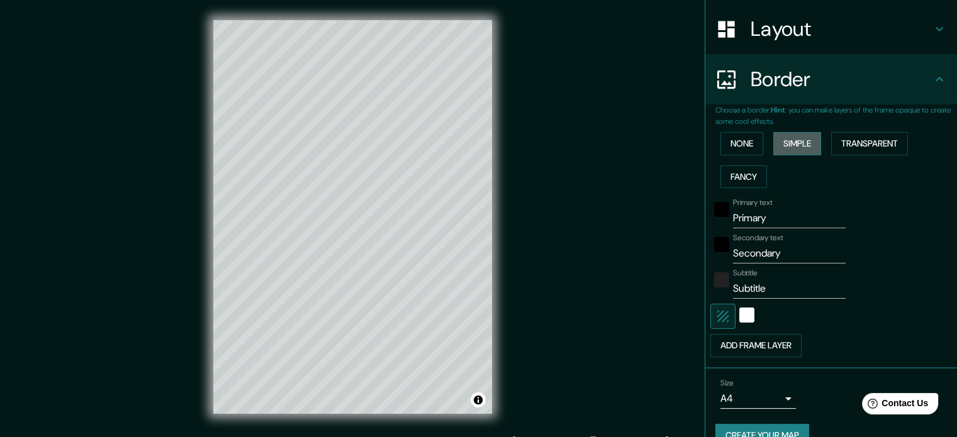
click at [774, 137] on button "Simple" at bounding box center [798, 143] width 48 height 23
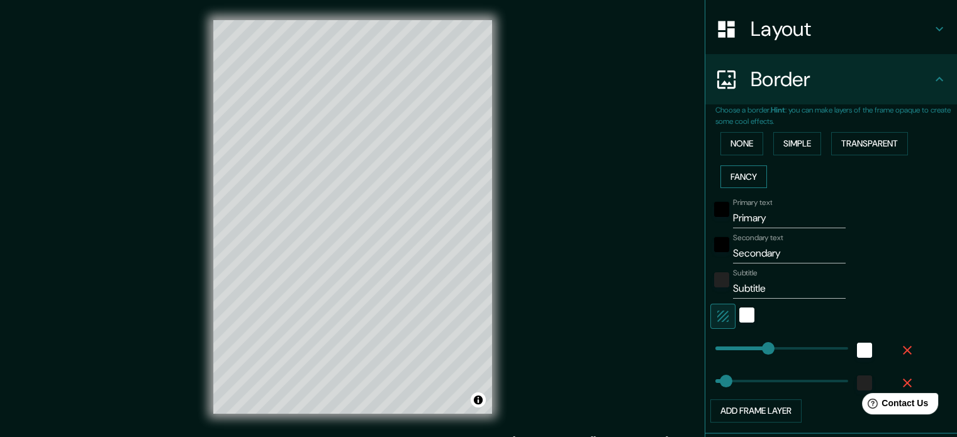
click at [745, 174] on button "Fancy" at bounding box center [744, 177] width 47 height 23
click at [900, 351] on icon "button" at bounding box center [907, 350] width 15 height 15
type input "35"
click at [900, 351] on icon "button" at bounding box center [907, 350] width 15 height 15
type input "35"
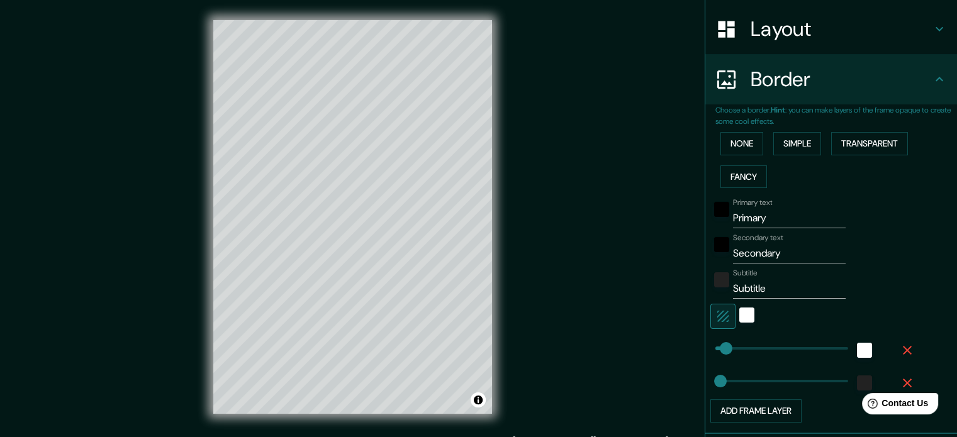
click at [900, 351] on icon "button" at bounding box center [907, 350] width 15 height 15
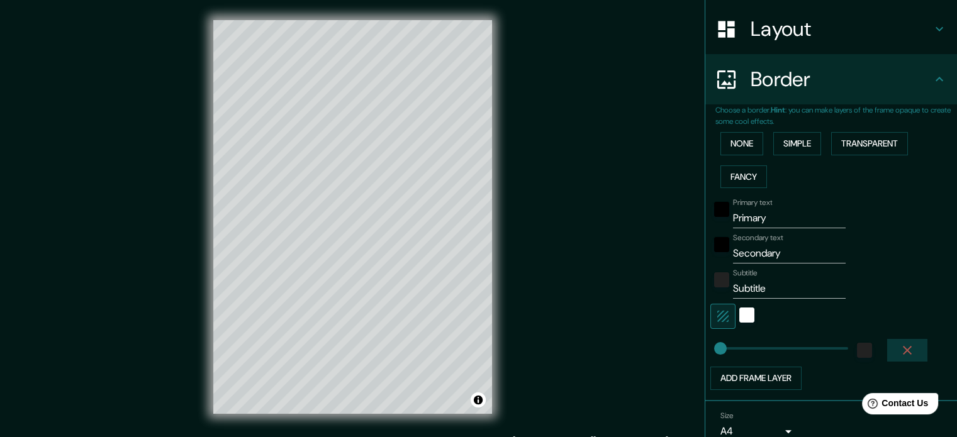
click at [900, 347] on icon "button" at bounding box center [907, 350] width 15 height 15
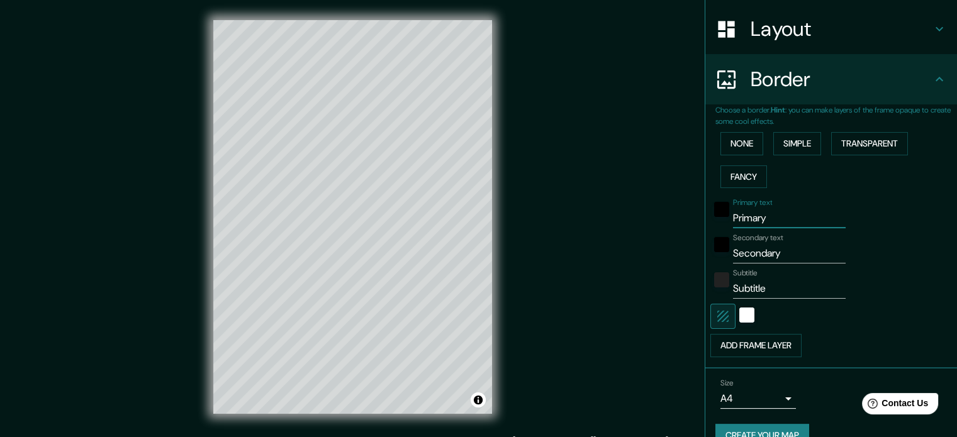
click at [741, 213] on input "Primary" at bounding box center [789, 218] width 113 height 20
type input "Urubamba"
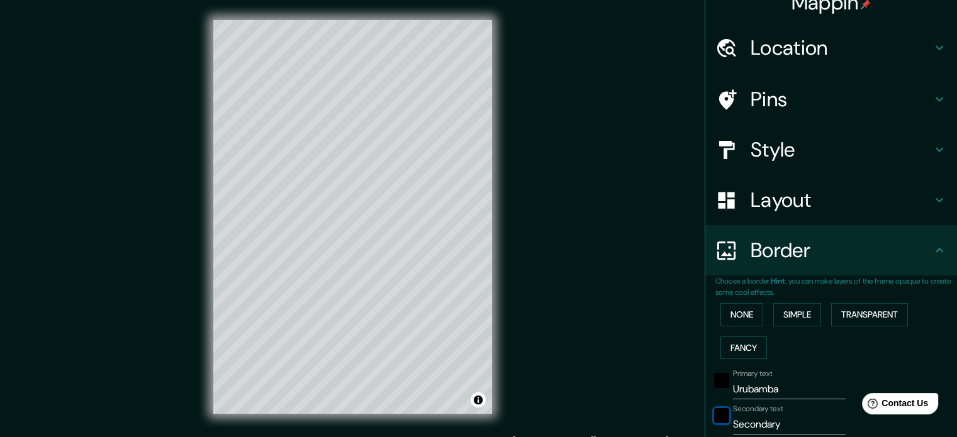
scroll to position [0, 0]
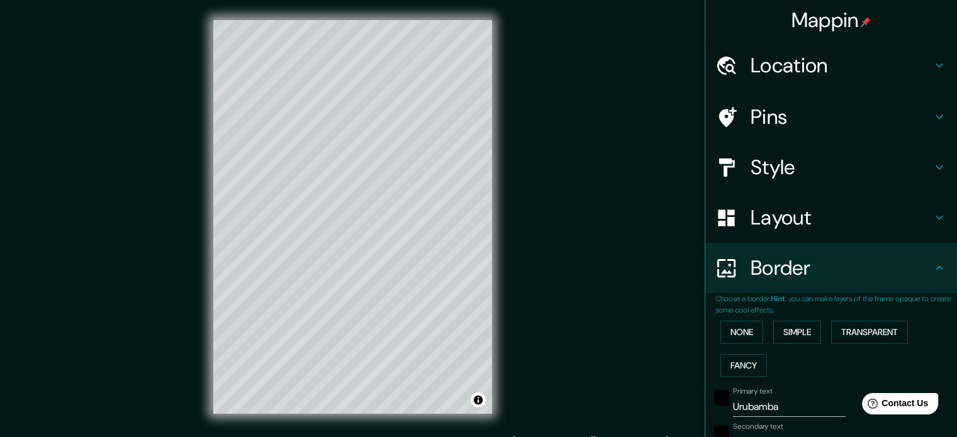
click at [780, 56] on h4 "Location" at bounding box center [841, 65] width 181 height 25
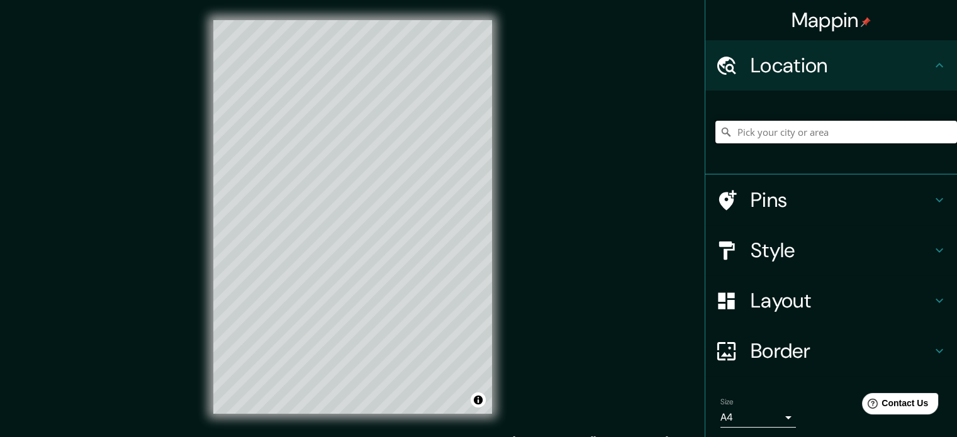
click at [761, 132] on input "Pick your city or area" at bounding box center [837, 132] width 242 height 23
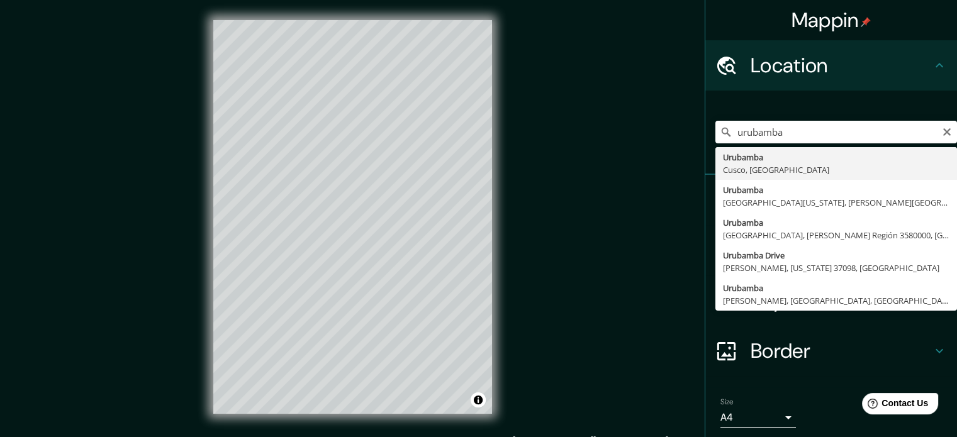
type input "Urubamba, [GEOGRAPHIC_DATA], [GEOGRAPHIC_DATA]"
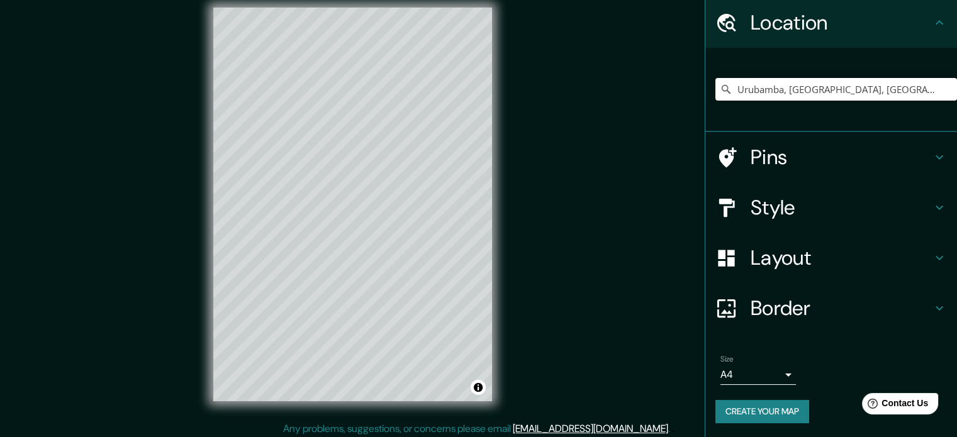
scroll to position [16, 0]
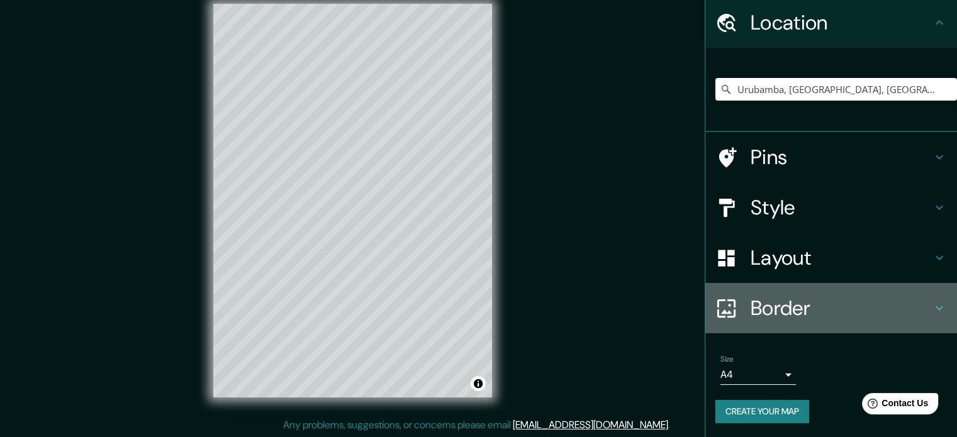
click at [775, 313] on h4 "Border" at bounding box center [841, 308] width 181 height 25
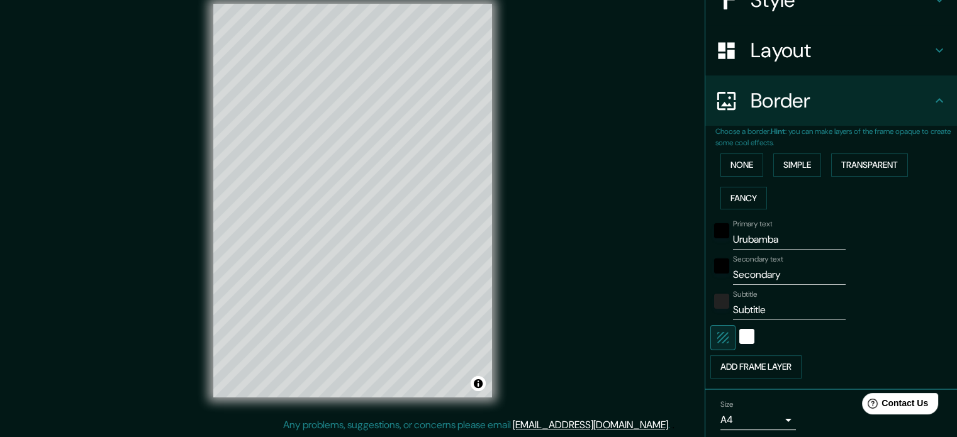
scroll to position [168, 0]
click at [758, 269] on input "Secondary" at bounding box center [789, 274] width 113 height 20
type input "cusco, [GEOGRAPHIC_DATA]"
click at [751, 304] on input "Subtitle" at bounding box center [789, 310] width 113 height 20
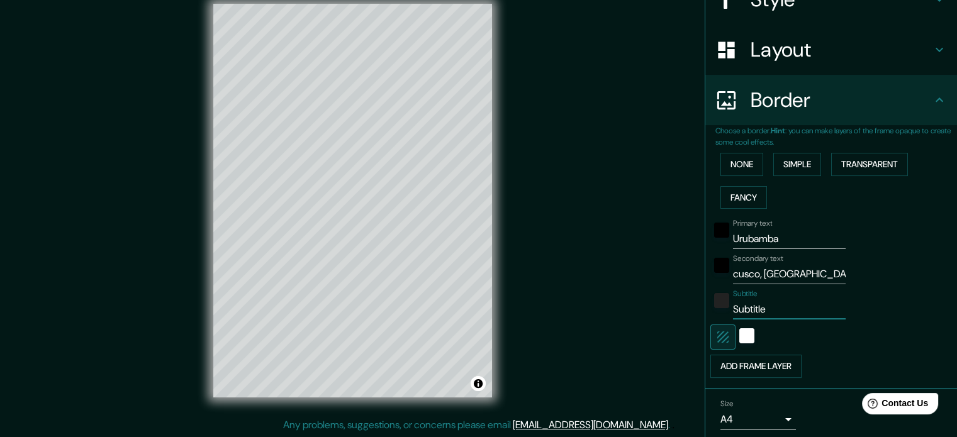
click at [751, 303] on input "Subtitle" at bounding box center [789, 310] width 113 height 20
paste input "-13.281526433436595, -72.12977913177077"
drag, startPoint x: 780, startPoint y: 307, endPoint x: 857, endPoint y: 301, distance: 77.7
click at [857, 301] on div "Subtitle -13.281526433436595, -72.12977913177077" at bounding box center [814, 305] width 206 height 30
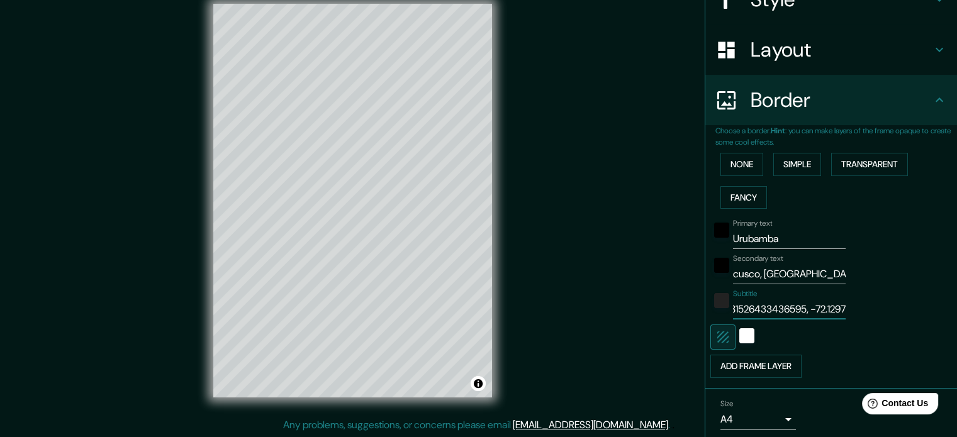
scroll to position [0, 38]
paste input "°"
click at [787, 313] on input "-13.281526433436595, -72.1297° E" at bounding box center [789, 310] width 113 height 20
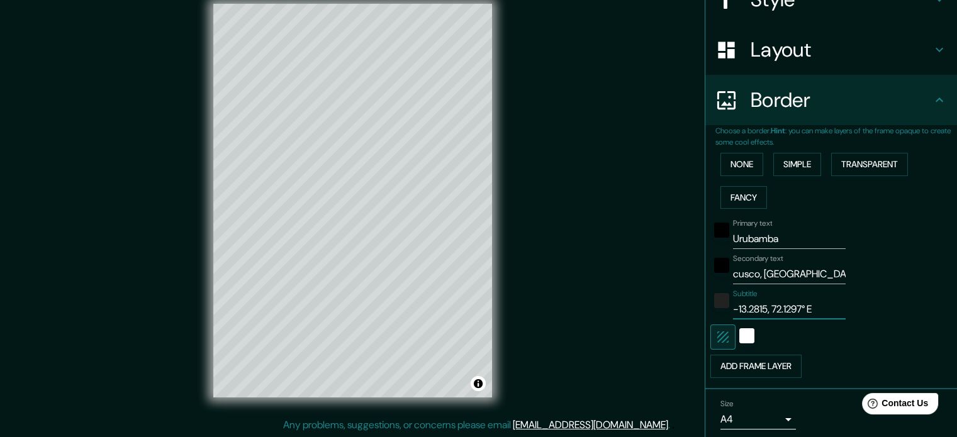
paste input "°"
type input "[GEOGRAPHIC_DATA]"
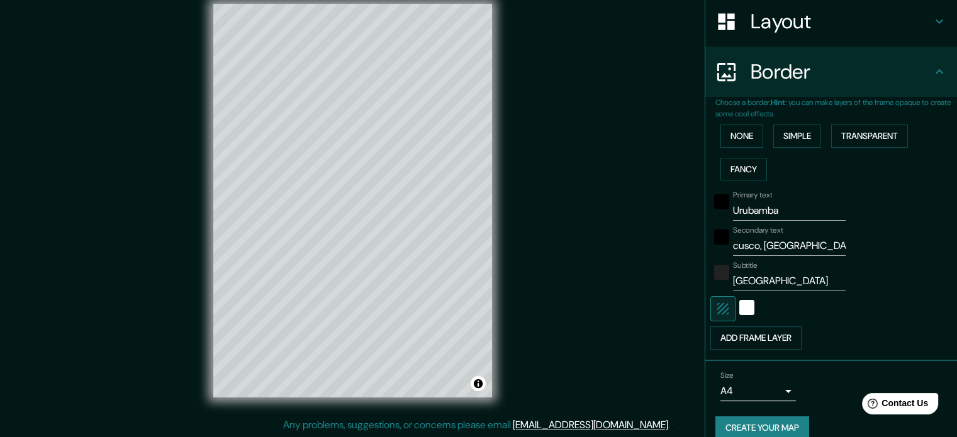
scroll to position [211, 0]
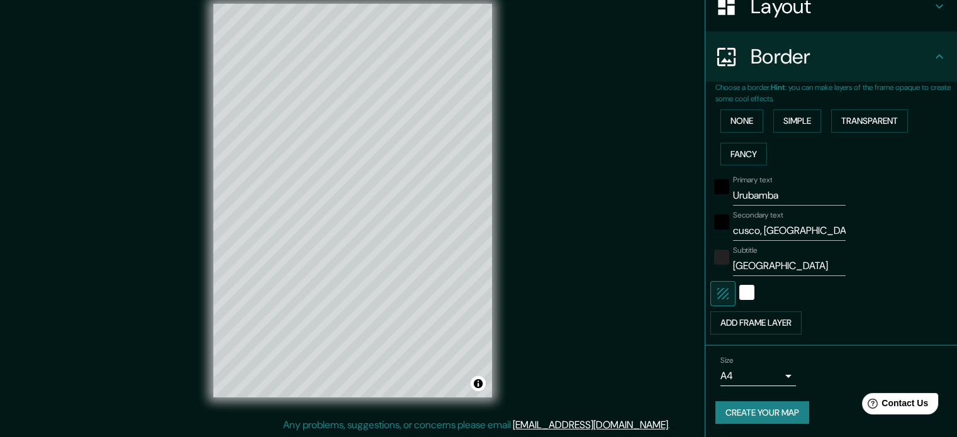
click at [740, 374] on body "Mappin Location [GEOGRAPHIC_DATA], [GEOGRAPHIC_DATA], [GEOGRAPHIC_DATA] Pins St…" at bounding box center [478, 202] width 957 height 437
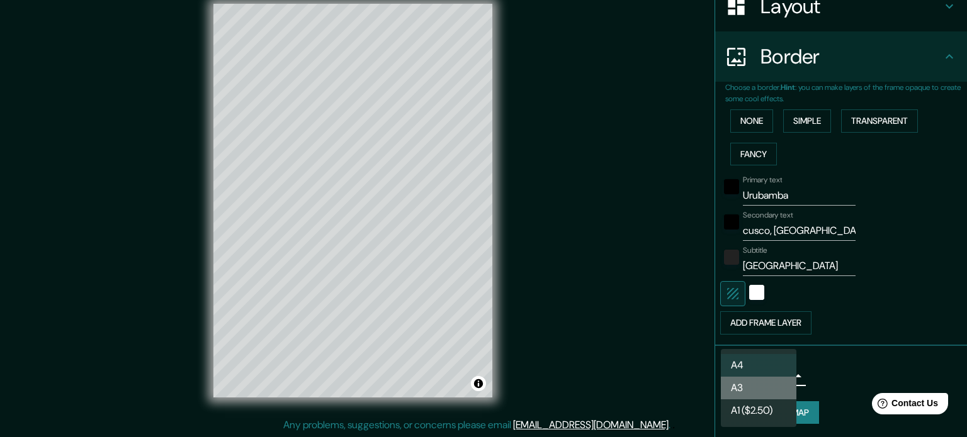
click at [739, 382] on li "A3" at bounding box center [759, 388] width 76 height 23
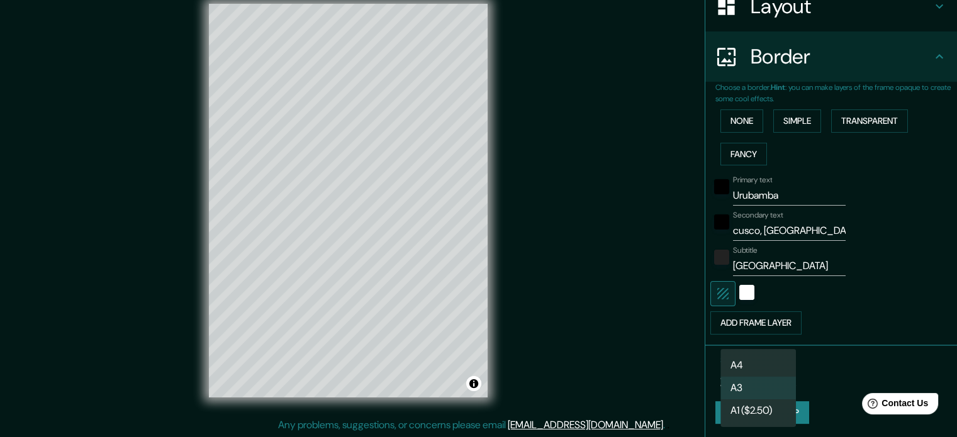
click at [746, 380] on body "Mappin Location [GEOGRAPHIC_DATA], [GEOGRAPHIC_DATA], [GEOGRAPHIC_DATA] Pins St…" at bounding box center [478, 202] width 957 height 437
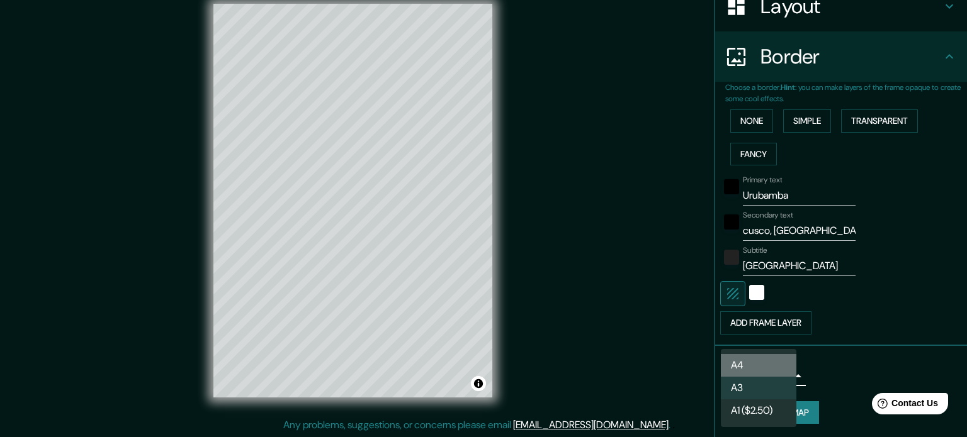
click at [745, 367] on li "A4" at bounding box center [759, 365] width 76 height 23
type input "single"
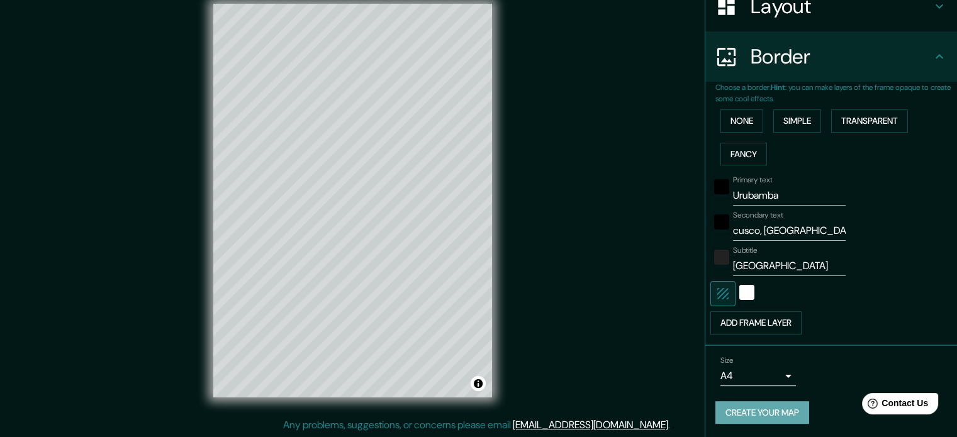
click at [750, 406] on button "Create your map" at bounding box center [763, 413] width 94 height 23
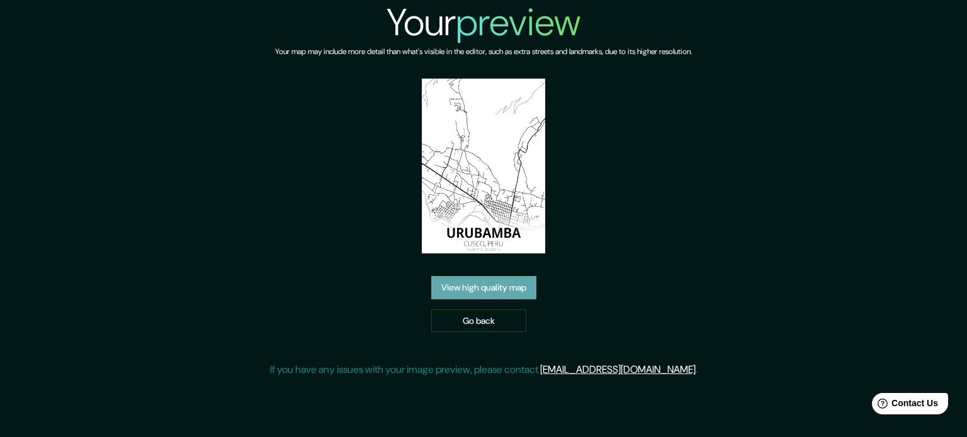
click at [497, 284] on link "View high quality map" at bounding box center [483, 287] width 105 height 23
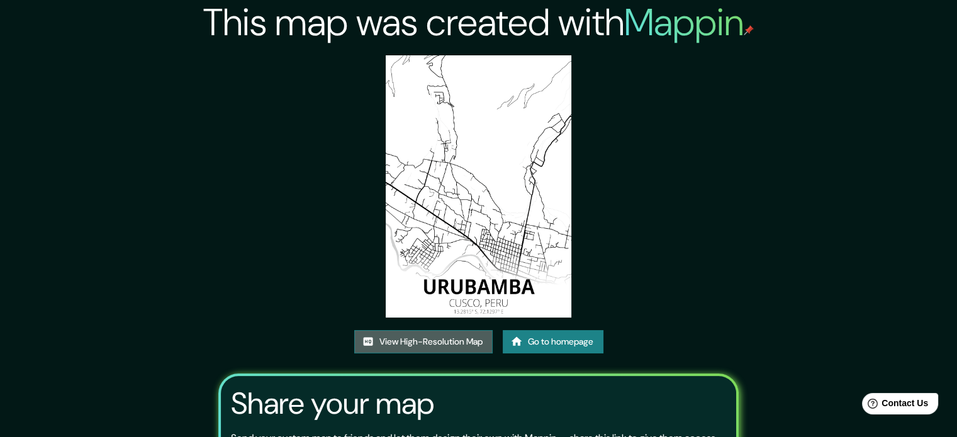
click at [412, 337] on link "View High-Resolution Map" at bounding box center [423, 341] width 138 height 23
